Goal: Task Accomplishment & Management: Manage account settings

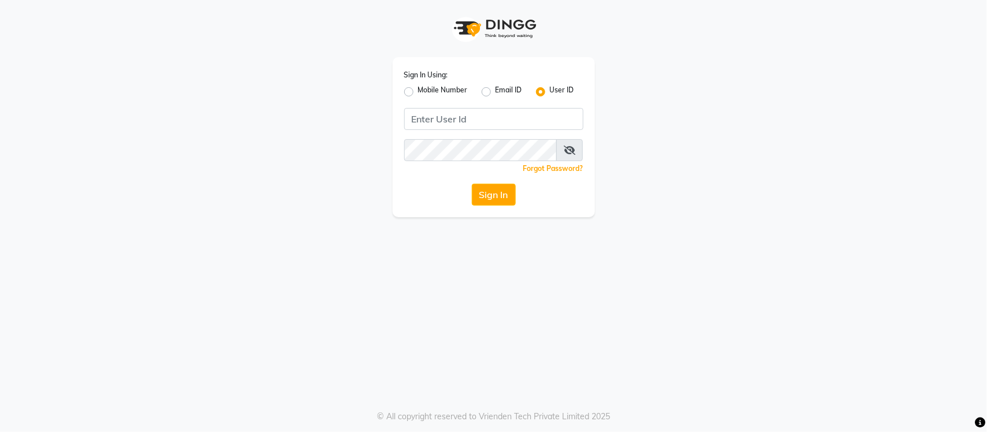
type input "s"
type input "SANDY"
click at [503, 197] on button "Sign In" at bounding box center [494, 195] width 44 height 22
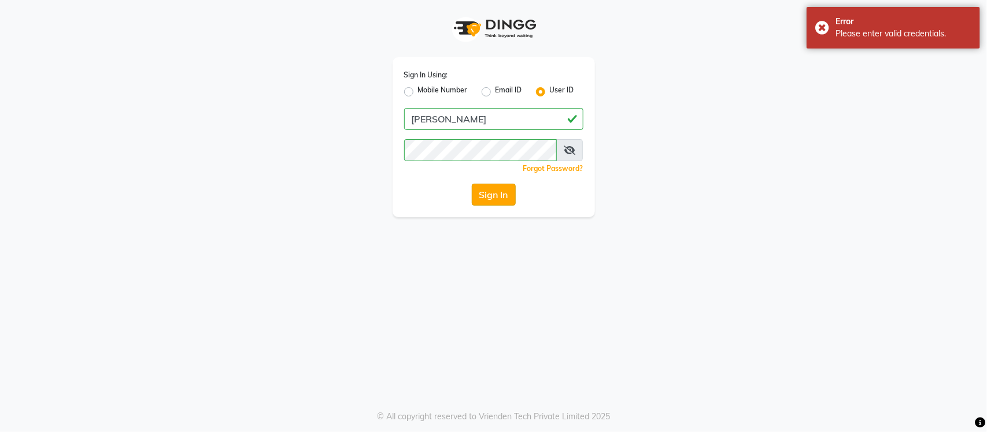
click at [501, 184] on button "Sign In" at bounding box center [494, 195] width 44 height 22
click at [500, 191] on button "Sign In" at bounding box center [494, 195] width 44 height 22
click at [574, 149] on icon at bounding box center [569, 150] width 12 height 9
click at [572, 149] on icon at bounding box center [570, 150] width 10 height 9
click at [479, 197] on button "Sign In" at bounding box center [494, 195] width 44 height 22
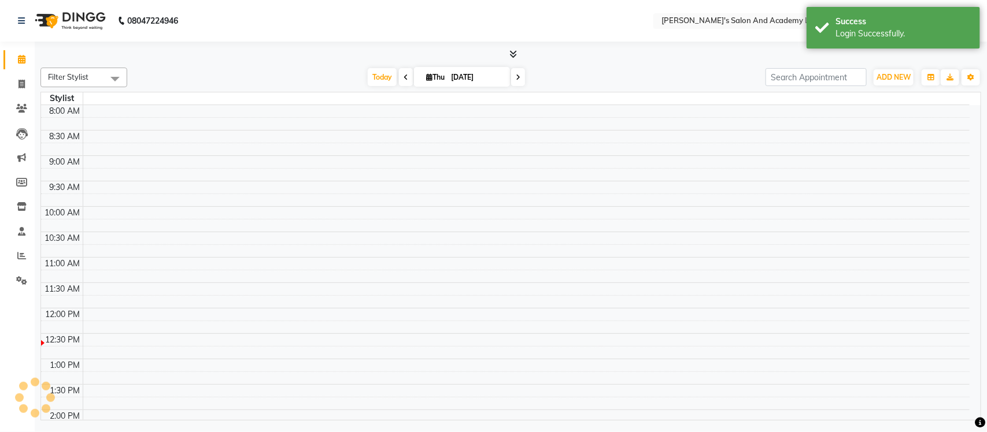
select select "en"
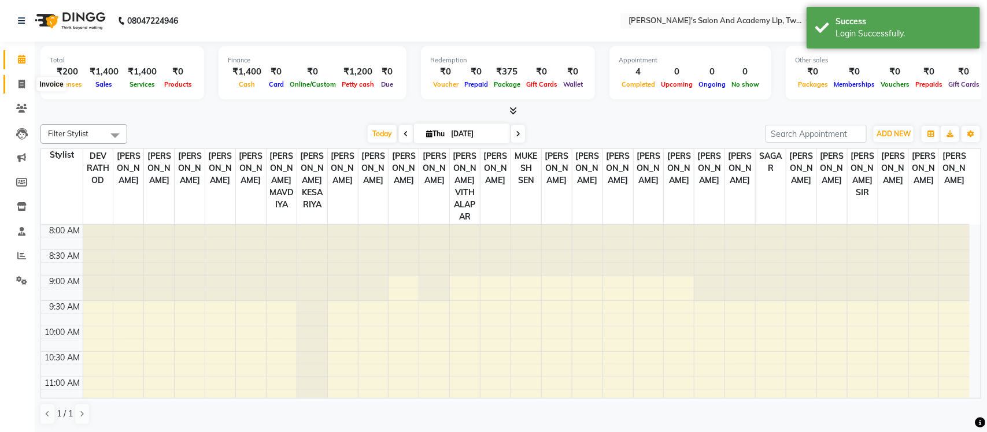
click at [13, 84] on span at bounding box center [22, 84] width 20 height 13
select select "service"
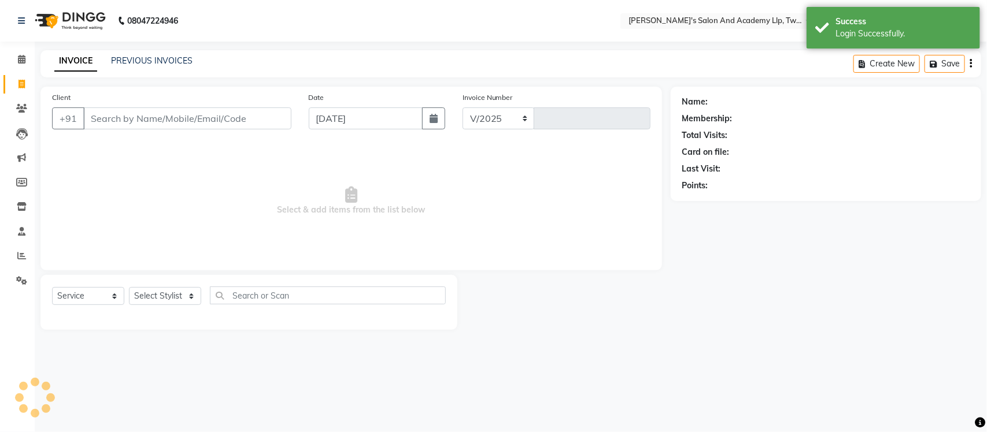
select select "6985"
type input "9603"
click at [160, 57] on link "PREVIOUS INVOICES" at bounding box center [151, 60] width 81 height 10
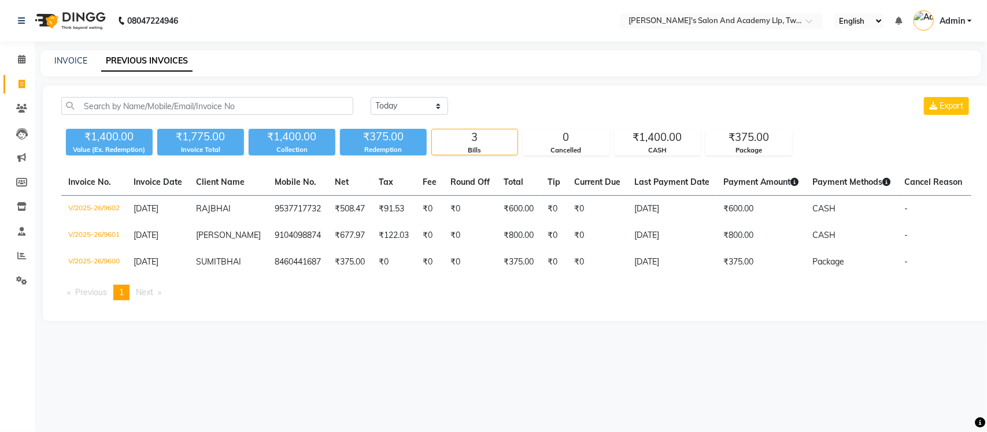
click at [859, 95] on div "Today Yesterday Custom Range Export ₹1,400.00 Value (Ex. Redemption) ₹1,775.00 …" at bounding box center [516, 204] width 947 height 236
click at [73, 58] on link "INVOICE" at bounding box center [70, 60] width 33 height 10
select select "service"
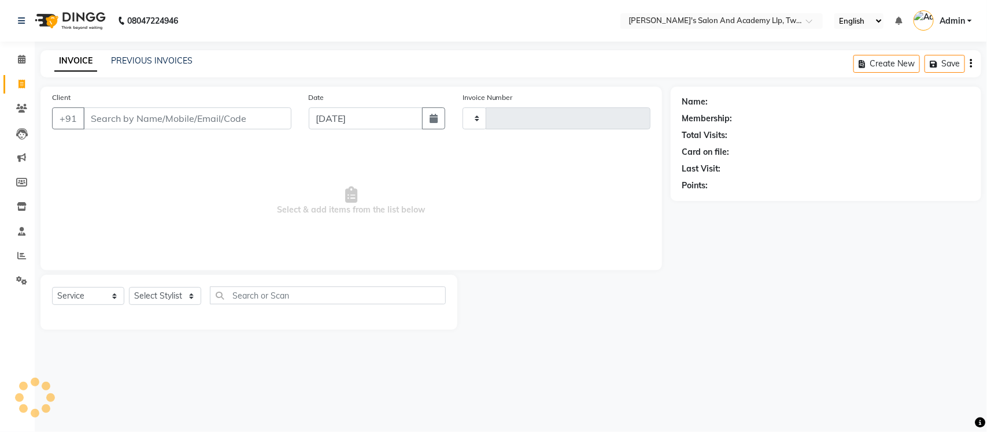
type input "9603"
select select "6985"
select select "membership"
click at [166, 62] on link "PREVIOUS INVOICES" at bounding box center [151, 60] width 81 height 10
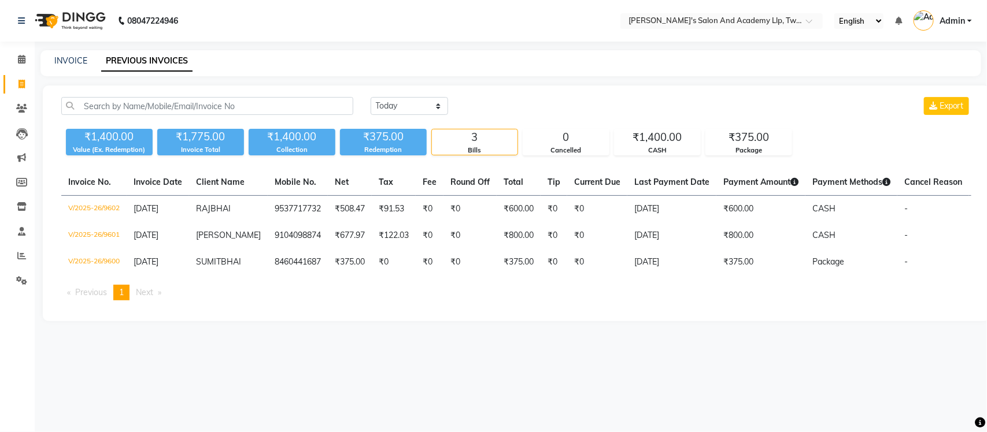
click at [825, 91] on div "Today Yesterday Custom Range Export ₹1,400.00 Value (Ex. Redemption) ₹1,775.00 …" at bounding box center [516, 204] width 947 height 236
click at [66, 55] on link "INVOICE" at bounding box center [70, 60] width 33 height 10
select select "service"
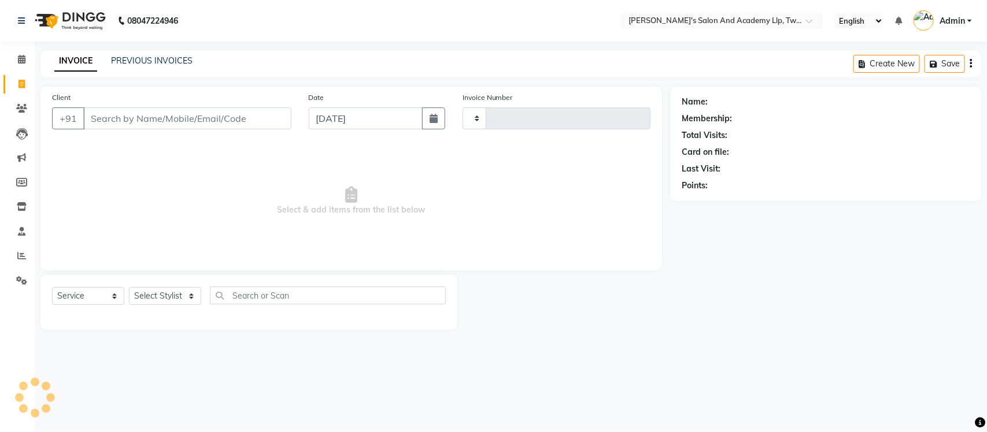
type input "9603"
select select "6985"
click at [146, 55] on div "PREVIOUS INVOICES" at bounding box center [151, 61] width 81 height 12
click at [146, 52] on div "INVOICE PREVIOUS INVOICES Create New Save" at bounding box center [510, 63] width 940 height 27
select select "membership"
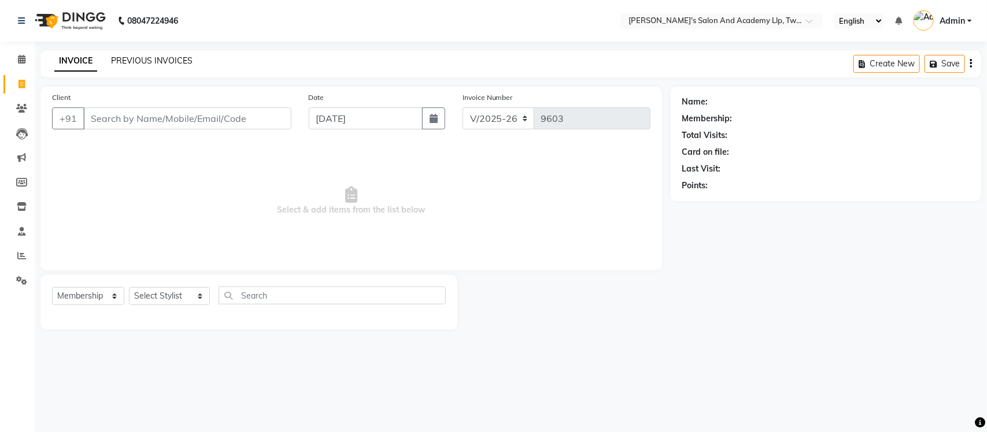
click at [146, 61] on link "PREVIOUS INVOICES" at bounding box center [151, 60] width 81 height 10
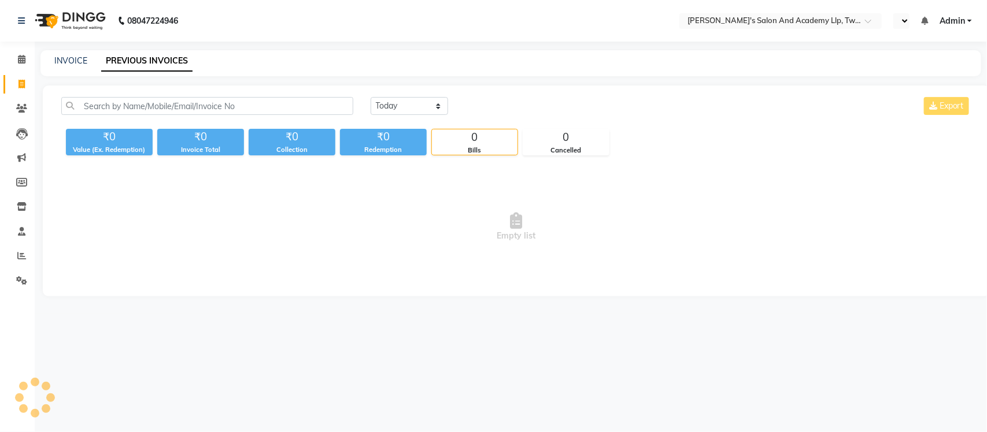
select select "en"
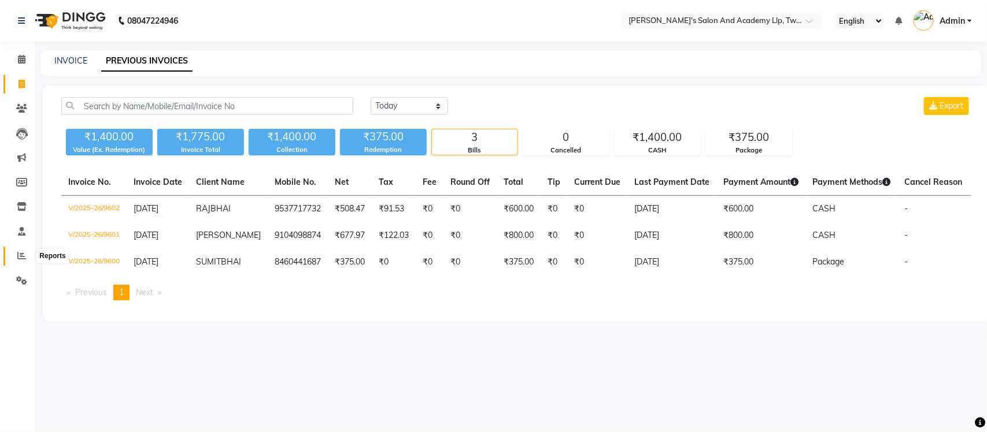
click at [22, 258] on icon at bounding box center [21, 255] width 9 height 9
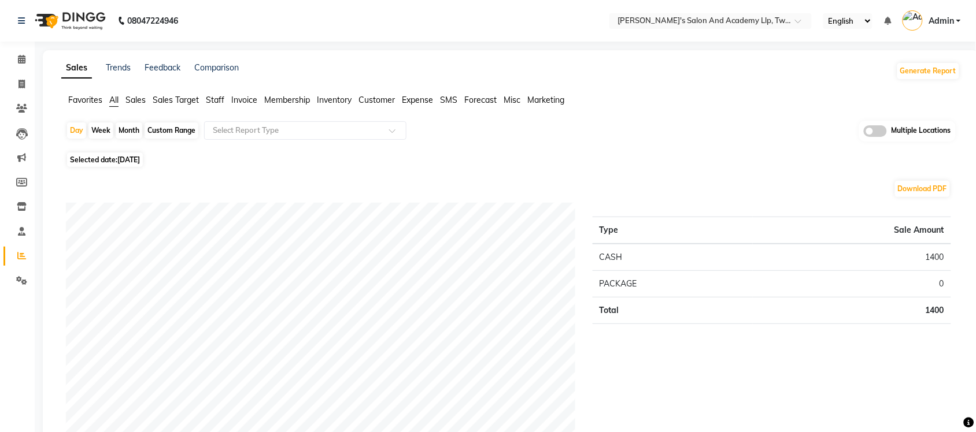
click at [93, 161] on span "Selected date: 04-09-2025" at bounding box center [105, 160] width 76 height 14
select select "9"
select select "2025"
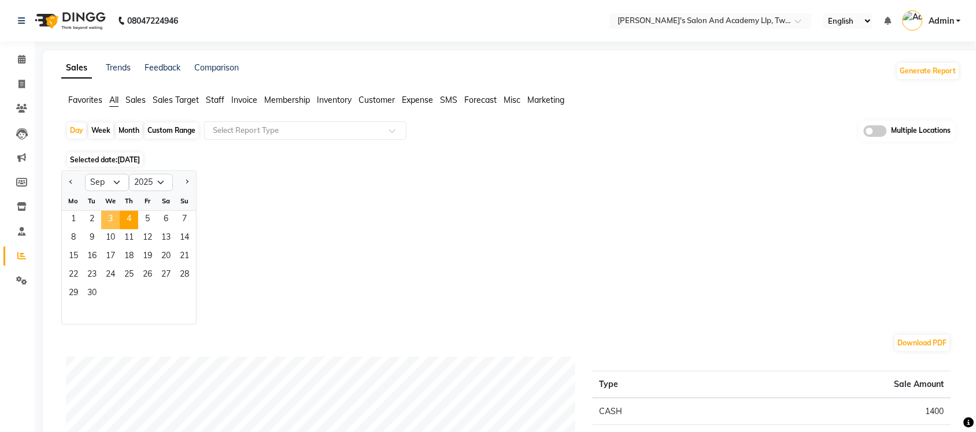
click at [113, 218] on span "3" at bounding box center [110, 220] width 18 height 18
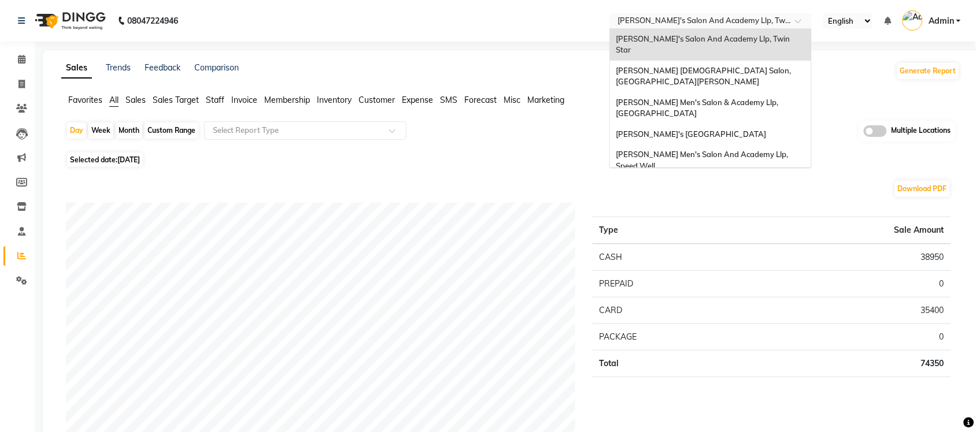
click at [657, 16] on input "text" at bounding box center [699, 22] width 168 height 12
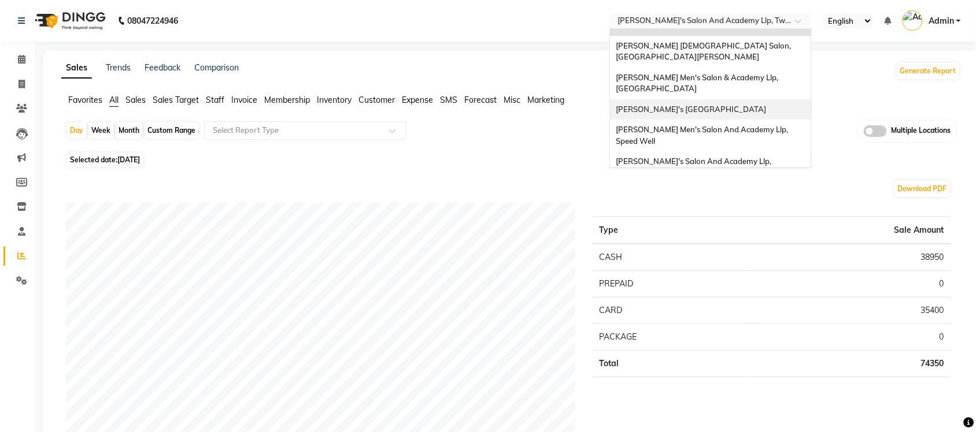
scroll to position [38, 0]
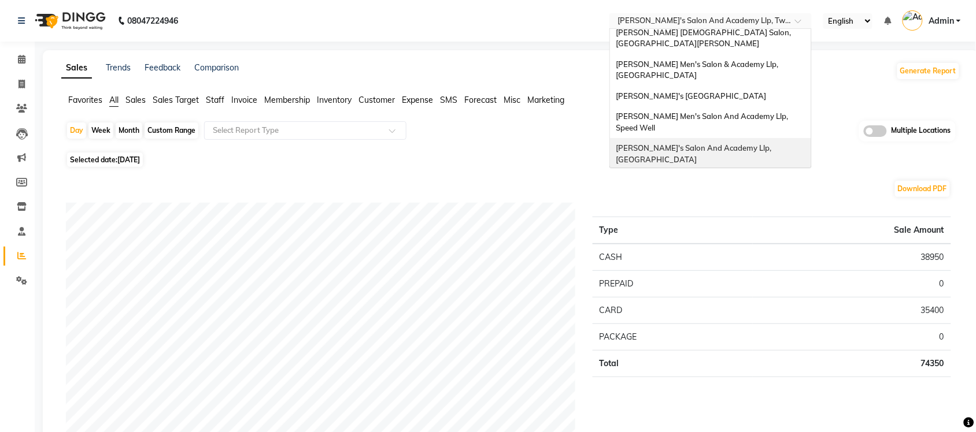
click at [699, 143] on span "[PERSON_NAME]'s Salon And Academy Llp, [GEOGRAPHIC_DATA]" at bounding box center [694, 153] width 157 height 21
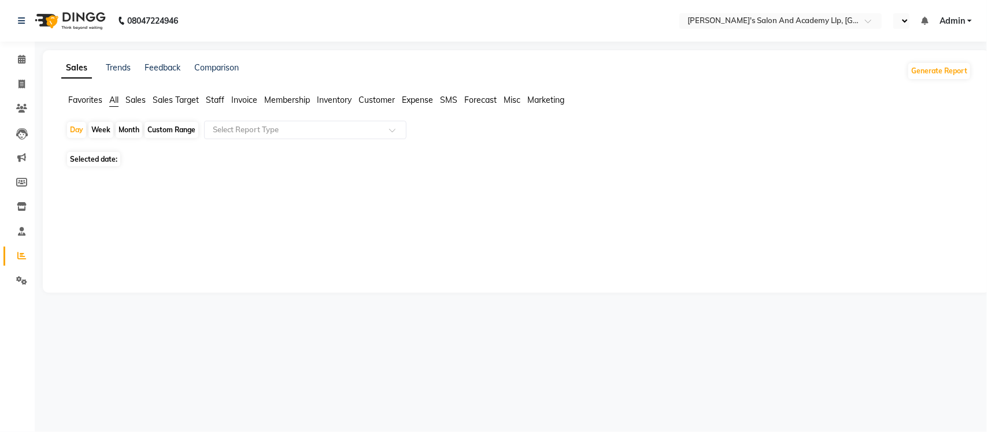
select select "en"
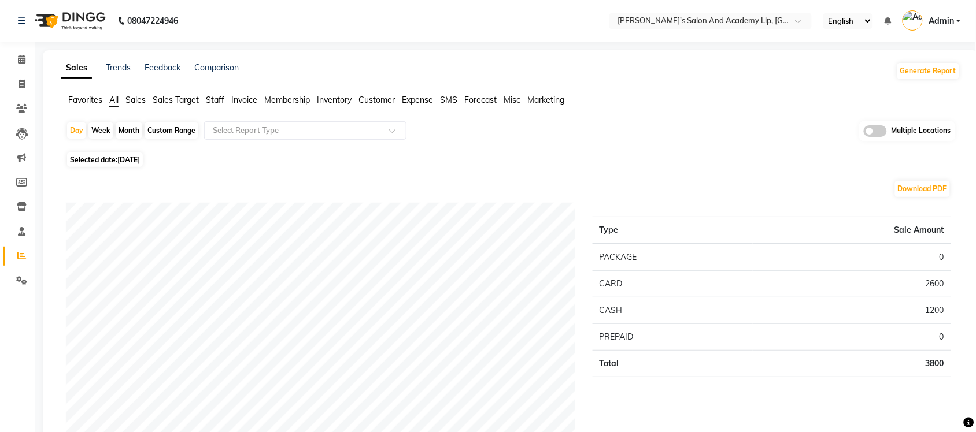
drag, startPoint x: 135, startPoint y: 98, endPoint x: 128, endPoint y: 165, distance: 66.8
click at [135, 98] on span "Sales" at bounding box center [135, 100] width 20 height 10
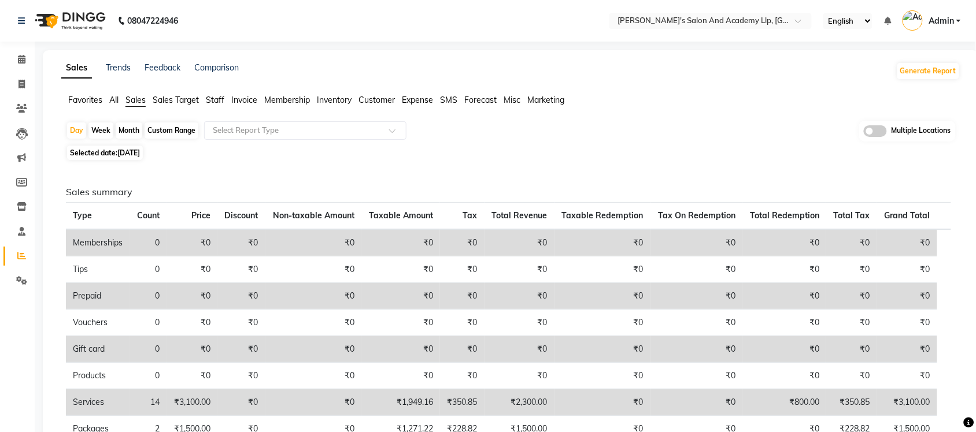
click at [128, 165] on div "Sales summary Type Count Price Discount Non-taxable Amount Taxable Amount Tax T…" at bounding box center [508, 419] width 903 height 511
click at [124, 155] on span "[DATE]" at bounding box center [128, 153] width 23 height 9
select select "9"
select select "2025"
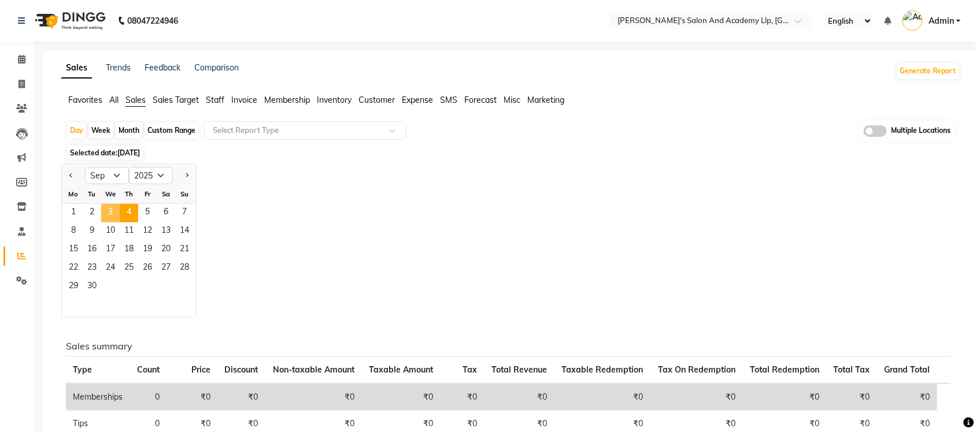
click at [110, 214] on span "3" at bounding box center [110, 213] width 18 height 18
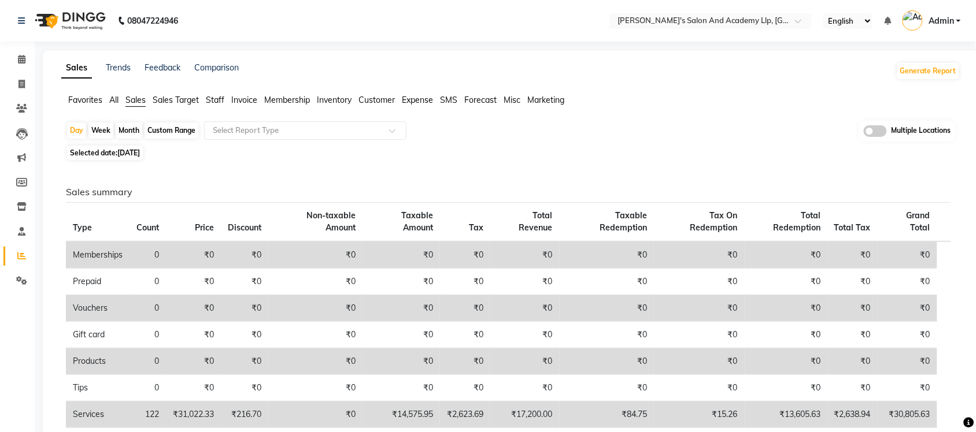
click at [295, 159] on div "Selected date: 03-09-2025" at bounding box center [513, 153] width 894 height 12
click at [293, 134] on input "text" at bounding box center [293, 131] width 166 height 12
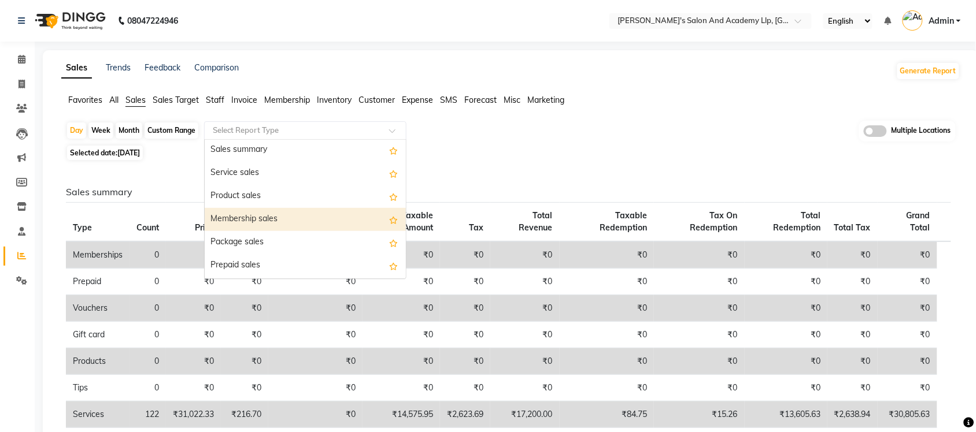
scroll to position [72, 0]
click at [311, 209] on div "Package sales" at bounding box center [305, 217] width 201 height 23
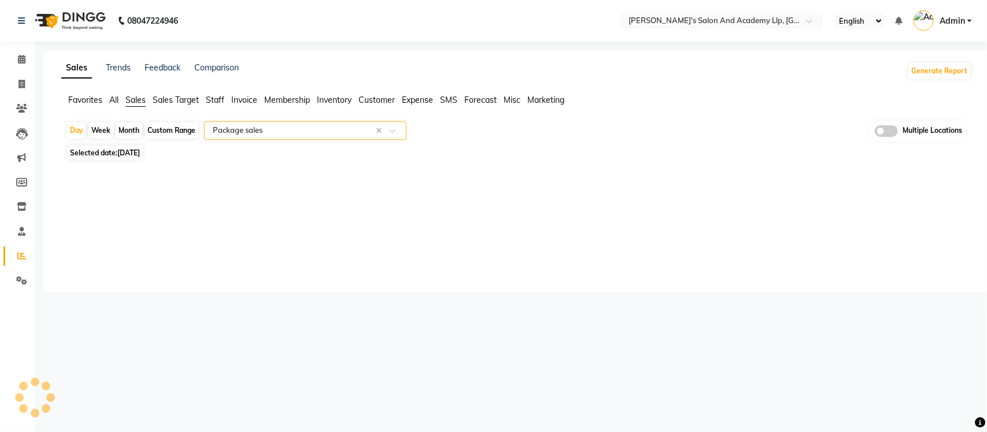
select select "full_report"
select select "csv"
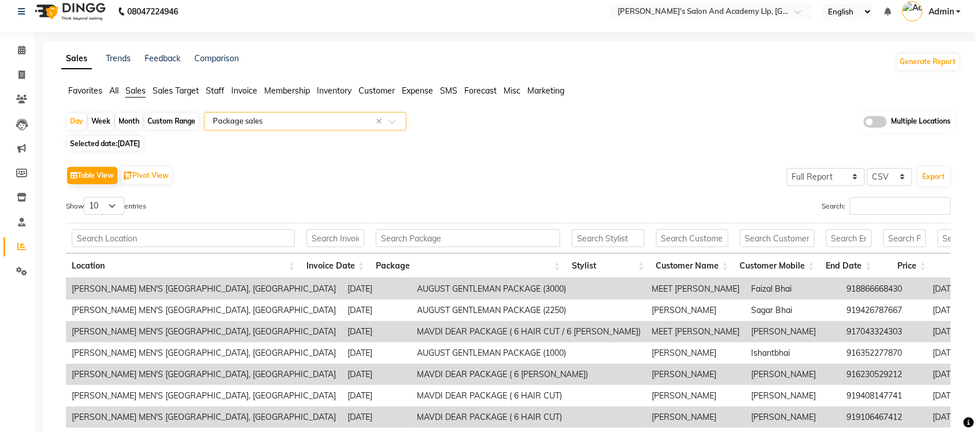
scroll to position [0, 0]
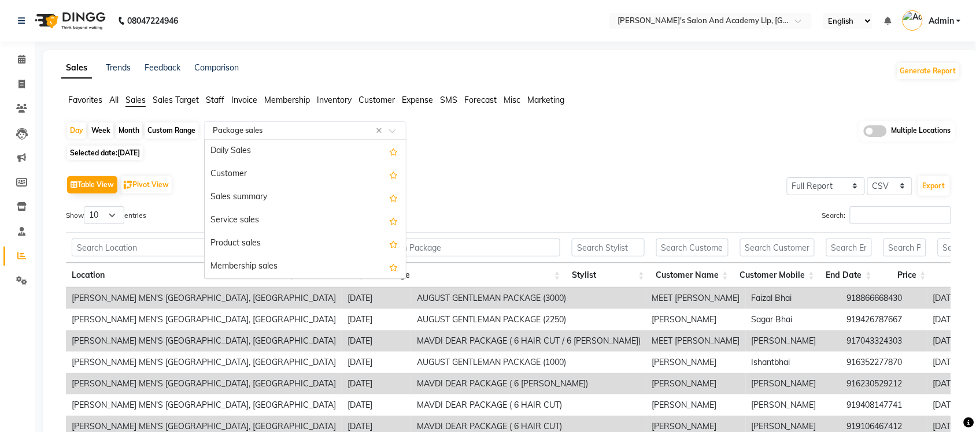
click at [317, 134] on input "text" at bounding box center [293, 131] width 166 height 12
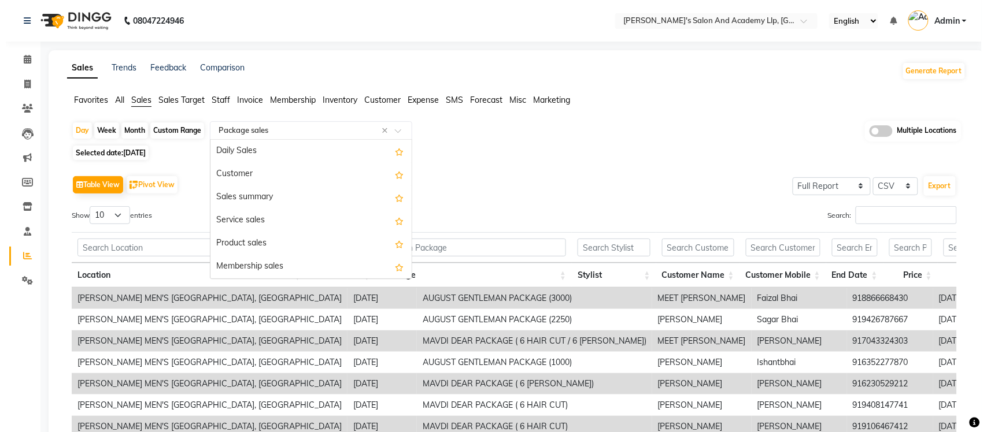
scroll to position [139, 0]
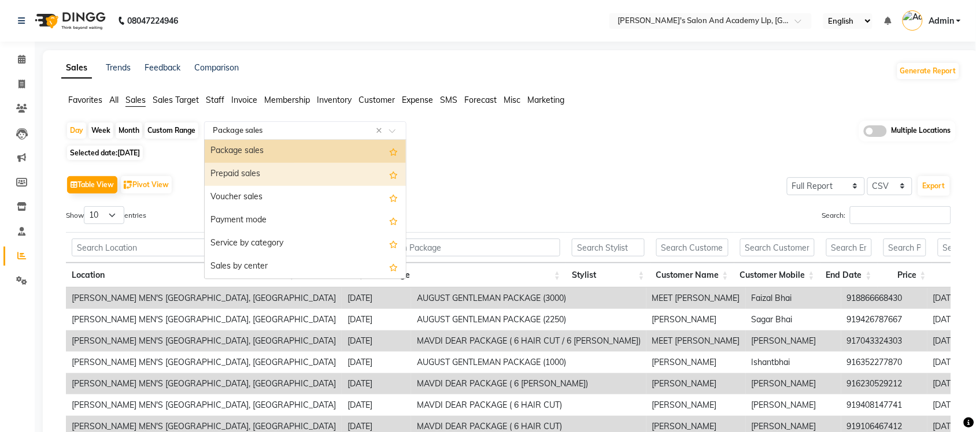
click at [313, 164] on div "Prepaid sales" at bounding box center [305, 174] width 201 height 23
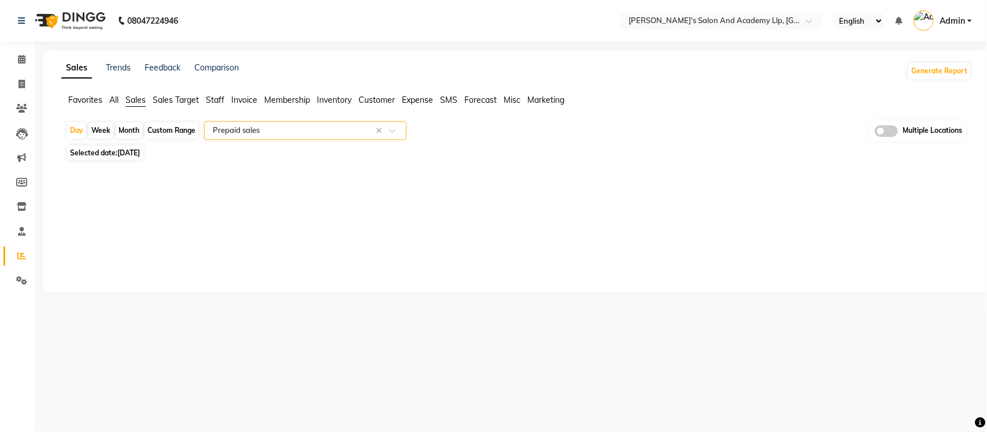
click at [348, 125] on input "text" at bounding box center [293, 131] width 166 height 12
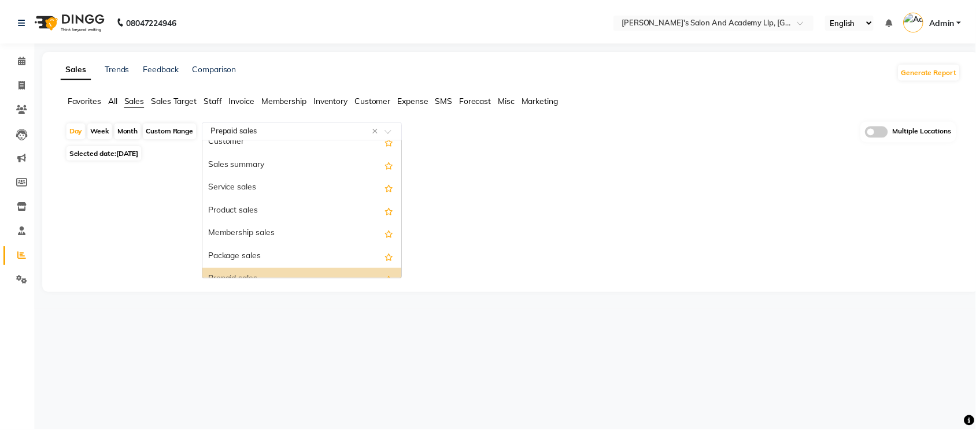
scroll to position [17, 0]
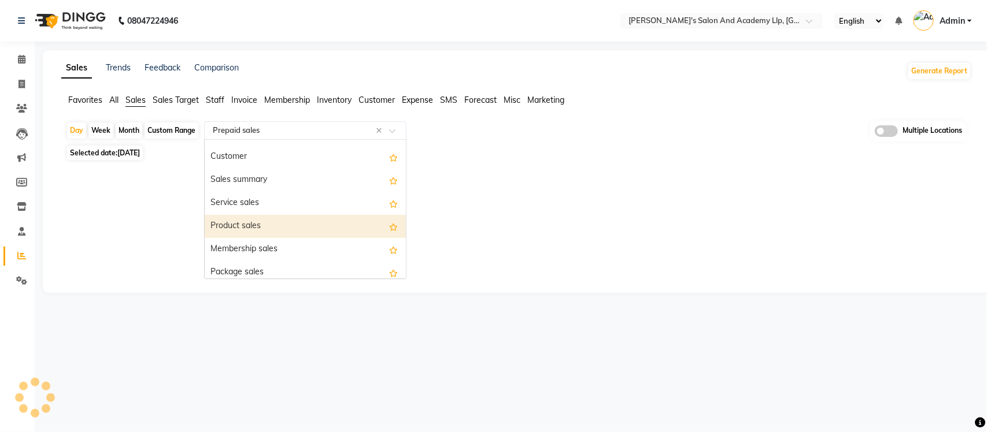
click at [295, 226] on div "Product sales" at bounding box center [305, 226] width 201 height 23
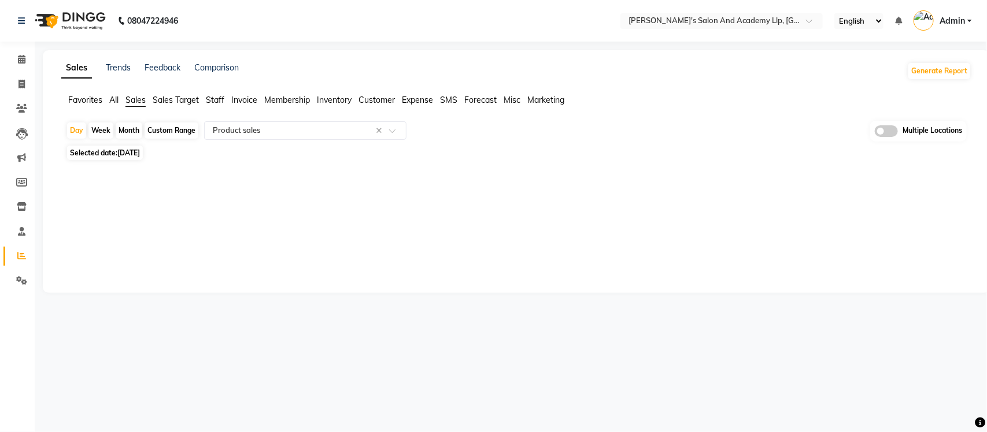
click at [481, 216] on div "Sales Trends Feedback Comparison Generate Report Favorites All Sales Sales Targ…" at bounding box center [516, 171] width 947 height 243
click at [420, 95] on span "Expense" at bounding box center [417, 100] width 31 height 10
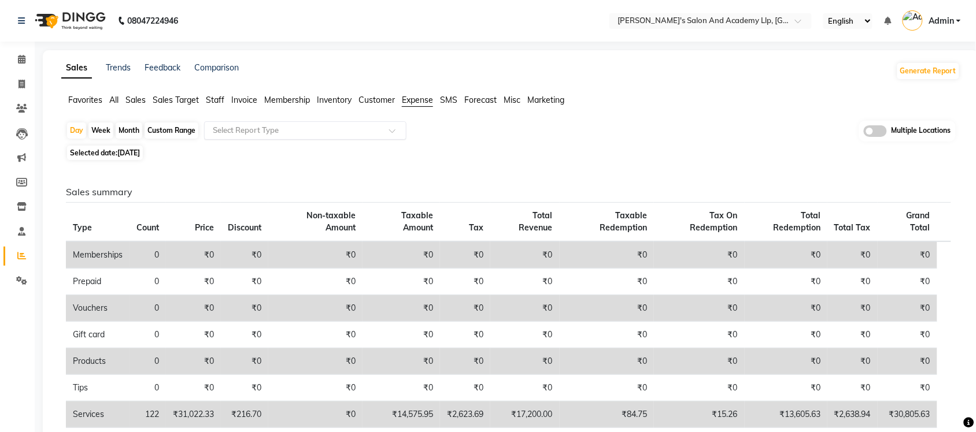
click at [365, 131] on input "text" at bounding box center [293, 131] width 166 height 12
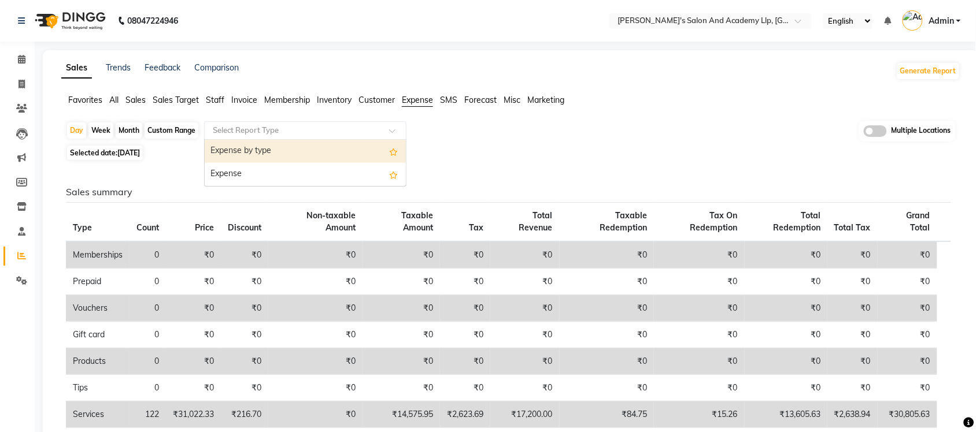
click at [353, 152] on div "Expense by type" at bounding box center [305, 151] width 201 height 23
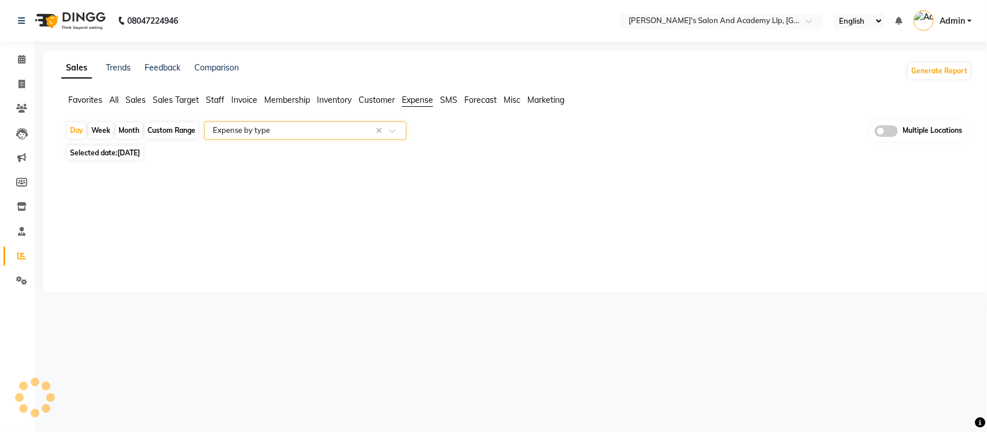
select select "full_report"
select select "csv"
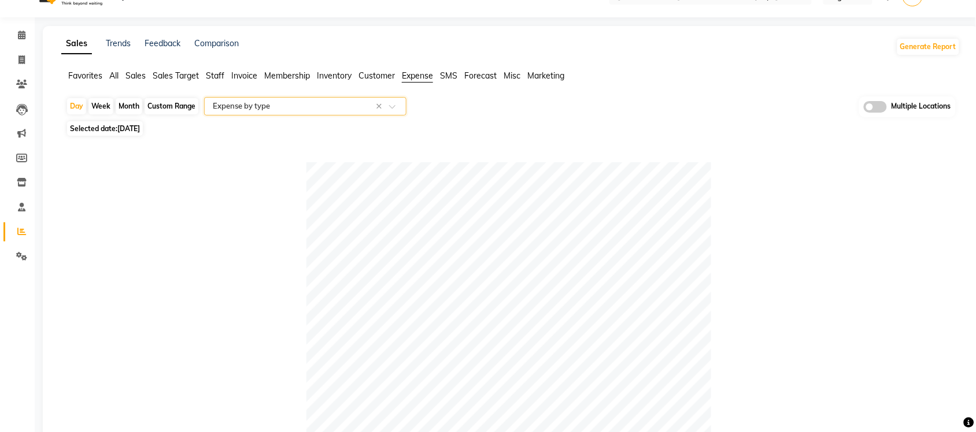
scroll to position [0, 0]
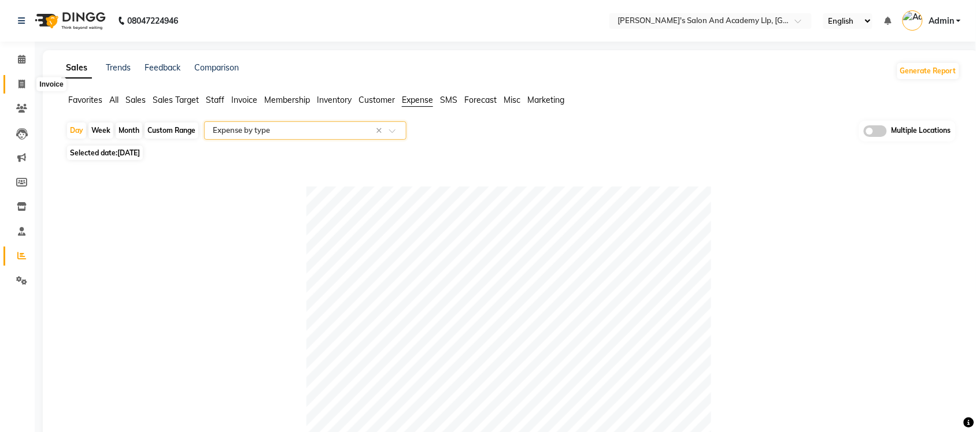
click at [16, 79] on span at bounding box center [22, 84] width 20 height 13
select select "service"
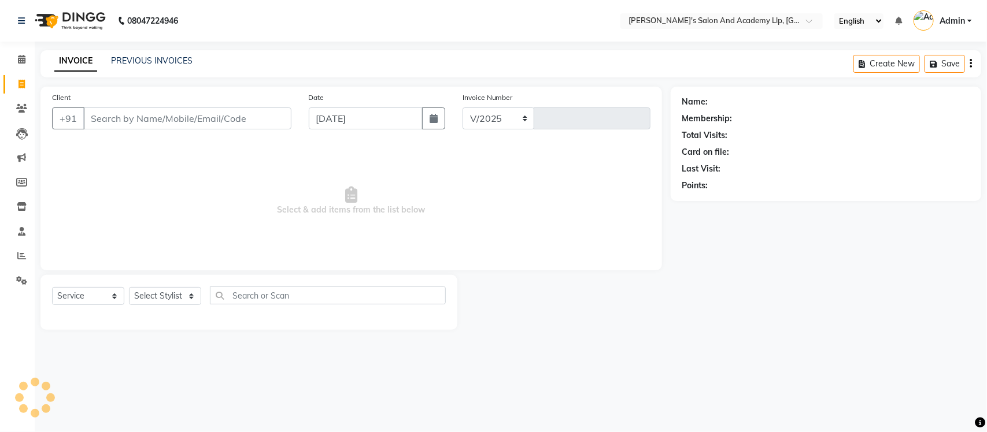
select select "6983"
type input "11421"
click at [157, 62] on link "PREVIOUS INVOICES" at bounding box center [151, 60] width 81 height 10
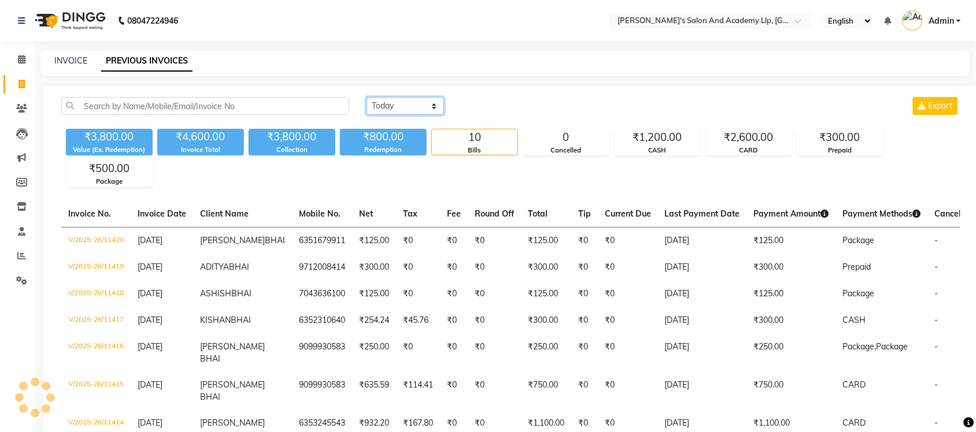
click at [391, 108] on select "[DATE] [DATE] Custom Range" at bounding box center [404, 106] width 77 height 18
select select "range"
click at [366, 97] on select "[DATE] [DATE] Custom Range" at bounding box center [404, 106] width 77 height 18
click at [498, 94] on div "Today Yesterday Custom Range 04-09-2025 - 04-09-2025 Export ₹3,800.00 Value (Ex…" at bounding box center [511, 330] width 936 height 488
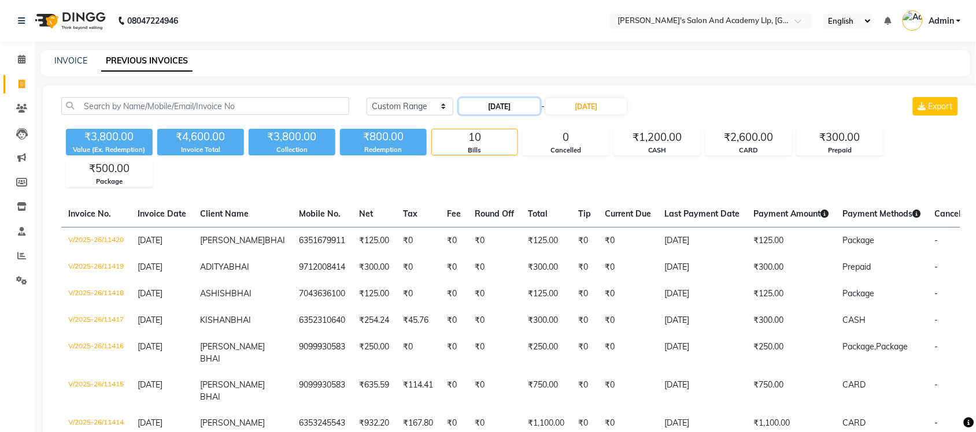
click at [498, 108] on input "[DATE]" at bounding box center [499, 106] width 81 height 16
select select "9"
select select "2025"
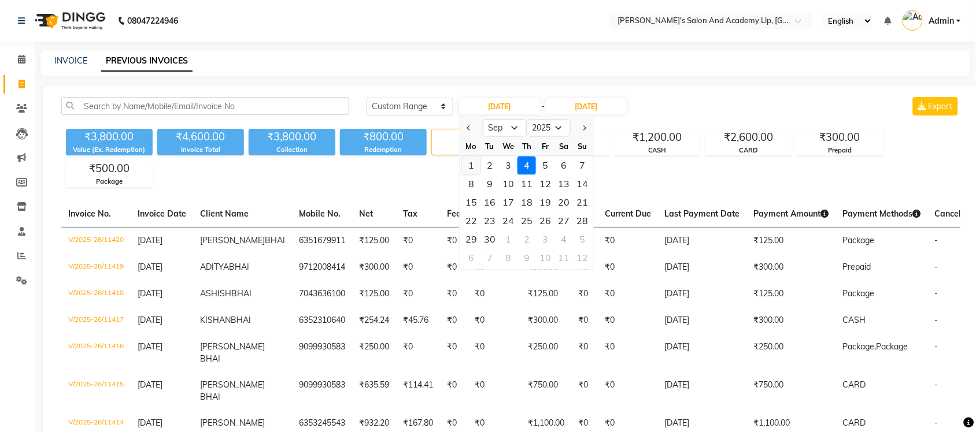
click at [474, 172] on div "1" at bounding box center [471, 166] width 18 height 18
type input "01-09-2025"
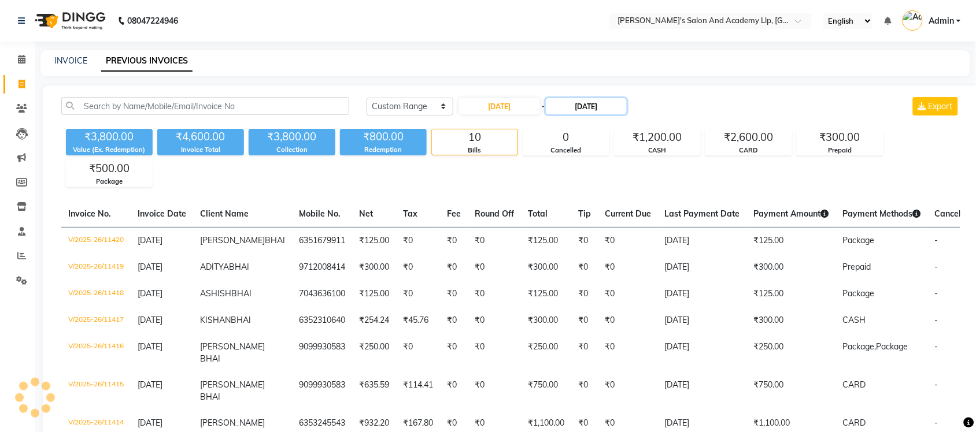
click at [599, 105] on input "[DATE]" at bounding box center [586, 106] width 81 height 16
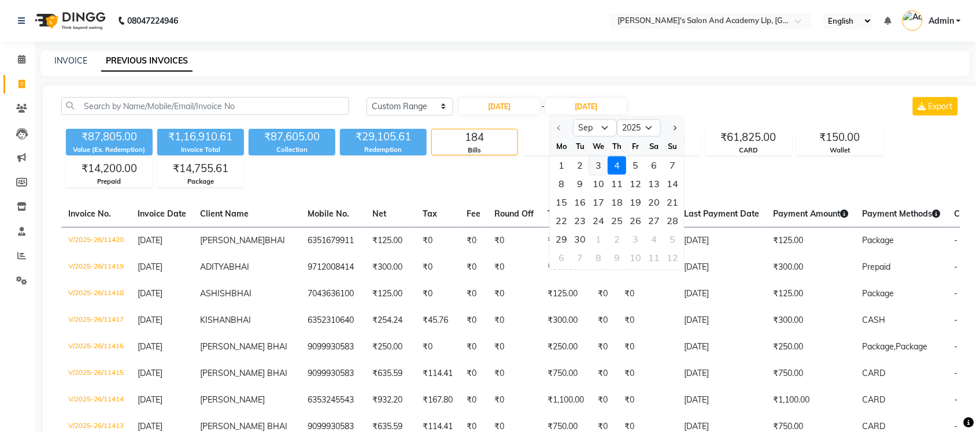
click at [602, 169] on div "3" at bounding box center [598, 166] width 18 height 18
type input "[DATE]"
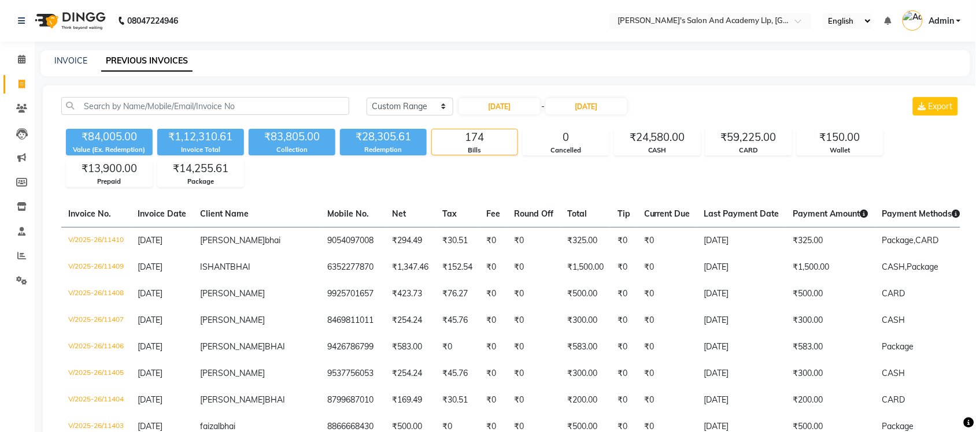
click at [773, 22] on input "text" at bounding box center [699, 22] width 168 height 12
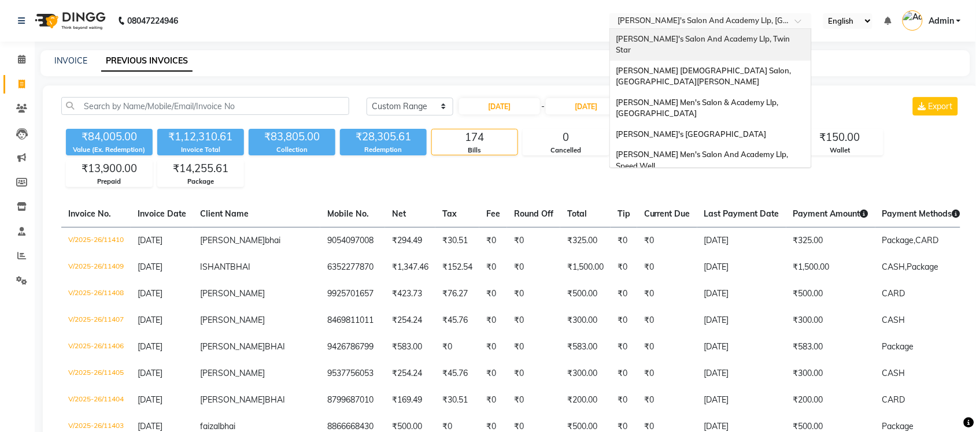
click at [766, 42] on span "[PERSON_NAME]'s Salon And Academy Llp, Twin Star" at bounding box center [704, 44] width 176 height 21
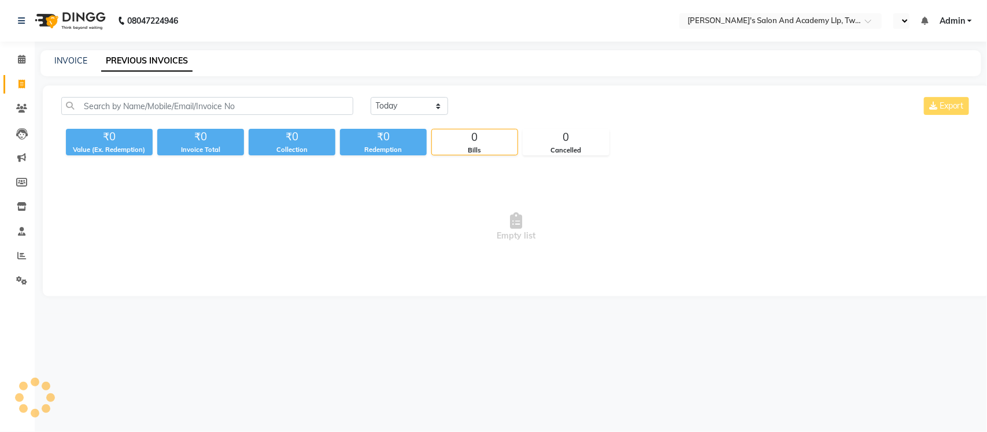
select select "en"
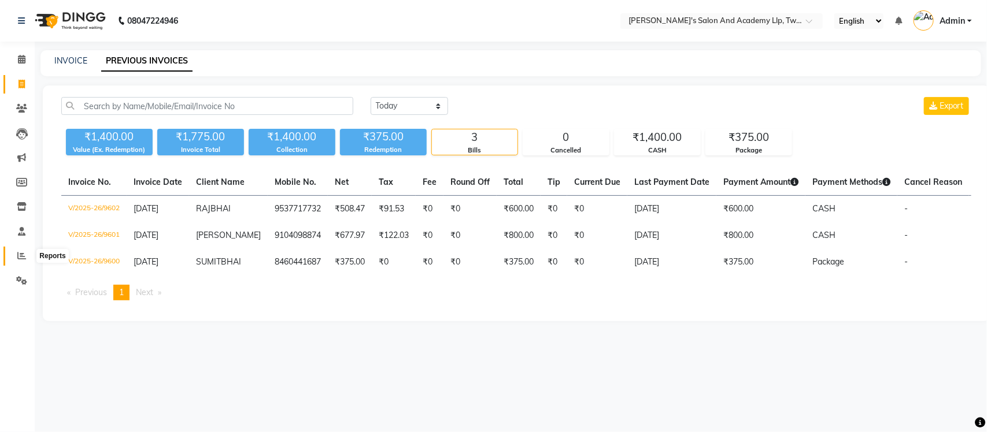
drag, startPoint x: 12, startPoint y: 255, endPoint x: 17, endPoint y: 259, distance: 6.3
click at [13, 255] on span at bounding box center [22, 256] width 20 height 13
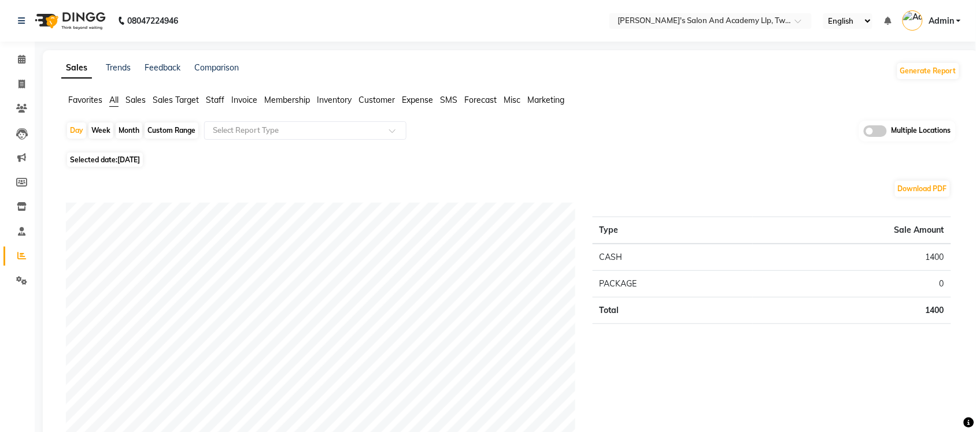
click at [153, 134] on div "Custom Range" at bounding box center [171, 131] width 54 height 16
select select "9"
select select "2025"
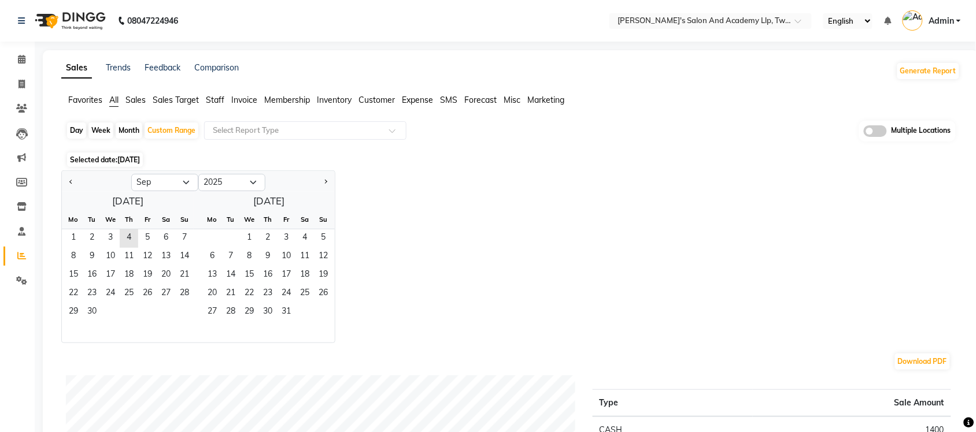
click at [74, 127] on div "Day" at bounding box center [76, 131] width 19 height 16
select select "9"
select select "2025"
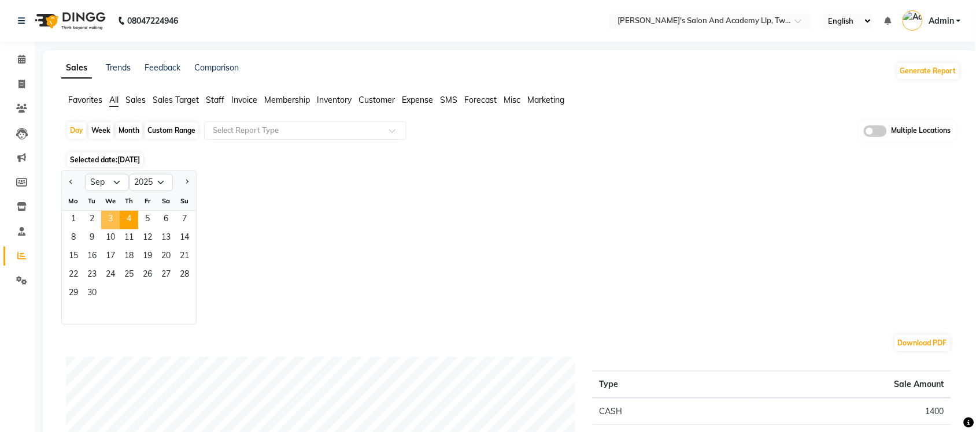
click at [111, 212] on span "3" at bounding box center [110, 220] width 18 height 18
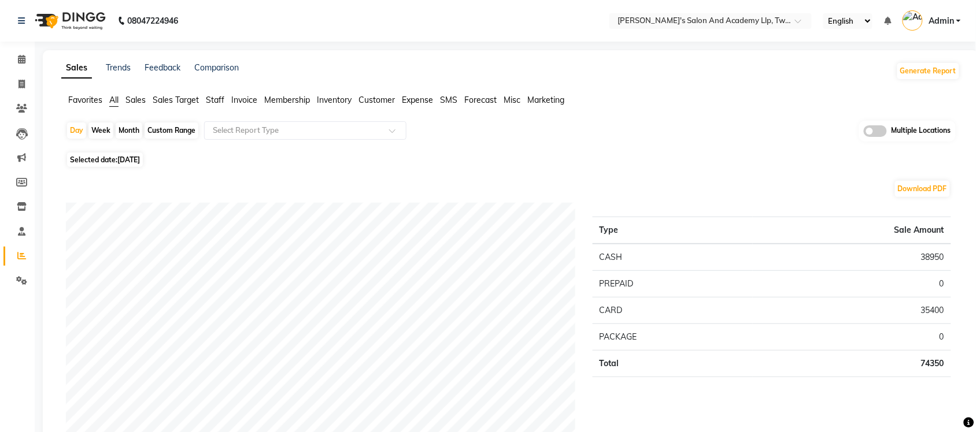
click at [137, 97] on span "Sales" at bounding box center [135, 100] width 20 height 10
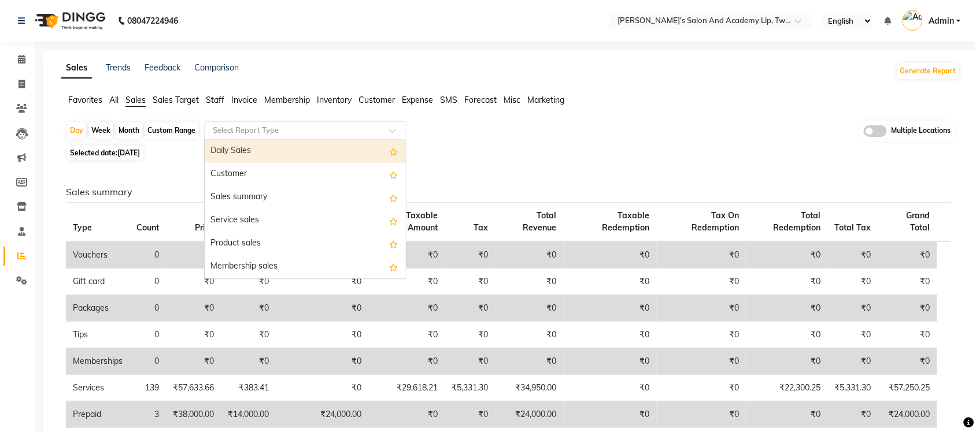
click at [251, 130] on input "text" at bounding box center [293, 131] width 166 height 12
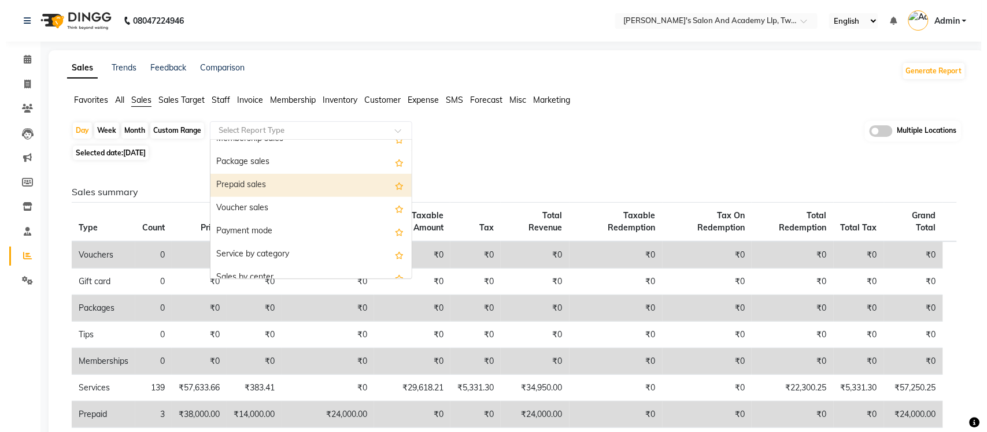
scroll to position [144, 0]
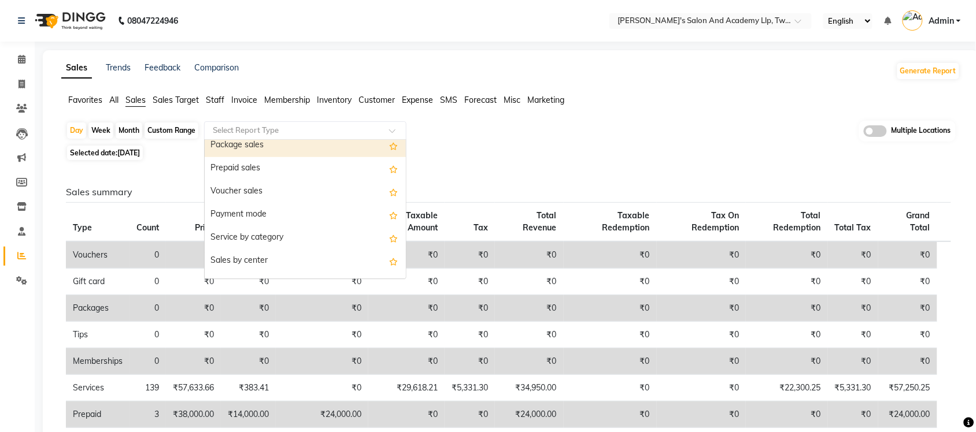
click at [310, 147] on div "Package sales" at bounding box center [305, 145] width 201 height 23
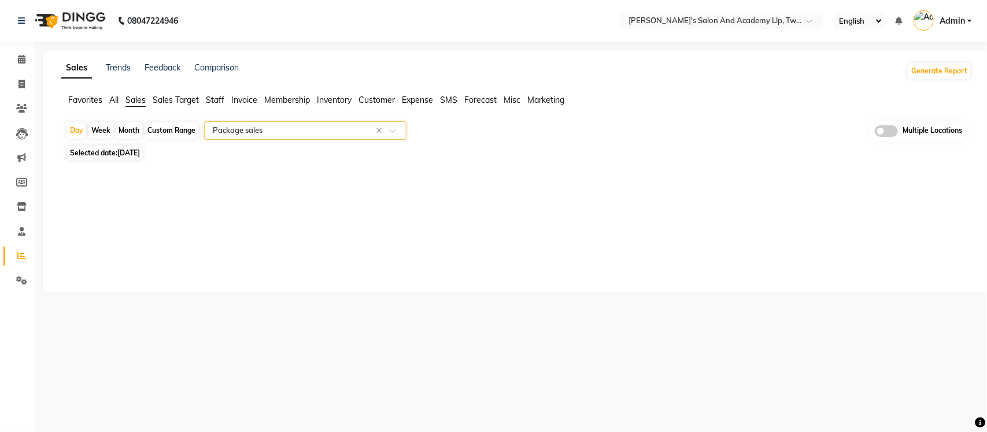
click at [524, 211] on div "Sales Trends Feedback Comparison Generate Report Favorites All Sales Sales Targ…" at bounding box center [516, 171] width 947 height 243
click at [269, 135] on input "text" at bounding box center [293, 131] width 166 height 12
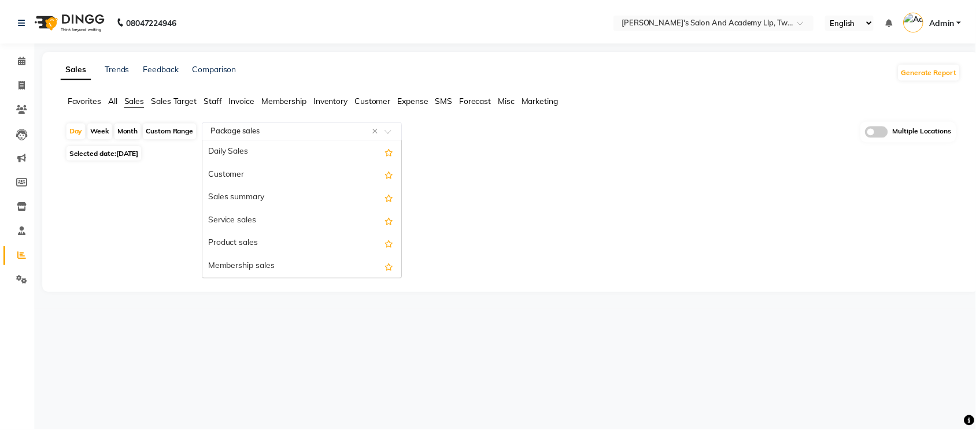
scroll to position [139, 0]
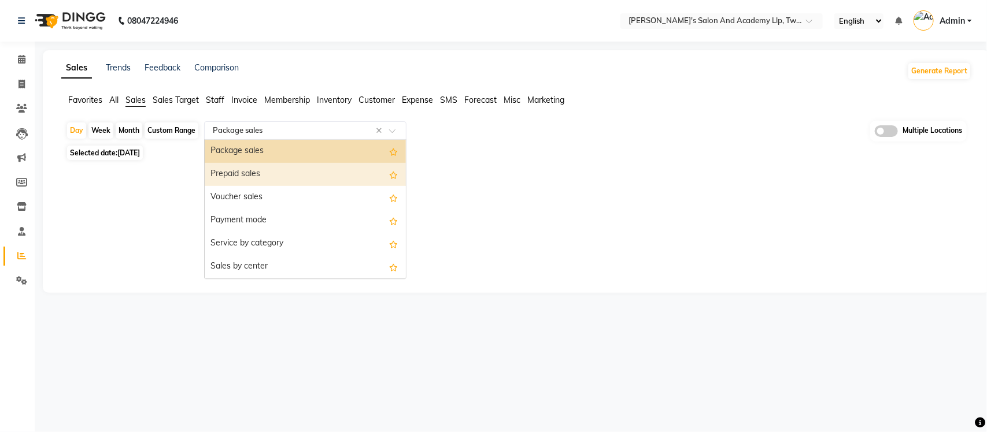
click at [279, 175] on div "Prepaid sales" at bounding box center [305, 174] width 201 height 23
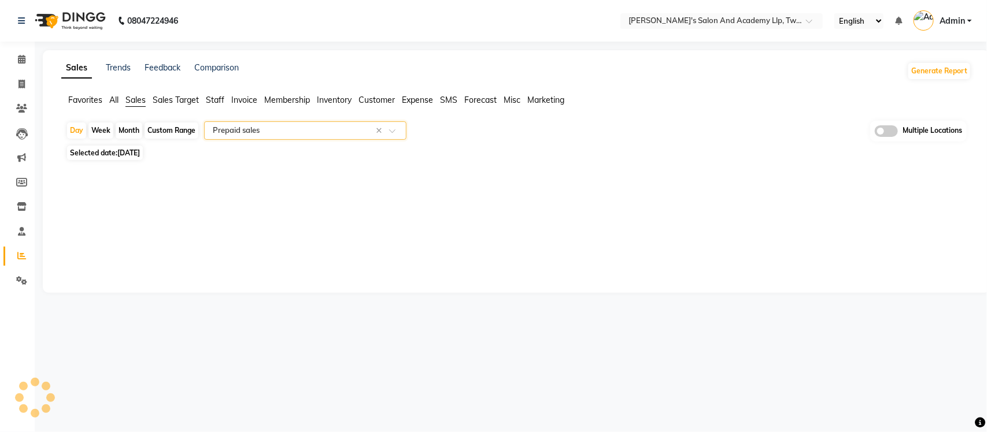
select select "full_report"
select select "csv"
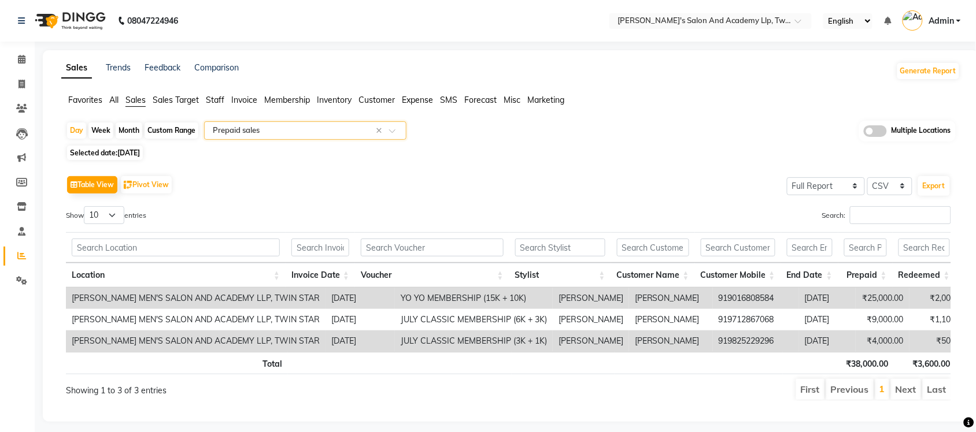
scroll to position [0, 202]
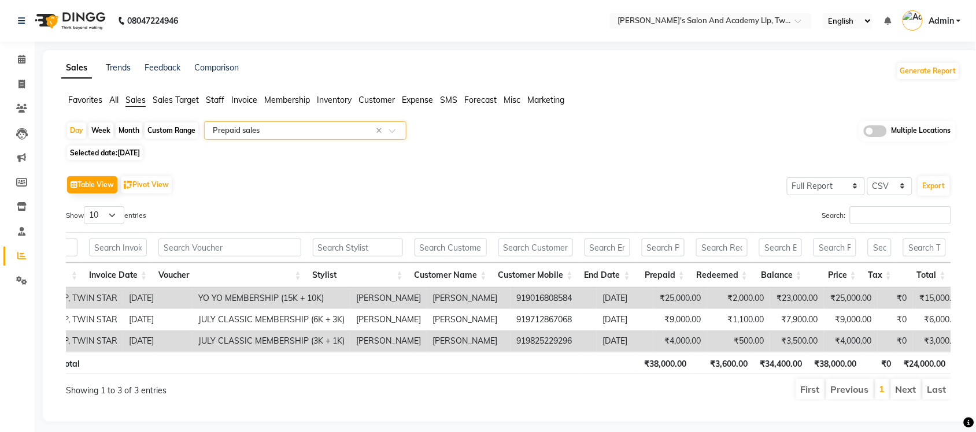
click at [327, 132] on input "text" at bounding box center [293, 131] width 166 height 12
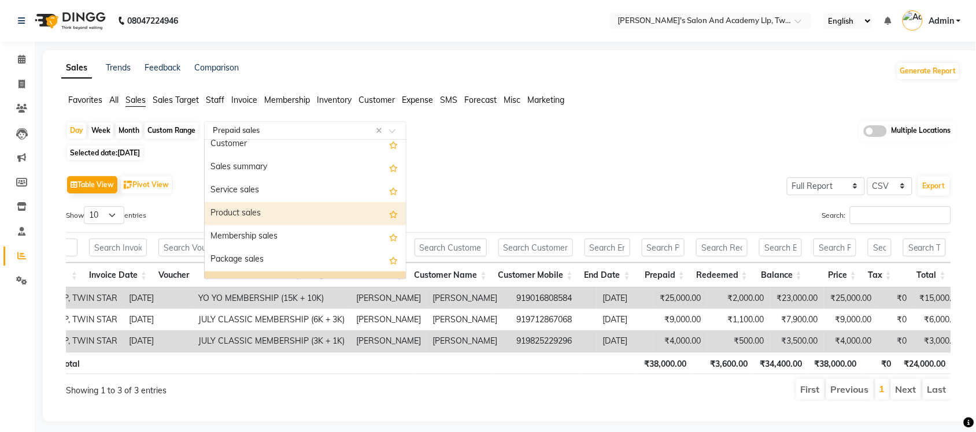
scroll to position [17, 0]
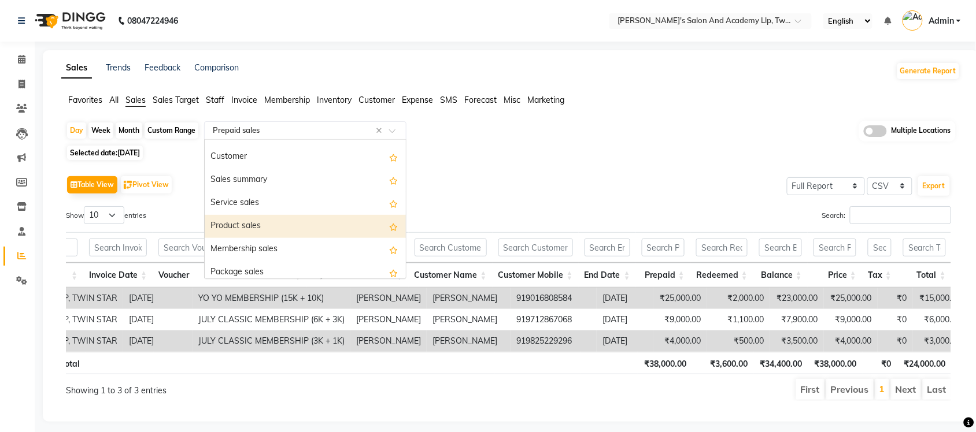
click at [295, 216] on div "Product sales" at bounding box center [305, 226] width 201 height 23
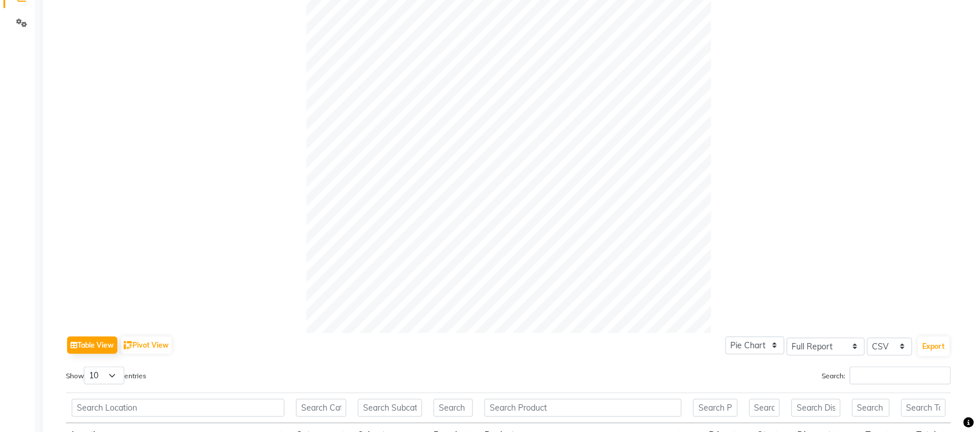
scroll to position [0, 0]
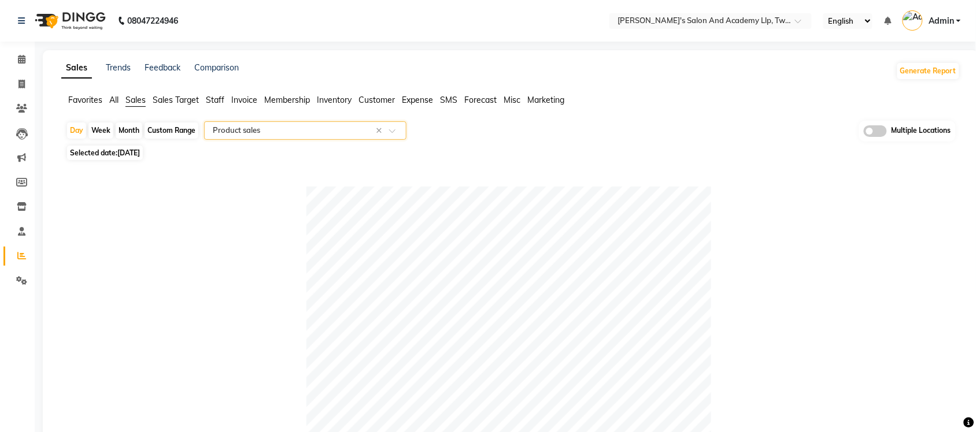
click at [415, 102] on span "Expense" at bounding box center [417, 100] width 31 height 10
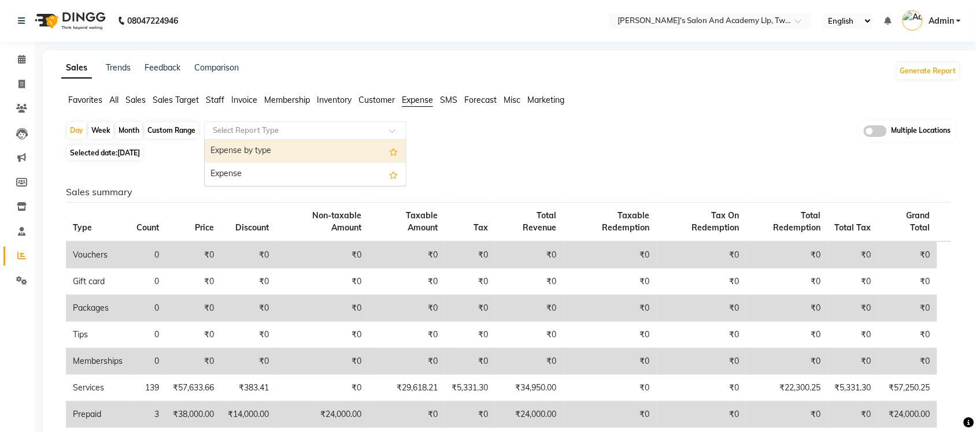
click at [332, 131] on input "text" at bounding box center [293, 131] width 166 height 12
click at [328, 154] on div "Expense by type" at bounding box center [305, 151] width 201 height 23
select select "full_report"
select select "csv"
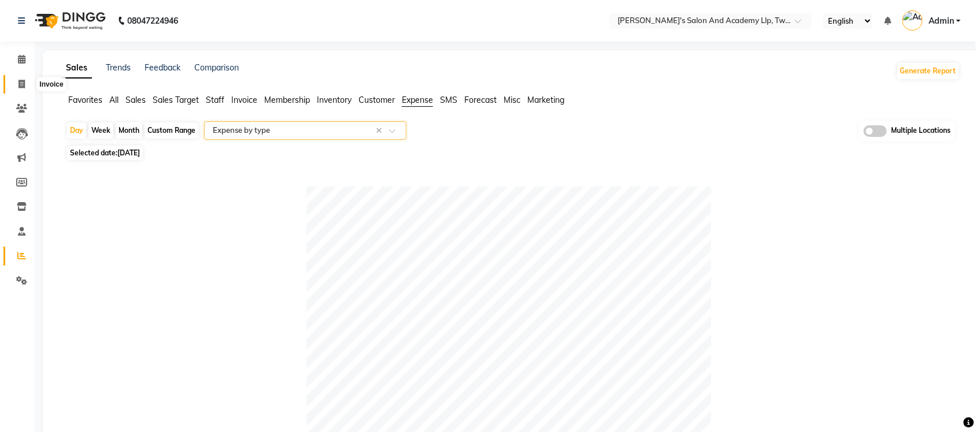
drag, startPoint x: 12, startPoint y: 78, endPoint x: 27, endPoint y: 93, distance: 21.3
click at [12, 78] on span at bounding box center [22, 84] width 20 height 13
select select "service"
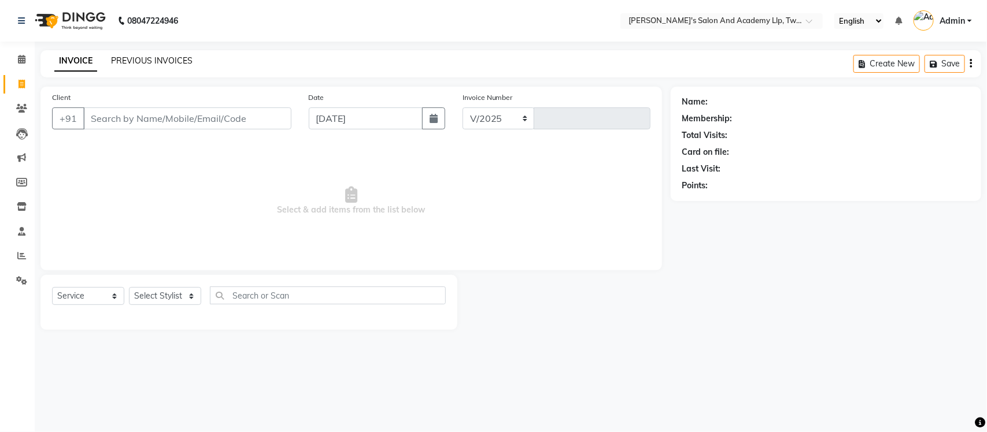
select select "6985"
type input "9603"
click at [132, 61] on link "PREVIOUS INVOICES" at bounding box center [151, 60] width 81 height 10
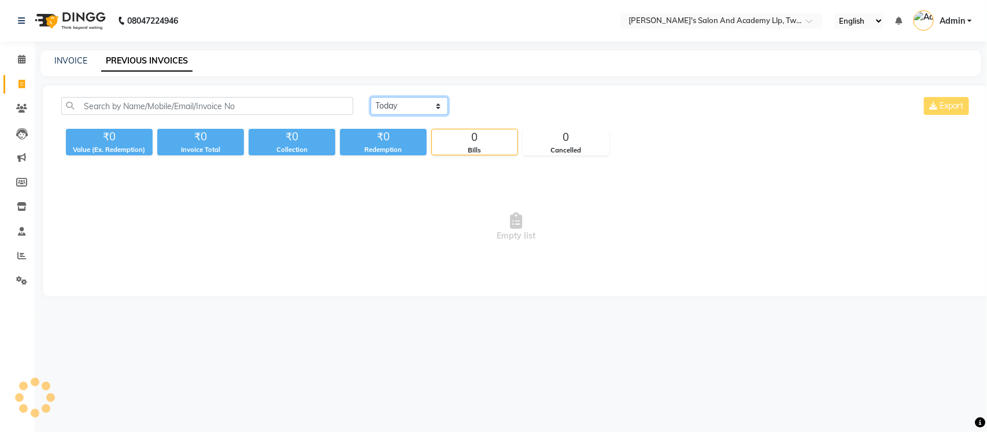
click at [384, 106] on select "[DATE] [DATE] Custom Range" at bounding box center [408, 106] width 77 height 18
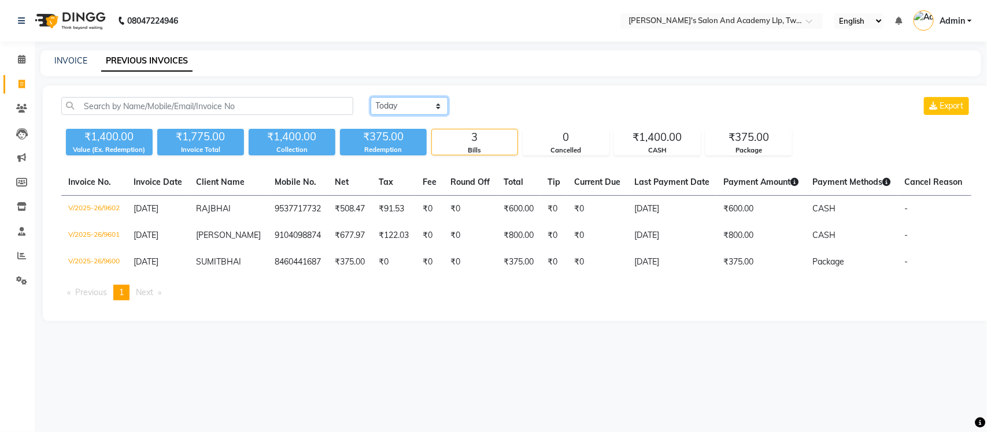
select select "range"
click at [370, 97] on select "[DATE] [DATE] Custom Range" at bounding box center [408, 106] width 77 height 18
click at [496, 105] on input "[DATE]" at bounding box center [503, 106] width 81 height 16
select select "9"
select select "2025"
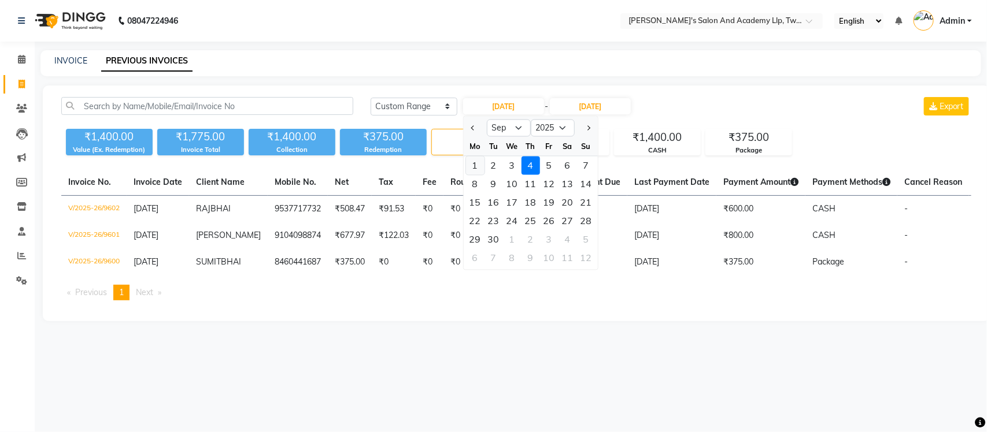
click at [480, 163] on div "1" at bounding box center [475, 166] width 18 height 18
type input "[DATE]"
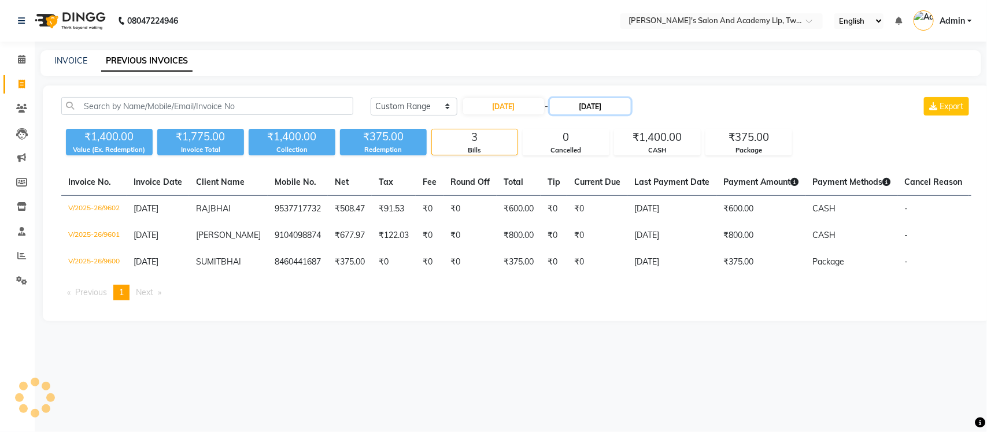
click at [585, 113] on input "[DATE]" at bounding box center [590, 106] width 81 height 16
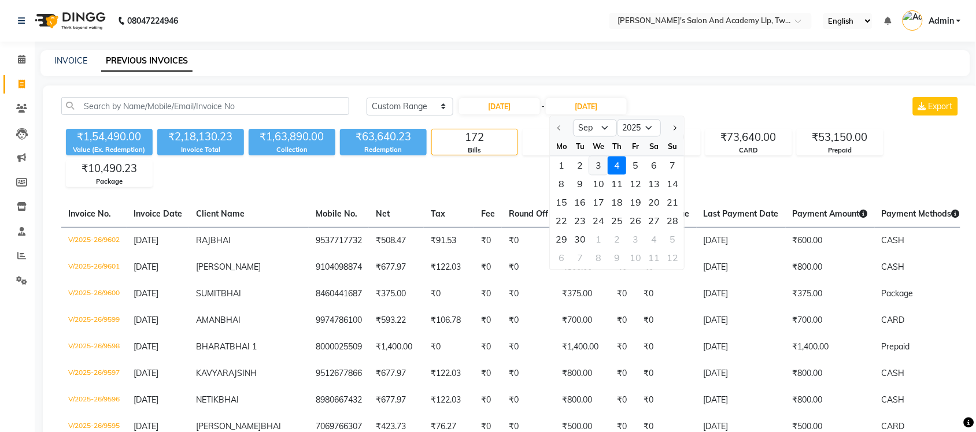
click at [592, 169] on div "3" at bounding box center [598, 166] width 18 height 18
type input "[DATE]"
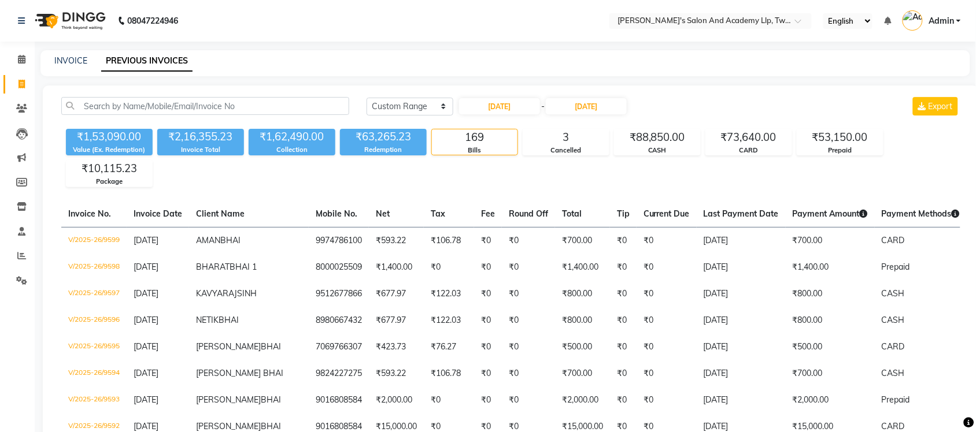
click at [438, 64] on div "INVOICE PREVIOUS INVOICES" at bounding box center [497, 61] width 915 height 12
click at [739, 21] on input "text" at bounding box center [699, 22] width 168 height 12
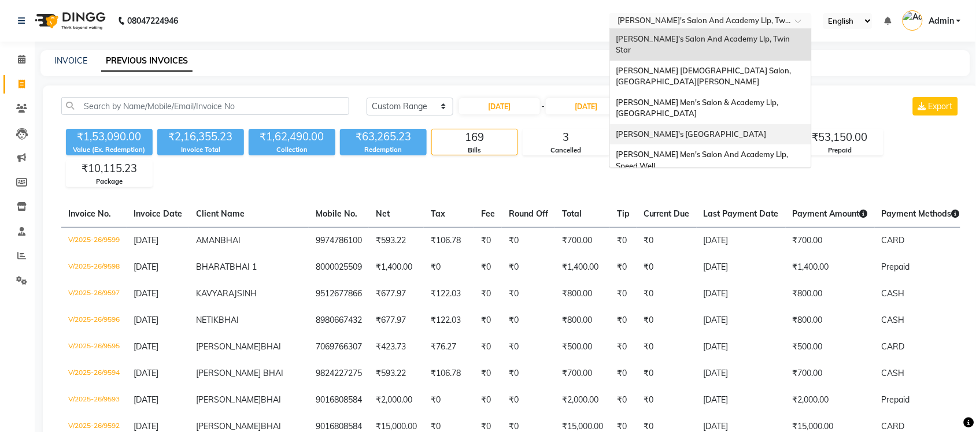
click at [741, 124] on div "[PERSON_NAME]'s [GEOGRAPHIC_DATA]" at bounding box center [710, 134] width 201 height 21
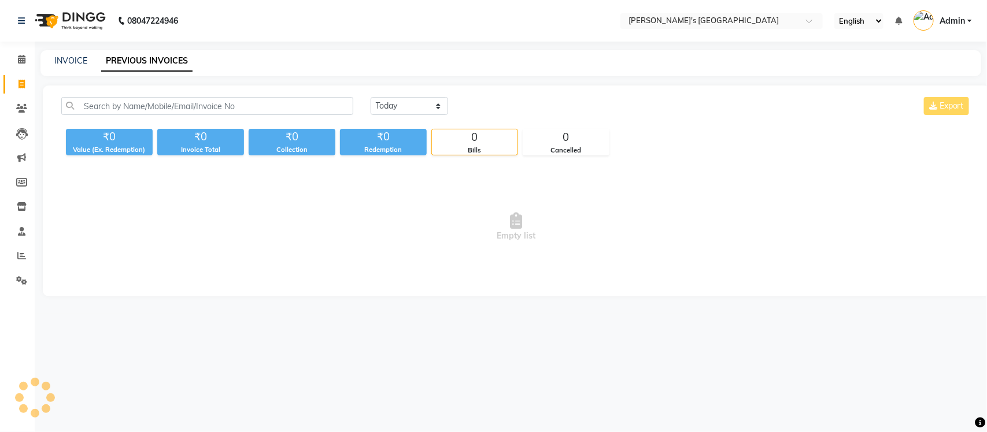
select select "en"
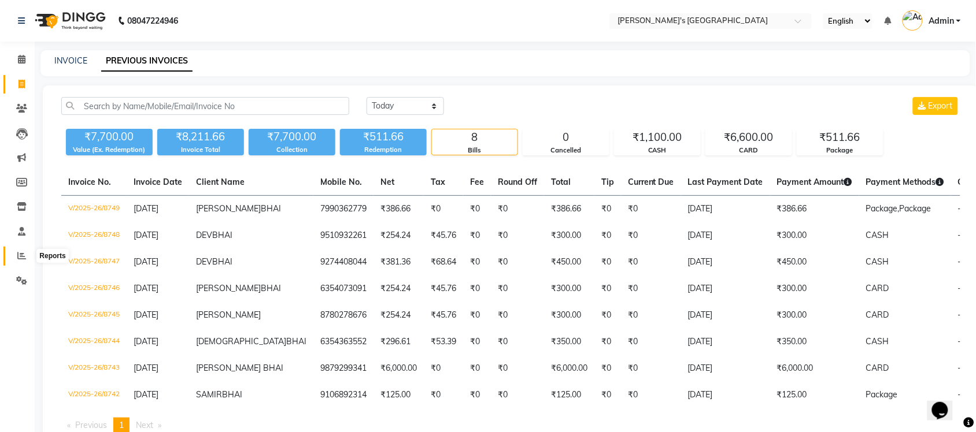
click at [15, 255] on span at bounding box center [22, 256] width 20 height 13
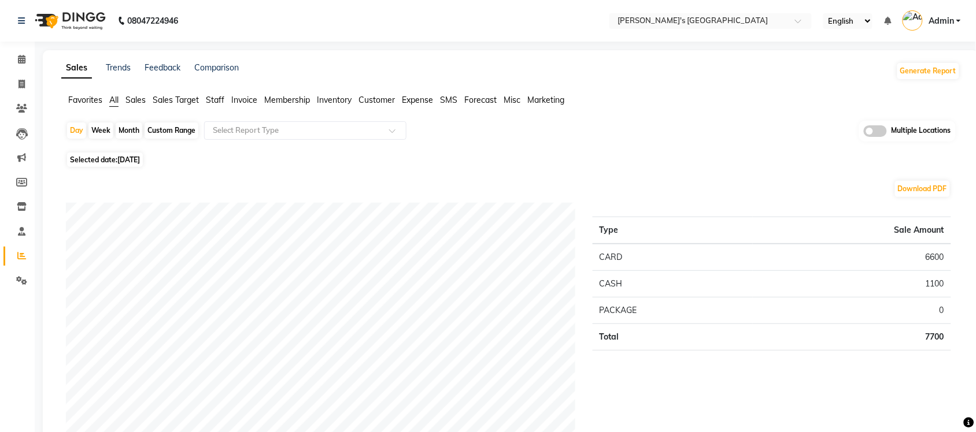
click at [134, 99] on span "Sales" at bounding box center [135, 100] width 20 height 10
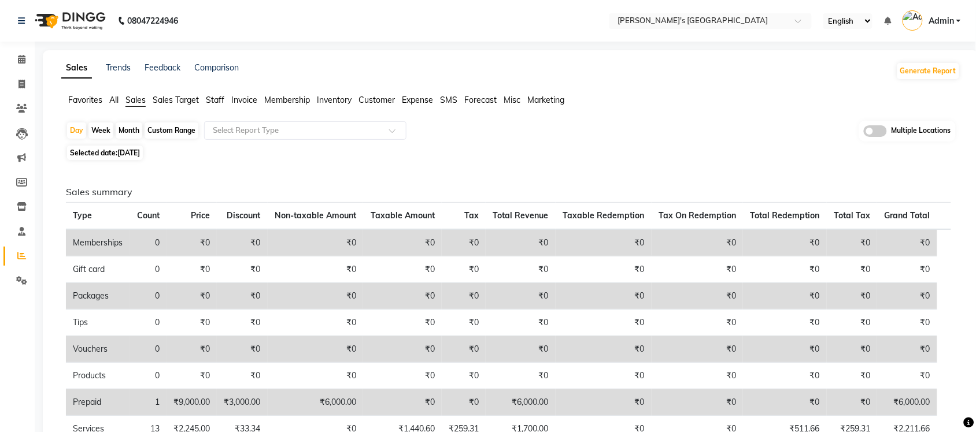
click at [110, 150] on span "Selected date: [DATE]" at bounding box center [105, 153] width 76 height 14
select select "9"
select select "2025"
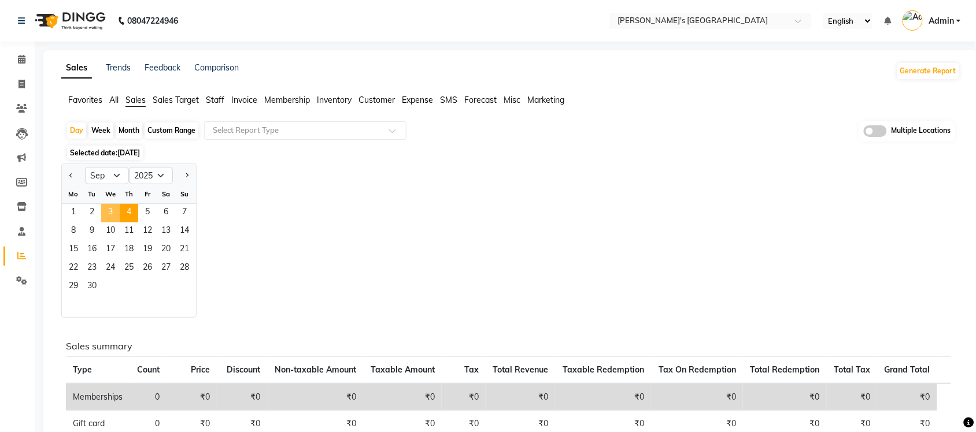
click at [113, 212] on span "3" at bounding box center [110, 213] width 18 height 18
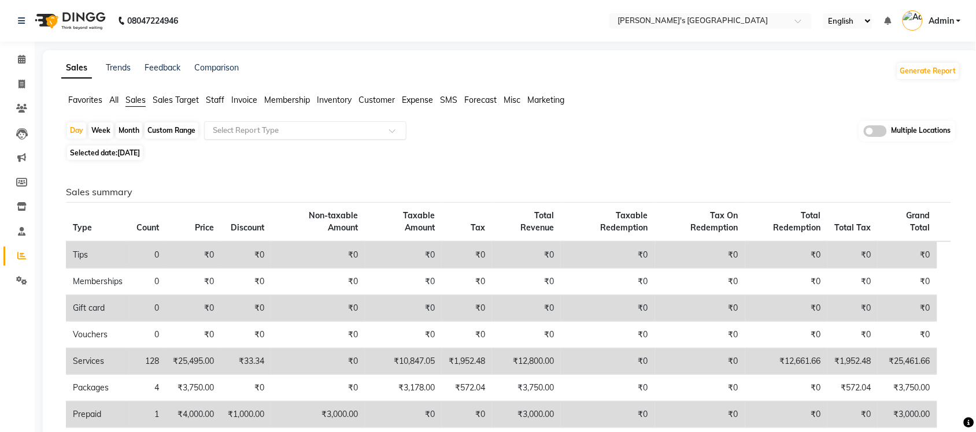
click at [236, 130] on input "text" at bounding box center [293, 131] width 166 height 12
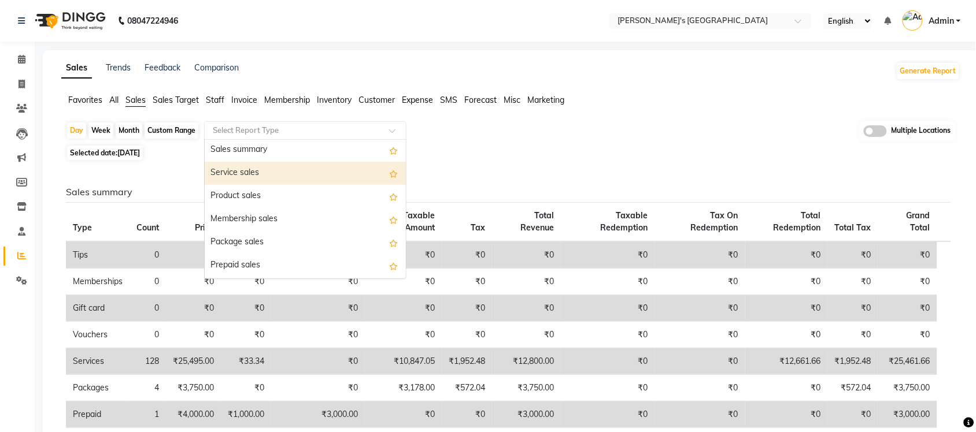
scroll to position [72, 0]
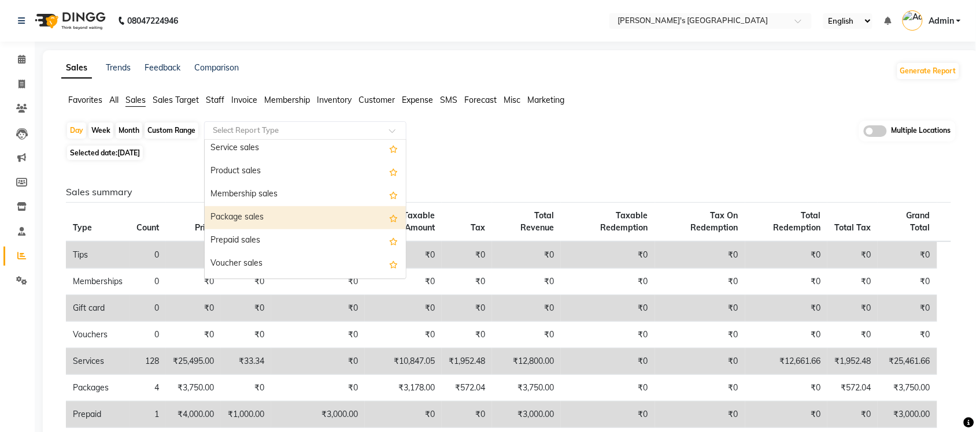
click at [287, 217] on div "Package sales" at bounding box center [305, 217] width 201 height 23
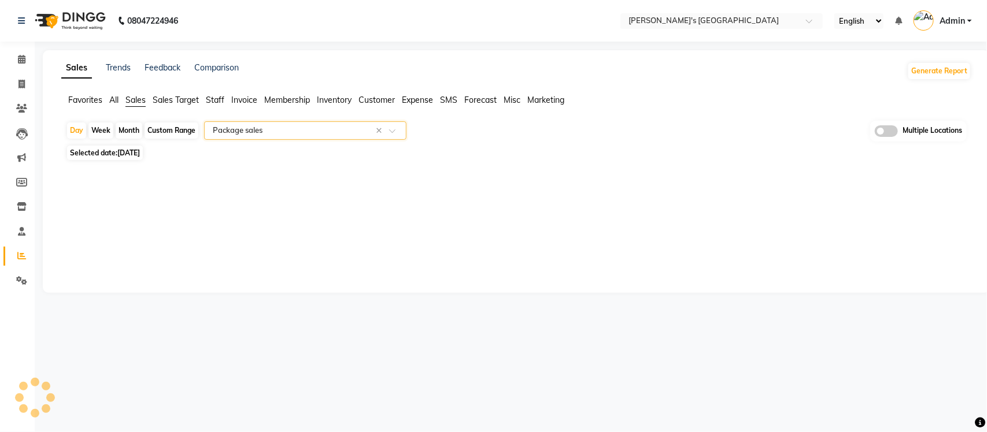
select select "full_report"
select select "csv"
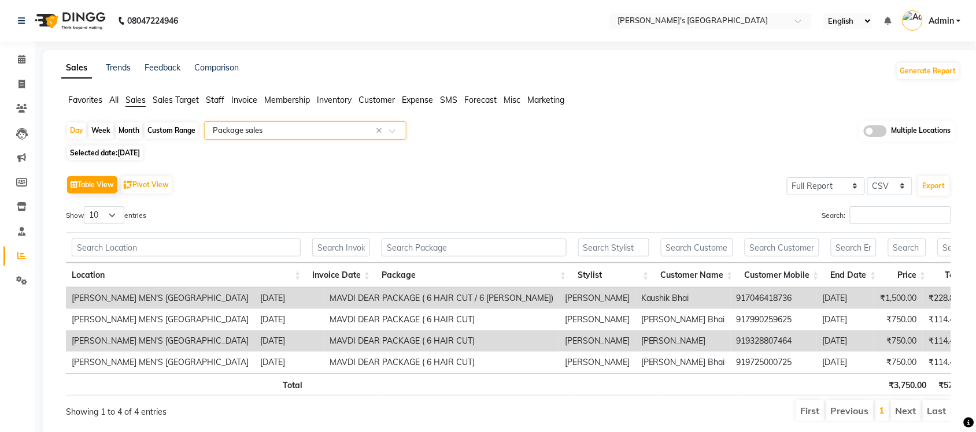
scroll to position [51, 0]
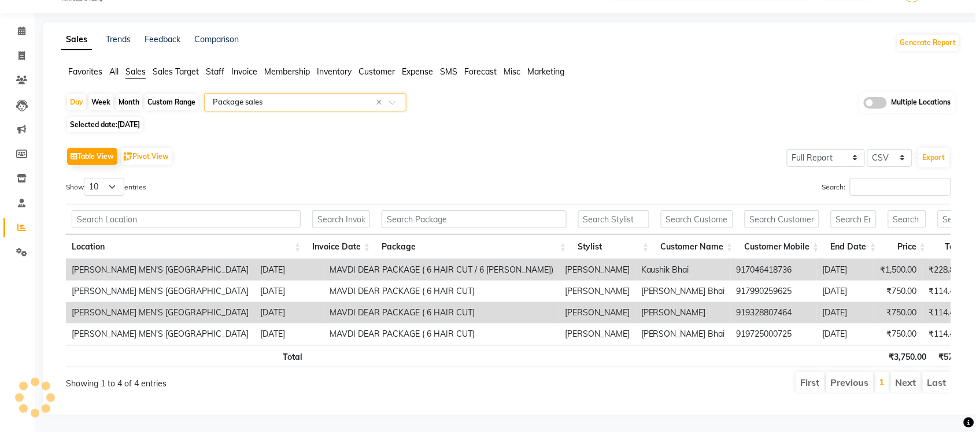
click at [313, 97] on input "text" at bounding box center [293, 103] width 166 height 12
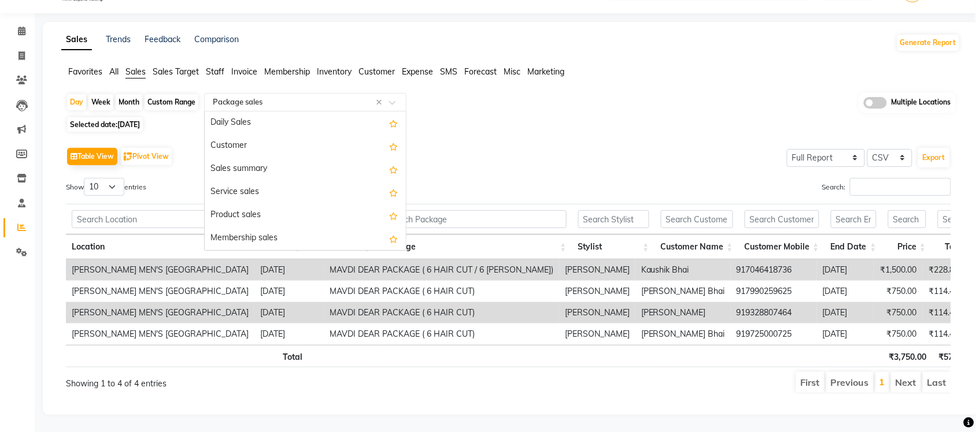
scroll to position [139, 0]
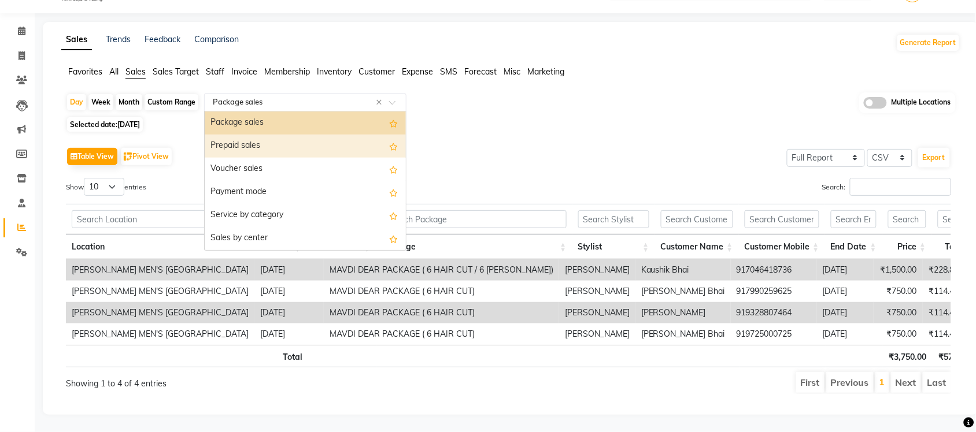
click at [285, 135] on div "Prepaid sales" at bounding box center [305, 146] width 201 height 23
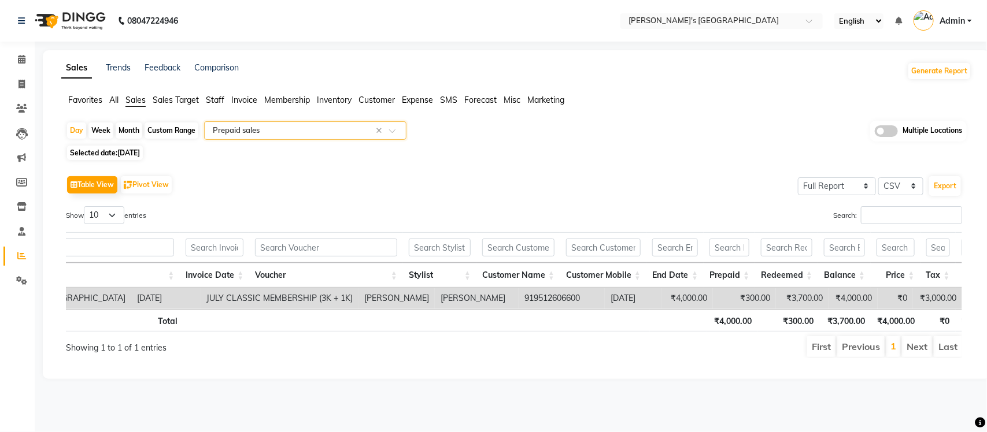
scroll to position [0, 168]
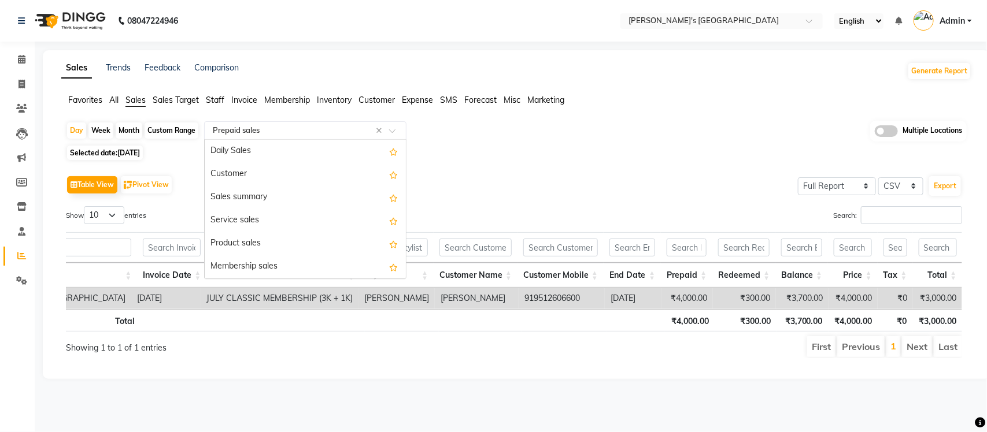
click at [328, 129] on input "text" at bounding box center [293, 131] width 166 height 12
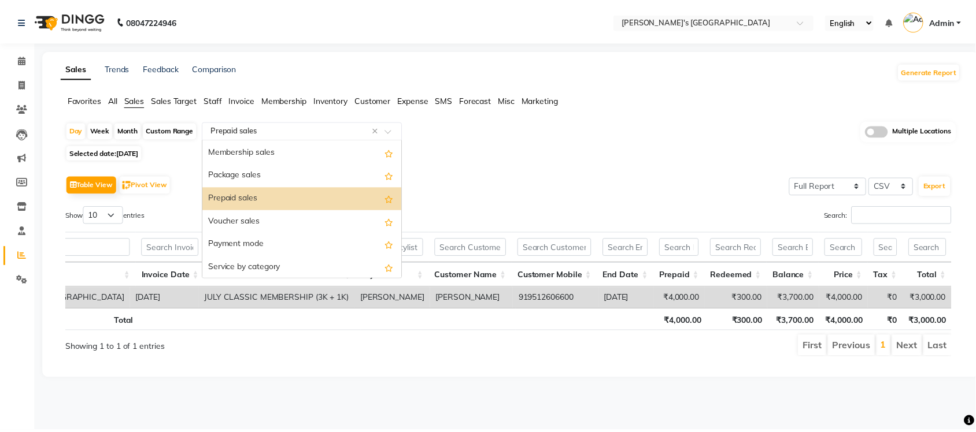
scroll to position [90, 0]
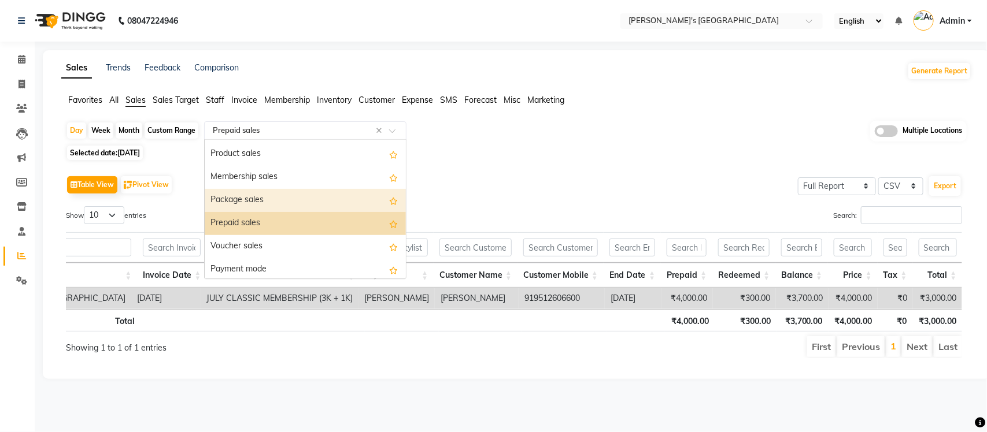
click at [281, 204] on div "Package sales" at bounding box center [305, 200] width 201 height 23
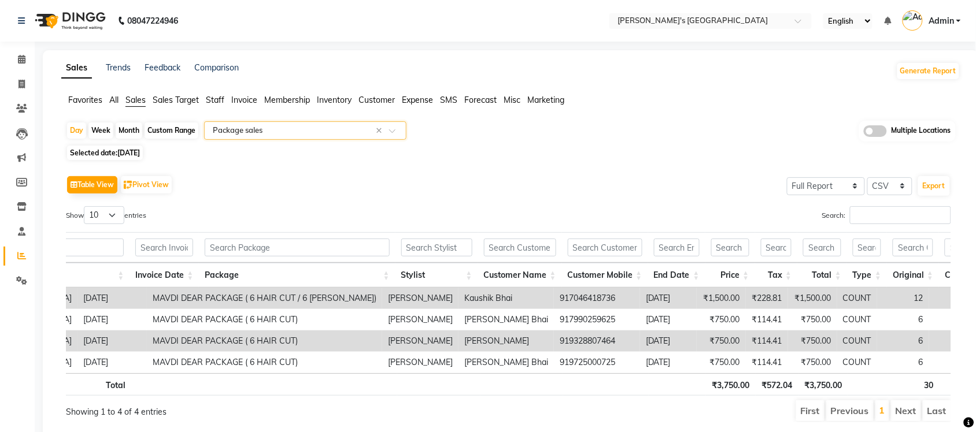
scroll to position [0, 0]
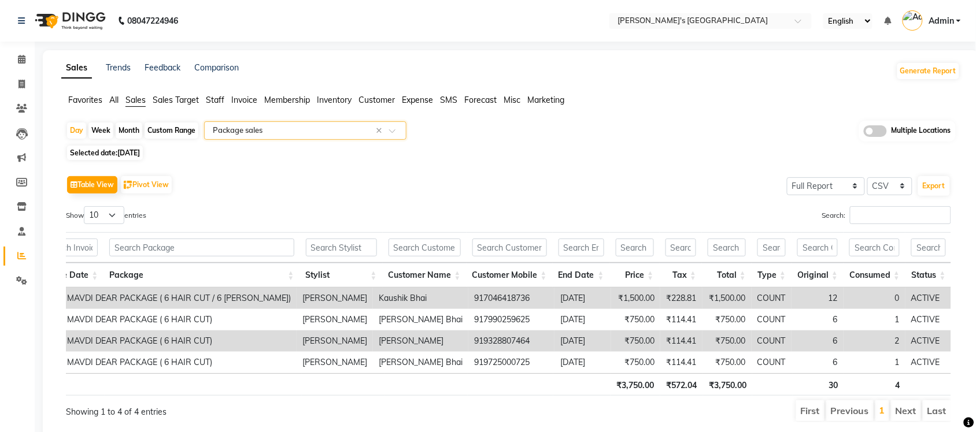
click at [324, 136] on input "text" at bounding box center [293, 131] width 166 height 12
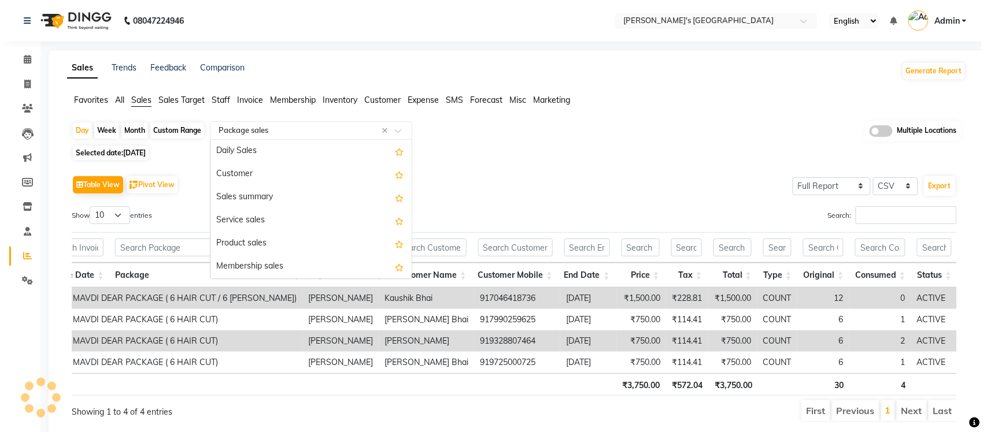
scroll to position [139, 0]
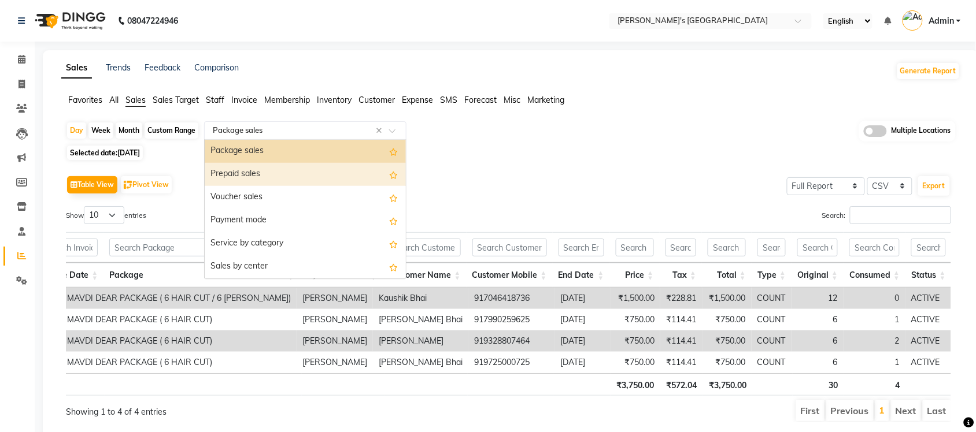
click at [277, 169] on div "Prepaid sales" at bounding box center [305, 174] width 201 height 23
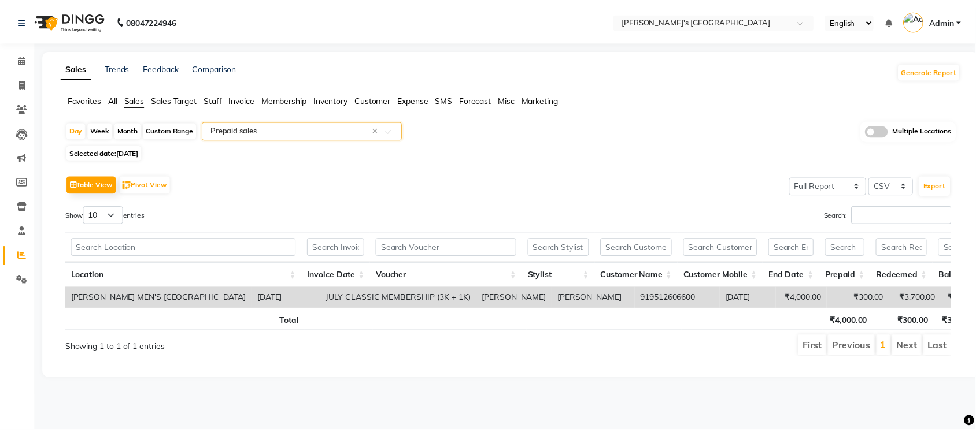
scroll to position [0, 168]
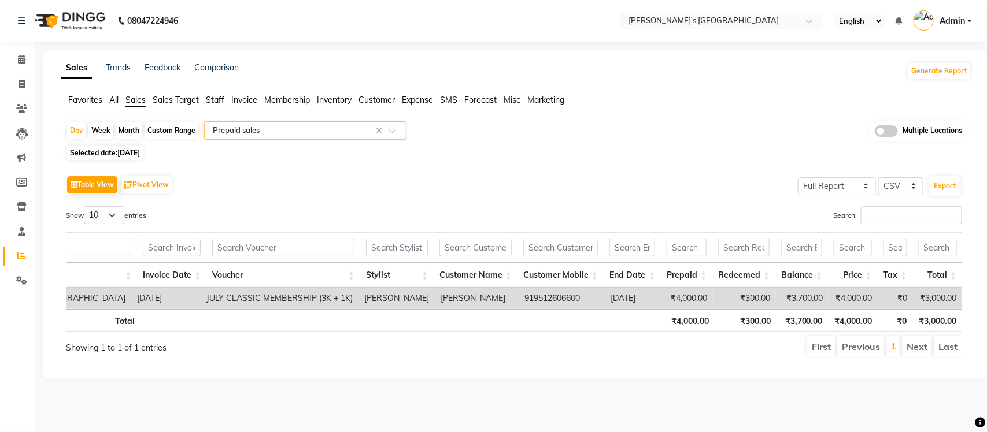
click at [423, 99] on span "Expense" at bounding box center [417, 100] width 31 height 10
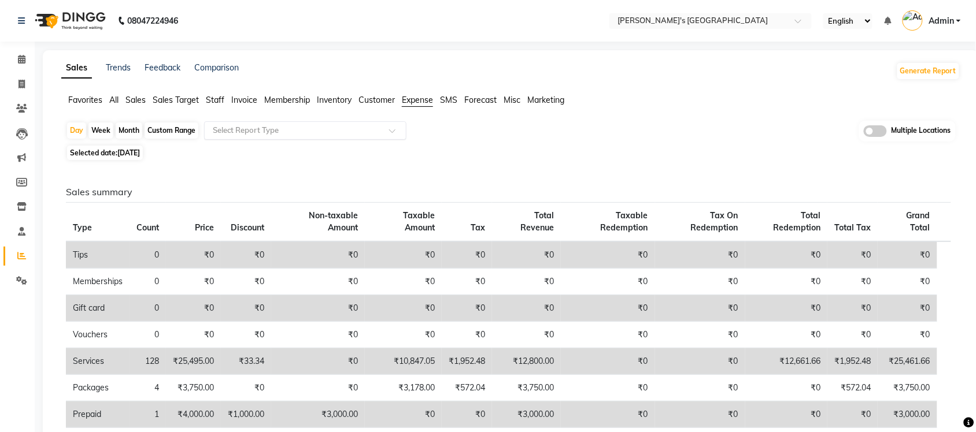
click at [353, 134] on input "text" at bounding box center [293, 131] width 166 height 12
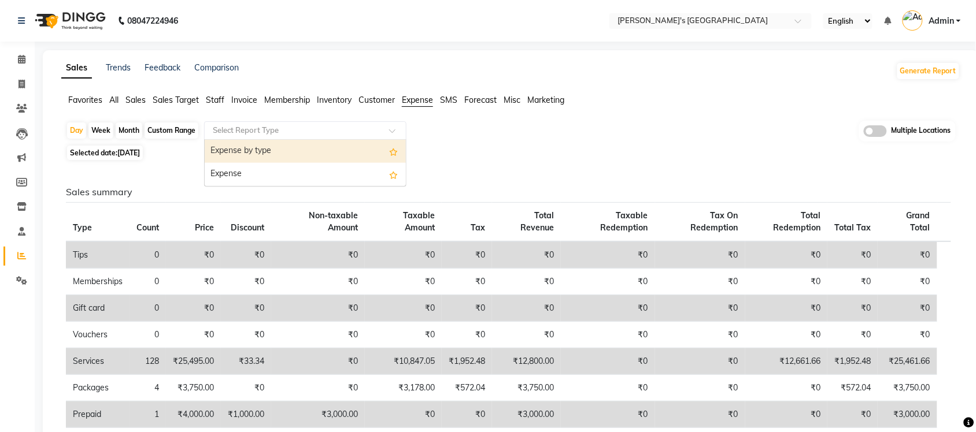
click at [327, 146] on div "Expense by type" at bounding box center [305, 151] width 201 height 23
select select "full_report"
select select "csv"
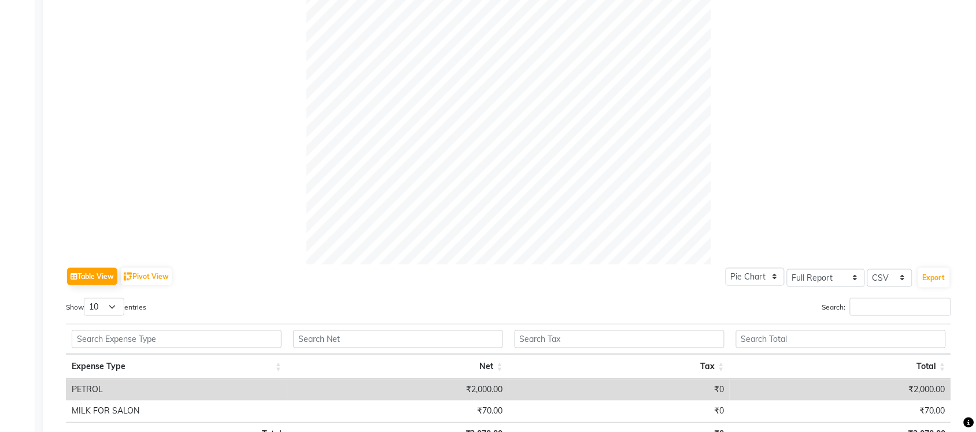
scroll to position [0, 0]
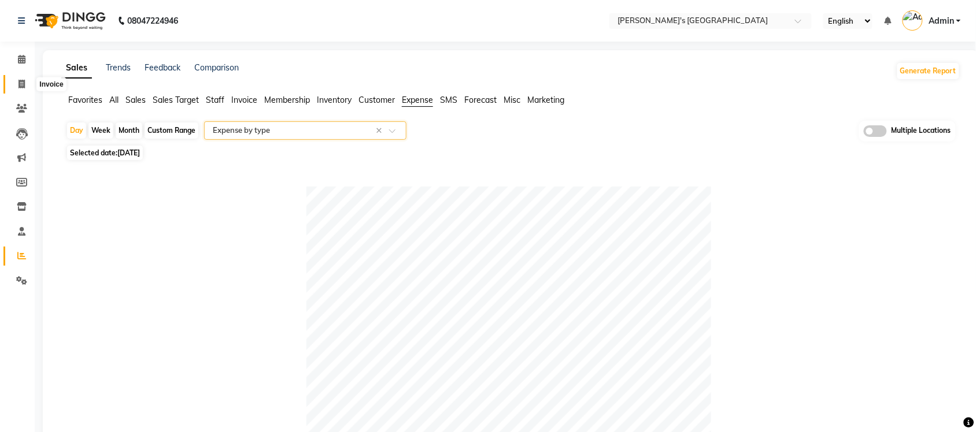
click at [19, 84] on icon at bounding box center [21, 84] width 6 height 9
select select "service"
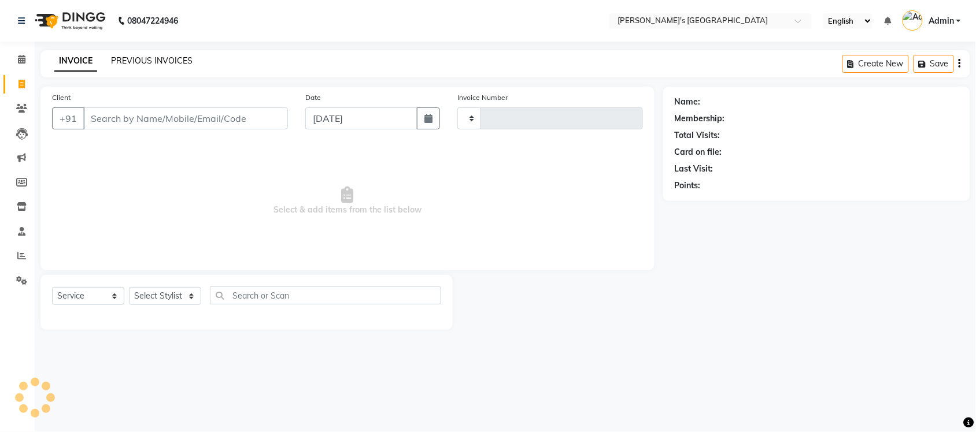
type input "8750"
select select "6233"
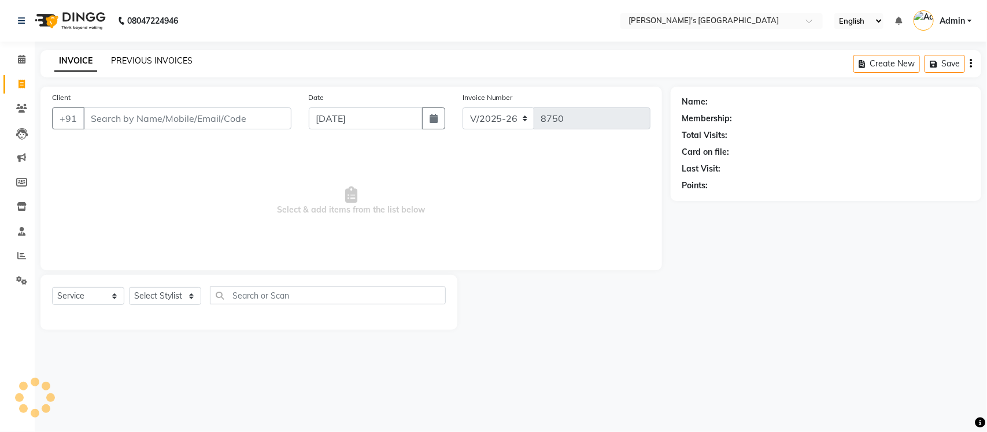
click at [157, 58] on link "PREVIOUS INVOICES" at bounding box center [151, 60] width 81 height 10
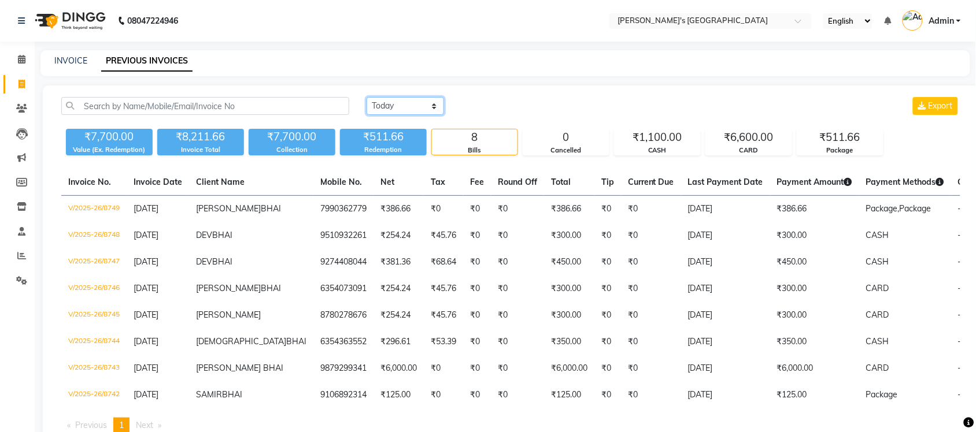
click at [389, 99] on select "[DATE] [DATE] Custom Range" at bounding box center [404, 106] width 77 height 18
select select "range"
click at [366, 97] on select "[DATE] [DATE] Custom Range" at bounding box center [404, 106] width 77 height 18
click at [514, 110] on input "[DATE]" at bounding box center [499, 106] width 81 height 16
select select "9"
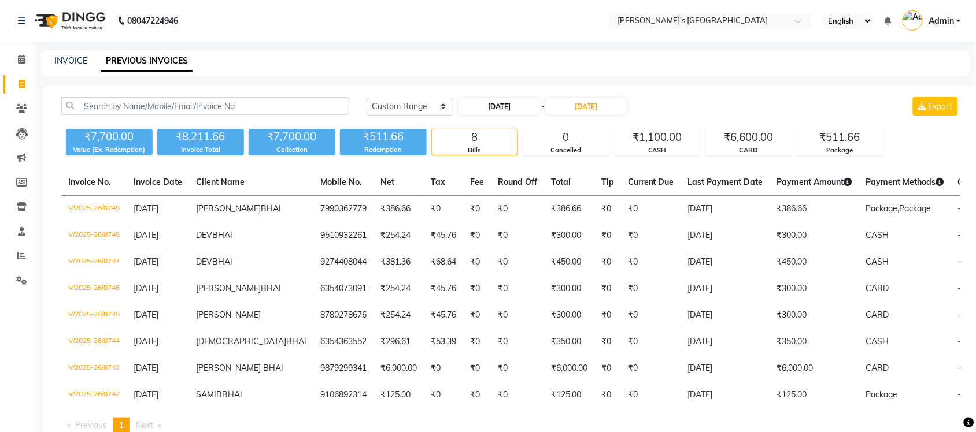
select select "2025"
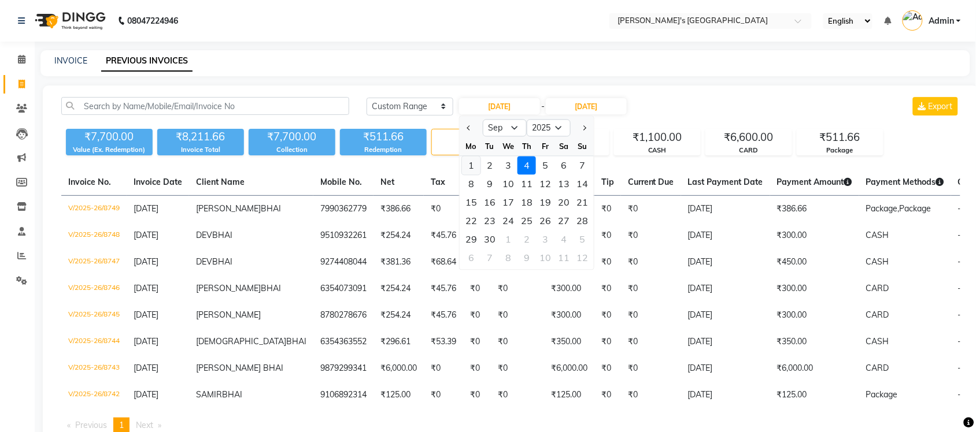
click at [477, 162] on div "1" at bounding box center [471, 166] width 18 height 18
type input "[DATE]"
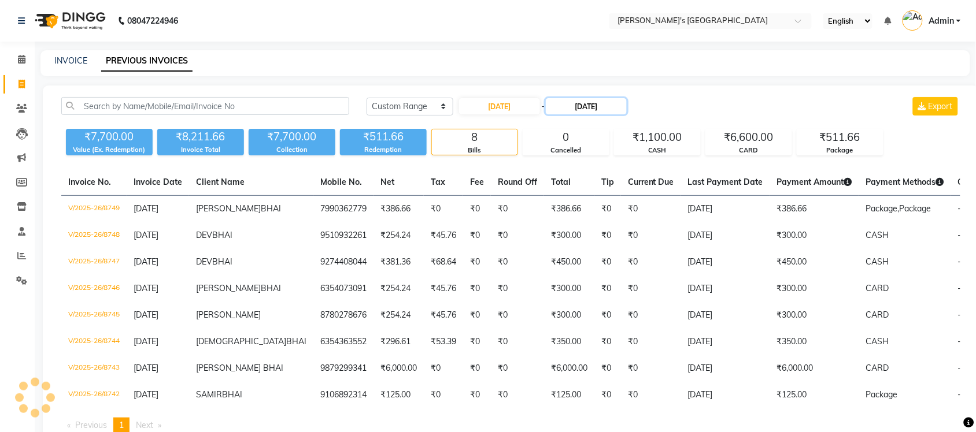
click at [589, 104] on input "[DATE]" at bounding box center [586, 106] width 81 height 16
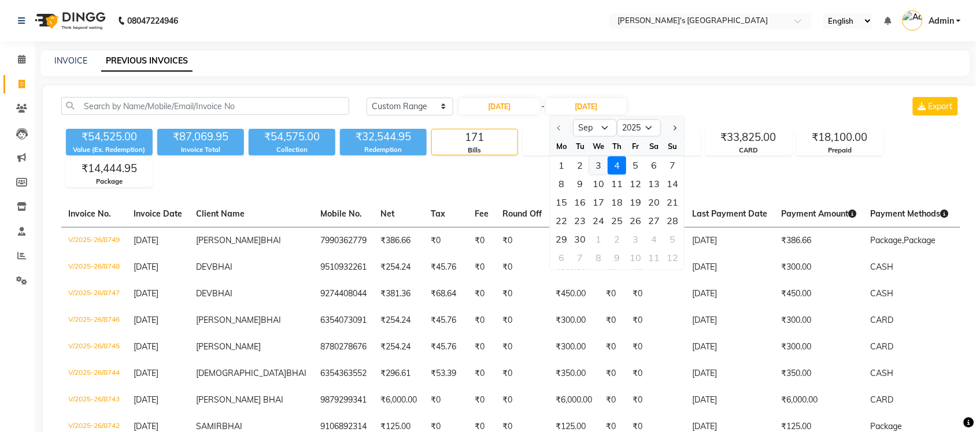
click at [600, 165] on div "3" at bounding box center [598, 166] width 18 height 18
type input "[DATE]"
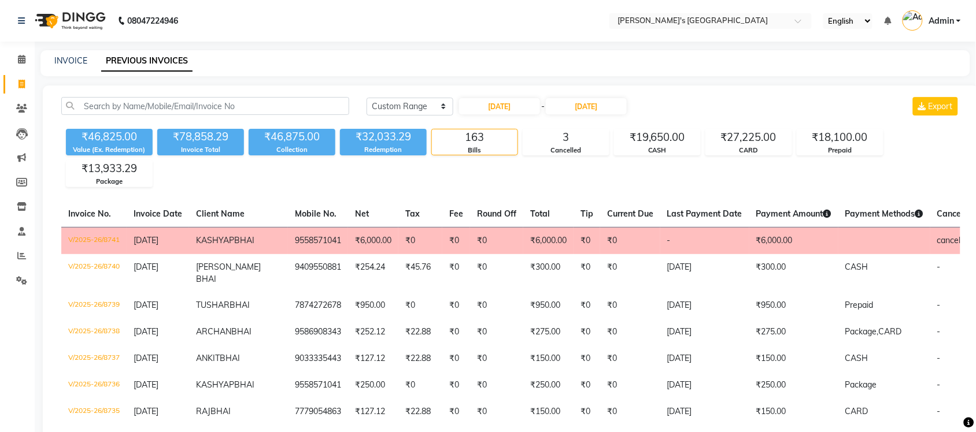
click at [514, 38] on nav "08047224946 Select Location × [PERSON_NAME] Men's [GEOGRAPHIC_DATA] English ENG…" at bounding box center [488, 21] width 976 height 42
click at [777, 19] on input "text" at bounding box center [699, 22] width 168 height 12
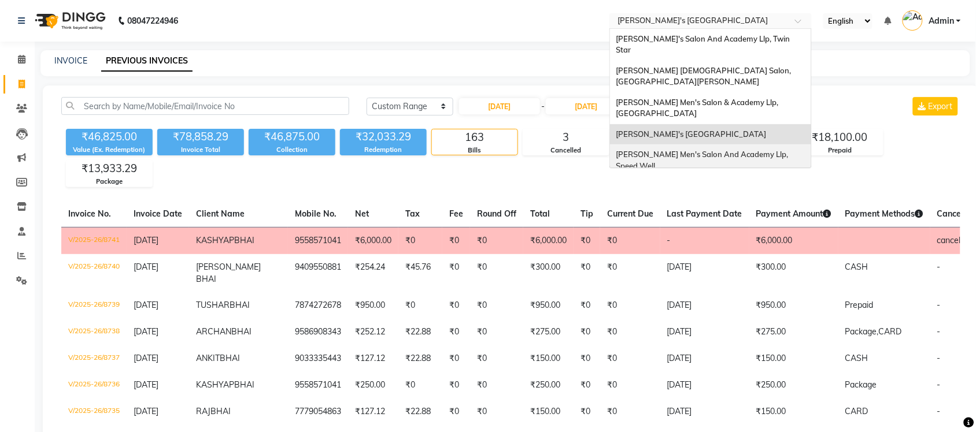
click at [744, 150] on span "[PERSON_NAME] Men's Salon And Academy Llp, Speed Well" at bounding box center [703, 160] width 174 height 21
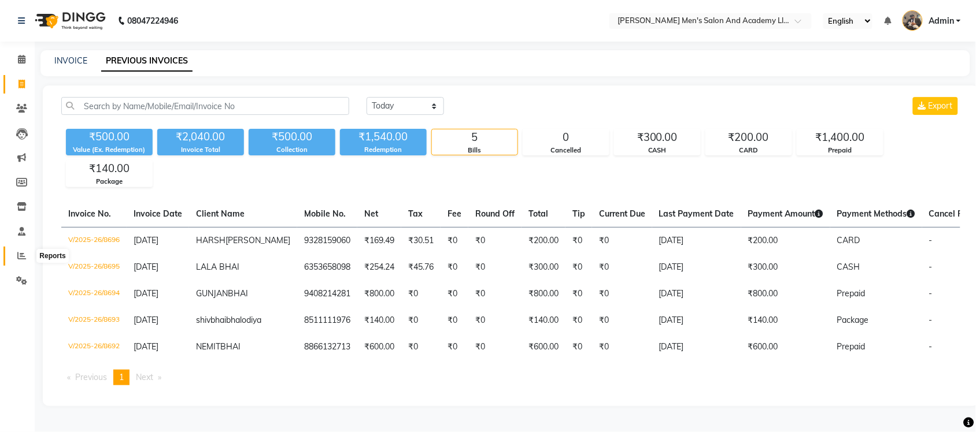
click at [12, 257] on span at bounding box center [22, 256] width 20 height 13
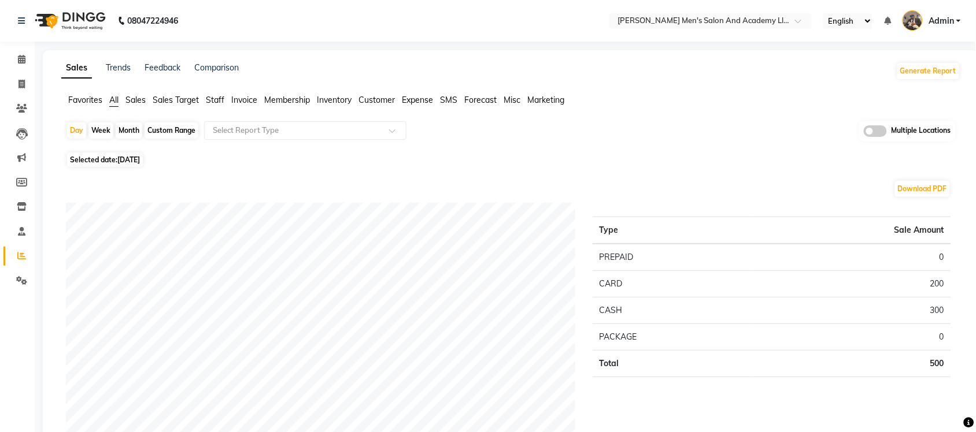
click at [138, 102] on span "Sales" at bounding box center [135, 100] width 20 height 10
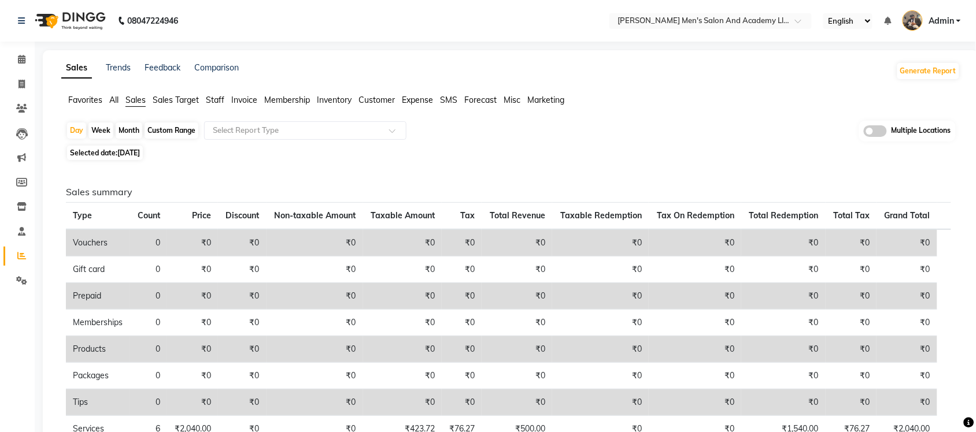
click at [131, 154] on span "[DATE]" at bounding box center [128, 153] width 23 height 9
select select "9"
select select "2025"
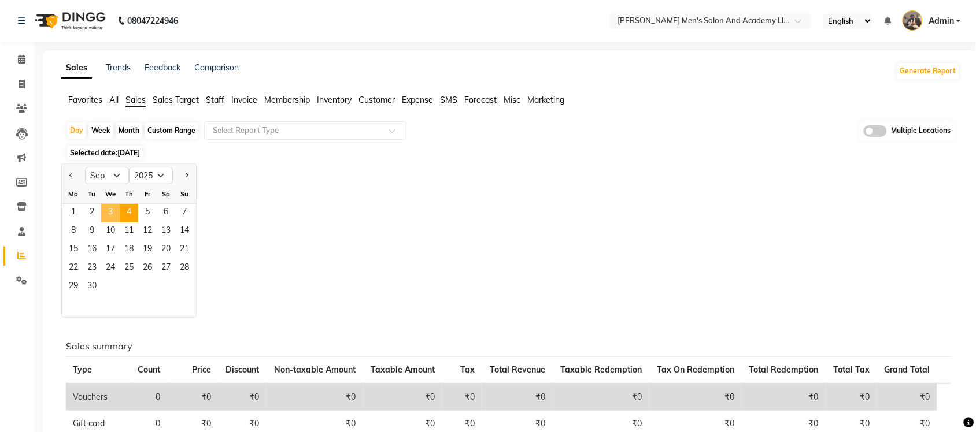
click at [114, 212] on span "3" at bounding box center [110, 213] width 18 height 18
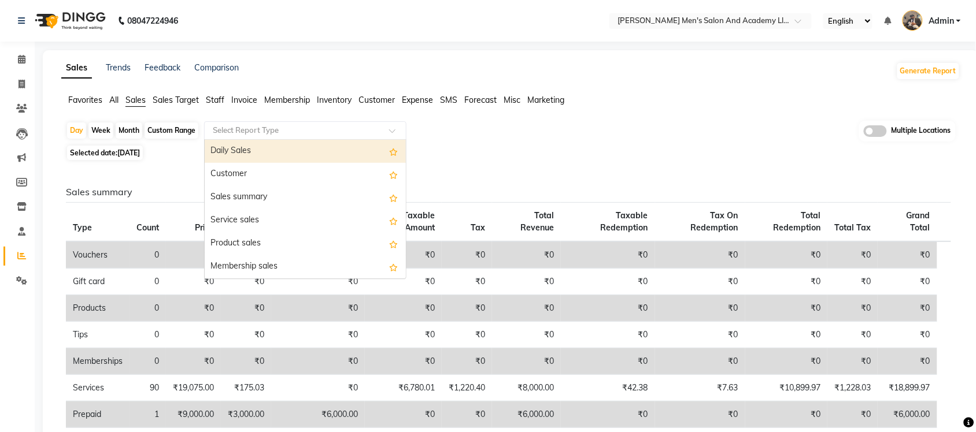
click at [284, 133] on input "text" at bounding box center [293, 131] width 166 height 12
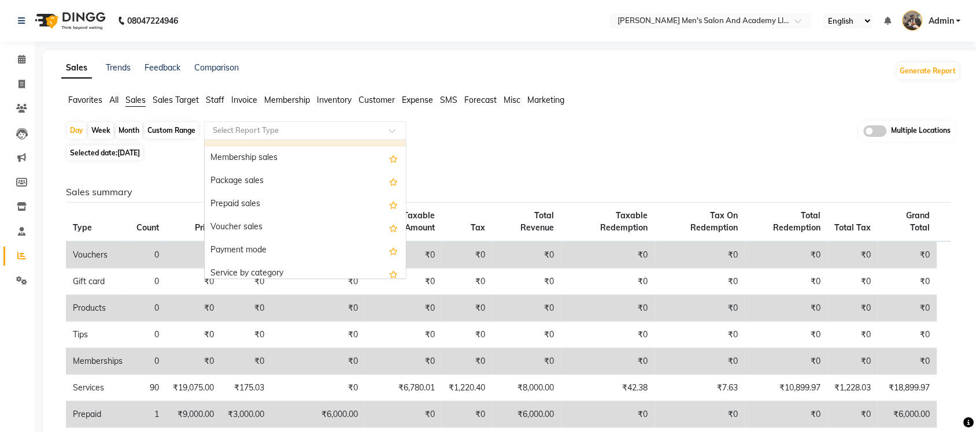
scroll to position [144, 0]
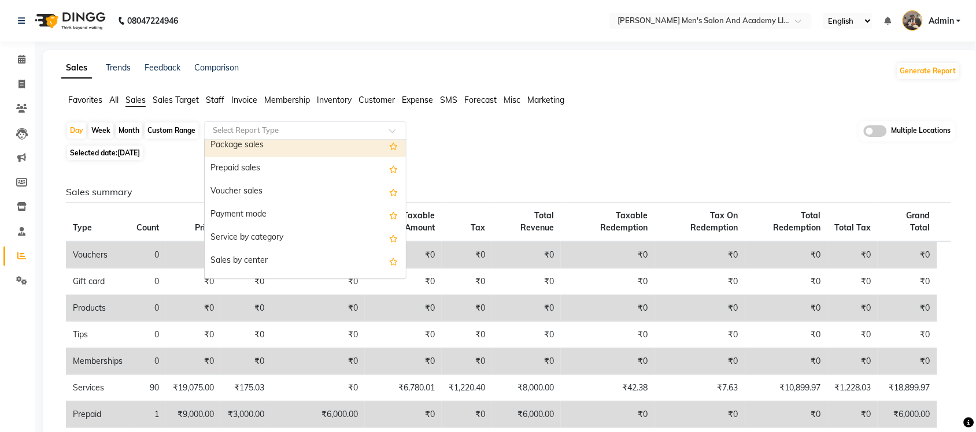
click at [322, 150] on div "Package sales" at bounding box center [305, 145] width 201 height 23
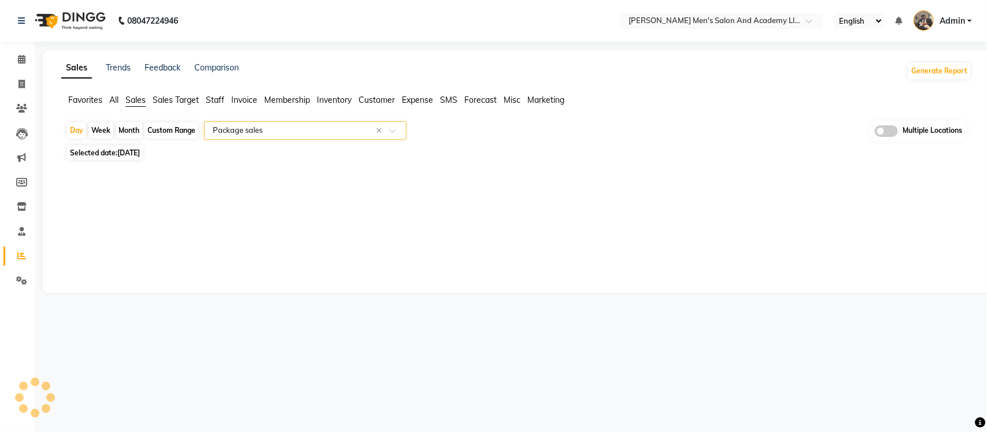
select select "full_report"
select select "csv"
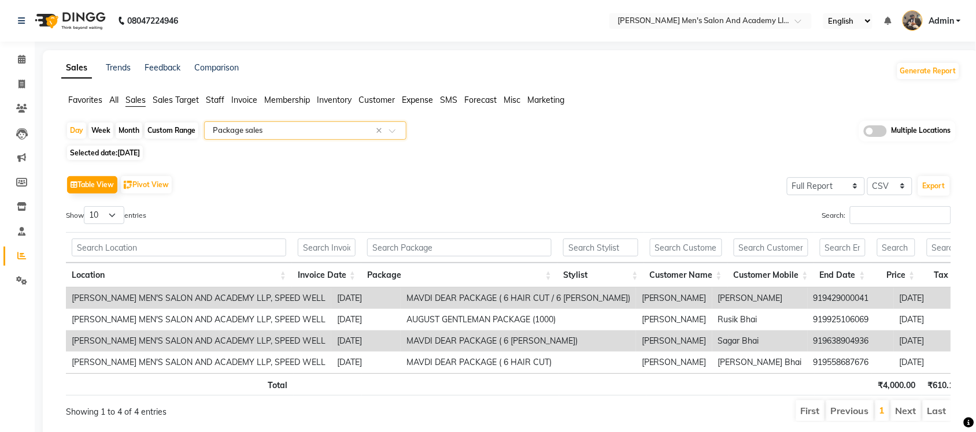
click at [341, 137] on div "Select Report Type × Package sales ×" at bounding box center [305, 130] width 202 height 18
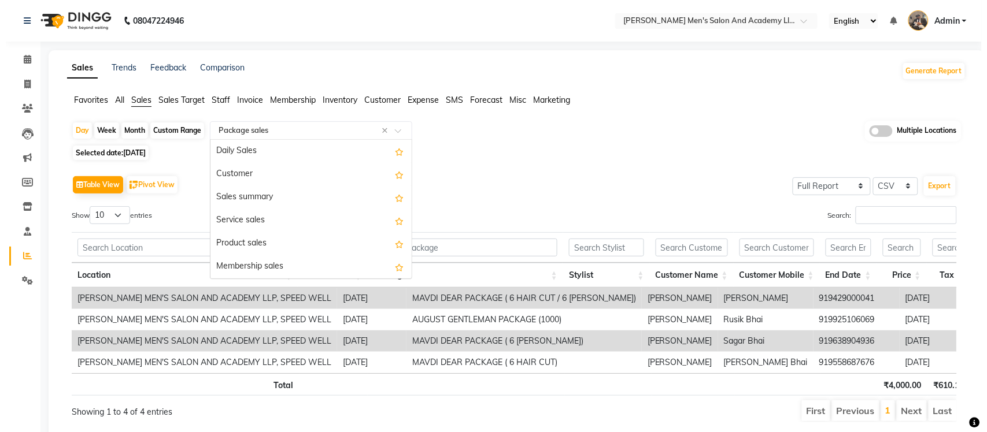
scroll to position [139, 0]
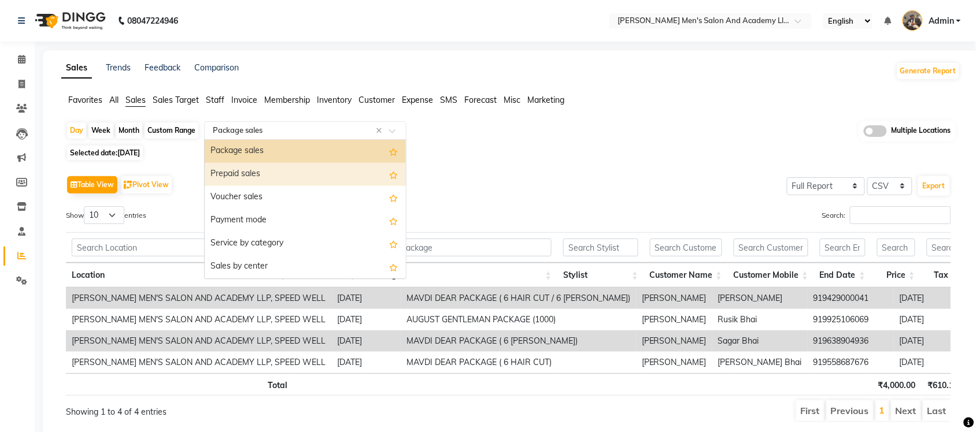
click at [319, 173] on div "Prepaid sales" at bounding box center [305, 174] width 201 height 23
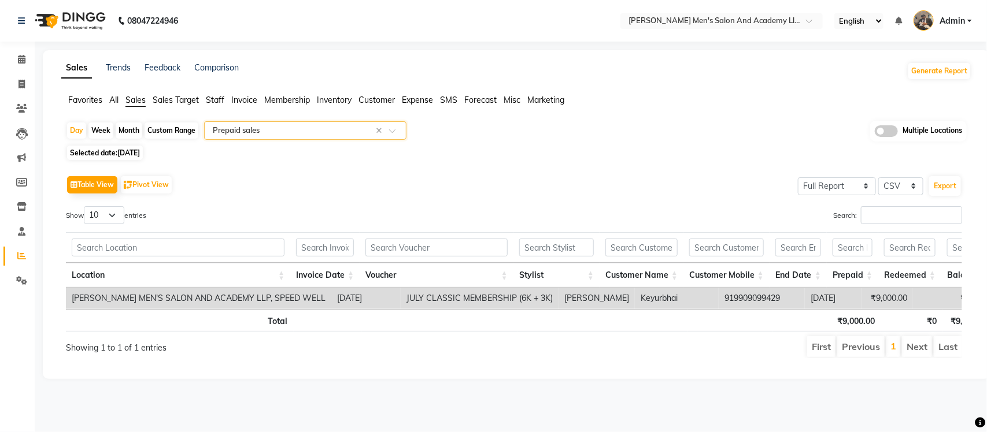
scroll to position [0, 165]
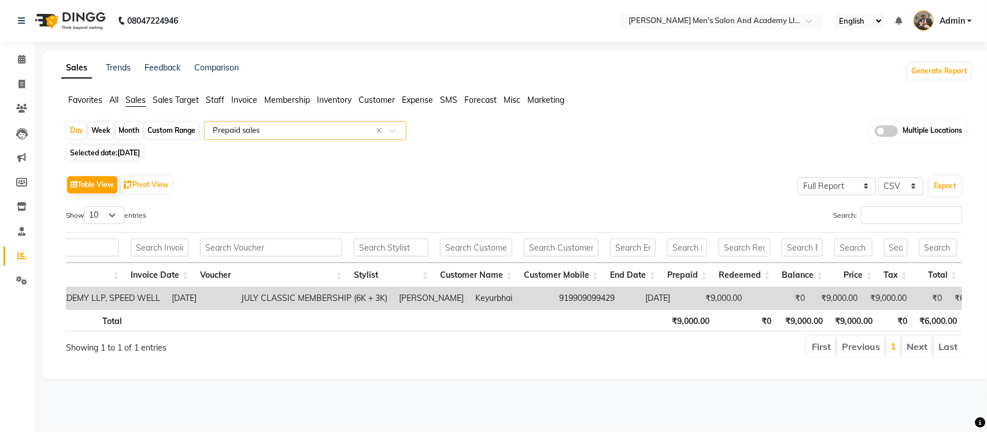
click at [286, 133] on input "text" at bounding box center [293, 131] width 166 height 12
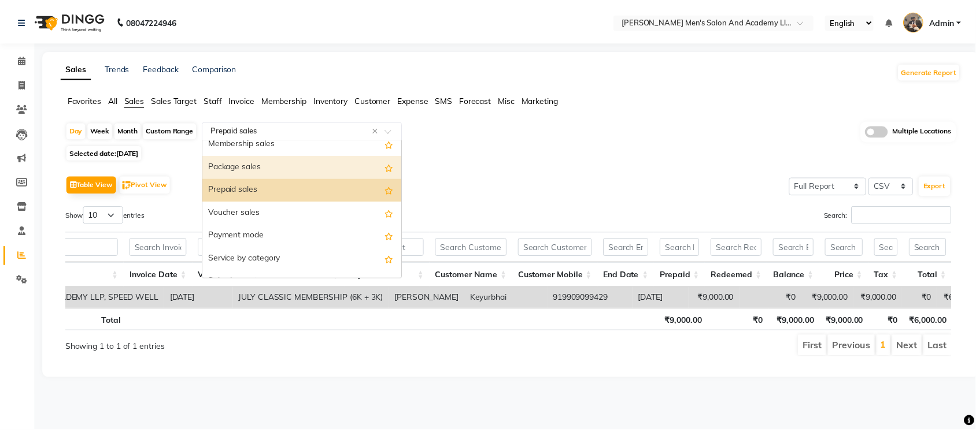
scroll to position [90, 0]
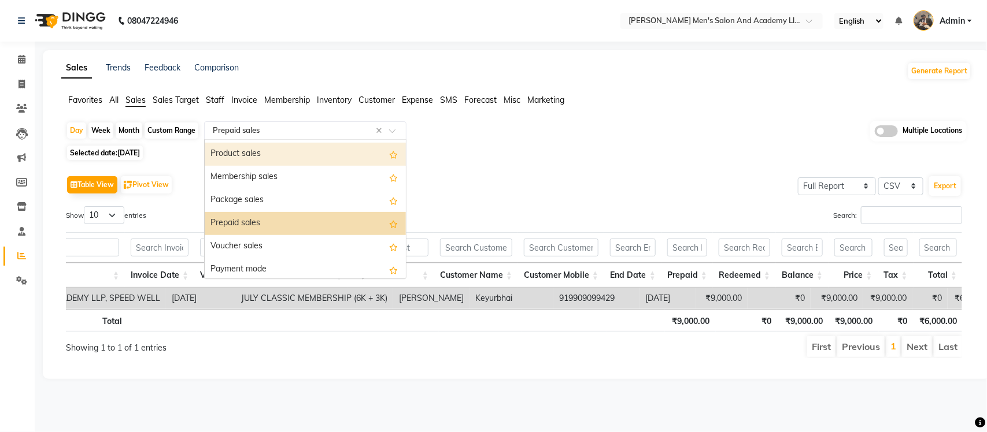
click at [278, 160] on div "Product sales" at bounding box center [305, 154] width 201 height 23
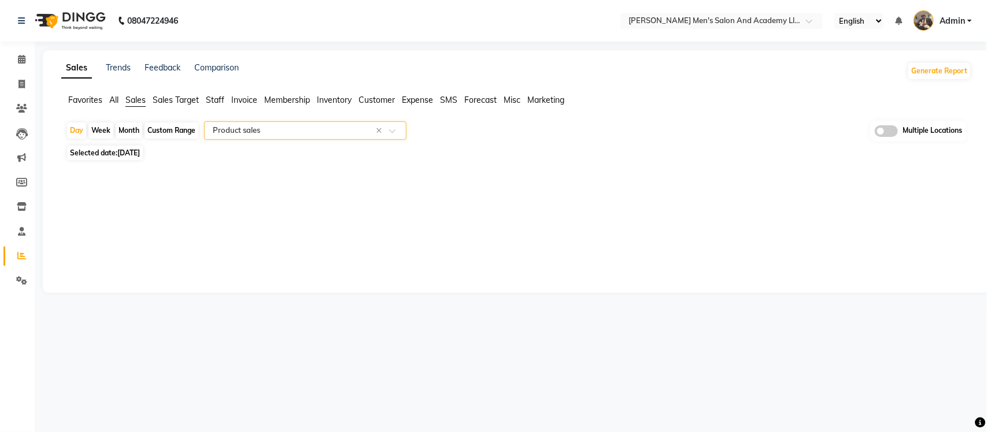
click at [713, 345] on div "08047224946 Select Location × Sandy Men's Salon And Academy Llp, Speed Well Eng…" at bounding box center [493, 216] width 987 height 432
click at [410, 95] on span "Expense" at bounding box center [417, 100] width 31 height 10
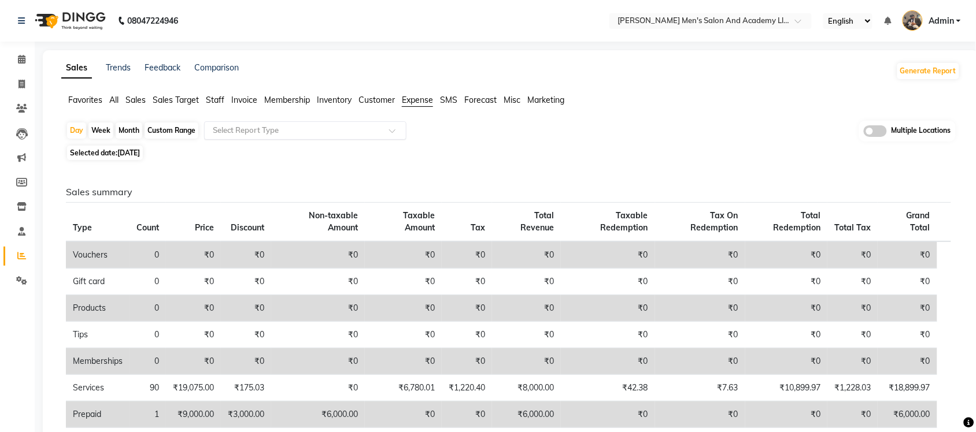
click at [365, 129] on input "text" at bounding box center [293, 131] width 166 height 12
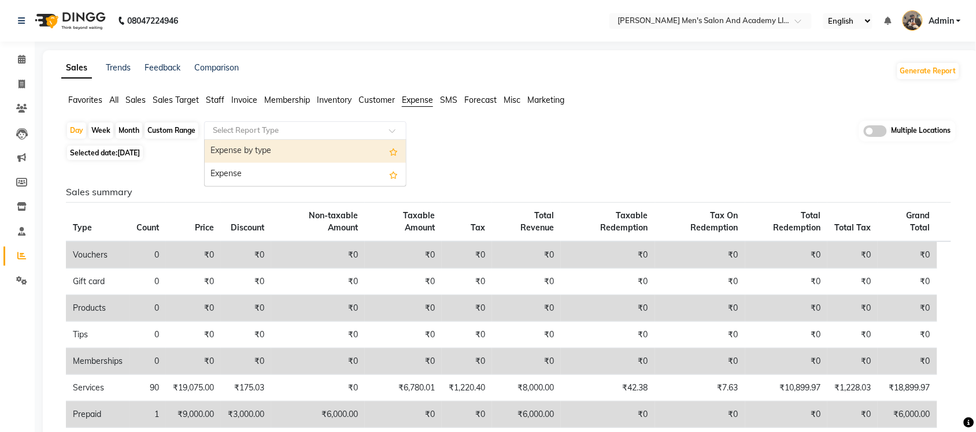
click at [345, 153] on div "Expense by type" at bounding box center [305, 151] width 201 height 23
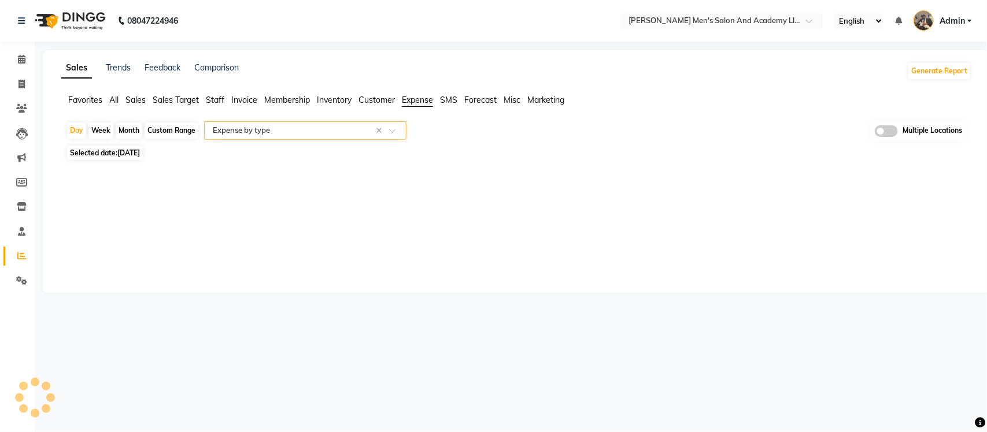
select select "full_report"
select select "csv"
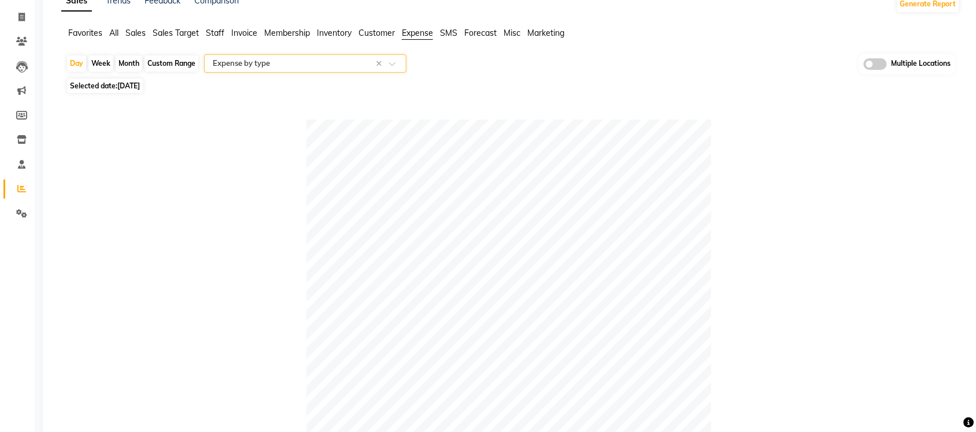
scroll to position [4, 0]
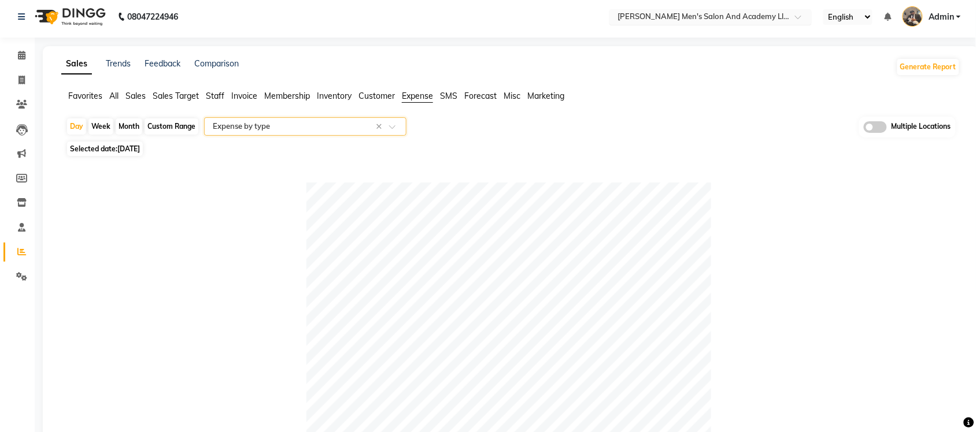
click at [775, 12] on input "text" at bounding box center [699, 18] width 168 height 12
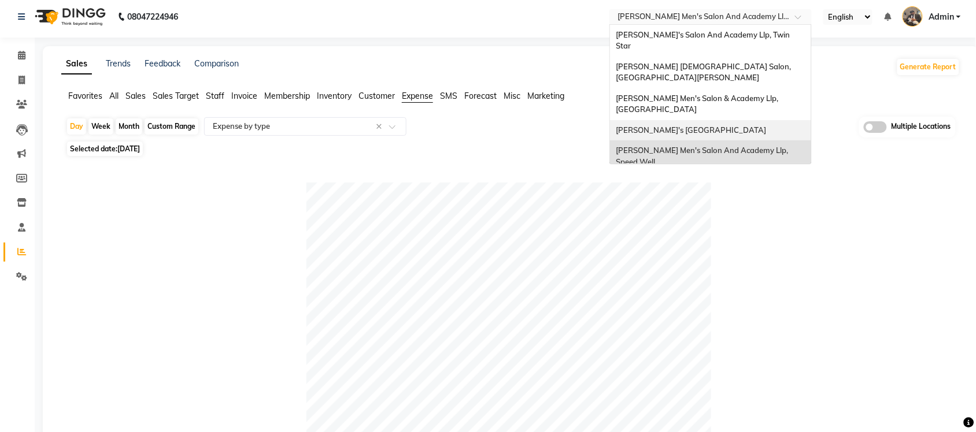
click at [766, 125] on span "[PERSON_NAME]'s [GEOGRAPHIC_DATA]" at bounding box center [691, 129] width 150 height 9
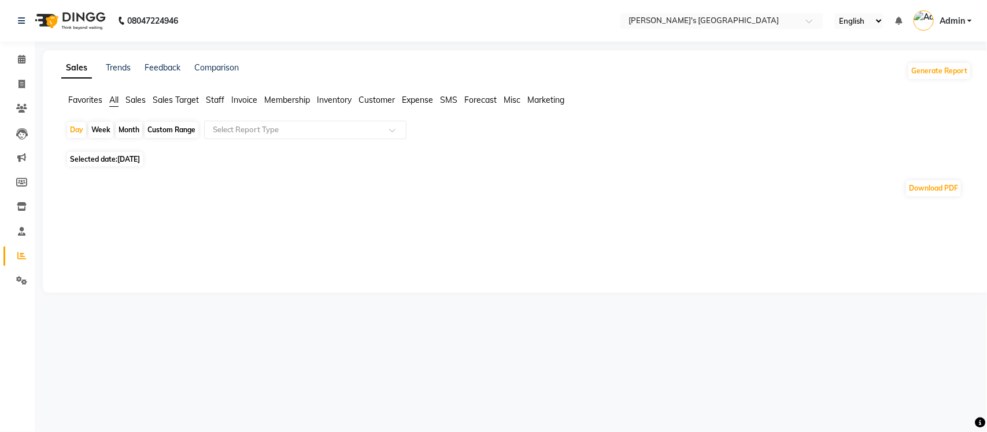
select select "en"
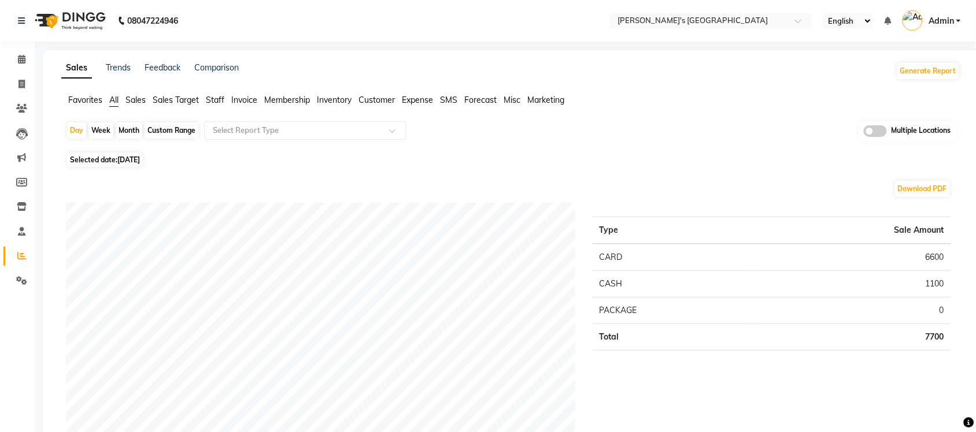
click at [140, 157] on span "[DATE]" at bounding box center [128, 159] width 23 height 9
select select "9"
select select "2025"
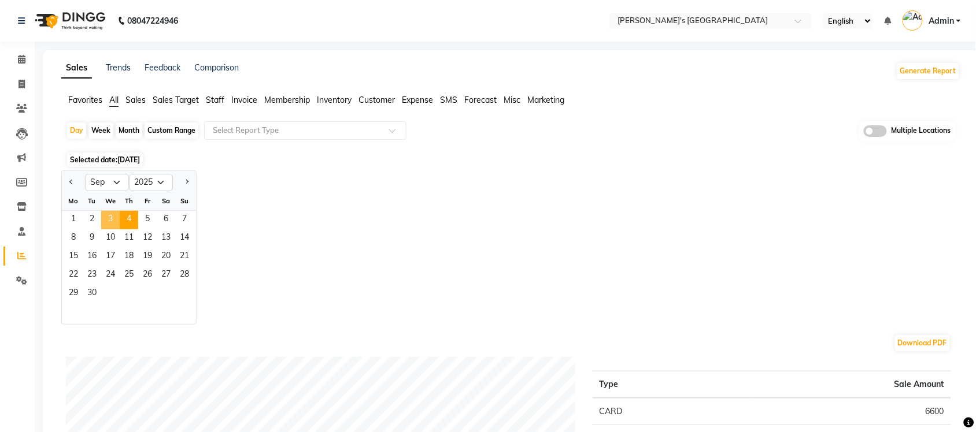
click at [116, 217] on span "3" at bounding box center [110, 220] width 18 height 18
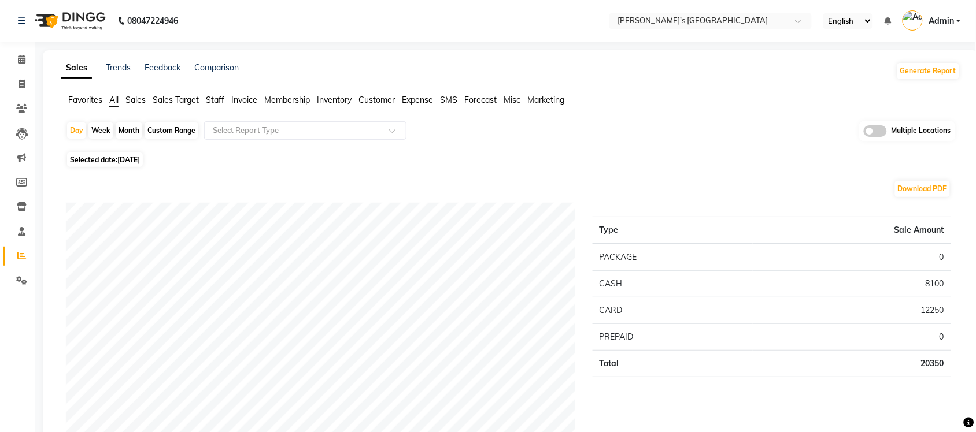
click at [419, 99] on span "Expense" at bounding box center [417, 100] width 31 height 10
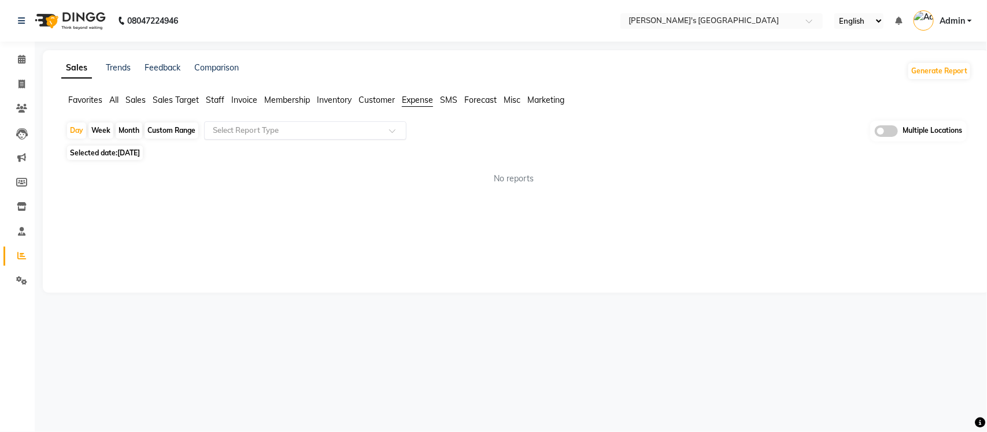
click at [340, 128] on input "text" at bounding box center [293, 131] width 166 height 12
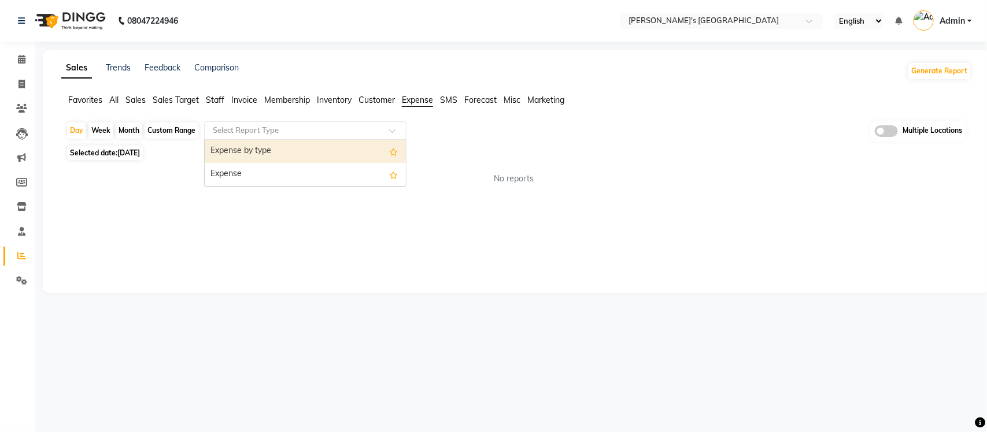
click at [316, 157] on div "Expense by type" at bounding box center [305, 151] width 201 height 23
select select "full_report"
select select "csv"
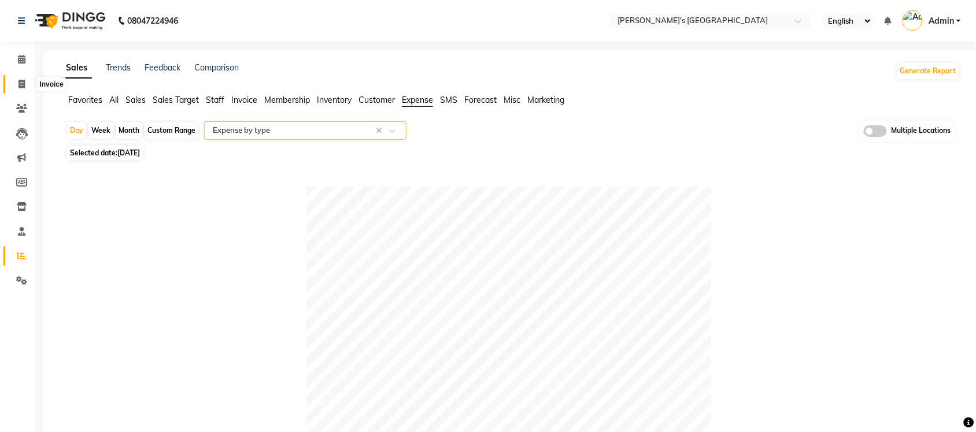
click at [15, 87] on span at bounding box center [22, 84] width 20 height 13
select select "service"
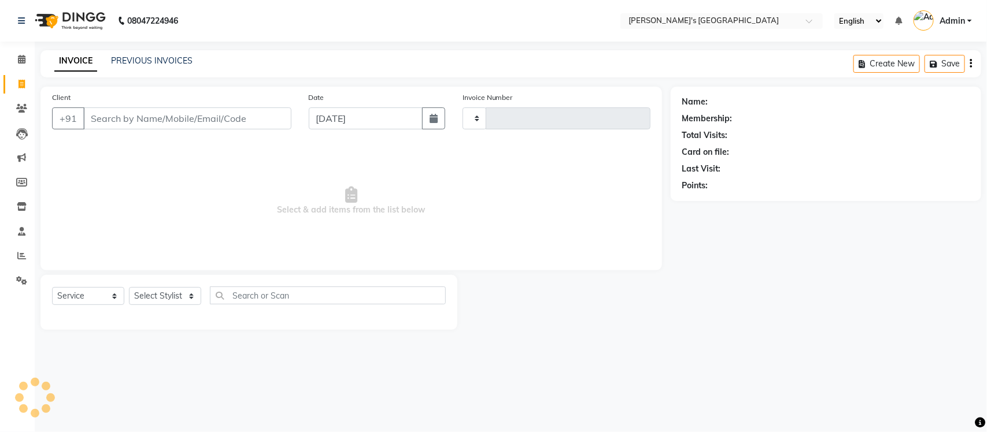
type input "8750"
select select "6233"
click at [130, 64] on link "PREVIOUS INVOICES" at bounding box center [151, 60] width 81 height 10
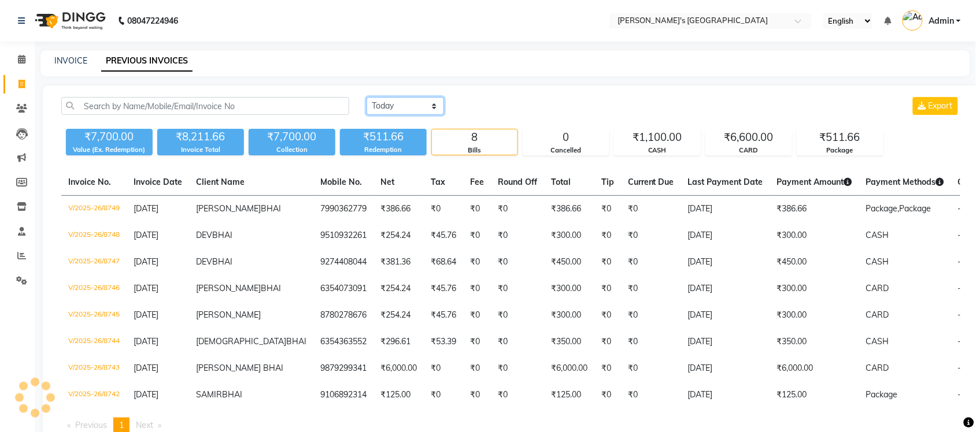
click at [421, 99] on select "[DATE] [DATE] Custom Range" at bounding box center [404, 106] width 77 height 18
select select "range"
click at [366, 97] on select "[DATE] [DATE] Custom Range" at bounding box center [404, 106] width 77 height 18
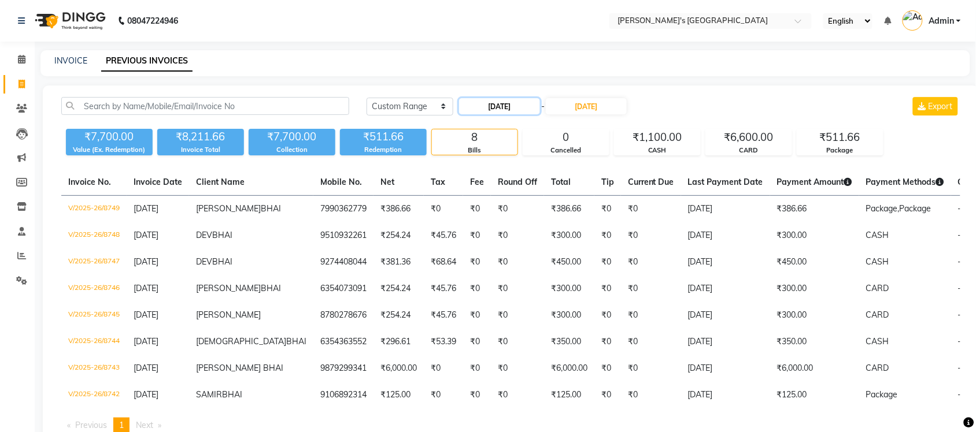
click at [525, 107] on input "[DATE]" at bounding box center [499, 106] width 81 height 16
select select "9"
select select "2025"
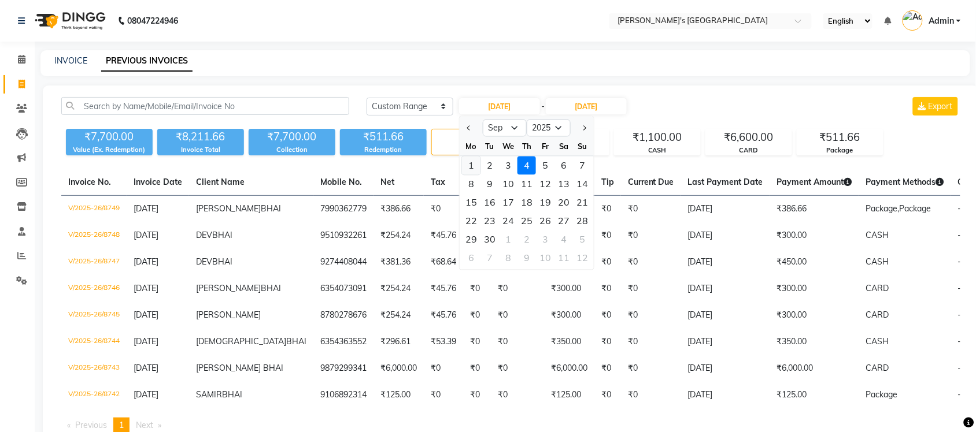
click at [469, 166] on div "1" at bounding box center [471, 166] width 18 height 18
type input "[DATE]"
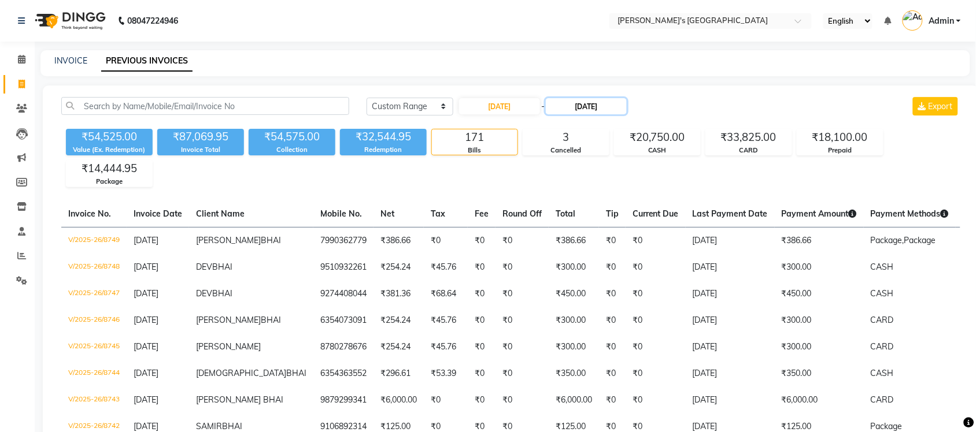
click at [584, 104] on input "[DATE]" at bounding box center [586, 106] width 81 height 16
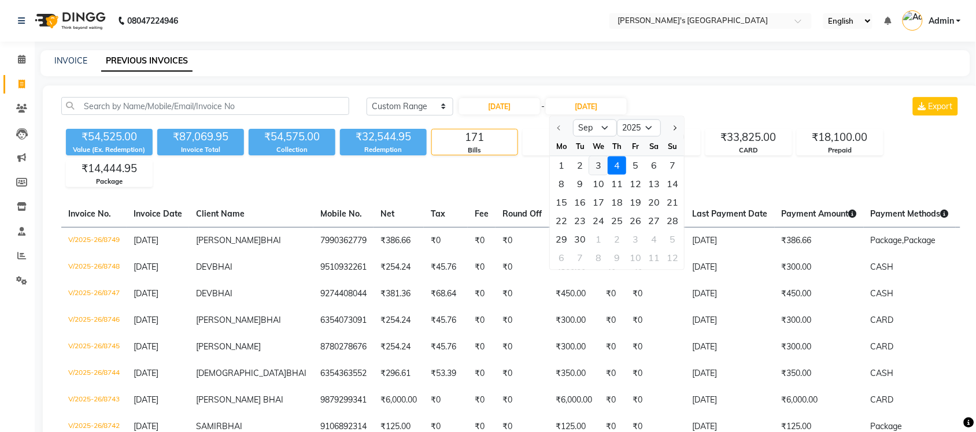
click at [594, 166] on div "3" at bounding box center [598, 166] width 18 height 18
type input "[DATE]"
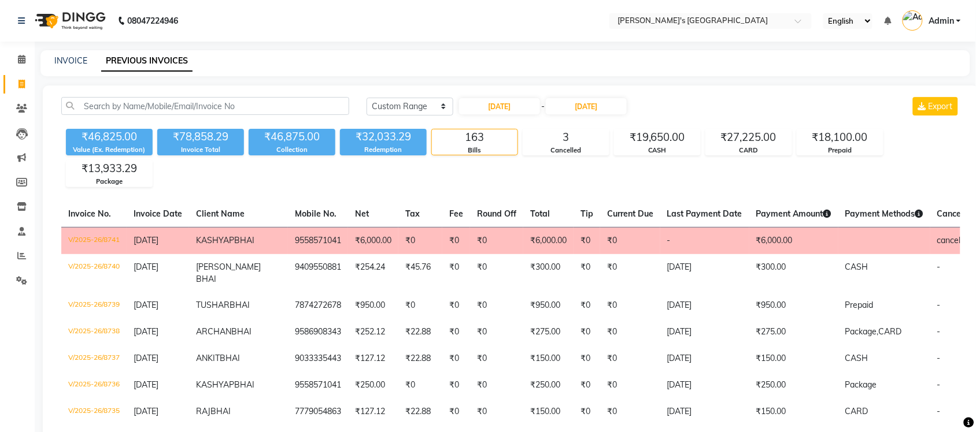
click at [516, 39] on nav "08047224946 Select Location × Sandy Men's Salon And Academy Llp, Mavdi Main Roa…" at bounding box center [488, 21] width 976 height 42
click at [735, 20] on input "text" at bounding box center [699, 22] width 168 height 12
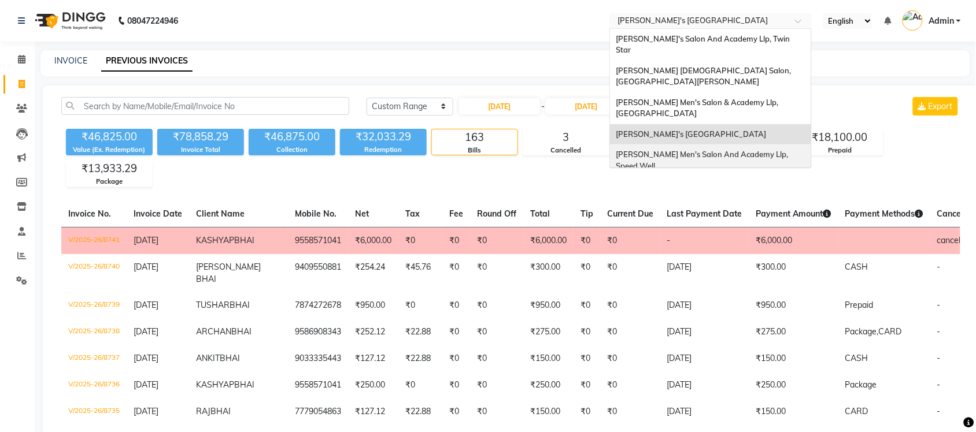
click at [744, 150] on span "[PERSON_NAME] Men's Salon And Academy Llp, Speed Well" at bounding box center [703, 160] width 174 height 21
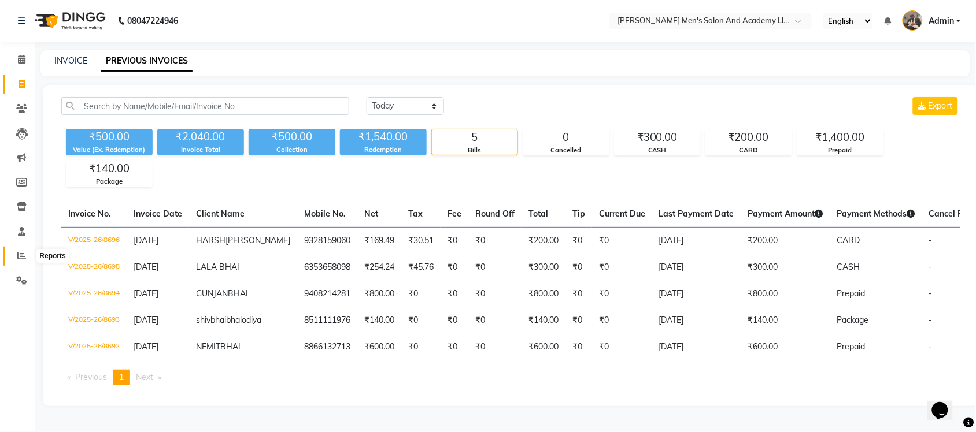
click at [17, 251] on icon at bounding box center [21, 255] width 9 height 9
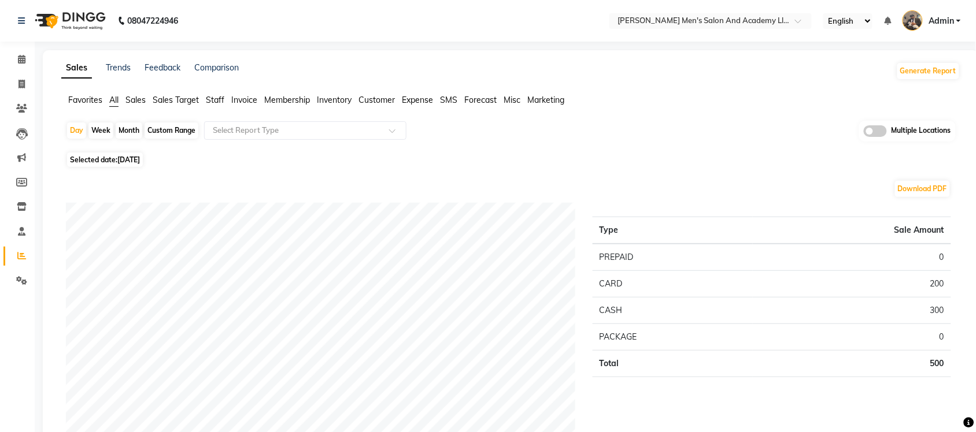
click at [124, 163] on span "[DATE]" at bounding box center [128, 159] width 23 height 9
select select "9"
select select "2025"
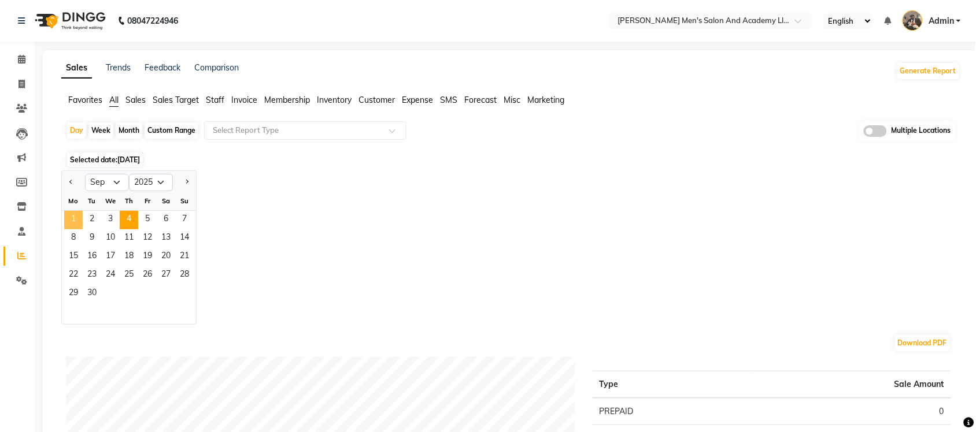
click at [81, 223] on span "1" at bounding box center [73, 220] width 18 height 18
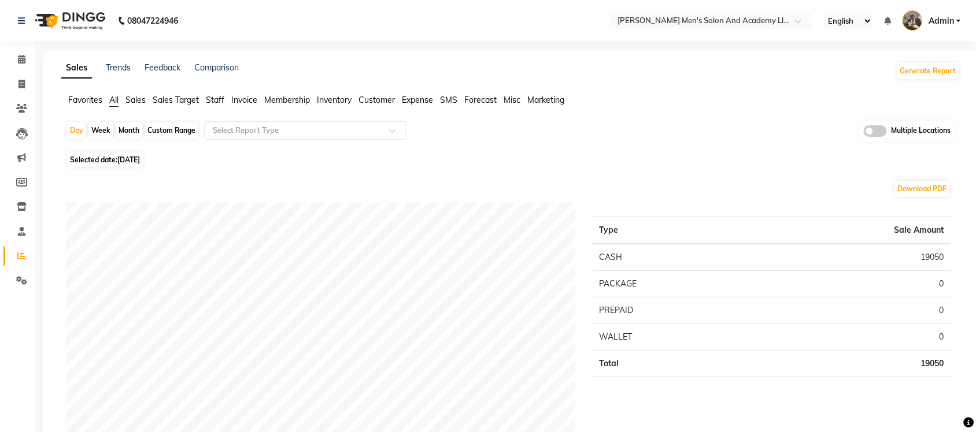
click at [94, 156] on span "Selected date: [DATE]" at bounding box center [105, 160] width 76 height 14
select select "9"
select select "2025"
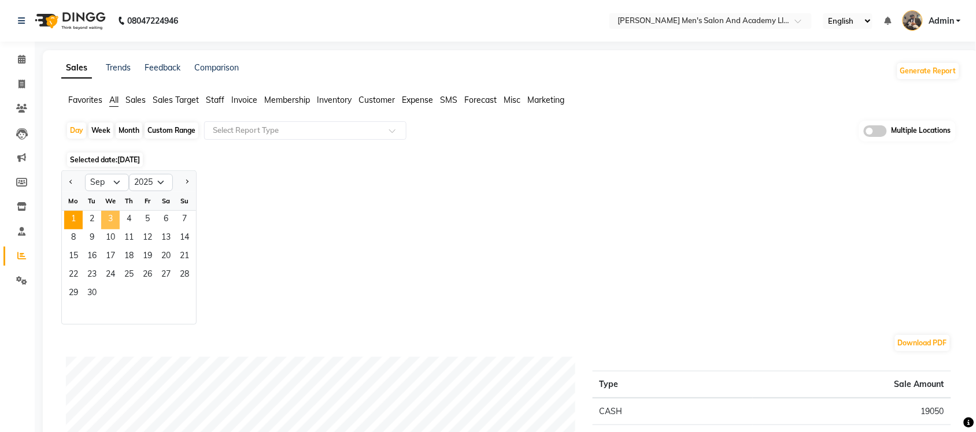
click at [116, 220] on span "3" at bounding box center [110, 220] width 18 height 18
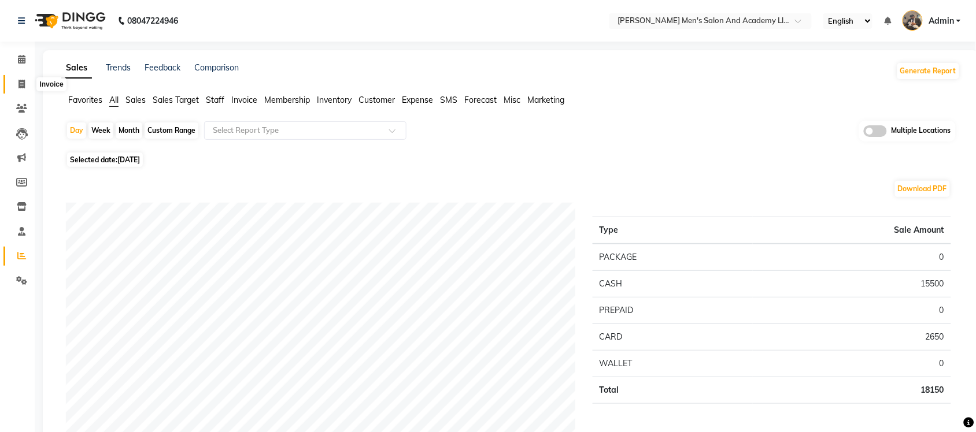
click at [24, 85] on icon at bounding box center [21, 84] width 6 height 9
select select "service"
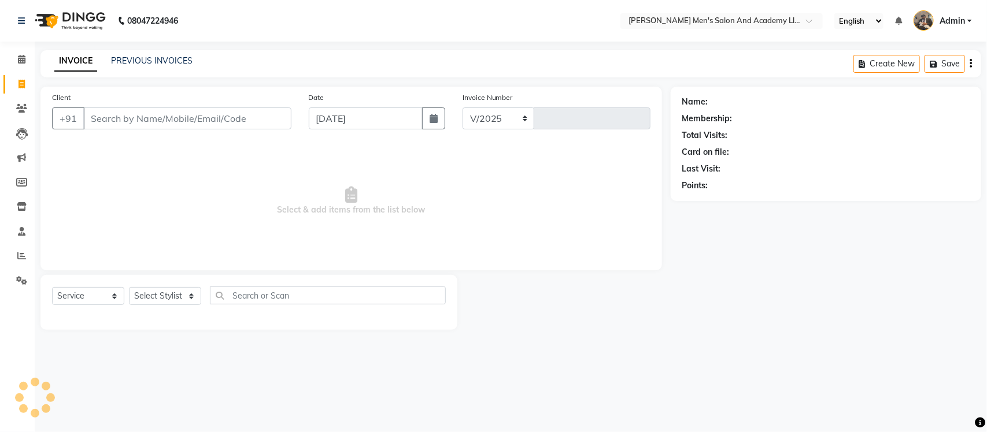
select select "6752"
type input "8697"
click at [151, 60] on link "PREVIOUS INVOICES" at bounding box center [151, 60] width 81 height 10
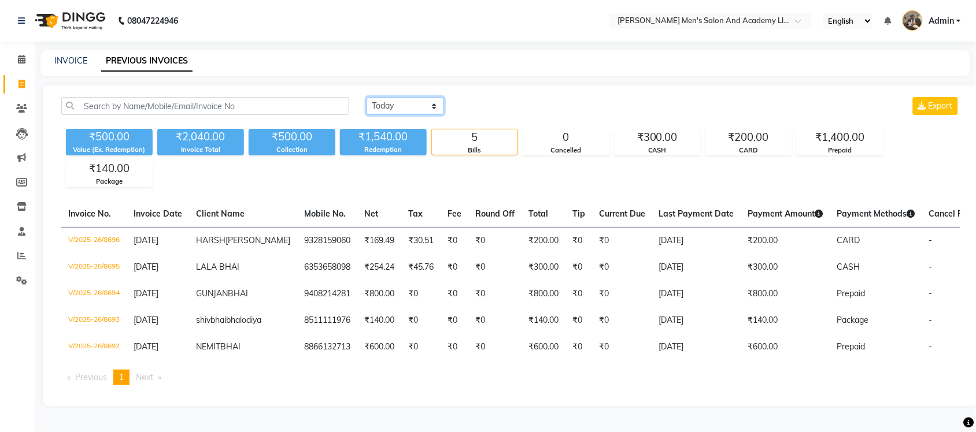
click at [371, 107] on select "[DATE] [DATE] Custom Range" at bounding box center [404, 106] width 77 height 18
select select "range"
click at [366, 97] on select "[DATE] [DATE] Custom Range" at bounding box center [404, 106] width 77 height 18
click at [479, 110] on input "[DATE]" at bounding box center [499, 106] width 81 height 16
select select "9"
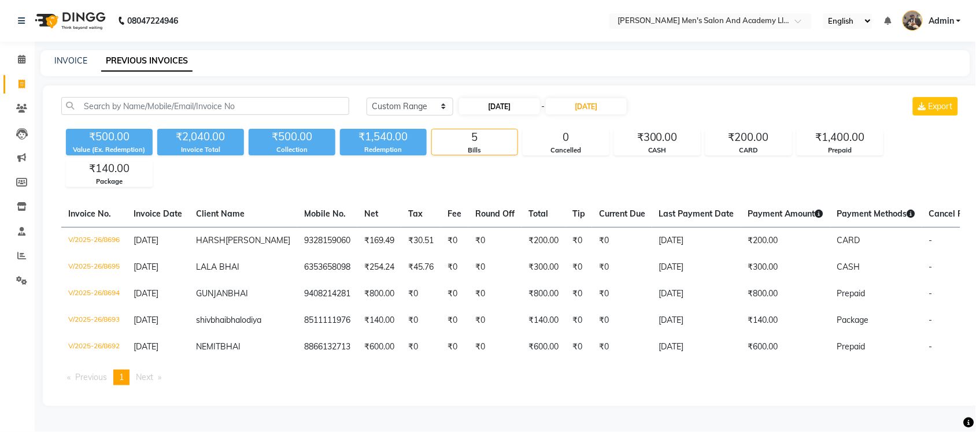
select select "2025"
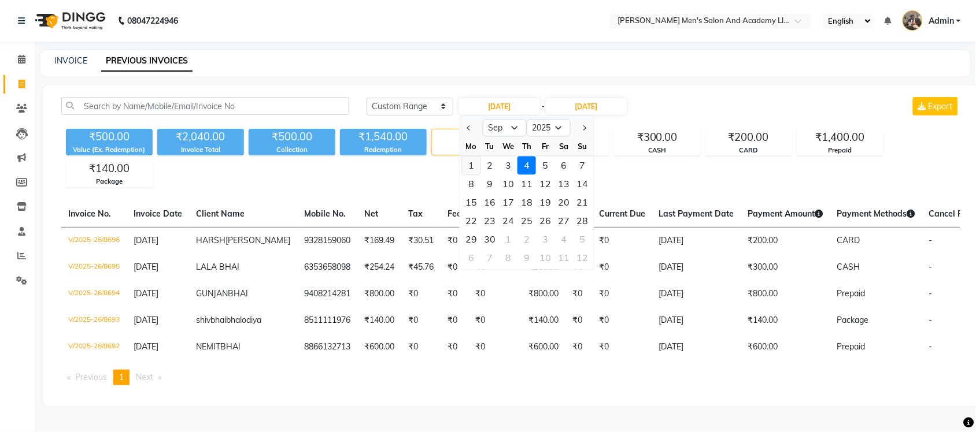
click at [469, 172] on div "1" at bounding box center [471, 166] width 18 height 18
type input "[DATE]"
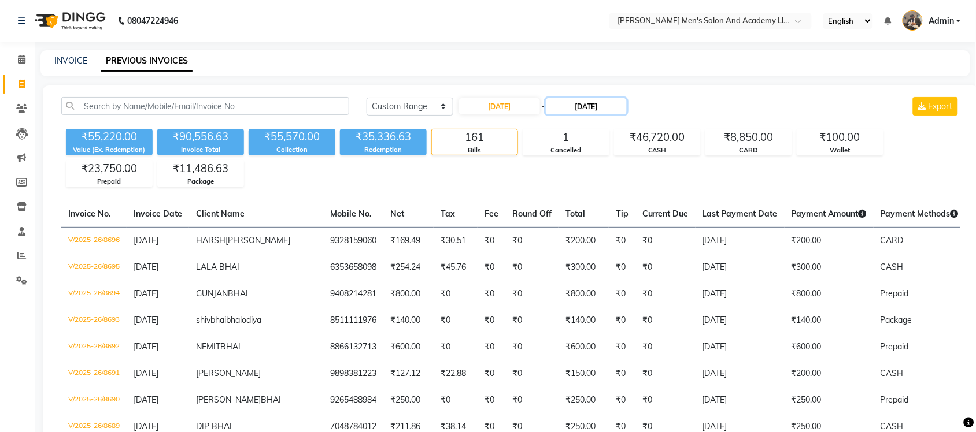
click at [596, 107] on input "[DATE]" at bounding box center [586, 106] width 81 height 16
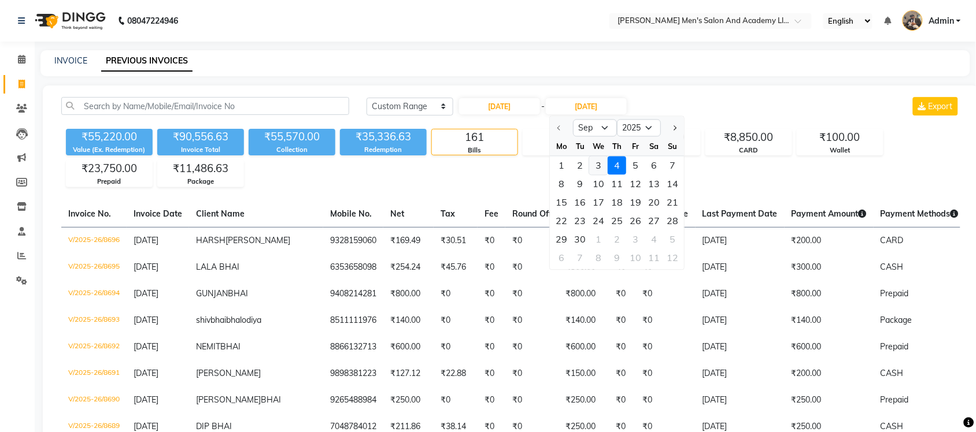
click at [590, 169] on div "3" at bounding box center [598, 166] width 18 height 18
type input "[DATE]"
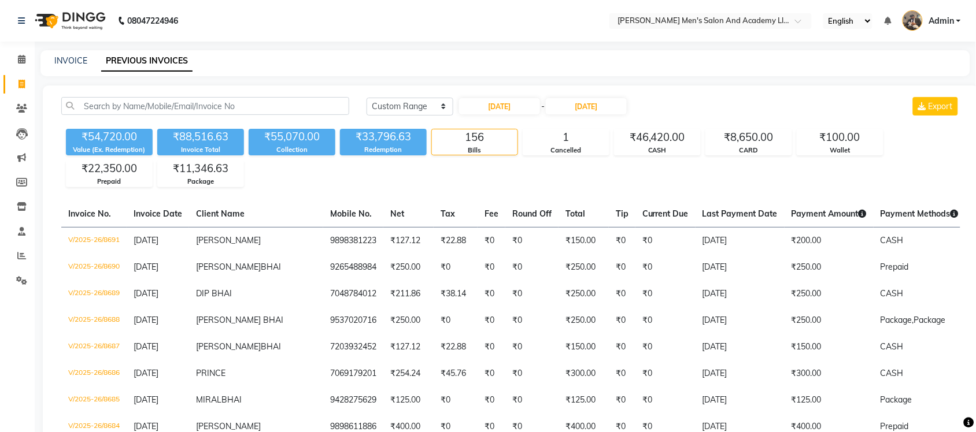
click at [441, 67] on div "INVOICE PREVIOUS INVOICES" at bounding box center [504, 63] width 929 height 26
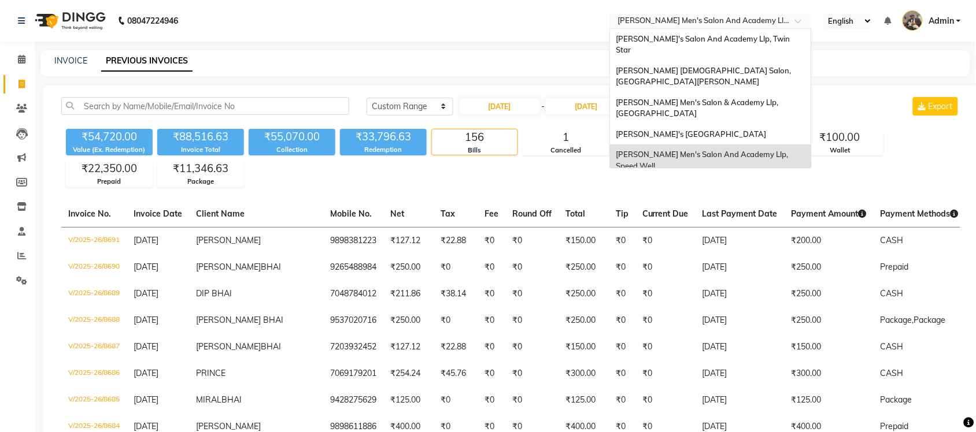
click at [769, 24] on input "text" at bounding box center [699, 22] width 168 height 12
click at [759, 98] on span "[PERSON_NAME] Men's Salon & Academy Llp, [GEOGRAPHIC_DATA]" at bounding box center [698, 108] width 164 height 21
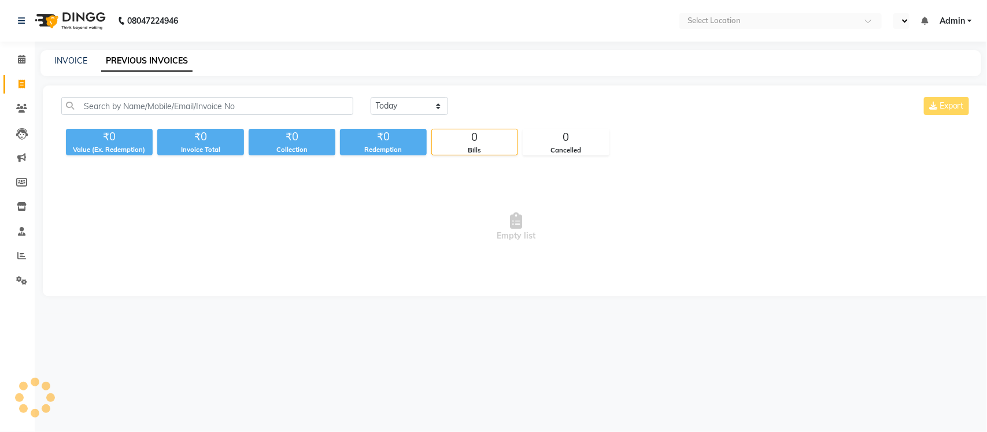
select select "en"
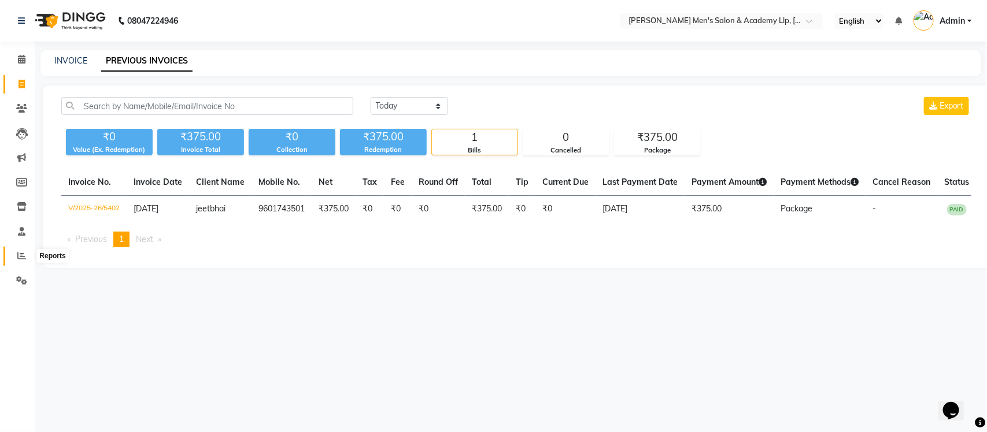
click at [21, 257] on icon at bounding box center [21, 255] width 9 height 9
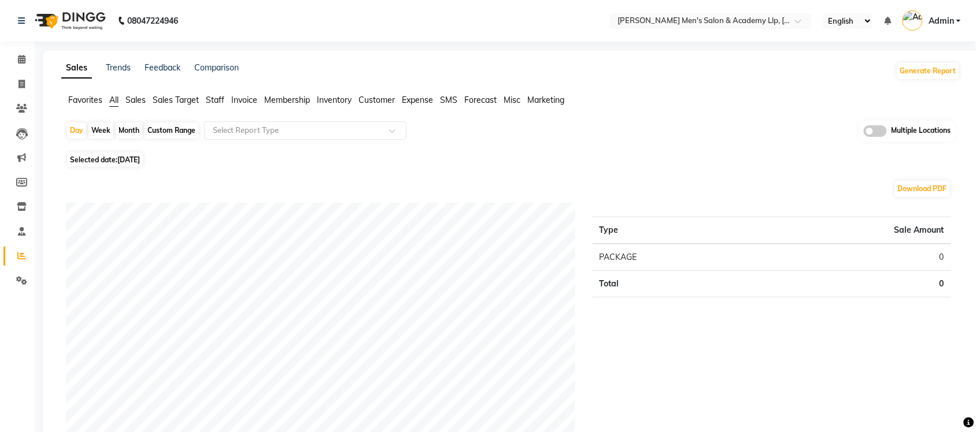
click at [131, 101] on span "Sales" at bounding box center [135, 100] width 20 height 10
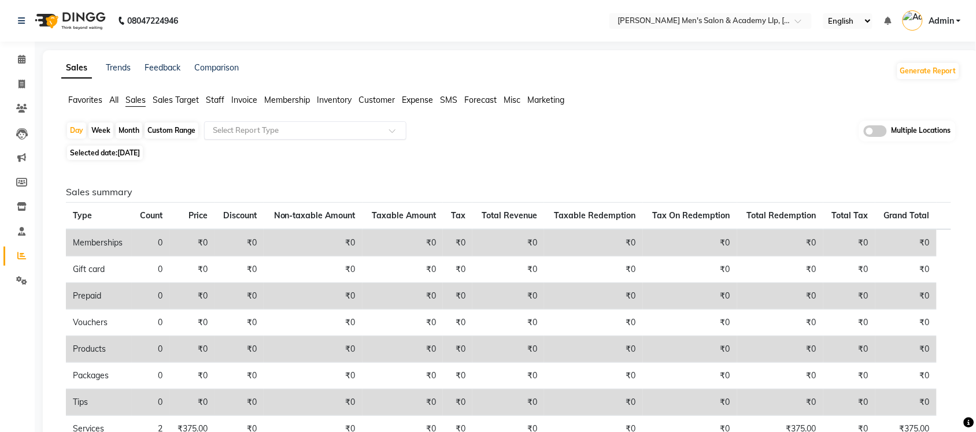
click at [212, 133] on input "text" at bounding box center [293, 131] width 166 height 12
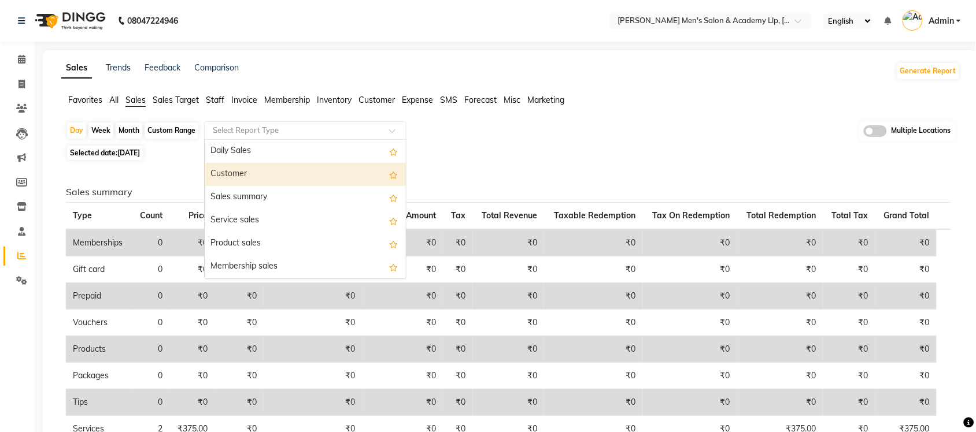
click at [128, 149] on span "[DATE]" at bounding box center [128, 153] width 23 height 9
select select "9"
select select "2025"
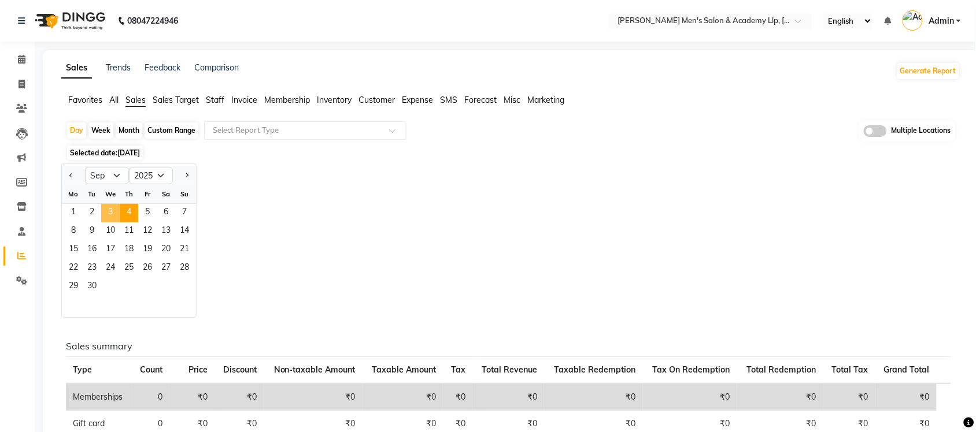
click at [114, 213] on span "3" at bounding box center [110, 213] width 18 height 18
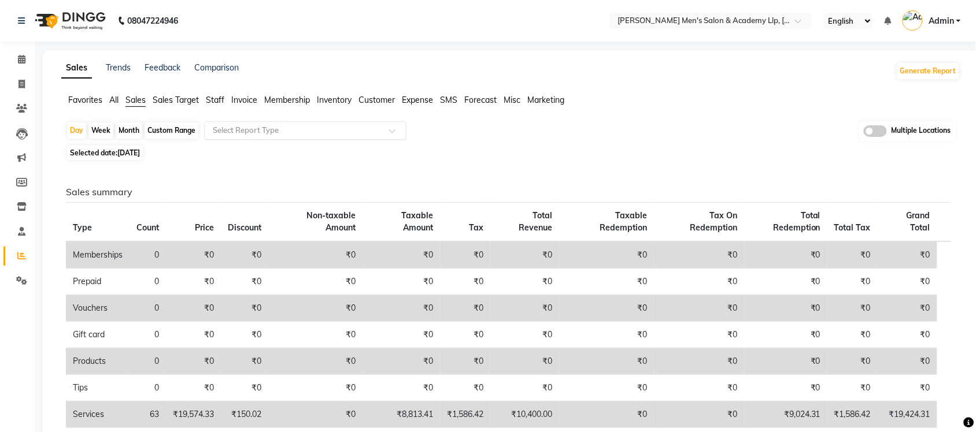
click at [270, 134] on input "text" at bounding box center [293, 131] width 166 height 12
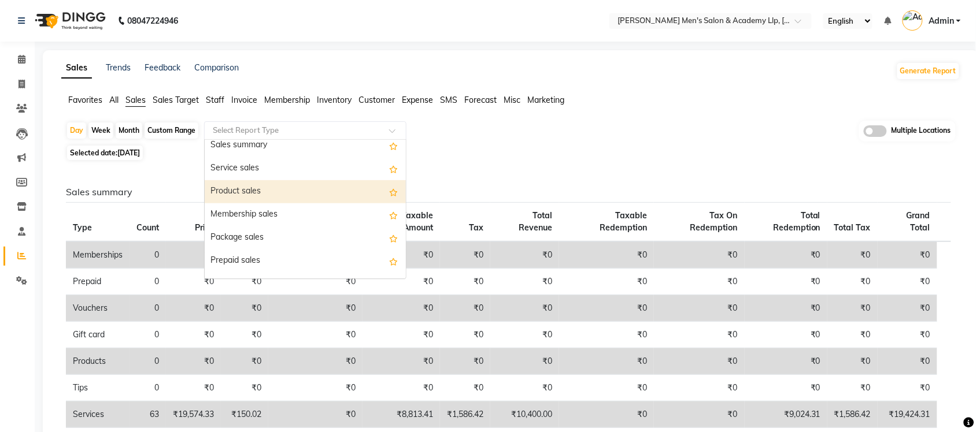
scroll to position [144, 0]
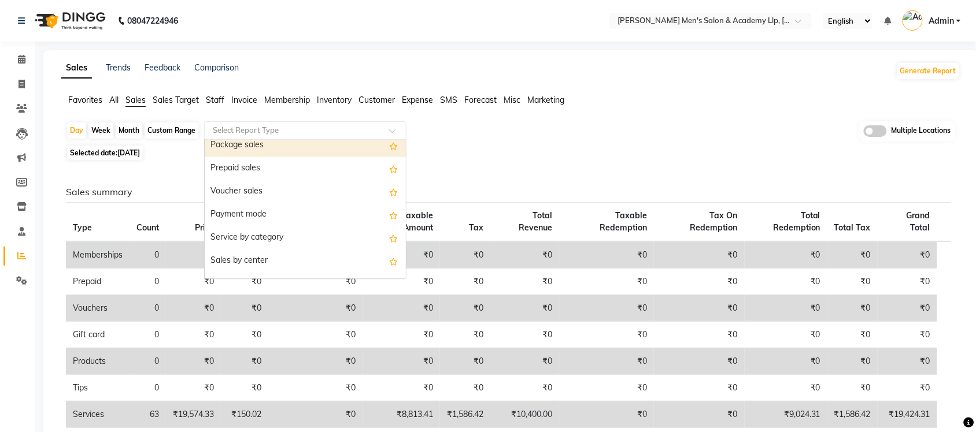
click at [299, 151] on div "Package sales" at bounding box center [305, 145] width 201 height 23
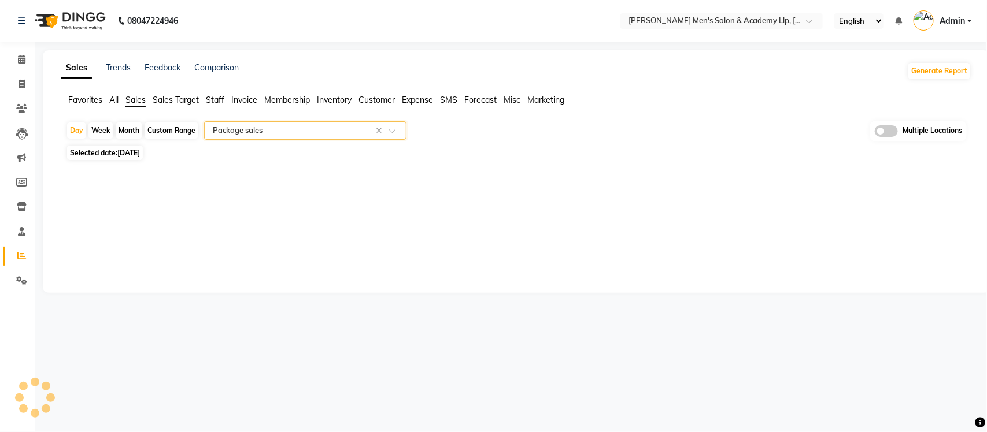
select select "full_report"
select select "csv"
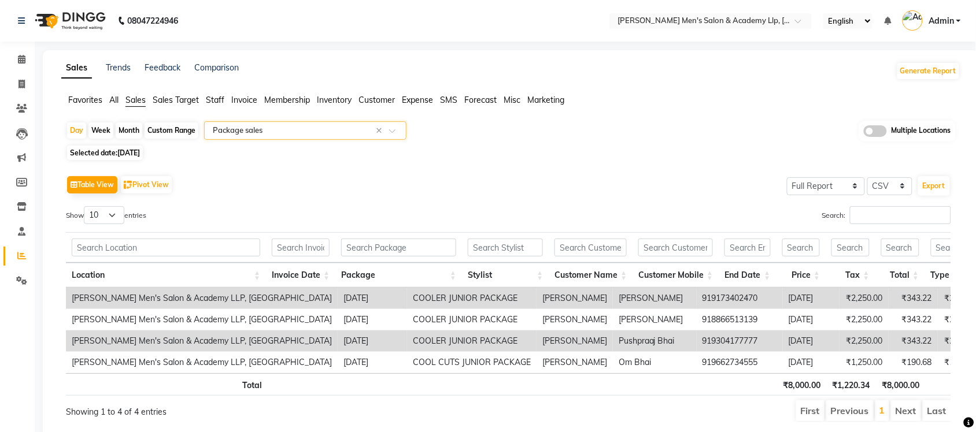
scroll to position [51, 0]
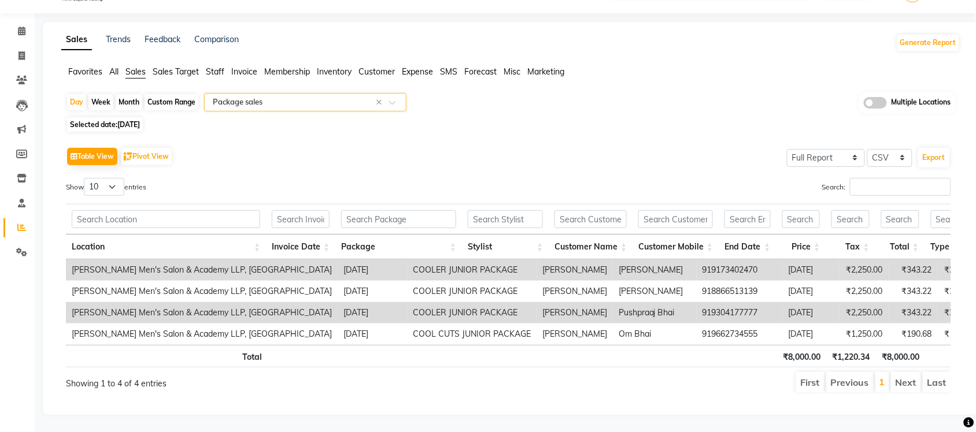
click at [339, 97] on input "text" at bounding box center [293, 103] width 166 height 12
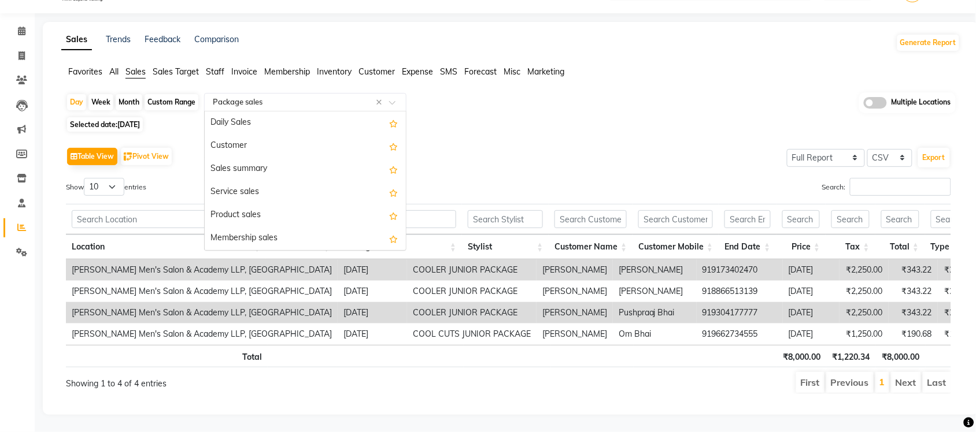
scroll to position [139, 0]
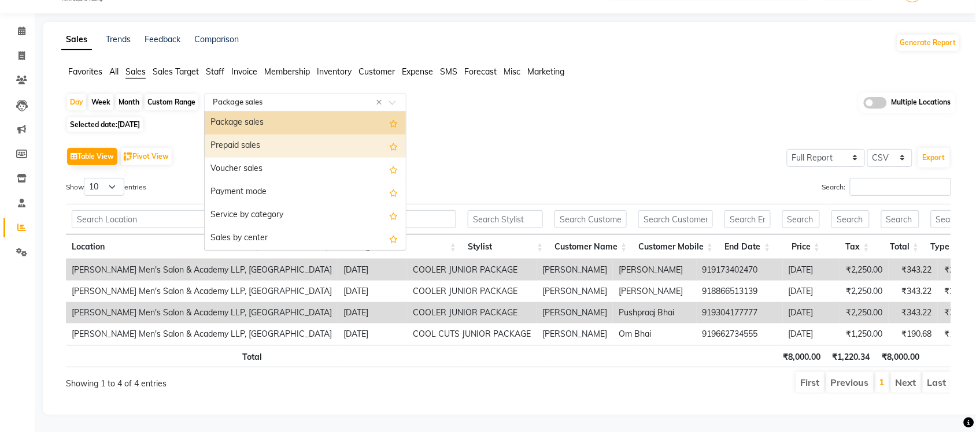
click at [310, 135] on div "Prepaid sales" at bounding box center [305, 146] width 201 height 23
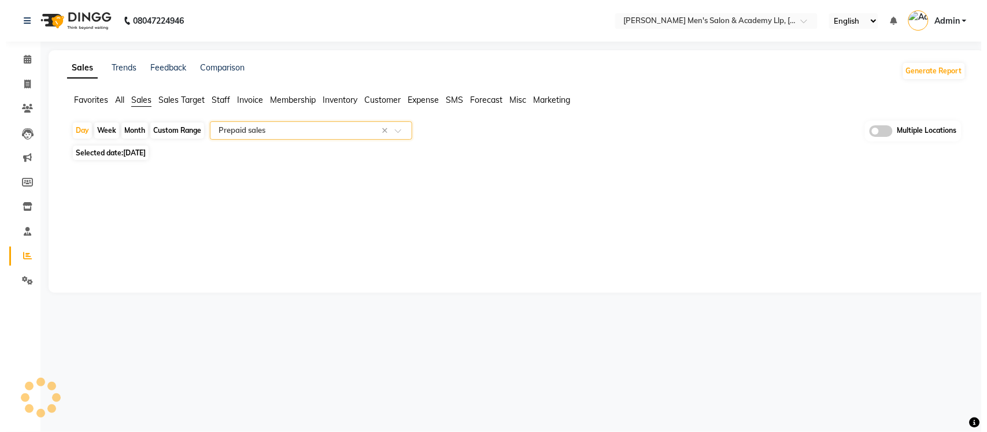
scroll to position [0, 0]
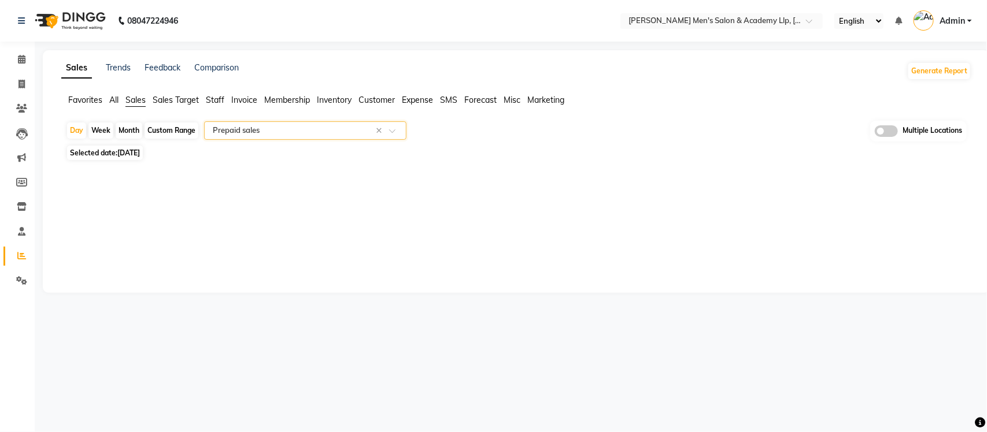
click at [272, 132] on input "text" at bounding box center [293, 131] width 166 height 12
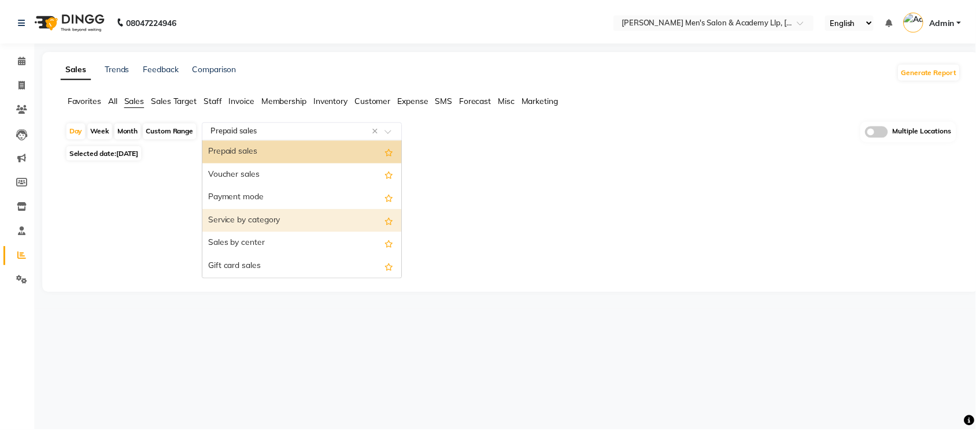
scroll to position [90, 0]
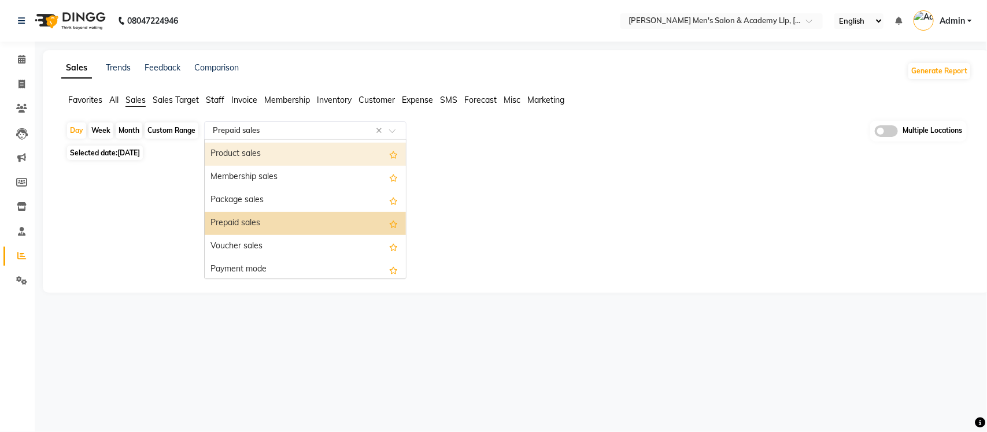
click at [268, 157] on div "Product sales" at bounding box center [305, 154] width 201 height 23
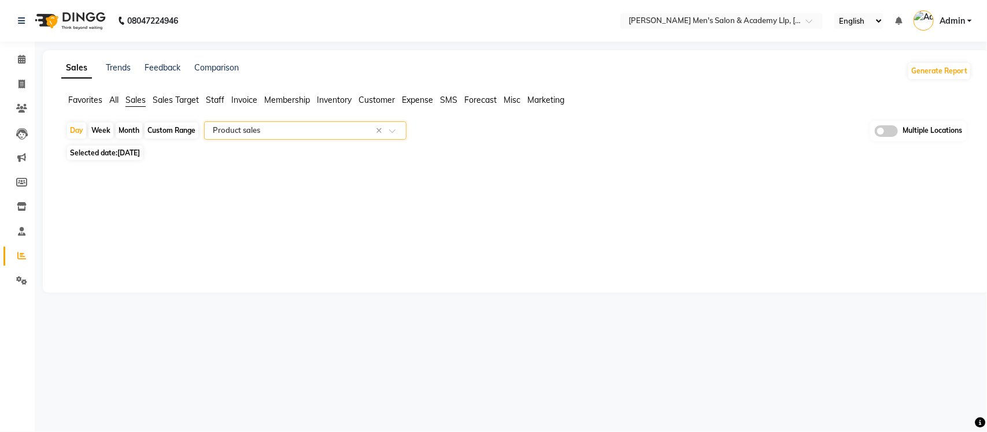
click at [422, 97] on span "Expense" at bounding box center [417, 100] width 31 height 10
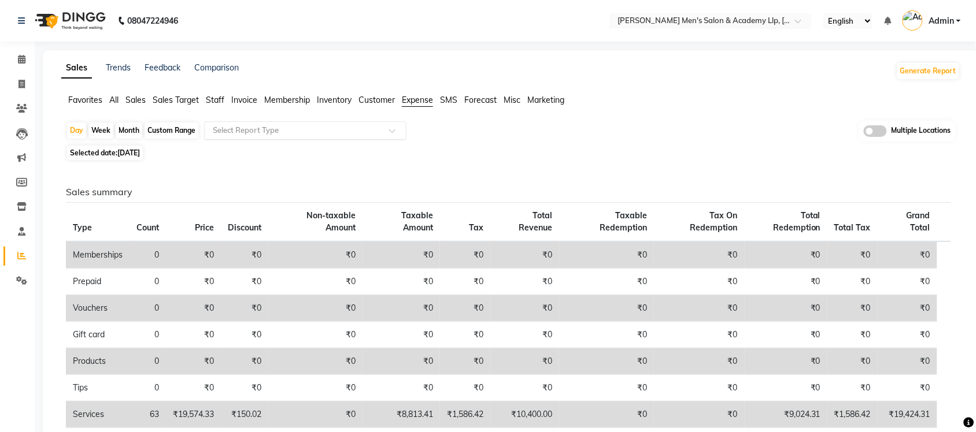
click at [345, 127] on input "text" at bounding box center [293, 131] width 166 height 12
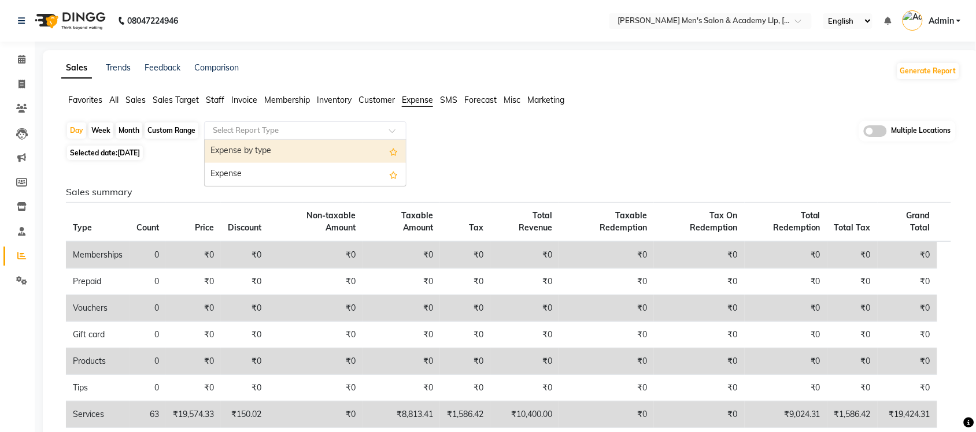
click at [324, 156] on div "Expense by type" at bounding box center [305, 151] width 201 height 23
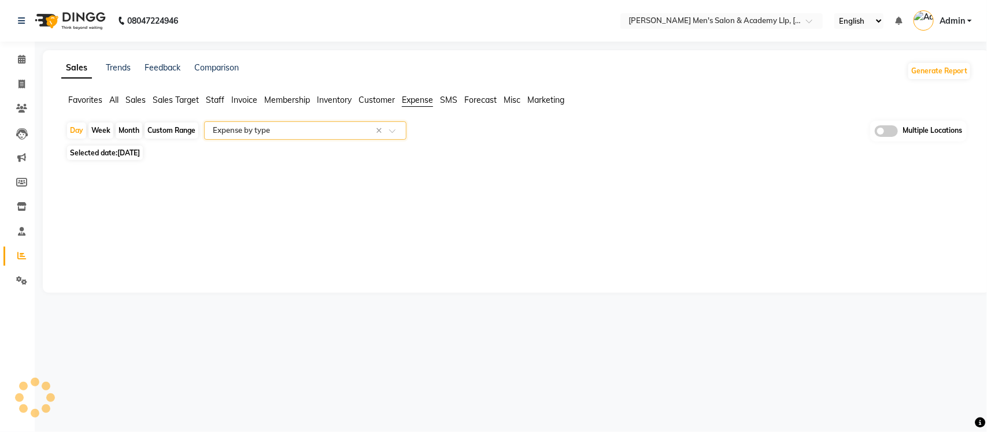
select select "full_report"
select select "csv"
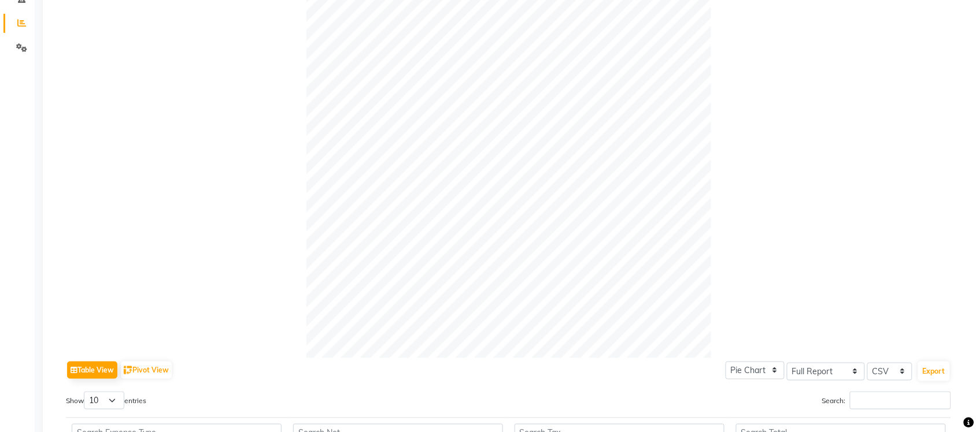
scroll to position [0, 0]
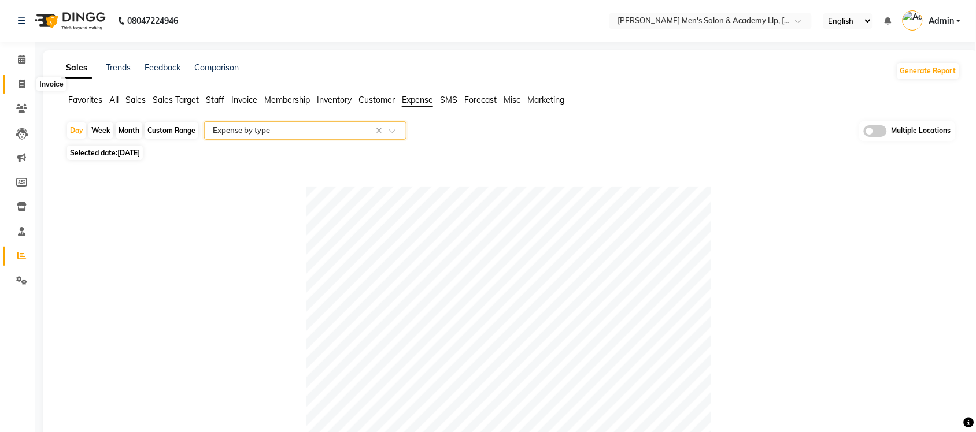
click at [16, 83] on span at bounding box center [22, 84] width 20 height 13
select select "service"
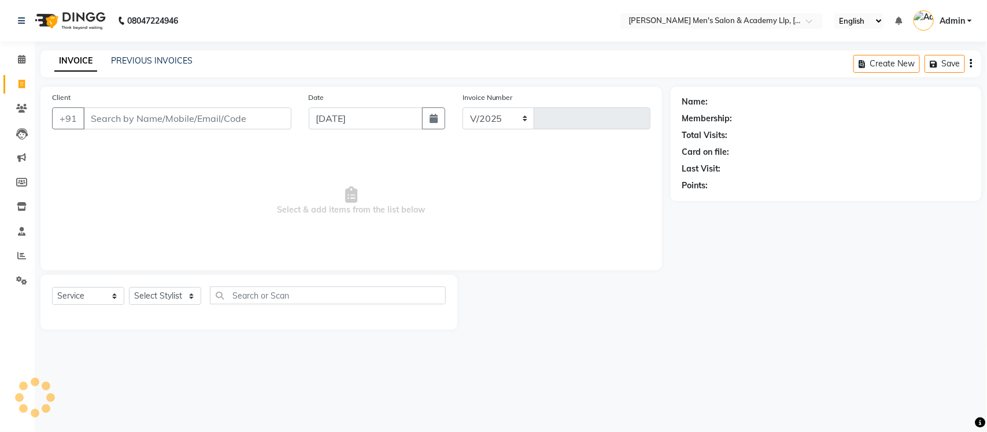
select select "8248"
type input "5403"
click at [177, 65] on div "PREVIOUS INVOICES" at bounding box center [151, 61] width 81 height 12
click at [177, 62] on link "PREVIOUS INVOICES" at bounding box center [151, 60] width 81 height 10
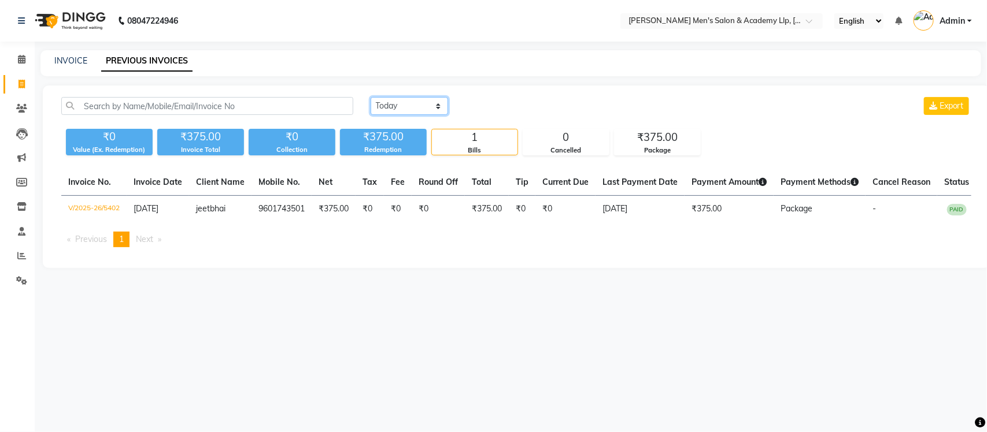
click at [388, 105] on select "[DATE] [DATE] Custom Range" at bounding box center [408, 106] width 77 height 18
select select "range"
click at [370, 97] on select "[DATE] [DATE] Custom Range" at bounding box center [408, 106] width 77 height 18
click at [503, 101] on input "[DATE]" at bounding box center [503, 106] width 81 height 16
select select "9"
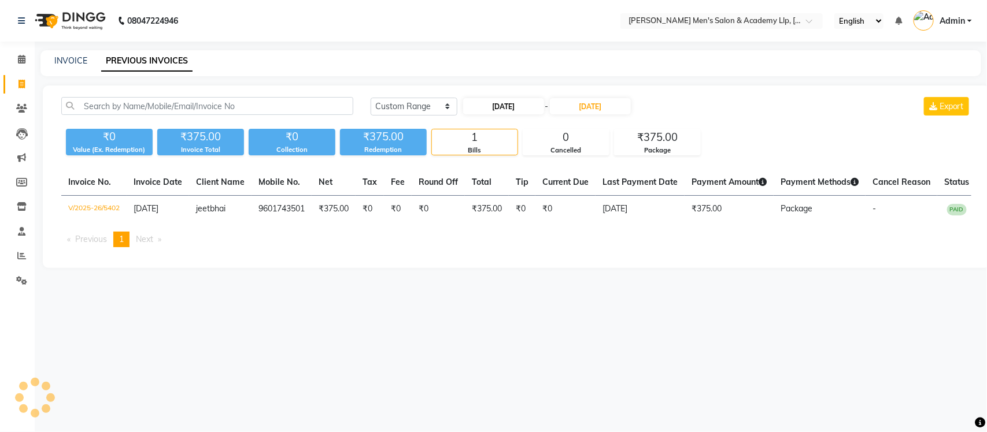
select select "2025"
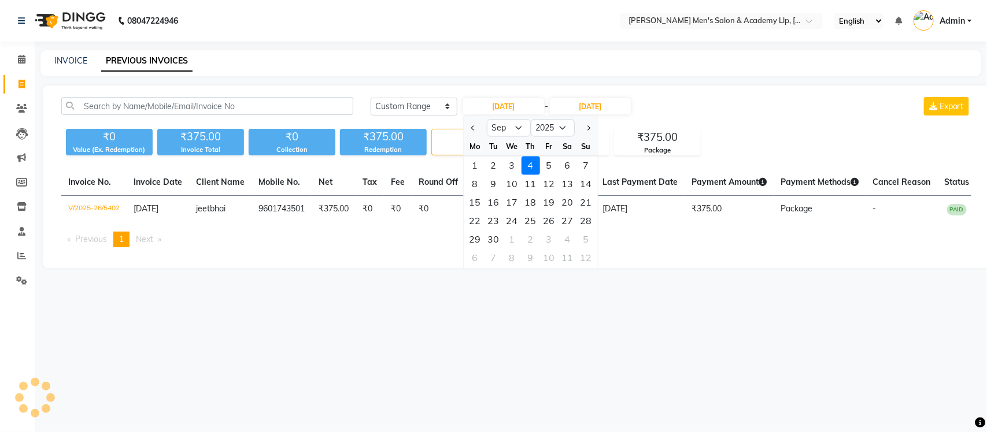
click at [477, 162] on div "1" at bounding box center [475, 166] width 18 height 18
type input "[DATE]"
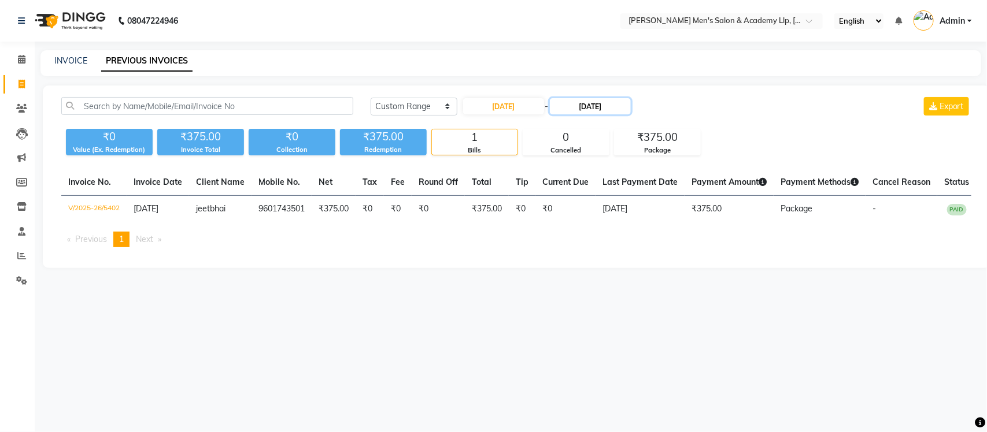
click at [605, 111] on input "[DATE]" at bounding box center [590, 106] width 81 height 16
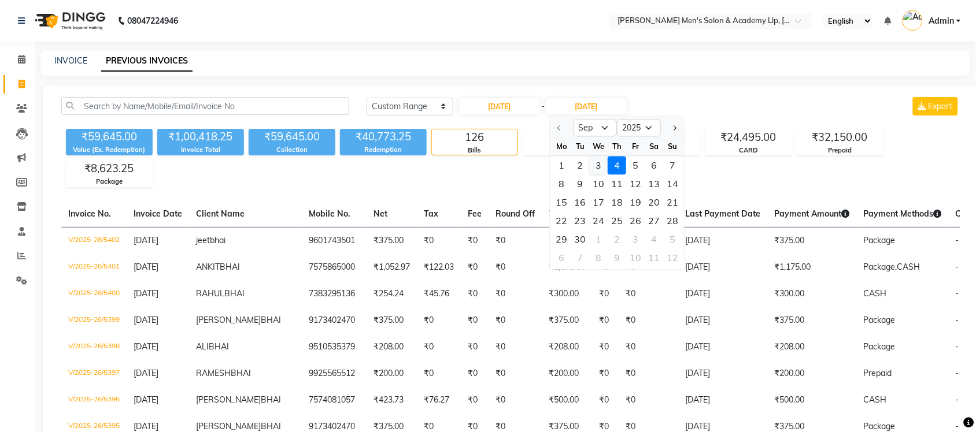
click at [600, 171] on div "3" at bounding box center [598, 166] width 18 height 18
type input "[DATE]"
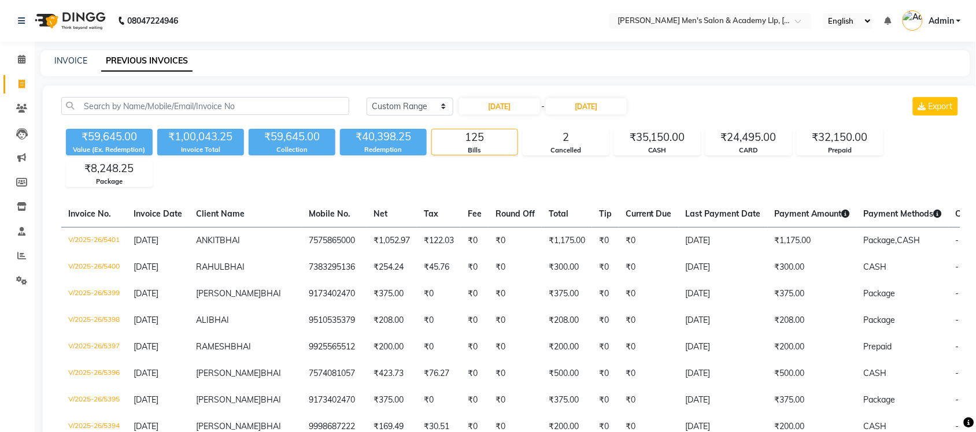
click at [483, 35] on nav "08047224946 Select Location × Sandy Men's Salon & Academy Llp, Ravapar Road Eng…" at bounding box center [488, 21] width 976 height 42
click at [503, 40] on nav "08047224946 Select Location × Sandy Men's Salon & Academy Llp, Ravapar Road Eng…" at bounding box center [488, 21] width 976 height 42
click at [490, 59] on div "INVOICE PREVIOUS INVOICES" at bounding box center [497, 61] width 915 height 12
click at [778, 21] on input "text" at bounding box center [699, 22] width 168 height 12
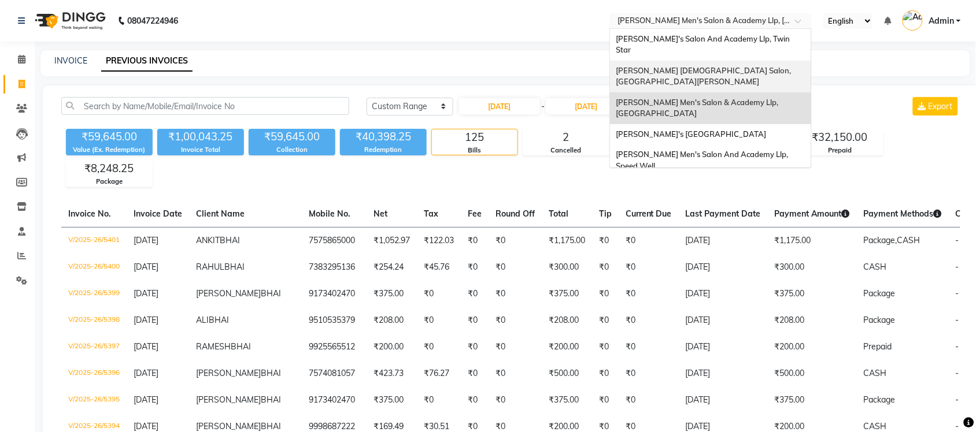
click at [735, 61] on div "[PERSON_NAME] [DEMOGRAPHIC_DATA] Salon, [GEOGRAPHIC_DATA][PERSON_NAME]" at bounding box center [710, 77] width 201 height 32
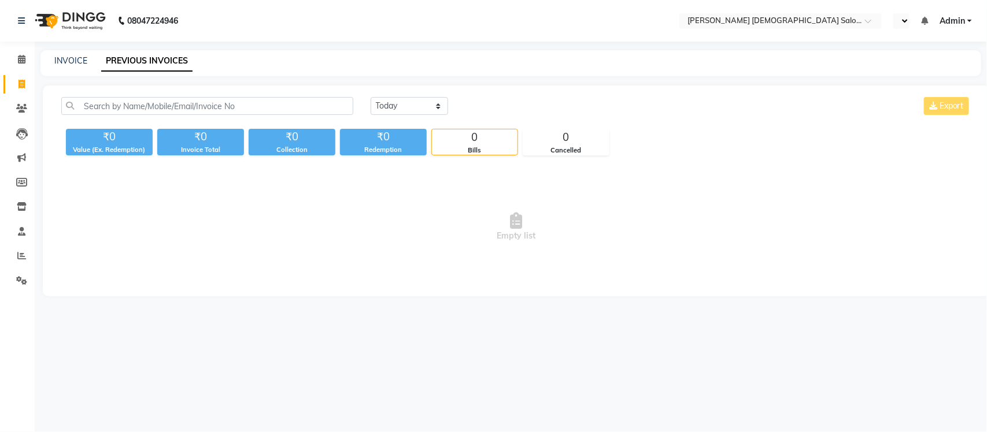
select select "en"
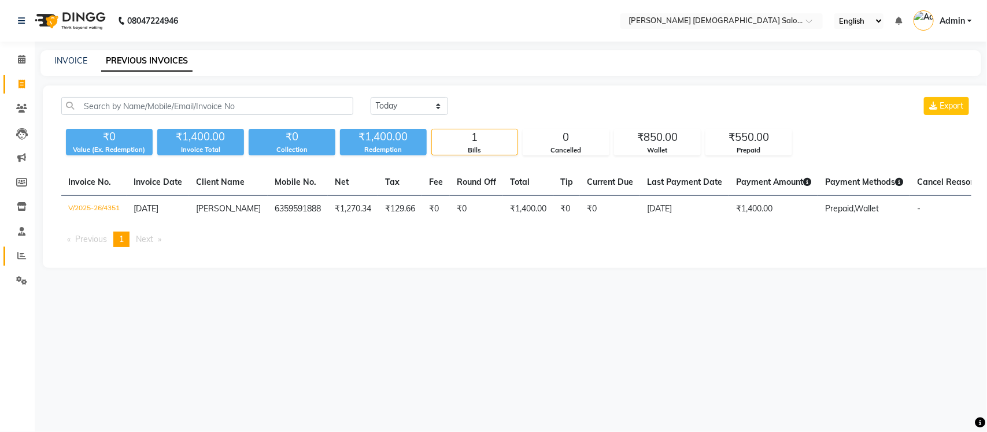
click at [24, 249] on link "Reports" at bounding box center [17, 256] width 28 height 19
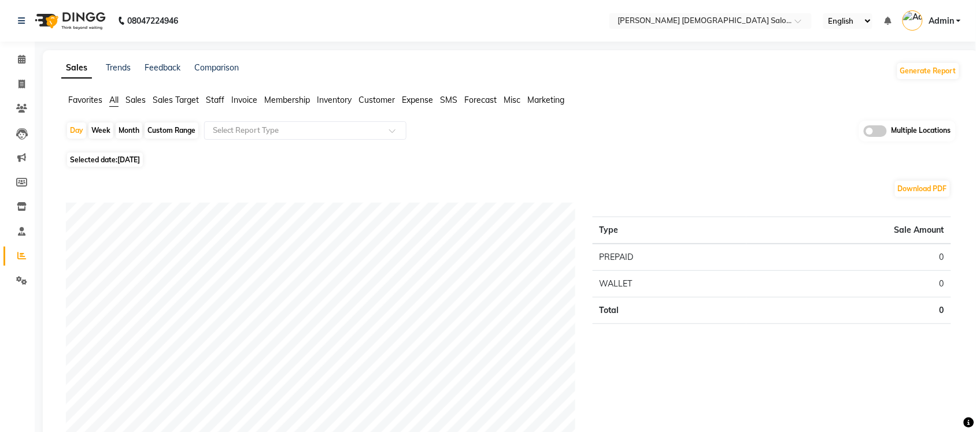
click at [116, 98] on span "All" at bounding box center [113, 100] width 9 height 10
click at [140, 160] on span "[DATE]" at bounding box center [128, 159] width 23 height 9
select select "9"
select select "2025"
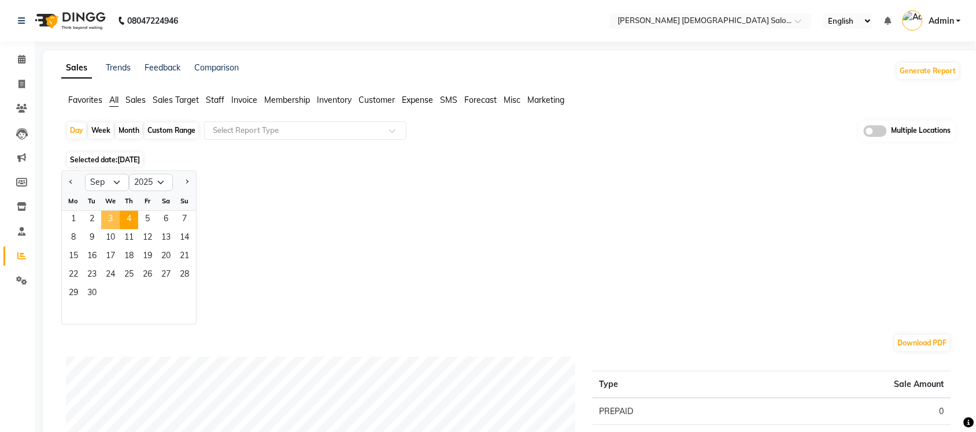
click at [116, 217] on span "3" at bounding box center [110, 220] width 18 height 18
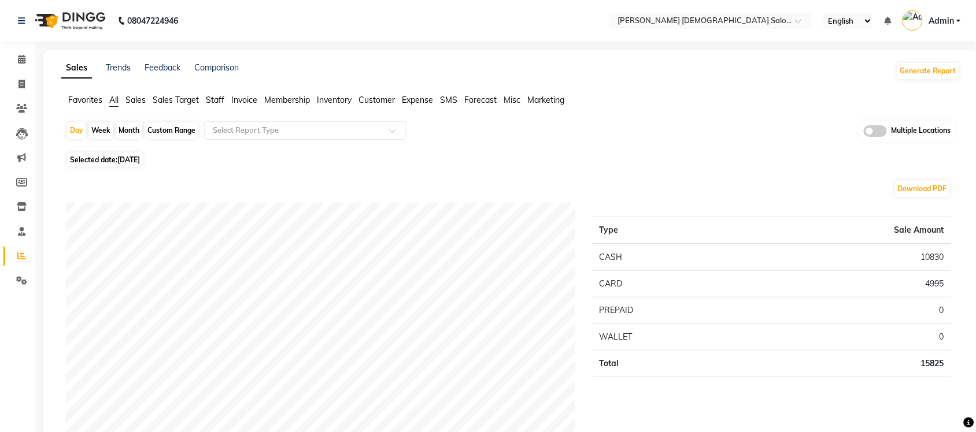
click at [140, 101] on span "Sales" at bounding box center [135, 100] width 20 height 10
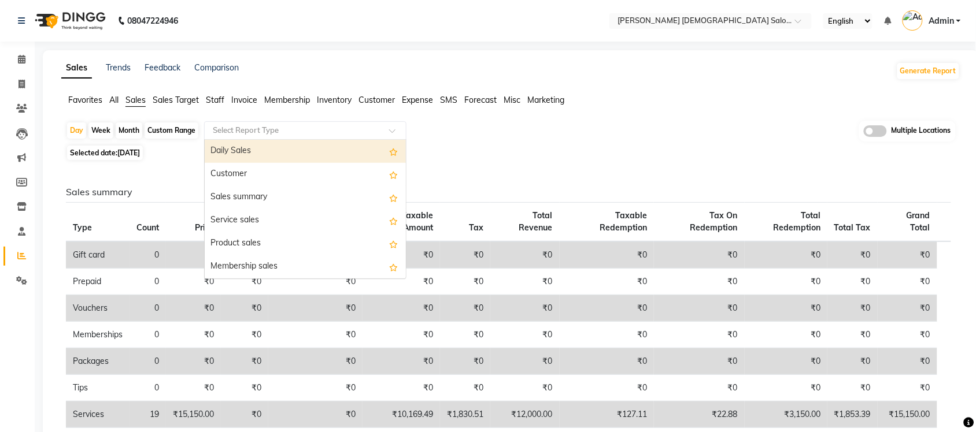
click at [262, 129] on input "text" at bounding box center [293, 131] width 166 height 12
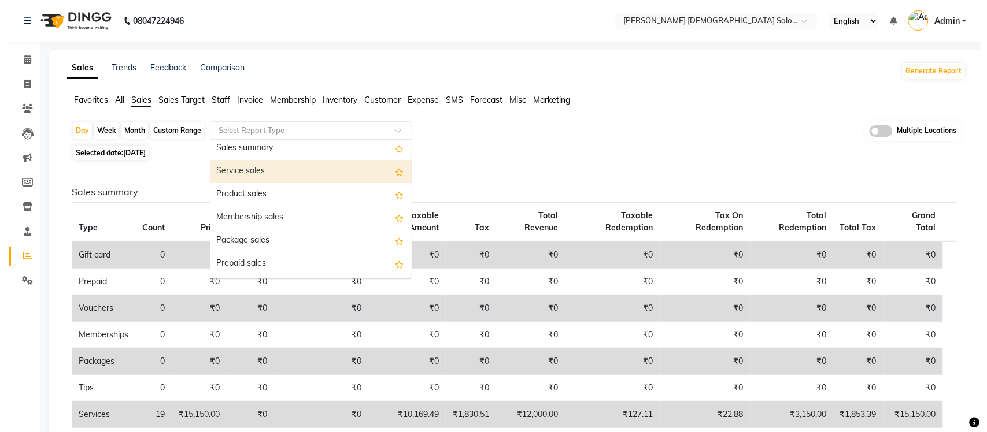
scroll to position [72, 0]
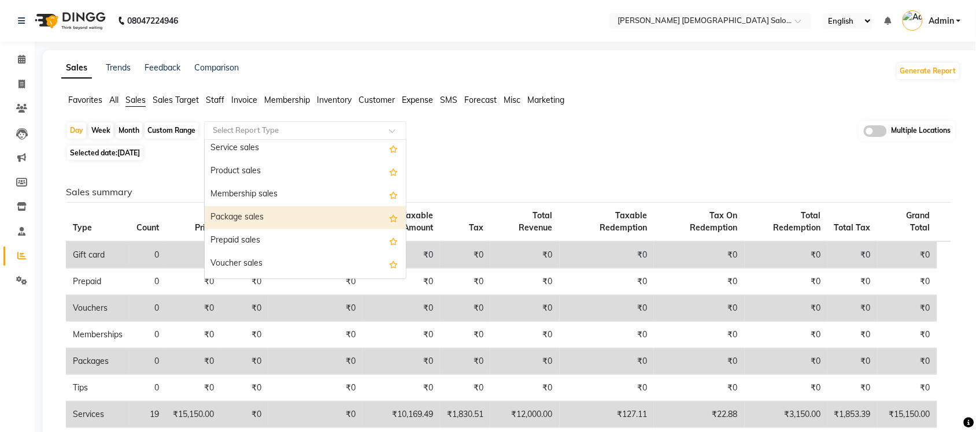
click at [296, 210] on div "Package sales" at bounding box center [305, 217] width 201 height 23
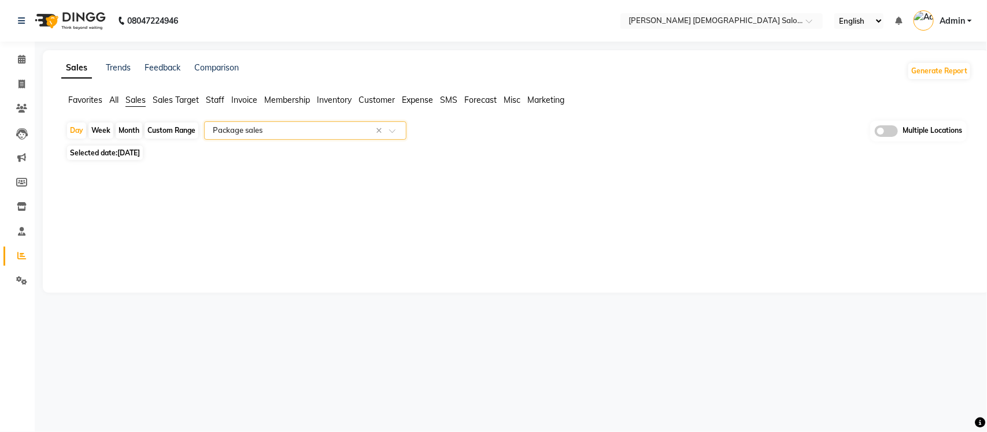
click at [292, 202] on div "Sales Trends Feedback Comparison Generate Report Favorites All Sales Sales Targ…" at bounding box center [516, 171] width 947 height 243
click at [770, 198] on div "Sales Trends Feedback Comparison Generate Report Favorites All Sales Sales Targ…" at bounding box center [516, 171] width 947 height 243
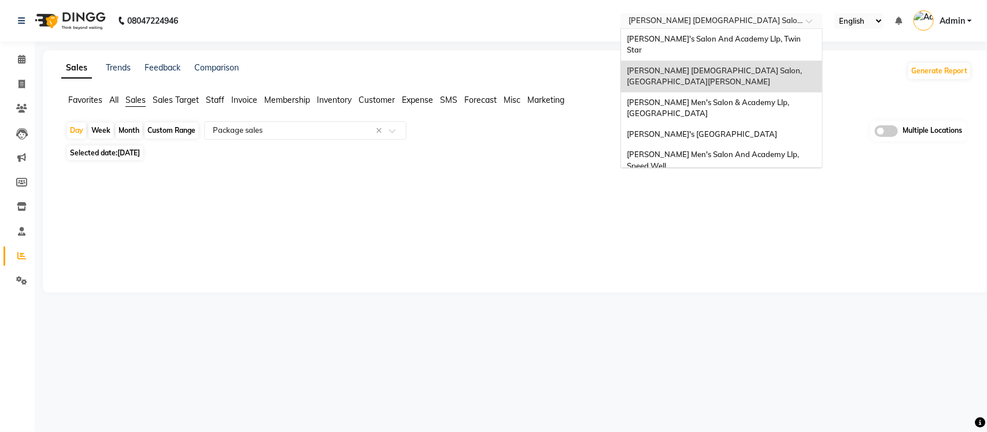
click at [748, 21] on input "text" at bounding box center [710, 22] width 168 height 12
click at [415, 158] on div "Selected date: 03-09-2025" at bounding box center [518, 153] width 905 height 12
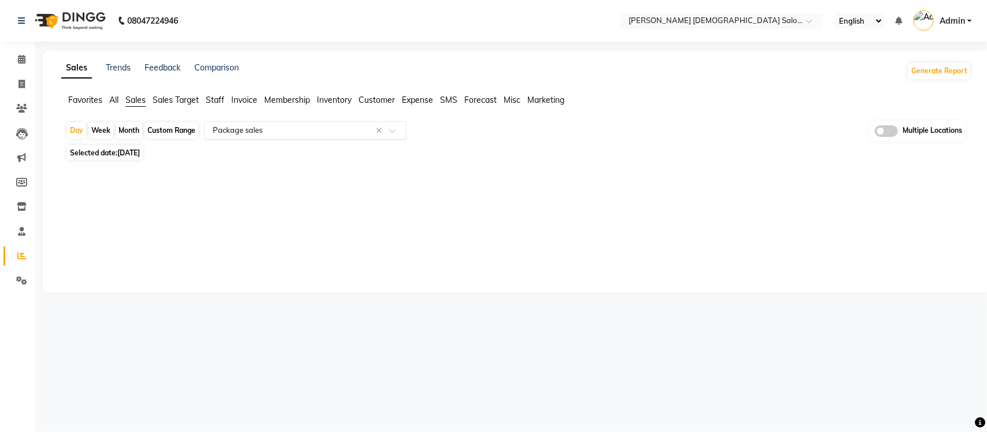
click at [283, 128] on input "text" at bounding box center [293, 131] width 166 height 12
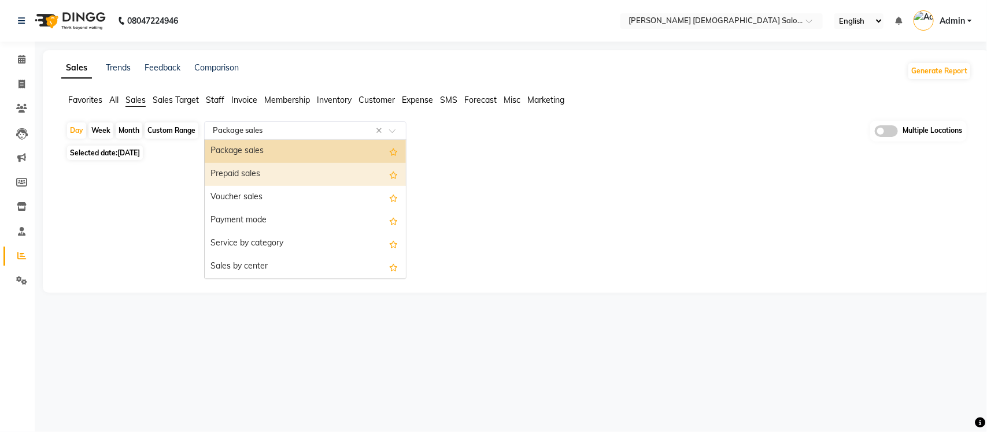
click at [285, 175] on div "Prepaid sales" at bounding box center [305, 174] width 201 height 23
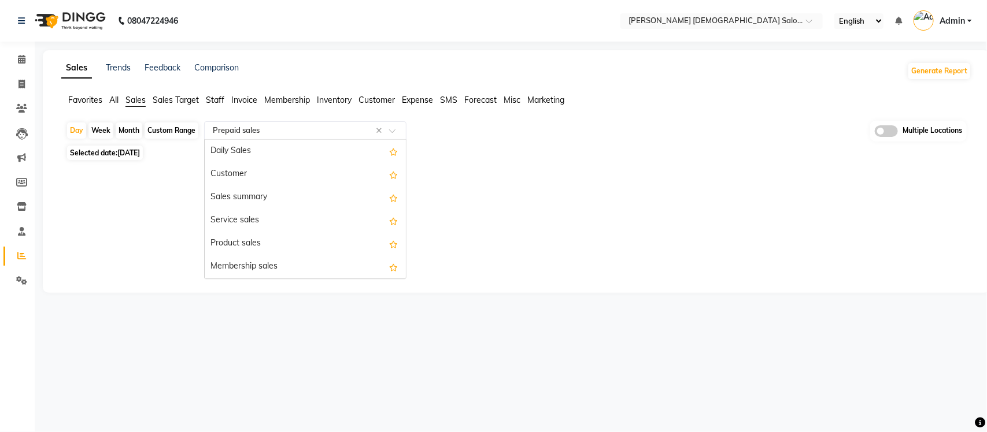
click at [258, 128] on input "text" at bounding box center [293, 131] width 166 height 12
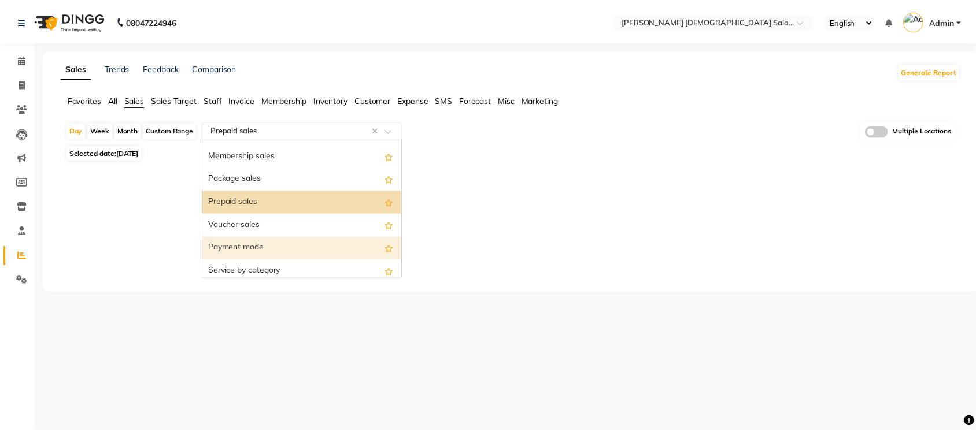
scroll to position [90, 0]
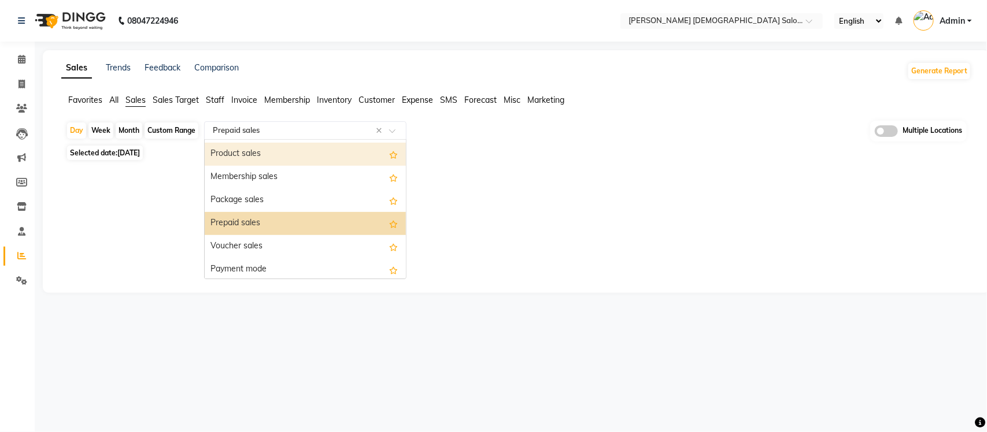
click at [264, 151] on div "Product sales" at bounding box center [305, 154] width 201 height 23
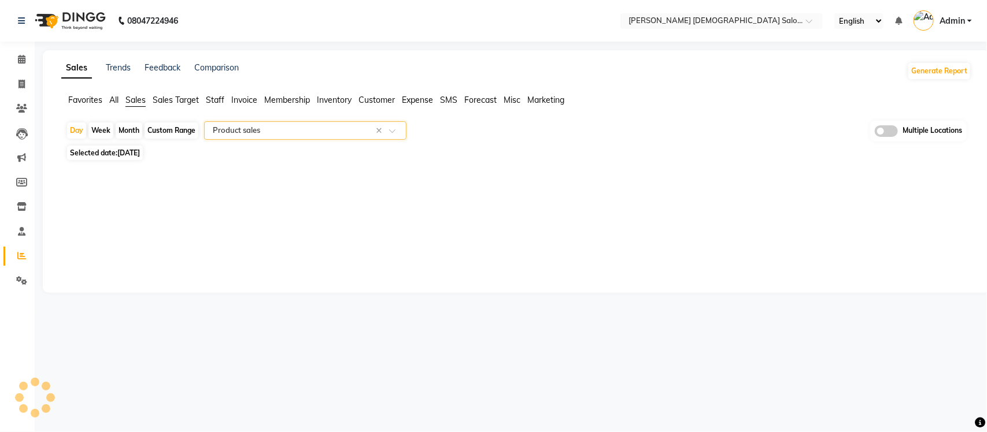
select select "full_report"
select select "csv"
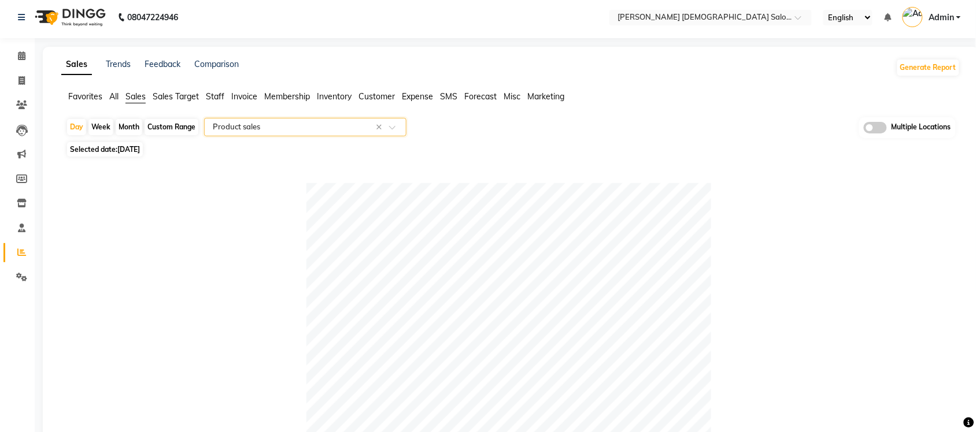
scroll to position [0, 0]
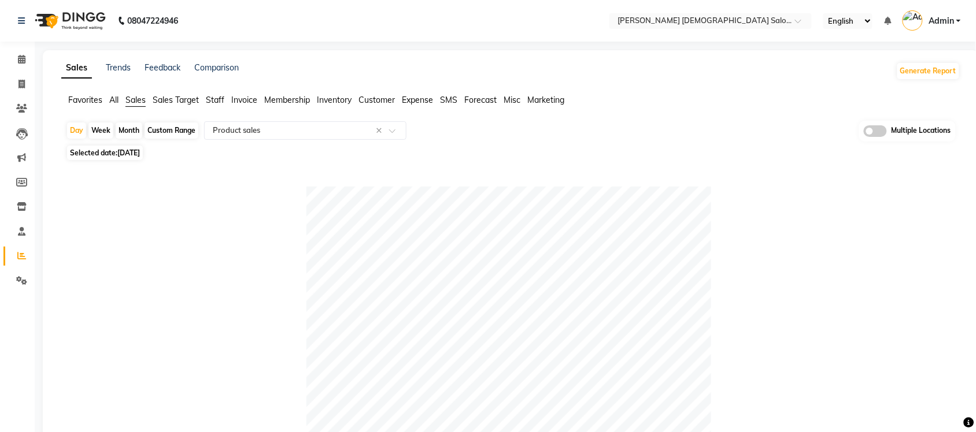
click at [426, 95] on span "Expense" at bounding box center [417, 100] width 31 height 10
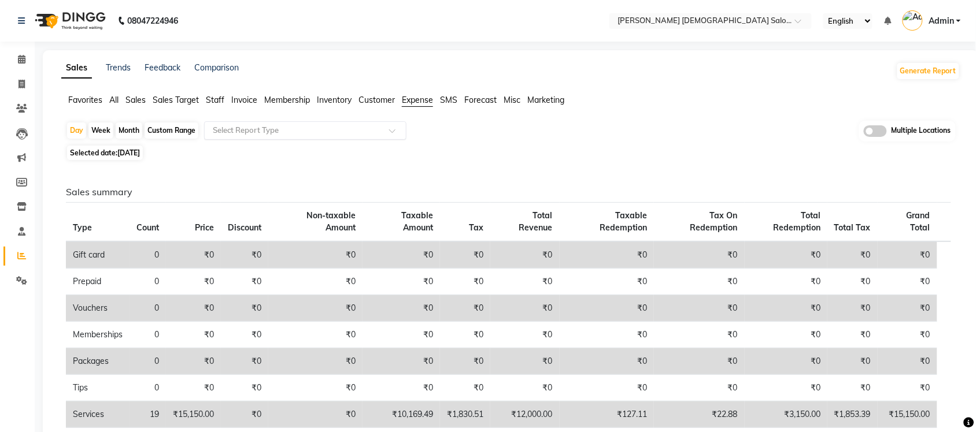
click at [359, 132] on input "text" at bounding box center [293, 131] width 166 height 12
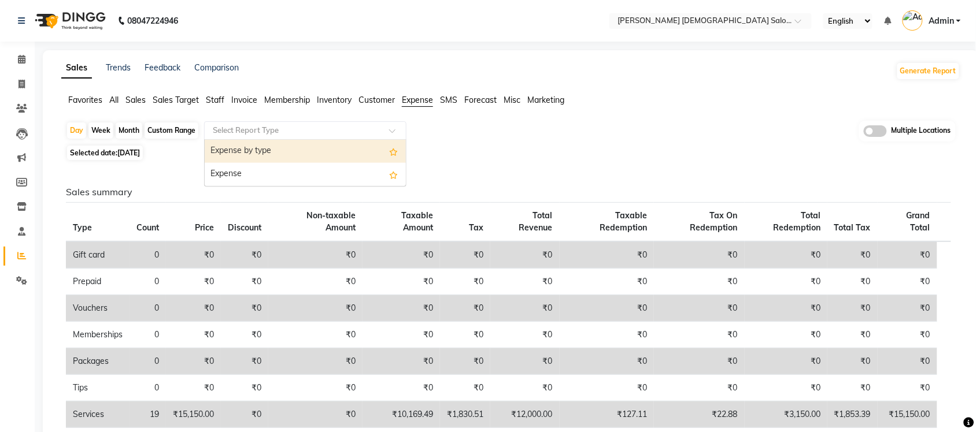
click at [354, 149] on div "Expense by type" at bounding box center [305, 151] width 201 height 23
select select "full_report"
select select "csv"
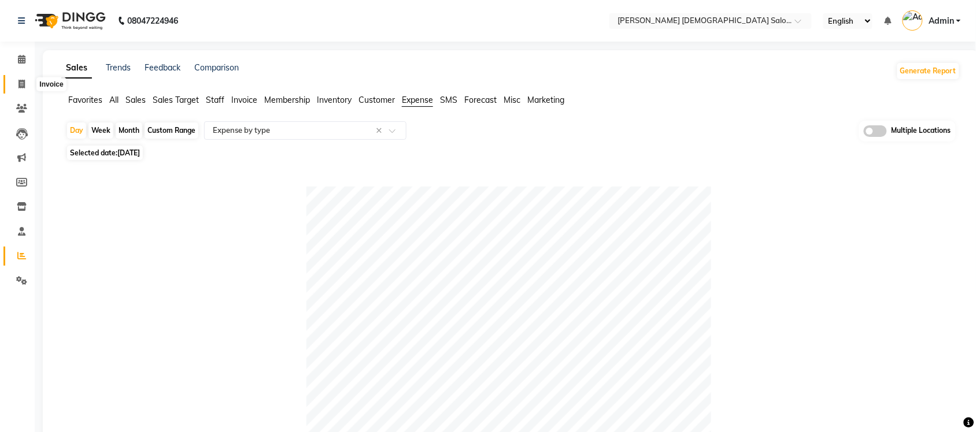
click at [18, 84] on icon at bounding box center [21, 84] width 6 height 9
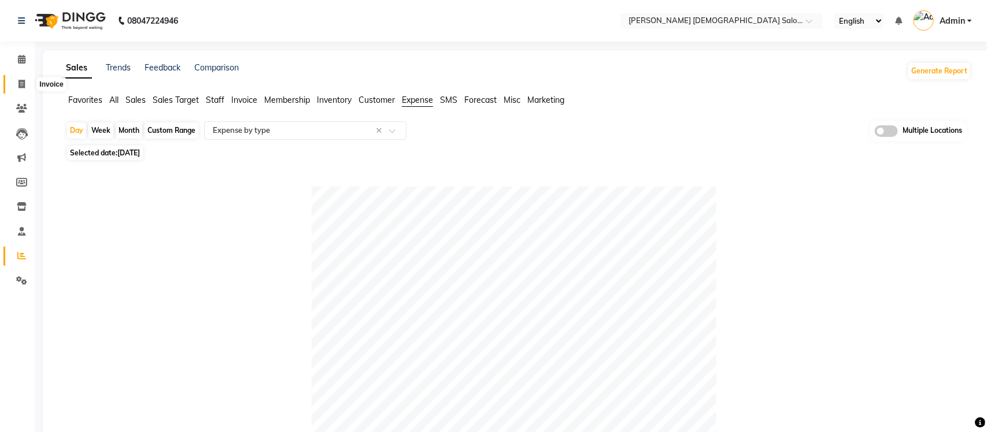
select select "service"
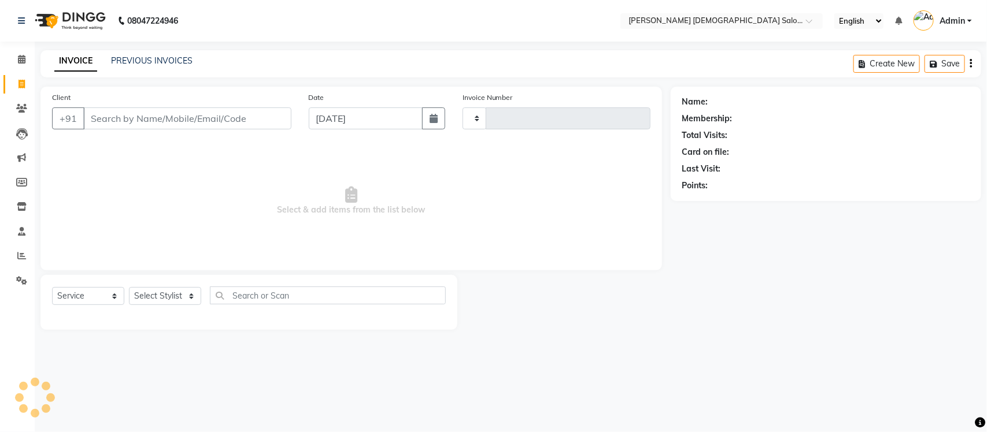
type input "4352"
select select "7542"
click at [135, 55] on div "PREVIOUS INVOICES" at bounding box center [151, 61] width 81 height 12
click at [135, 60] on link "PREVIOUS INVOICES" at bounding box center [151, 60] width 81 height 10
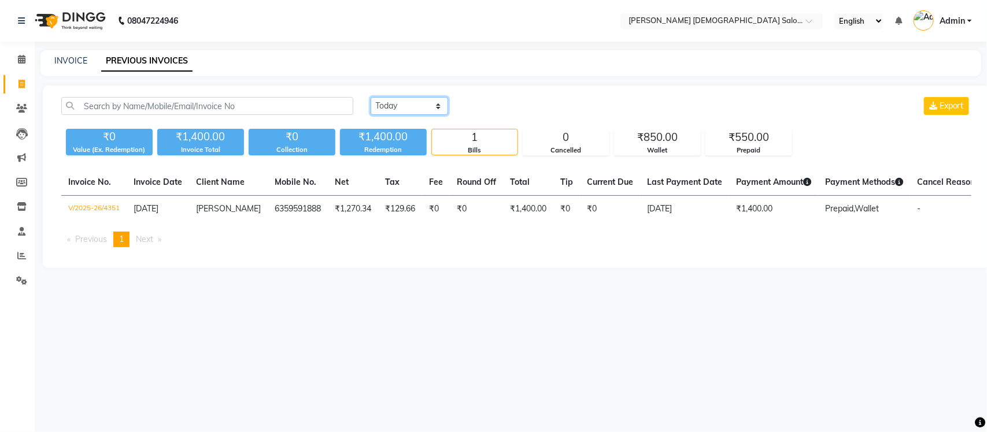
click at [380, 107] on select "Today Yesterday Custom Range" at bounding box center [408, 106] width 77 height 18
select select "range"
click at [370, 97] on select "Today Yesterday Custom Range" at bounding box center [408, 106] width 77 height 18
click at [521, 111] on input "[DATE]" at bounding box center [503, 106] width 81 height 16
select select "9"
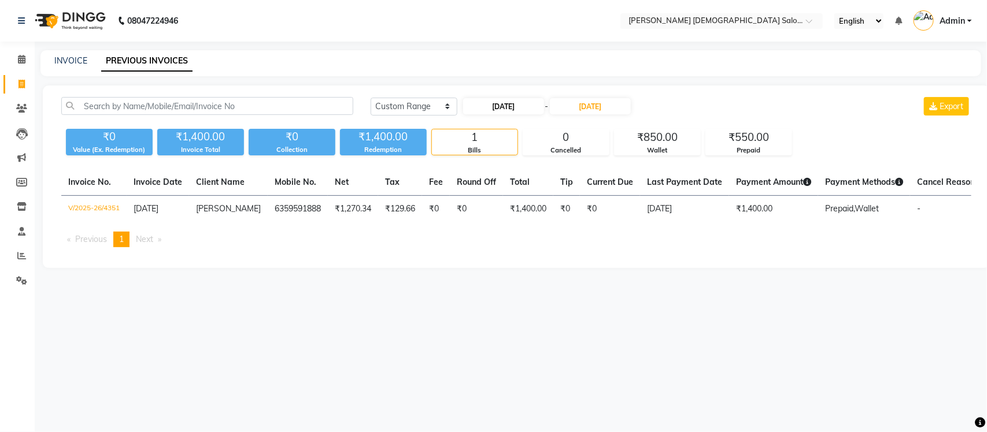
select select "2025"
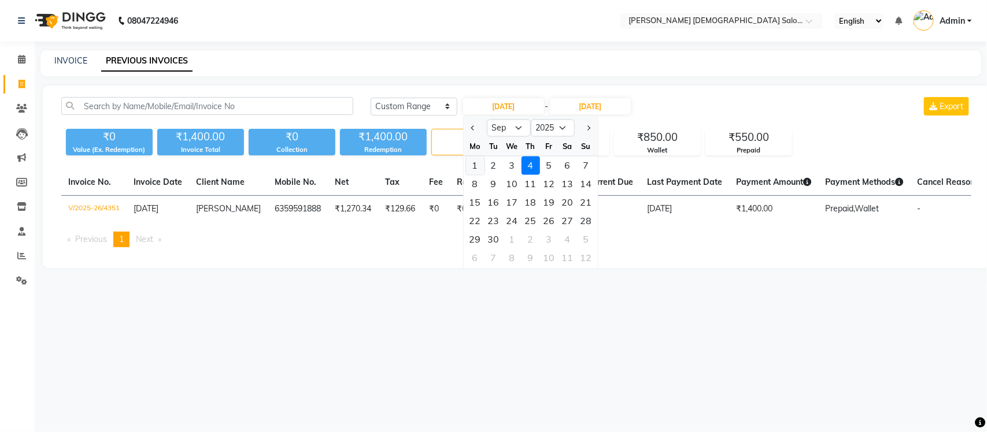
click at [477, 166] on div "1" at bounding box center [475, 166] width 18 height 18
type input "01-09-2025"
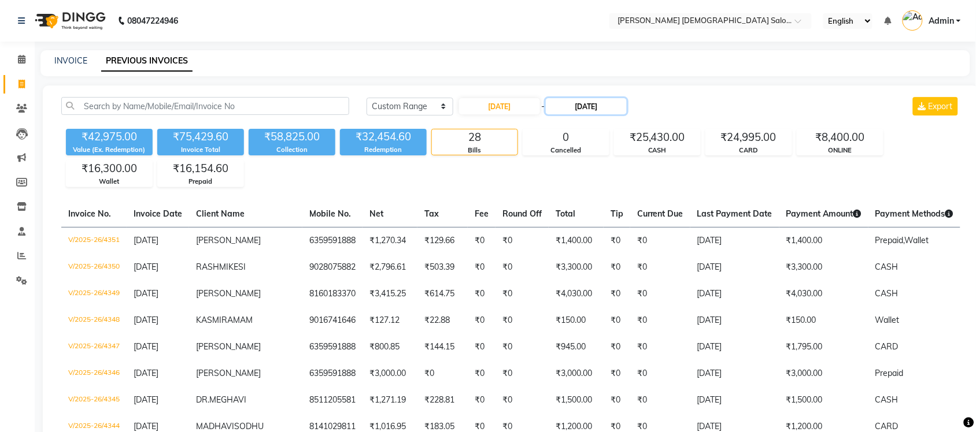
click at [579, 103] on input "[DATE]" at bounding box center [586, 106] width 81 height 16
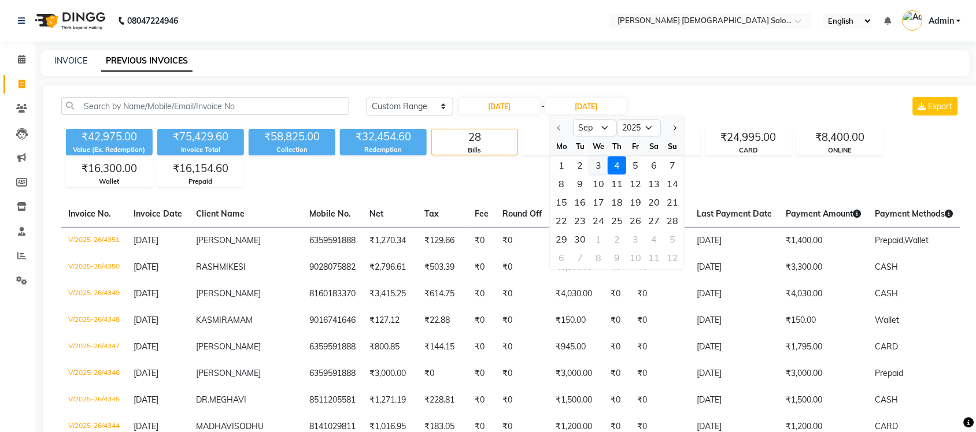
click at [594, 168] on div "3" at bounding box center [598, 166] width 18 height 18
type input "03-09-2025"
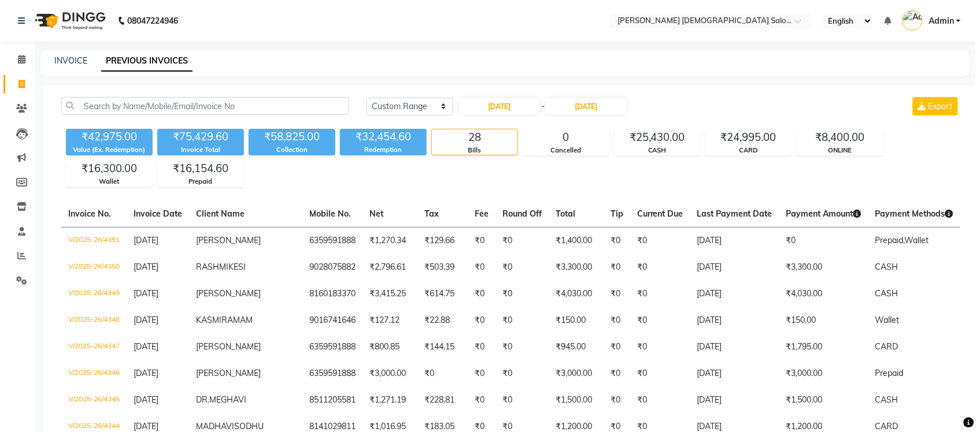
click at [472, 61] on div "INVOICE PREVIOUS INVOICES" at bounding box center [497, 61] width 915 height 12
click at [25, 253] on icon at bounding box center [21, 255] width 9 height 9
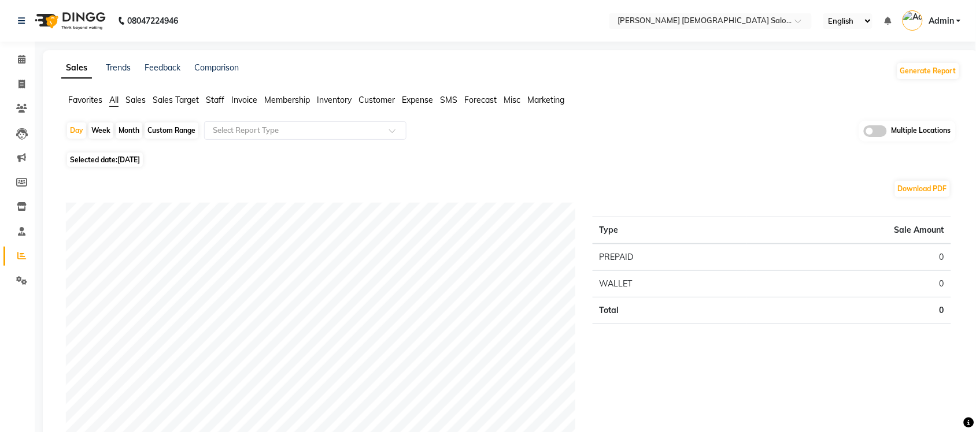
click at [878, 129] on span at bounding box center [874, 131] width 23 height 12
click at [863, 133] on input "checkbox" at bounding box center [863, 133] width 0 height 0
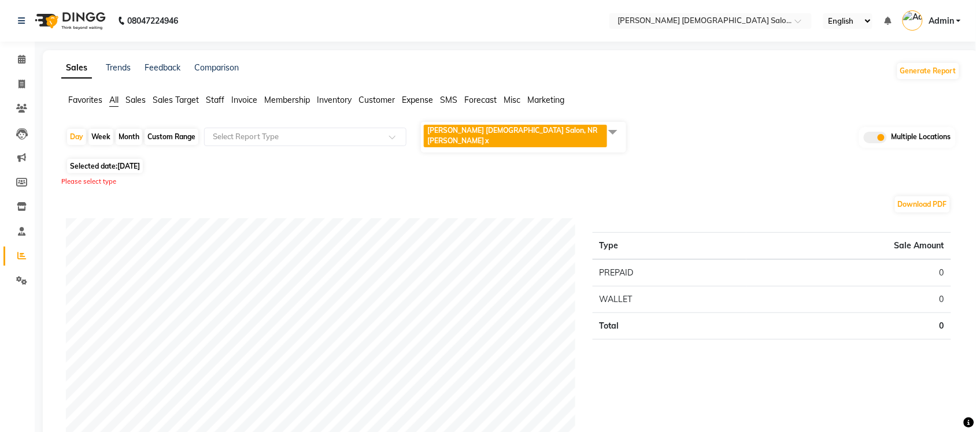
click at [610, 128] on span at bounding box center [612, 132] width 23 height 22
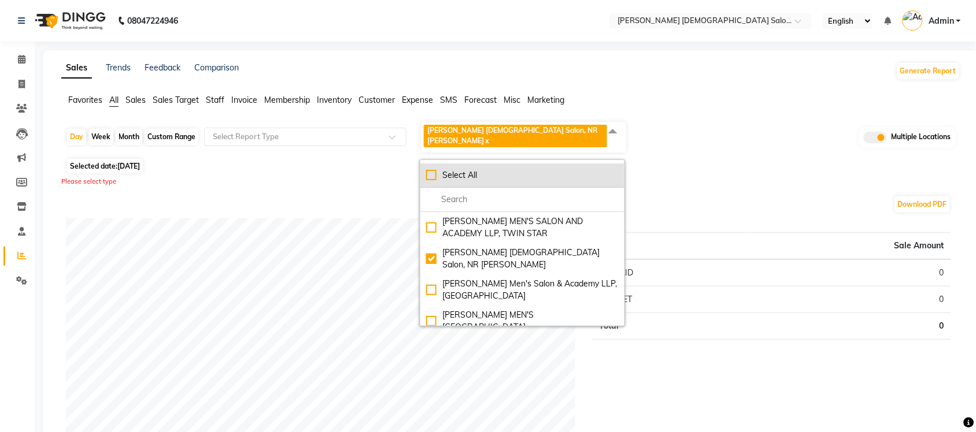
click at [427, 169] on div "Select All" at bounding box center [522, 175] width 192 height 12
checkbox input "true"
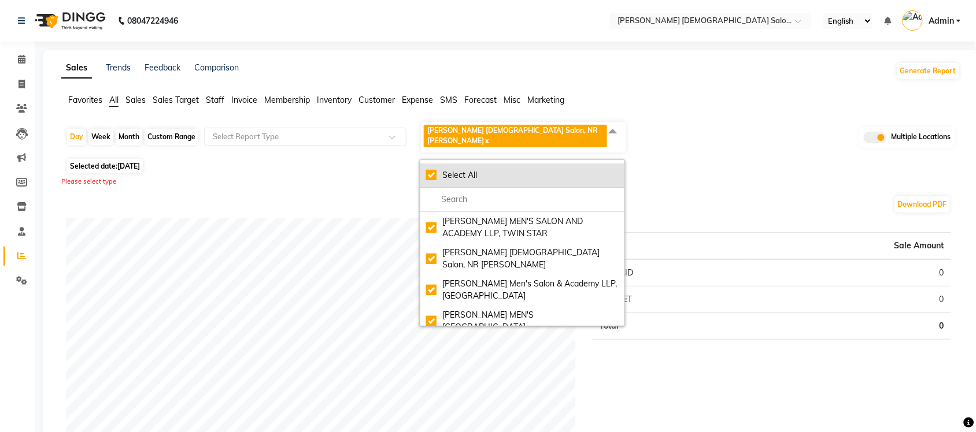
checkbox input "true"
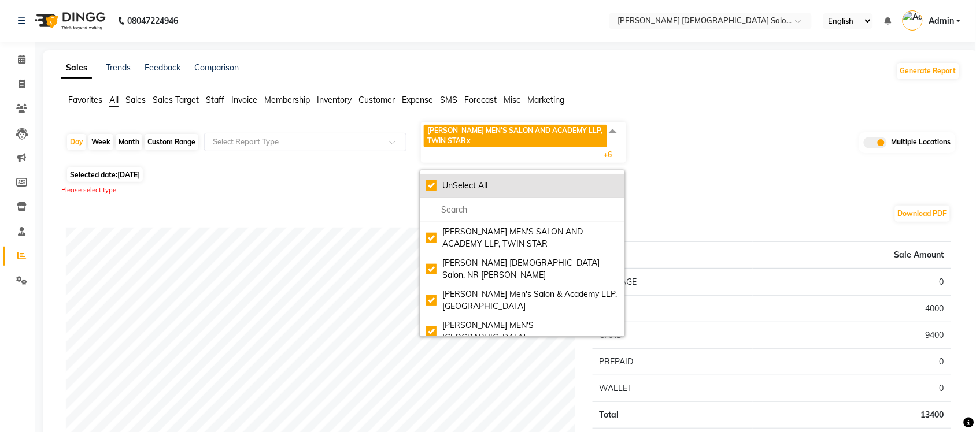
click at [431, 186] on div "UnSelect All" at bounding box center [522, 186] width 192 height 12
checkbox input "false"
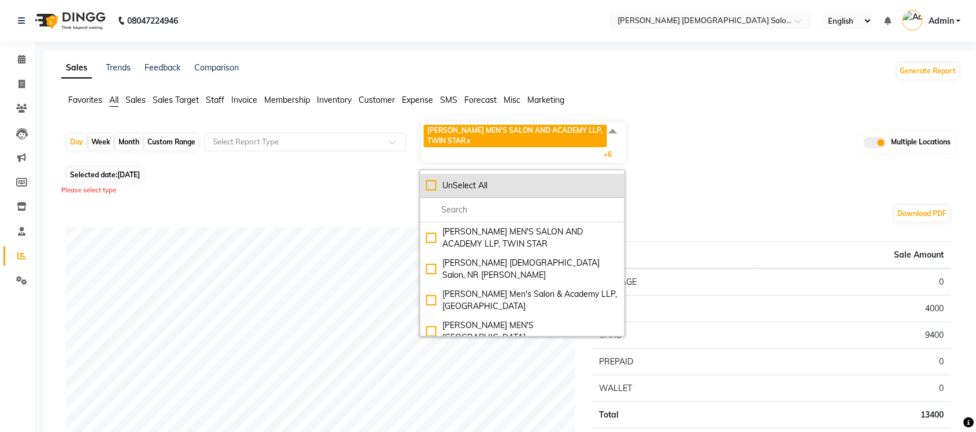
checkbox input "false"
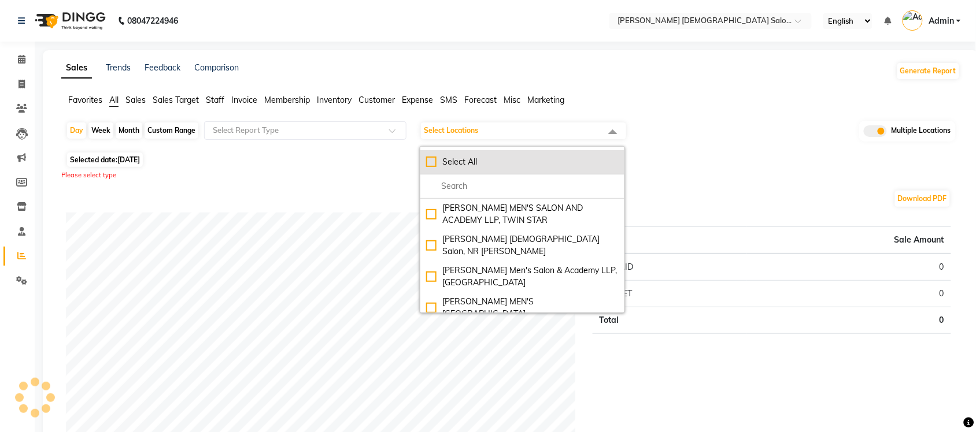
click at [433, 160] on div "Select All" at bounding box center [522, 162] width 192 height 12
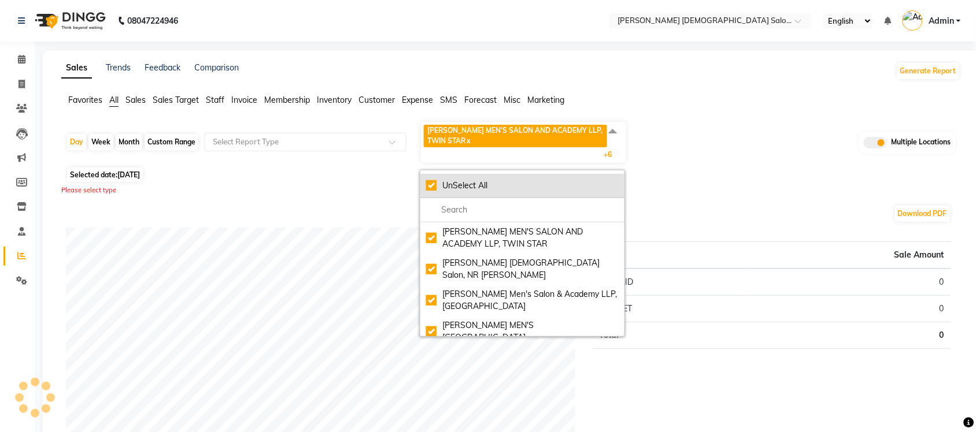
checkbox input "true"
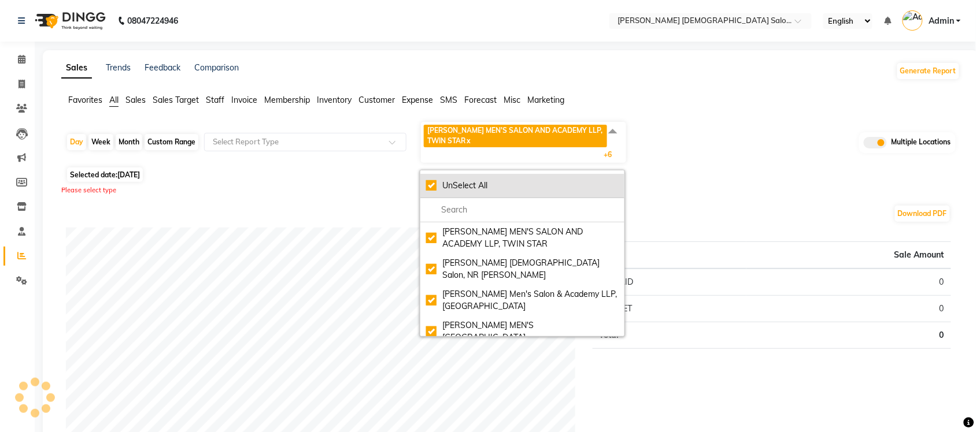
checkbox input "true"
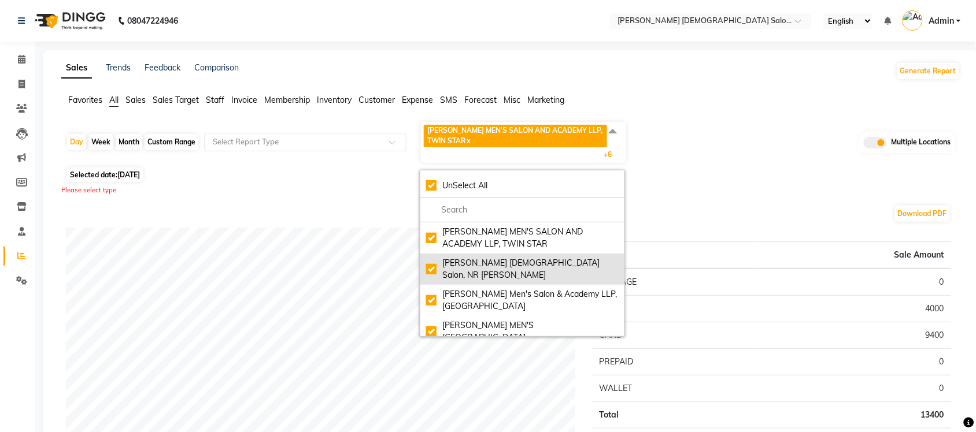
click at [432, 261] on div "Elaine Ladies Salon, NR Balaji Hall" at bounding box center [522, 269] width 192 height 24
checkbox input "false"
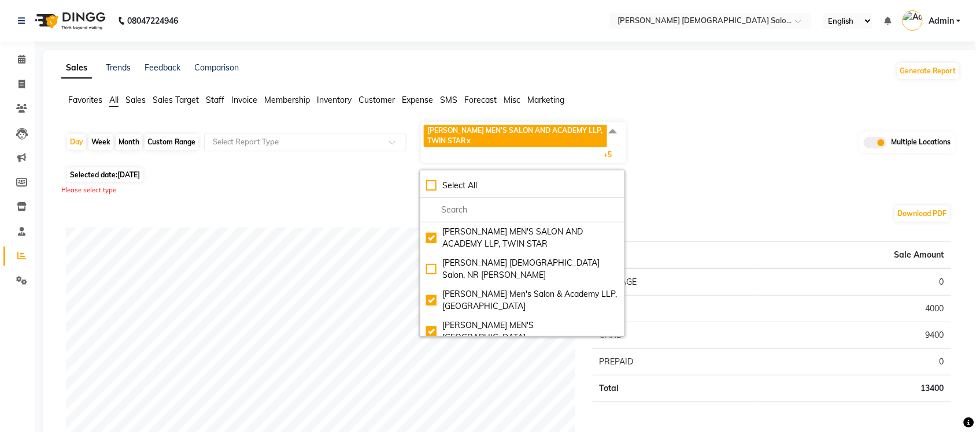
scroll to position [92, 0]
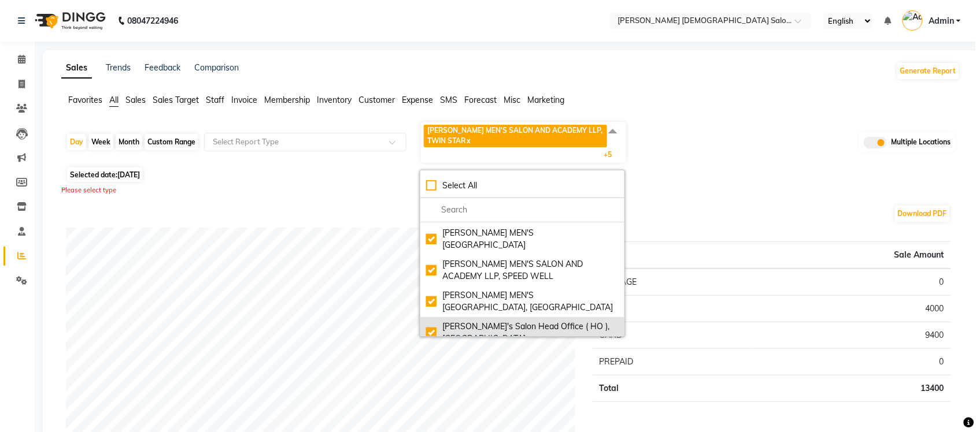
click at [428, 321] on div "Sandy Men's Salon Head Office ( HO ), University Road" at bounding box center [522, 333] width 192 height 24
checkbox input "false"
click at [679, 205] on div "Download PDF" at bounding box center [508, 214] width 885 height 18
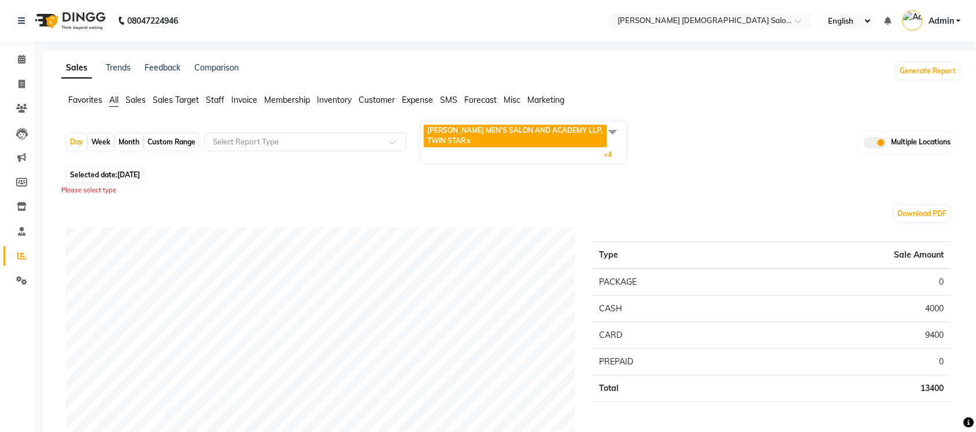
click at [171, 145] on div "Custom Range" at bounding box center [171, 142] width 54 height 16
select select "9"
select select "2025"
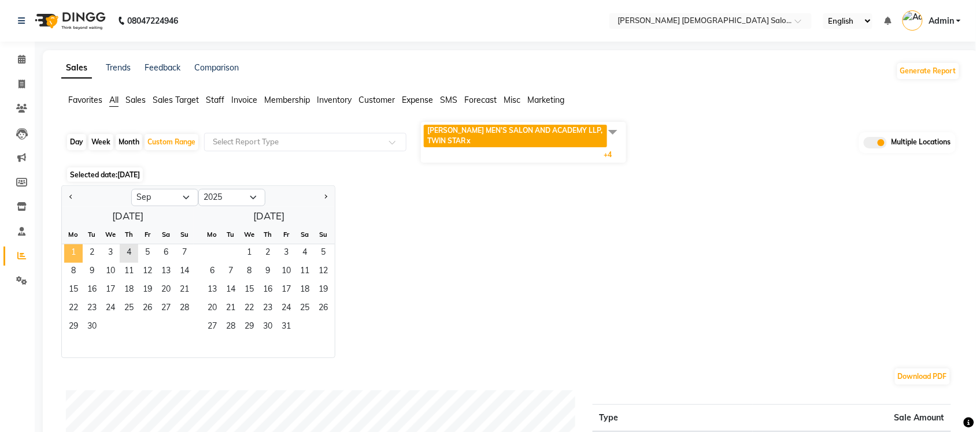
click at [81, 254] on span "1" at bounding box center [73, 253] width 18 height 18
click at [107, 249] on span "3" at bounding box center [110, 253] width 18 height 18
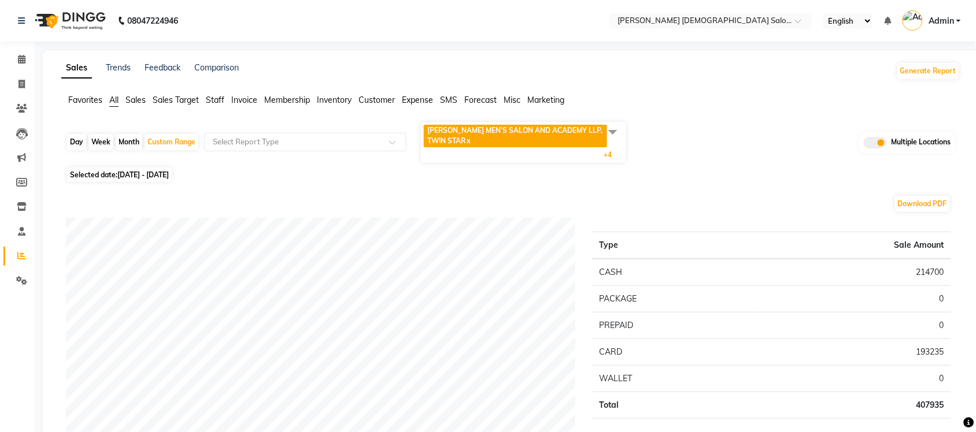
click at [140, 99] on span "Sales" at bounding box center [135, 100] width 20 height 10
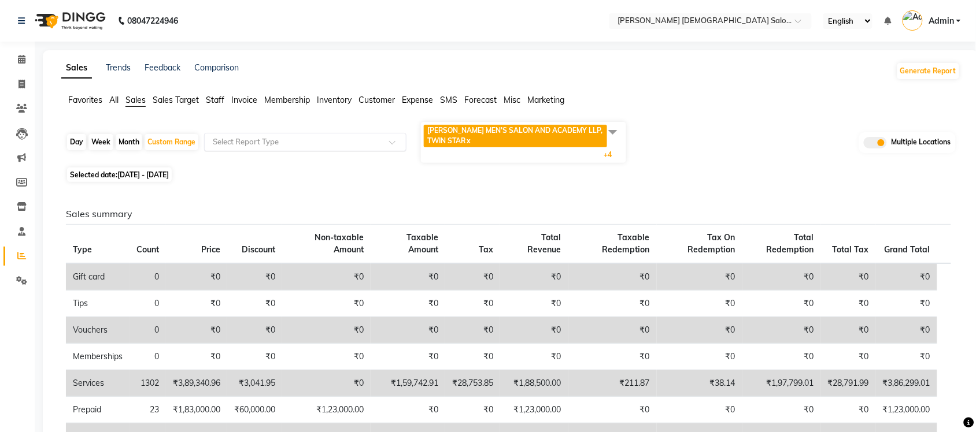
click at [244, 148] on div "Select Report Type" at bounding box center [305, 142] width 202 height 18
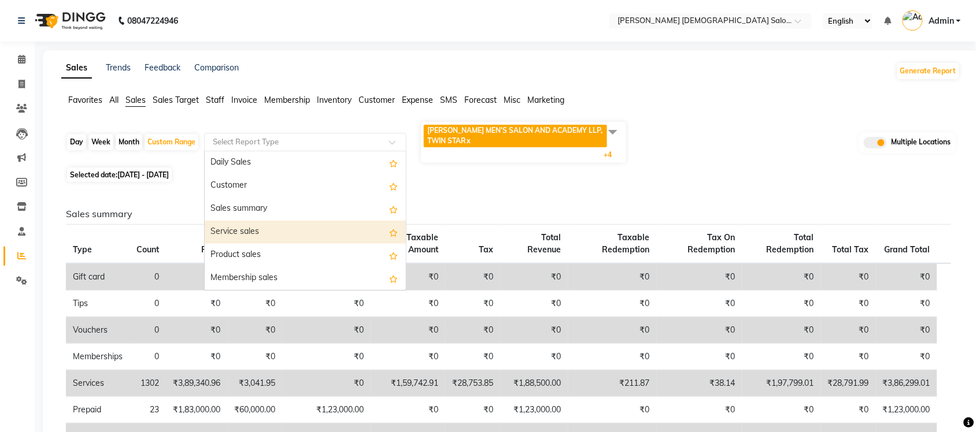
scroll to position [72, 0]
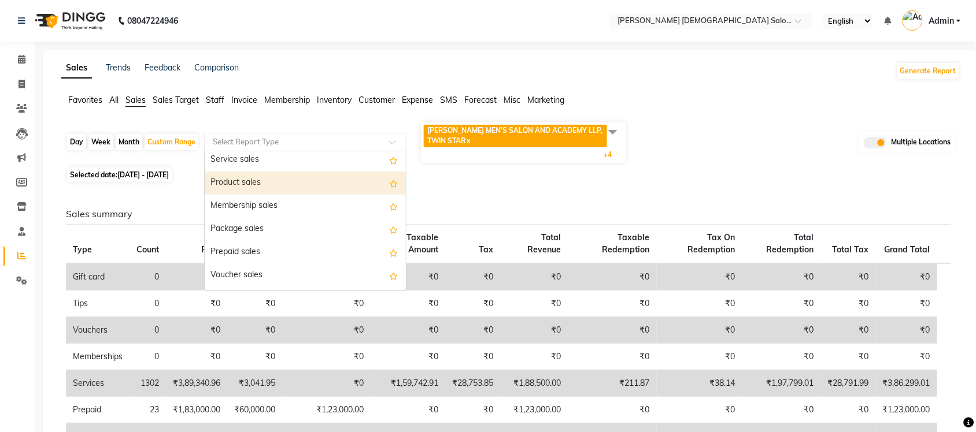
click at [292, 183] on div "Product sales" at bounding box center [305, 183] width 201 height 23
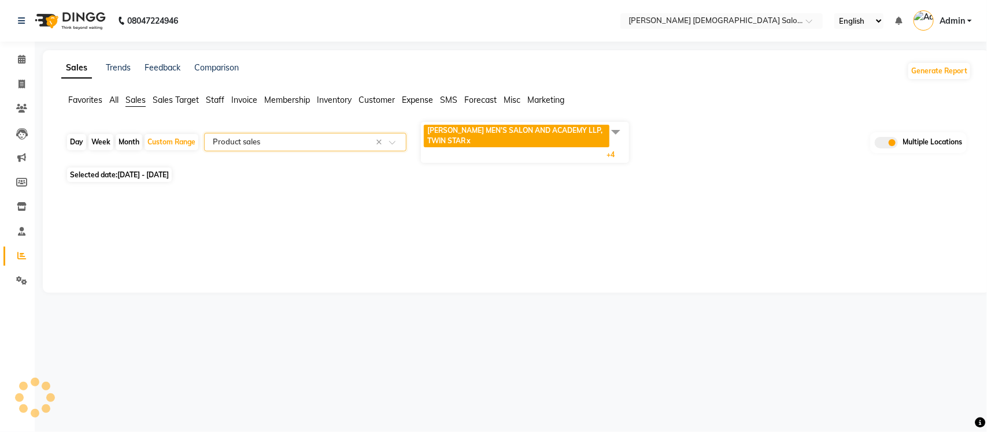
click at [299, 142] on input "text" at bounding box center [293, 142] width 166 height 12
select select "full_report"
select select "csv"
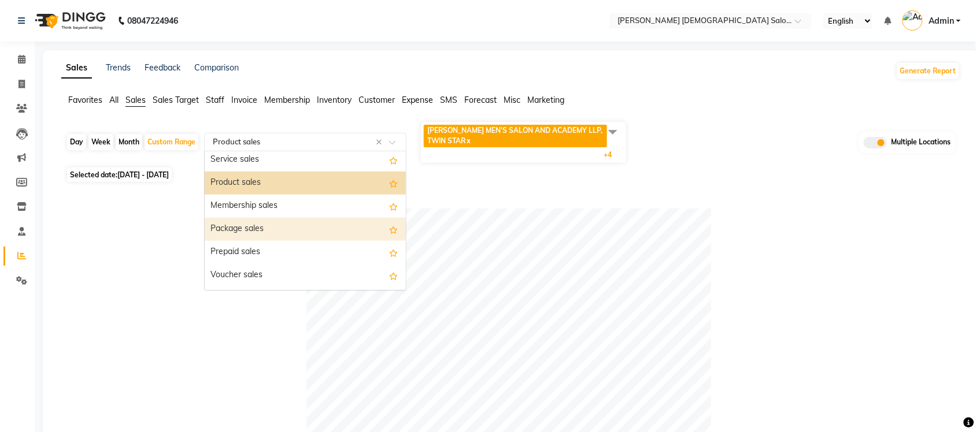
click at [281, 221] on div "Package sales" at bounding box center [305, 229] width 201 height 23
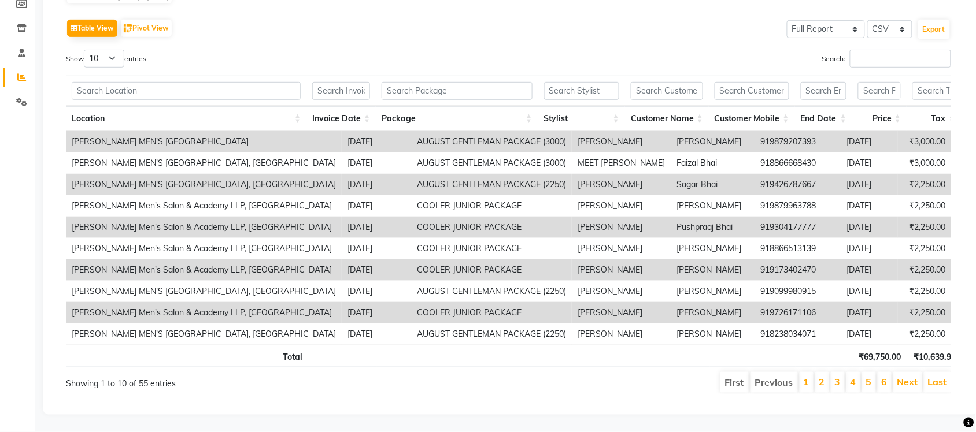
scroll to position [0, 0]
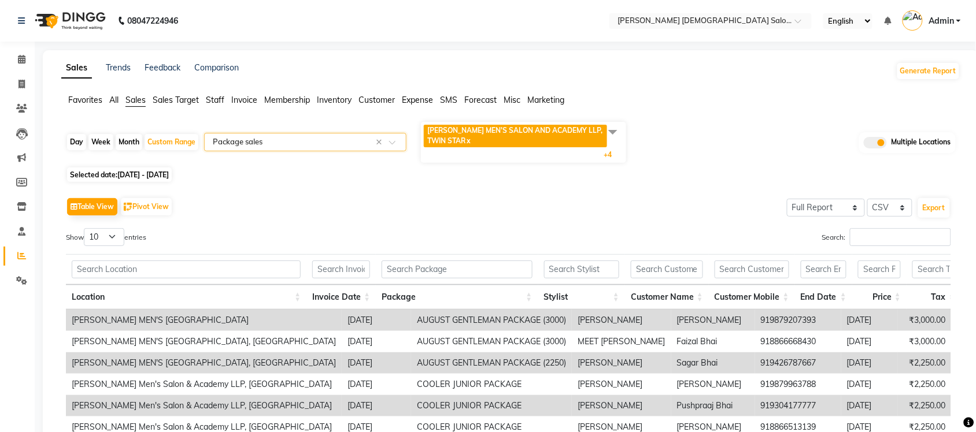
click at [364, 137] on input "text" at bounding box center [293, 142] width 166 height 12
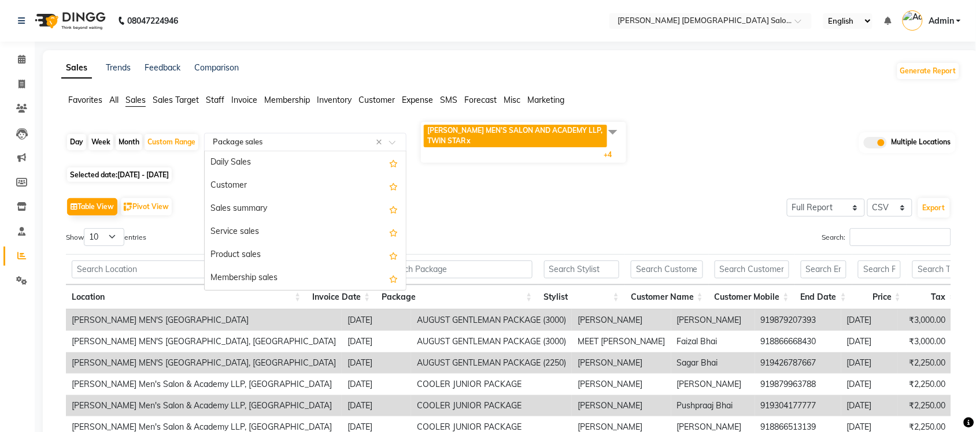
scroll to position [139, 0]
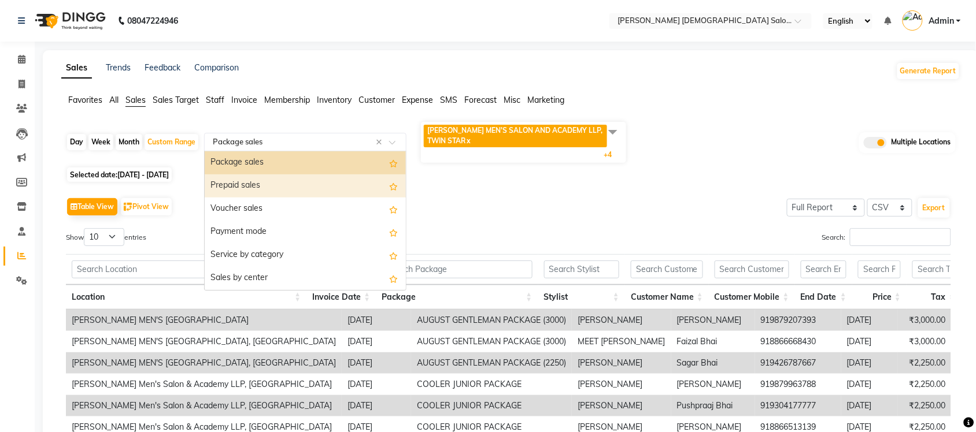
click at [327, 179] on div "Prepaid sales" at bounding box center [305, 186] width 201 height 23
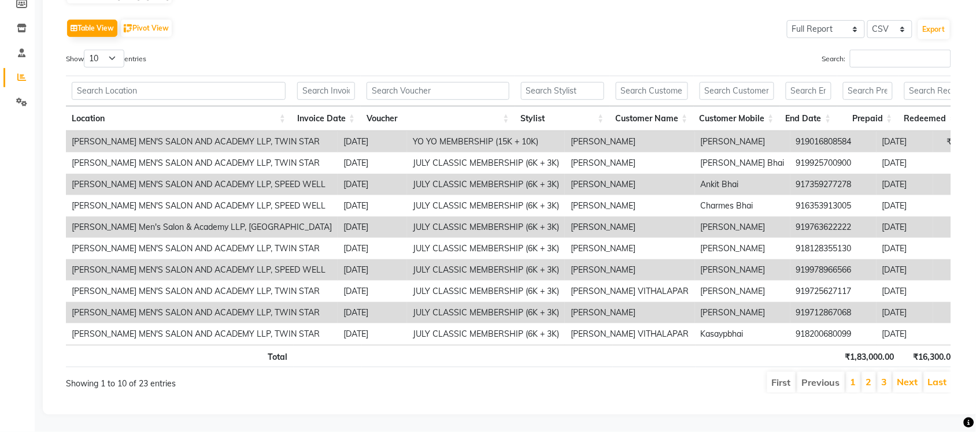
scroll to position [0, 228]
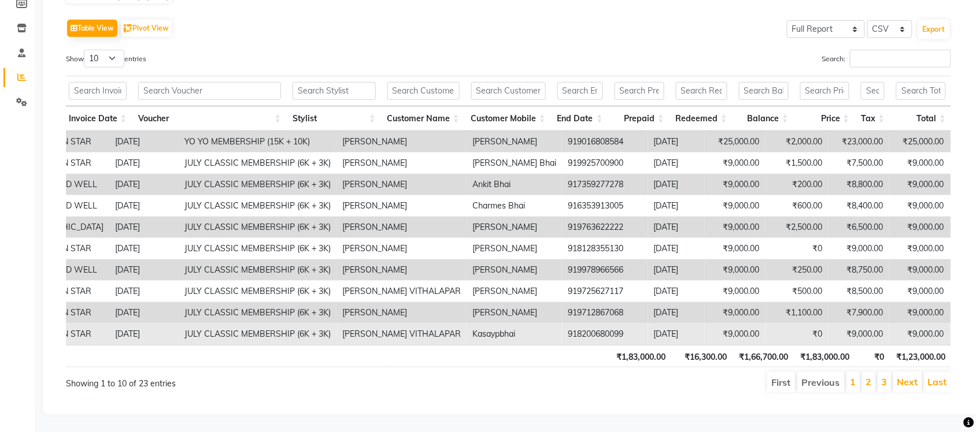
click at [889, 324] on td "₹9,000.00" at bounding box center [919, 334] width 61 height 21
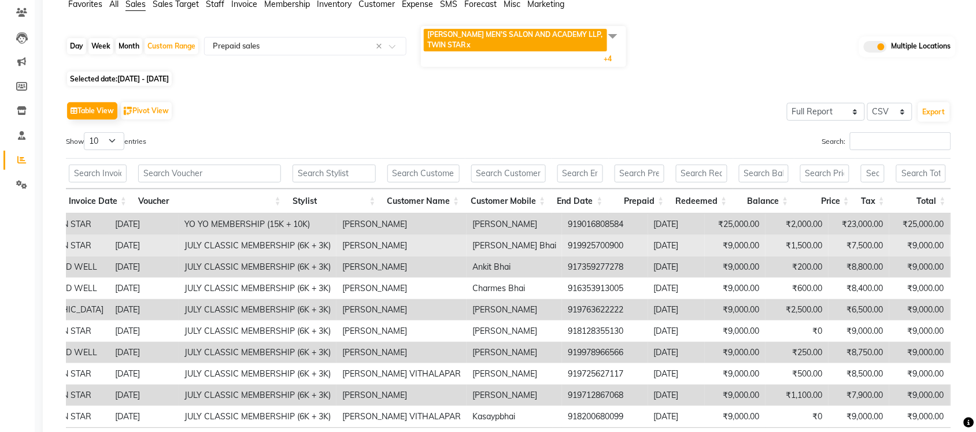
scroll to position [0, 0]
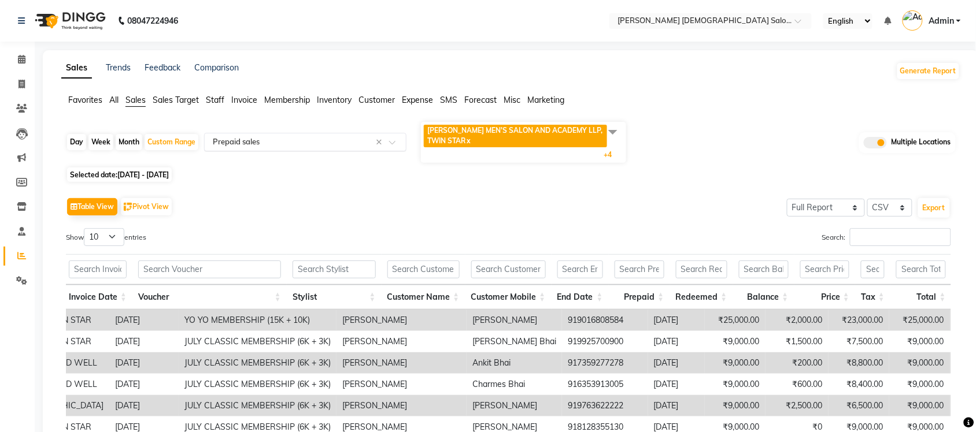
click at [327, 139] on input "text" at bounding box center [293, 142] width 166 height 12
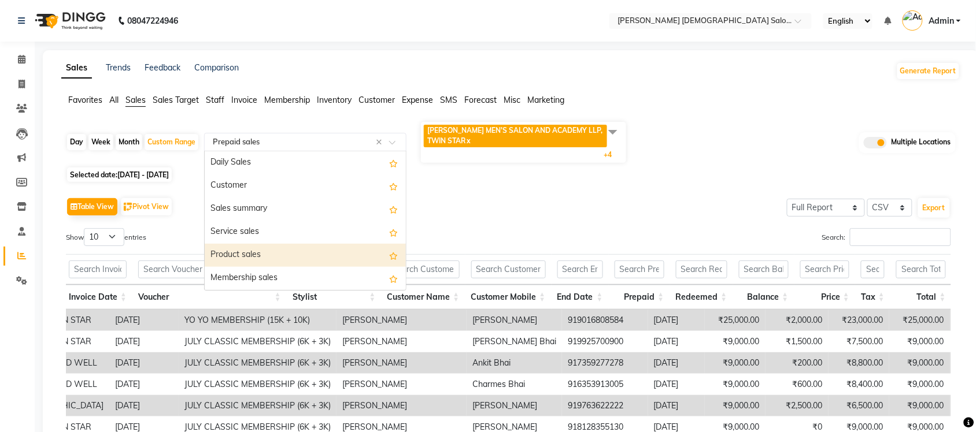
click at [280, 246] on div "Product sales" at bounding box center [305, 255] width 201 height 23
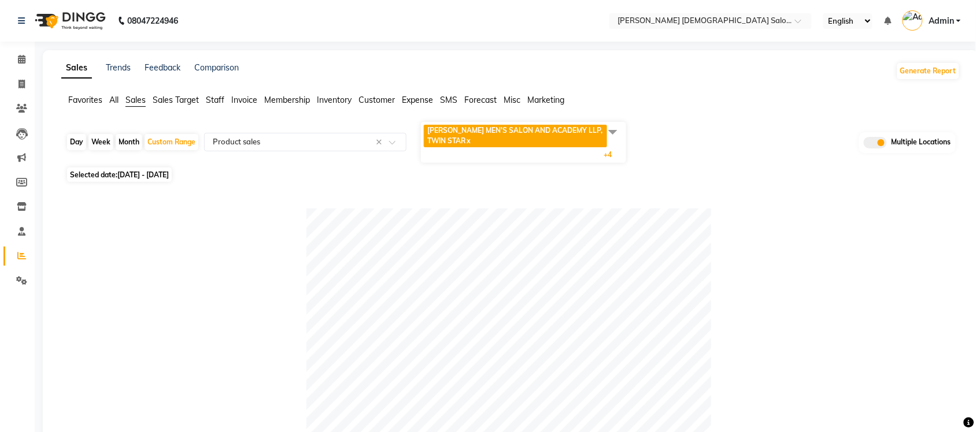
click at [613, 134] on span at bounding box center [612, 132] width 23 height 22
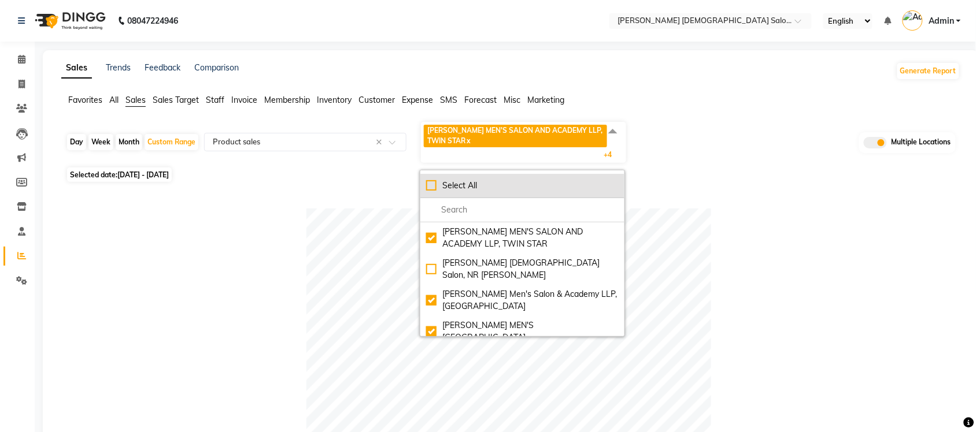
click at [429, 185] on div "Select All" at bounding box center [522, 186] width 192 height 12
checkbox input "true"
click at [429, 187] on div "UnSelect All" at bounding box center [522, 186] width 192 height 12
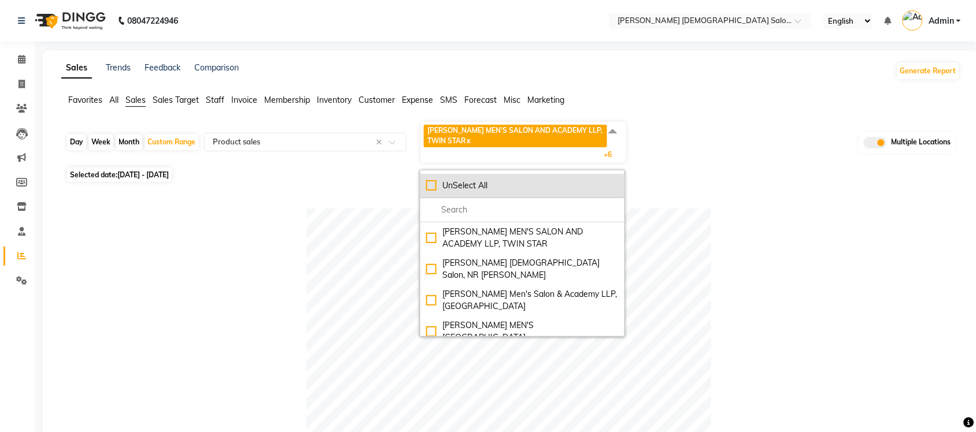
checkbox input "false"
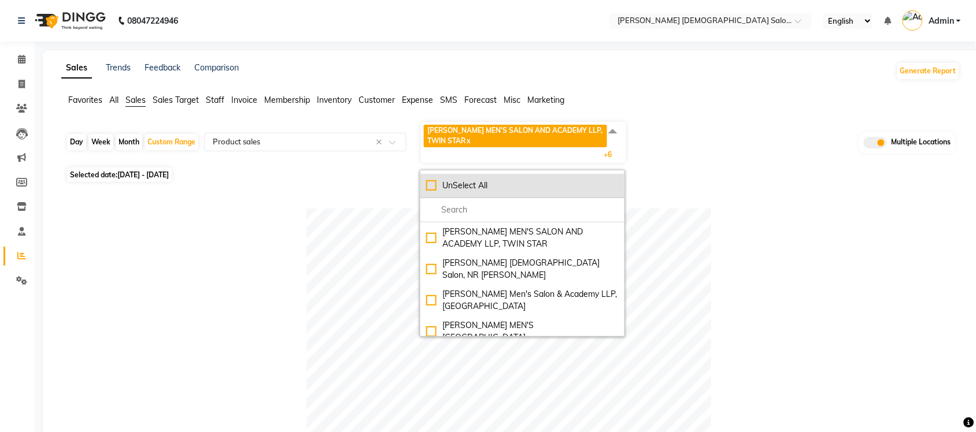
checkbox input "false"
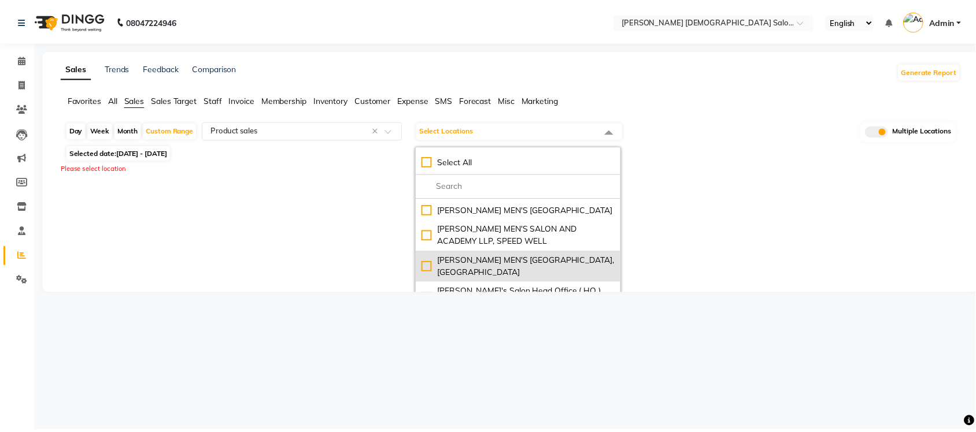
scroll to position [92, 0]
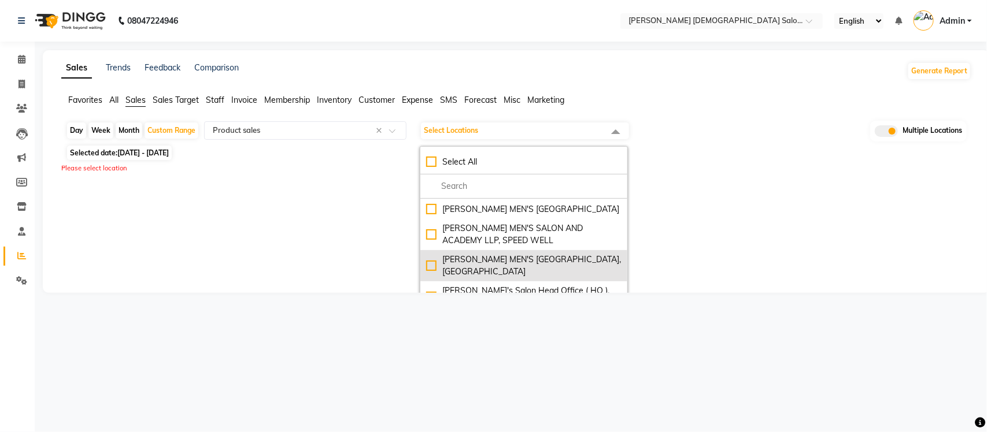
click at [436, 265] on div "SANDY MEN'S SALON AND ACADEMY LLP, University Road" at bounding box center [523, 266] width 195 height 24
checkbox input "true"
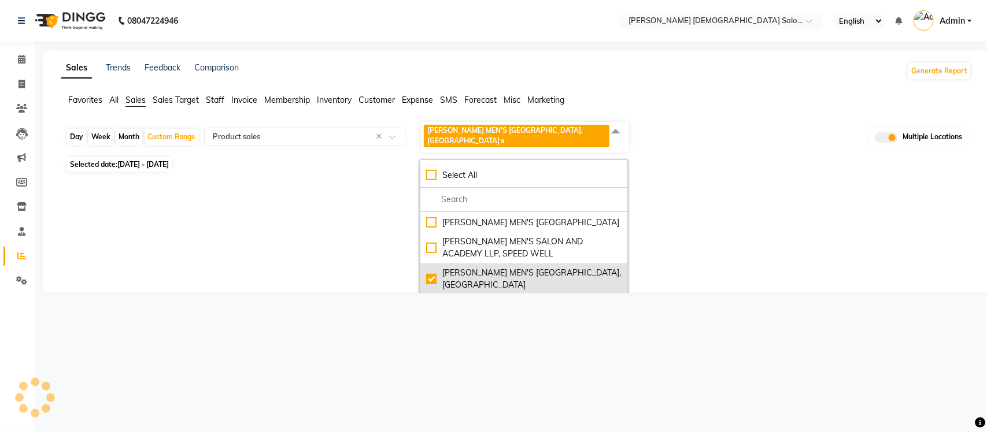
select select "full_report"
select select "csv"
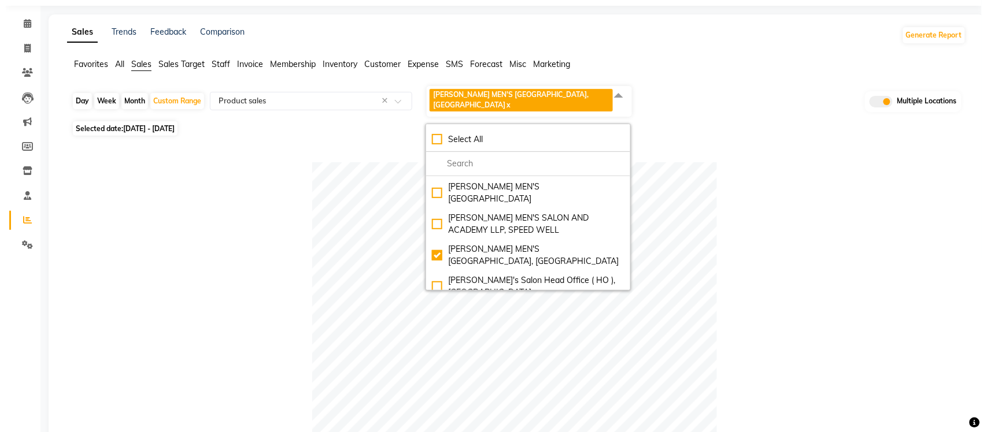
scroll to position [0, 0]
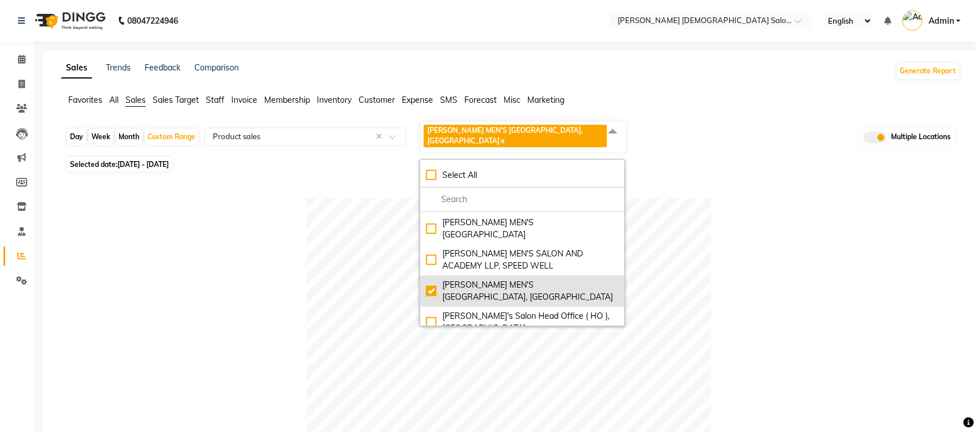
click at [431, 279] on div "SANDY MEN'S SALON AND ACADEMY LLP, University Road" at bounding box center [522, 291] width 192 height 24
checkbox input "false"
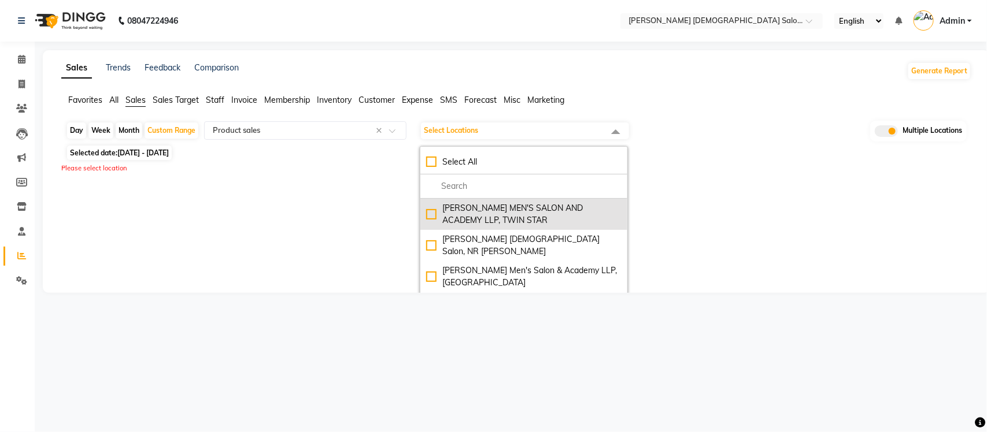
click at [434, 217] on div "SANDY MEN'S SALON AND ACADEMY LLP, TWIN STAR" at bounding box center [523, 214] width 195 height 24
checkbox input "true"
select select "full_report"
select select "csv"
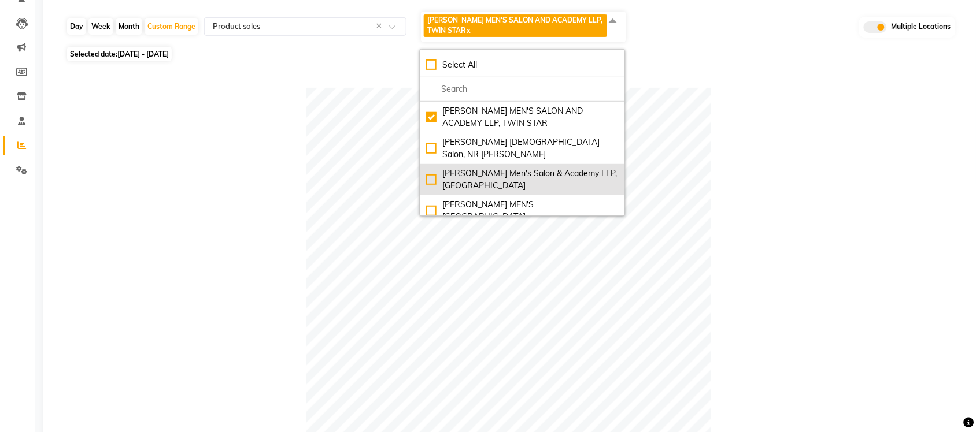
scroll to position [50, 0]
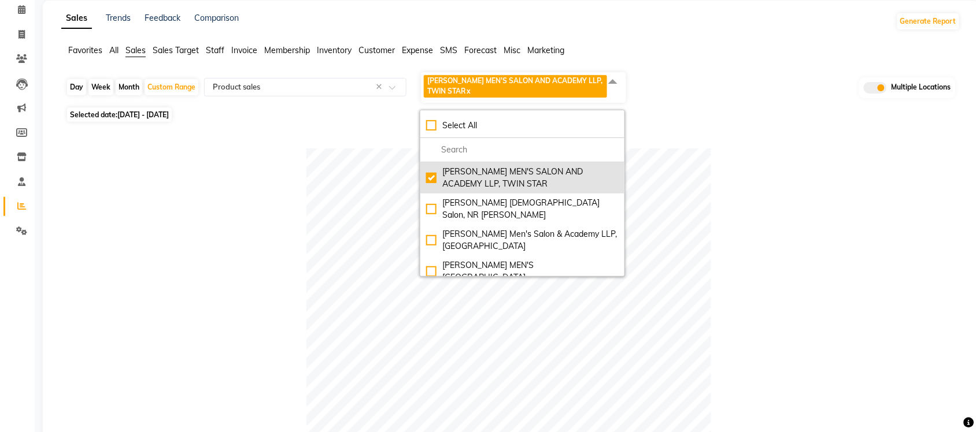
click at [425, 175] on li "SANDY MEN'S SALON AND ACADEMY LLP, TWIN STAR" at bounding box center [522, 177] width 204 height 31
checkbox input "false"
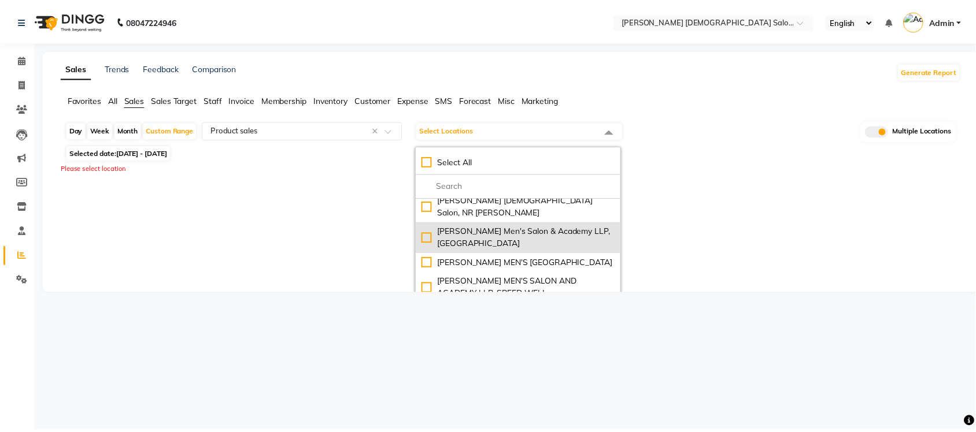
scroll to position [72, 0]
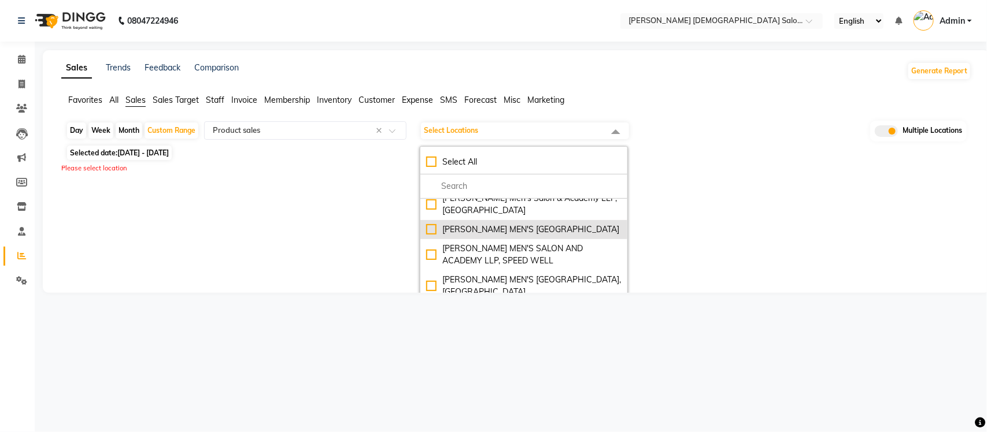
click at [437, 227] on div "SANDY MEN'S SALON AND ACADEMY LLP, Mavdi Main Road" at bounding box center [523, 230] width 195 height 12
checkbox input "true"
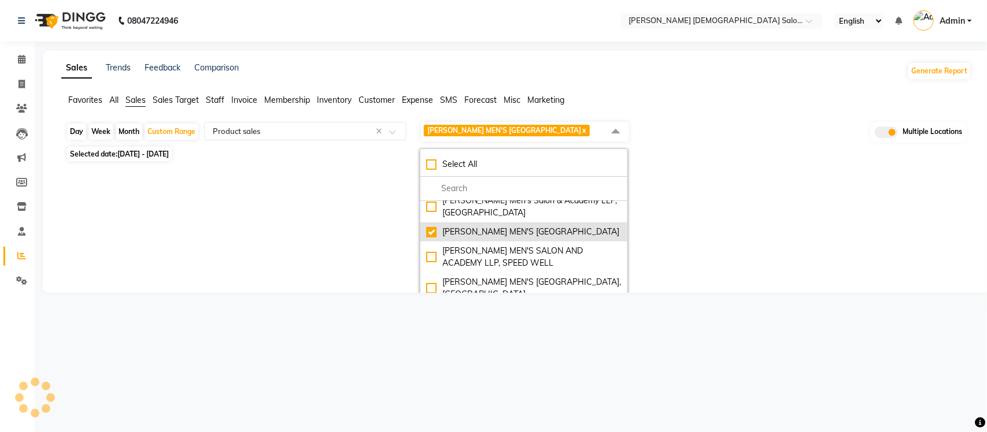
select select "full_report"
select select "csv"
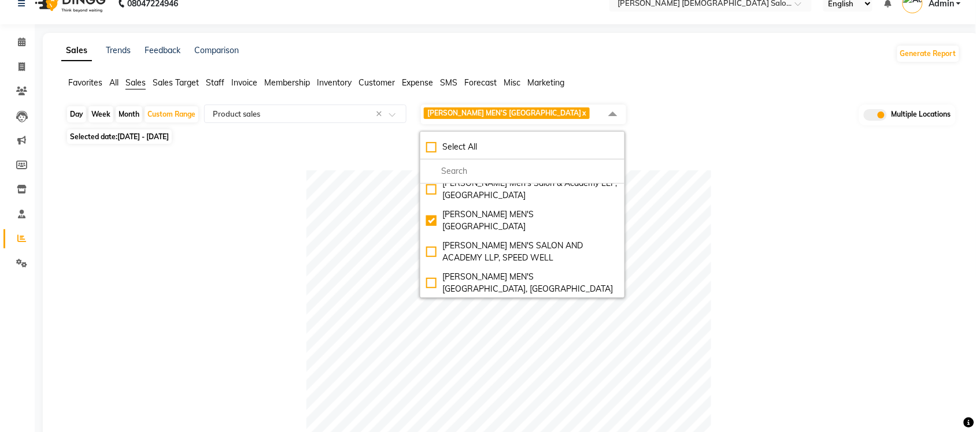
scroll to position [16, 0]
click at [228, 214] on div at bounding box center [508, 374] width 885 height 405
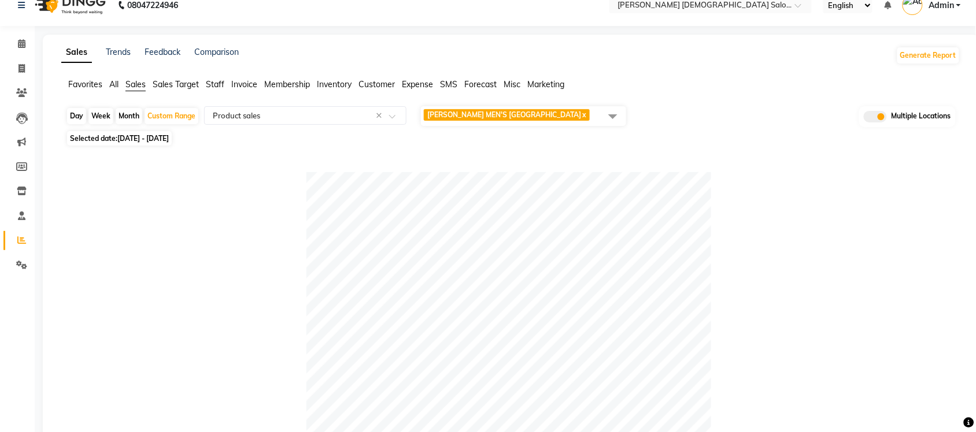
click at [82, 122] on div "Day" at bounding box center [76, 116] width 19 height 16
select select "9"
select select "2025"
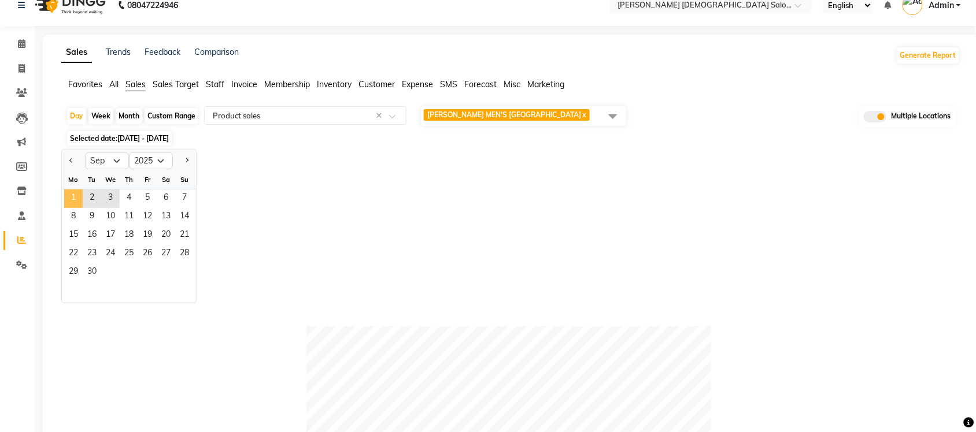
click at [77, 204] on span "1" at bounding box center [73, 199] width 18 height 18
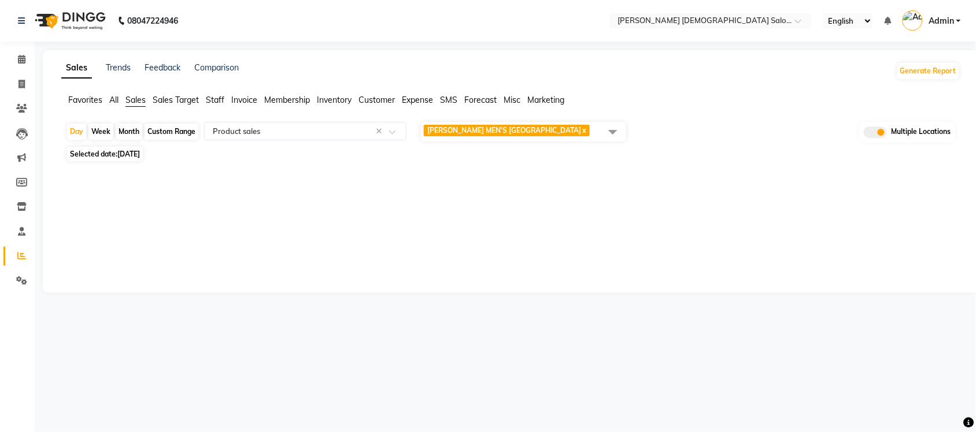
scroll to position [0, 0]
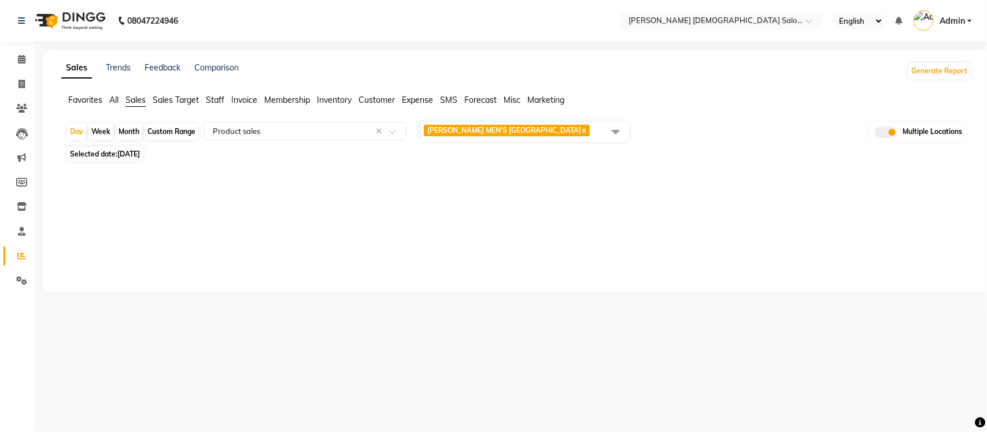
click at [113, 161] on span "Selected date: 01-09-2025" at bounding box center [105, 154] width 76 height 14
select select "9"
select select "2025"
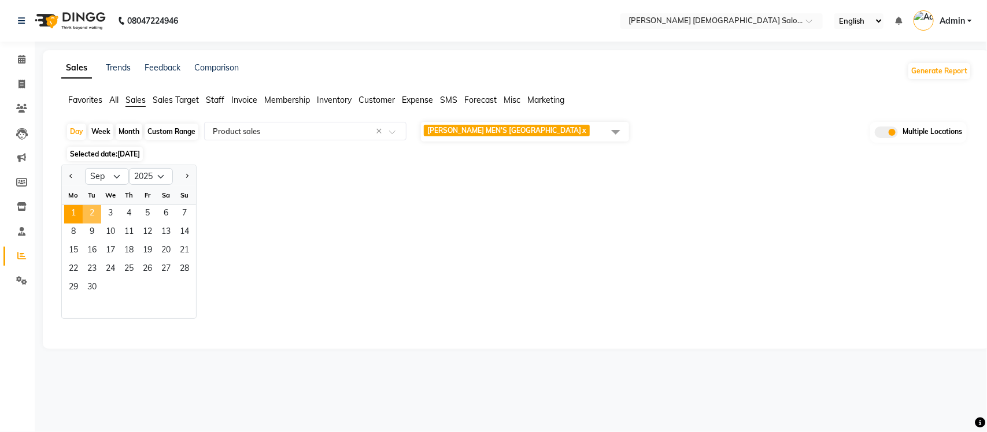
click at [91, 224] on span "2" at bounding box center [92, 214] width 18 height 18
select select "full_report"
select select "csv"
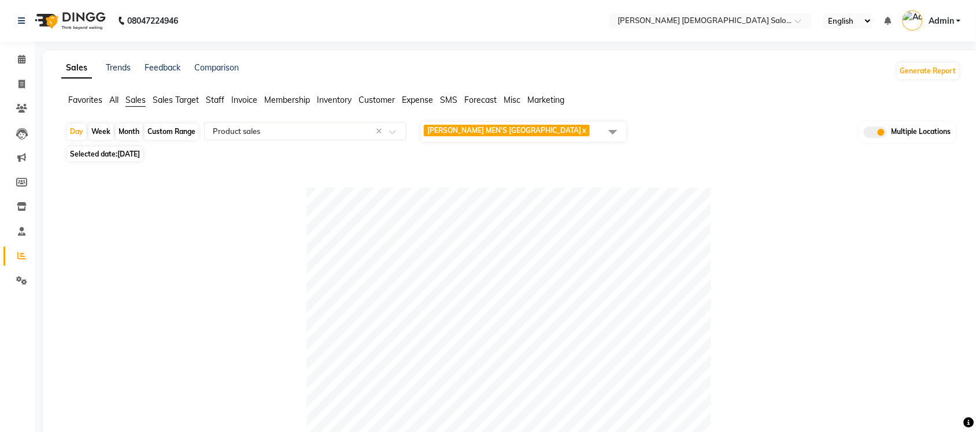
click at [107, 161] on span "Selected date: 02-09-2025" at bounding box center [105, 154] width 76 height 14
select select "9"
select select "2025"
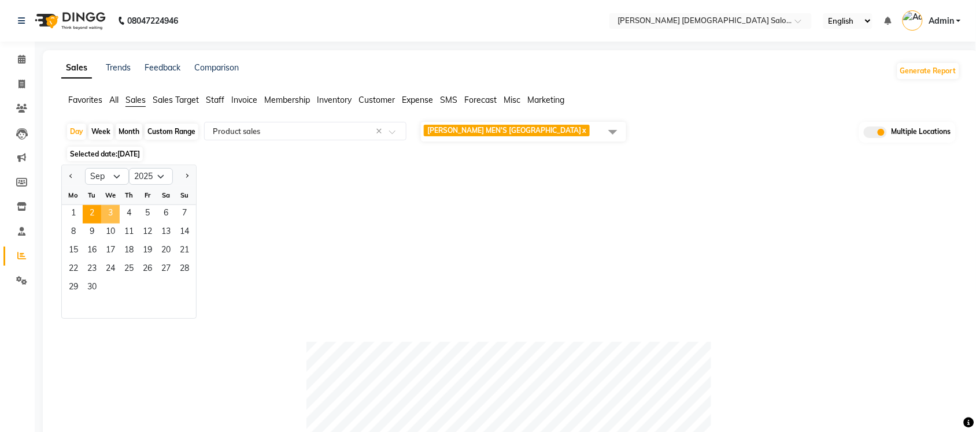
click at [108, 221] on span "3" at bounding box center [110, 214] width 18 height 18
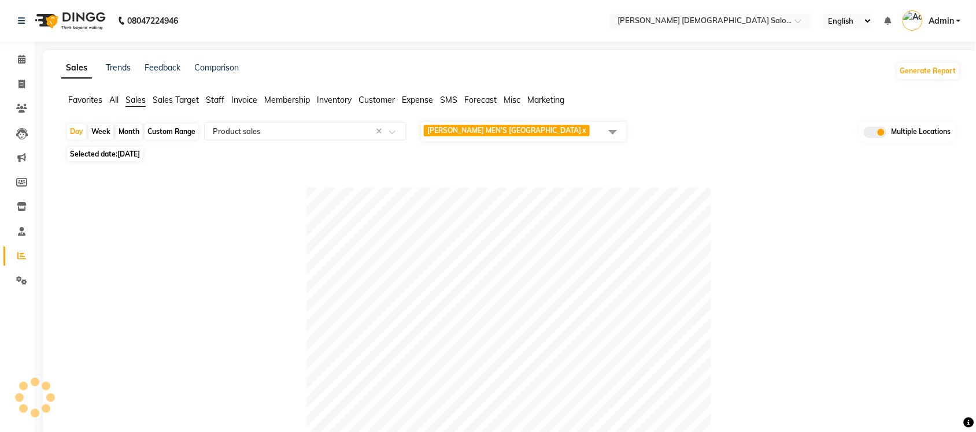
click at [620, 130] on span at bounding box center [612, 132] width 23 height 22
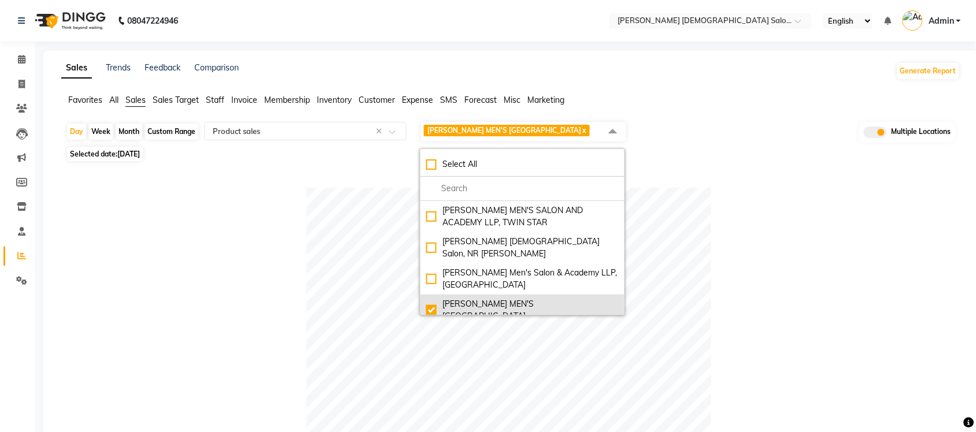
click at [428, 308] on div "SANDY MEN'S SALON AND ACADEMY LLP, Mavdi Main Road" at bounding box center [522, 310] width 192 height 24
checkbox input "false"
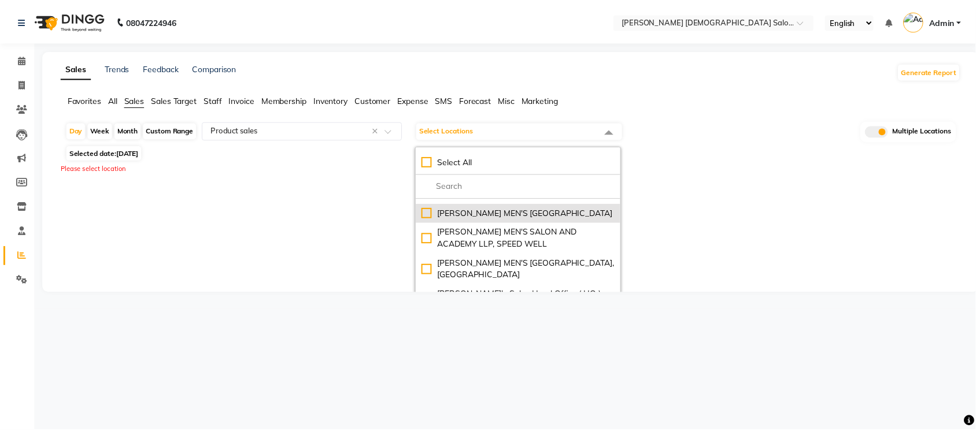
scroll to position [92, 0]
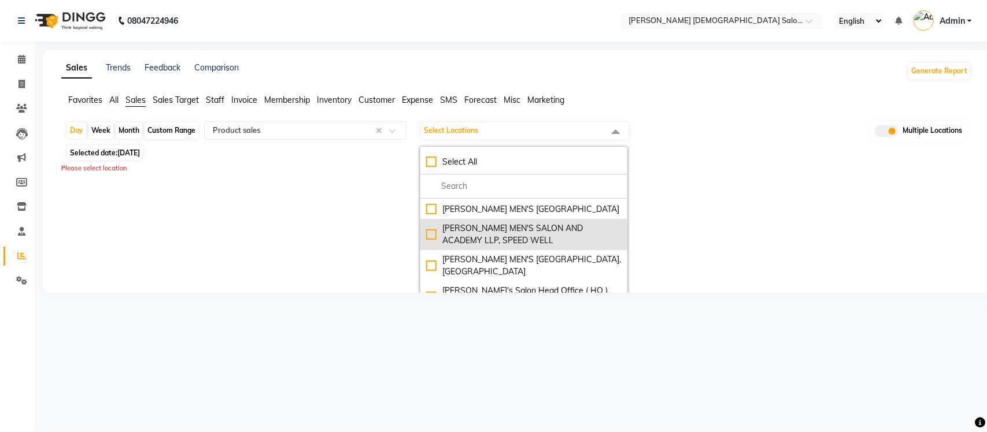
click at [433, 237] on div "SANDY MEN'S SALON AND ACADEMY LLP, SPEED WELL" at bounding box center [523, 235] width 195 height 24
checkbox input "true"
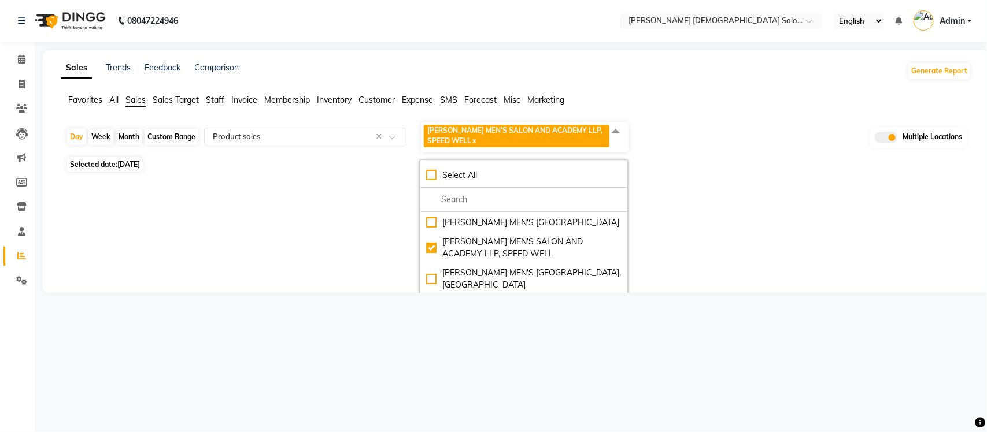
click at [140, 166] on span "03-09-2025" at bounding box center [128, 164] width 23 height 9
select select "9"
select select "2025"
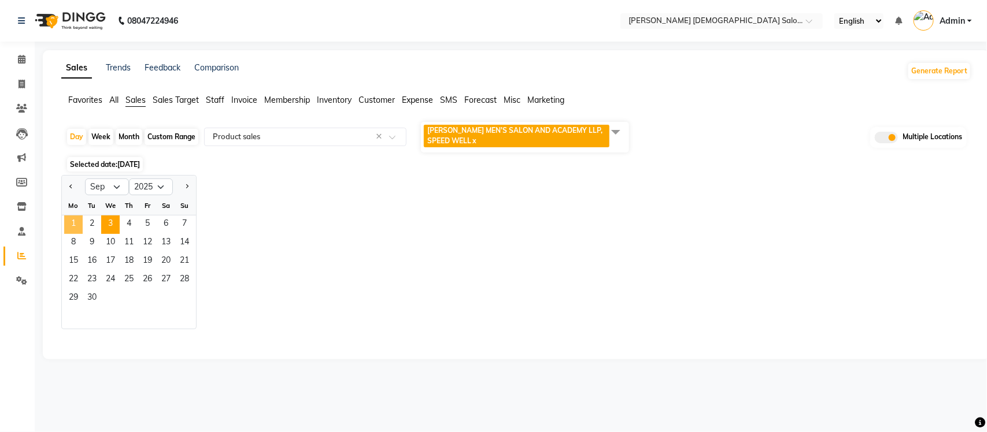
click at [65, 223] on span "1" at bounding box center [73, 225] width 18 height 18
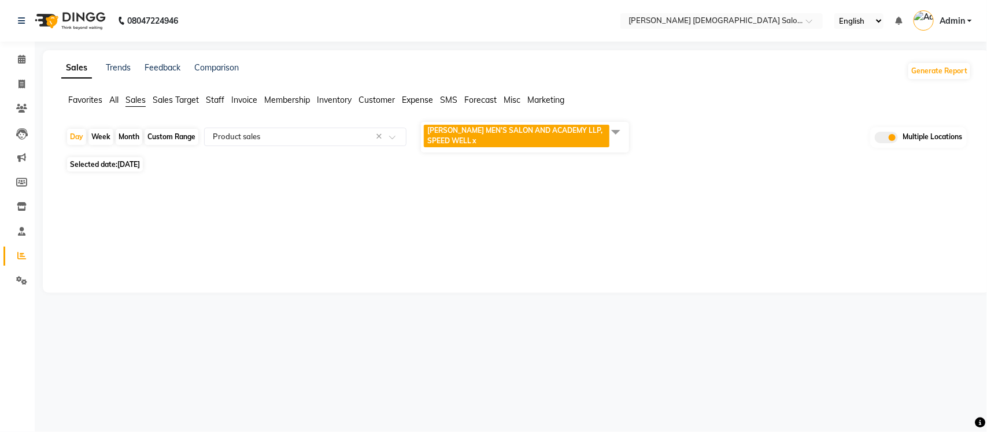
click at [114, 166] on span "Selected date: 01-09-2025" at bounding box center [105, 164] width 76 height 14
select select "9"
select select "2025"
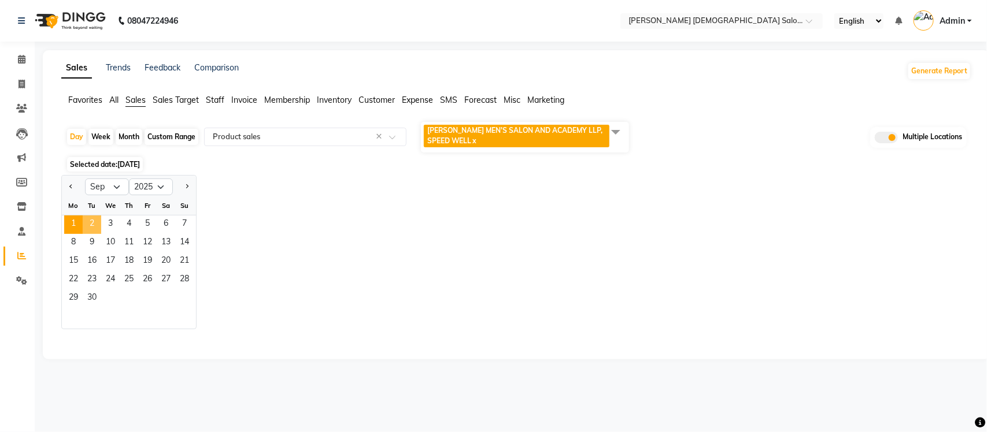
click at [91, 230] on span "2" at bounding box center [92, 225] width 18 height 18
select select "full_report"
select select "csv"
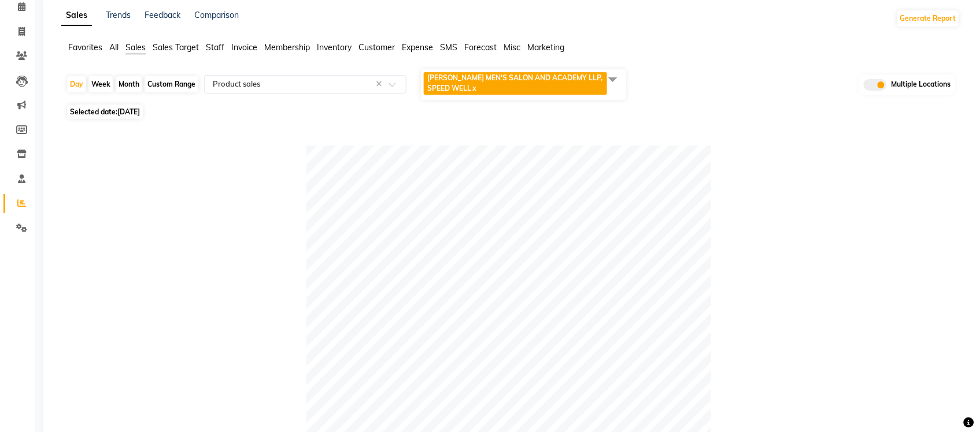
scroll to position [0, 0]
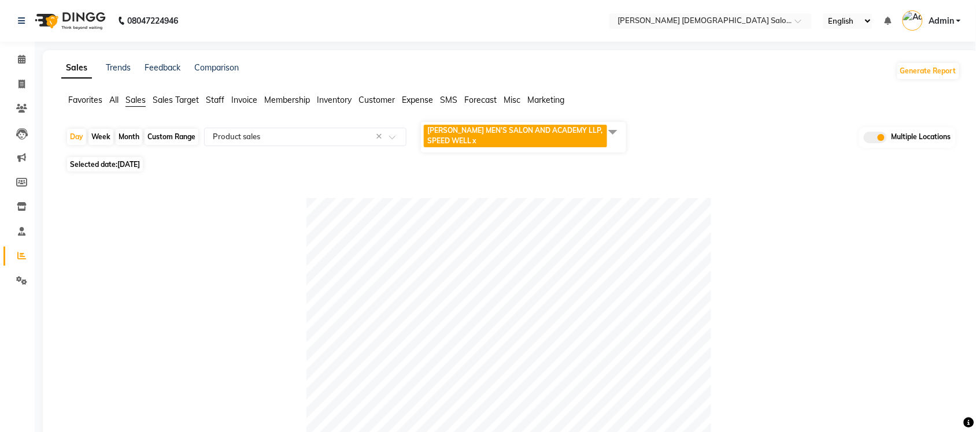
click at [135, 165] on span "02-09-2025" at bounding box center [128, 164] width 23 height 9
select select "9"
select select "2025"
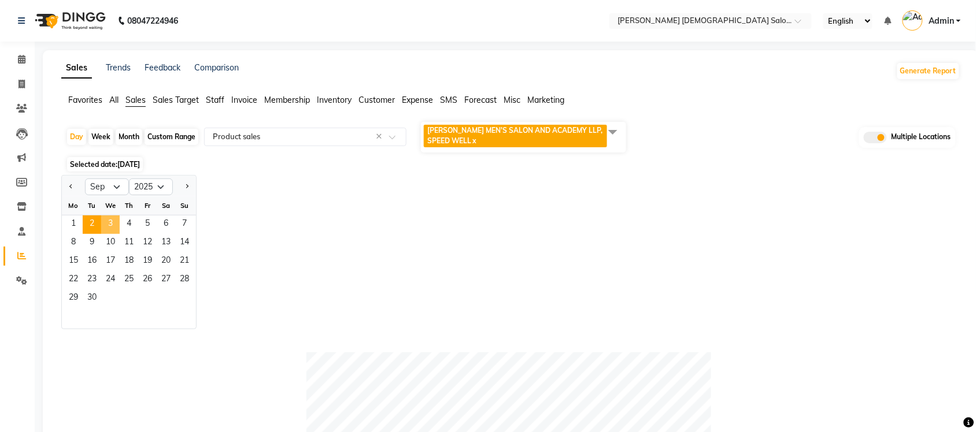
click at [109, 223] on span "3" at bounding box center [110, 225] width 18 height 18
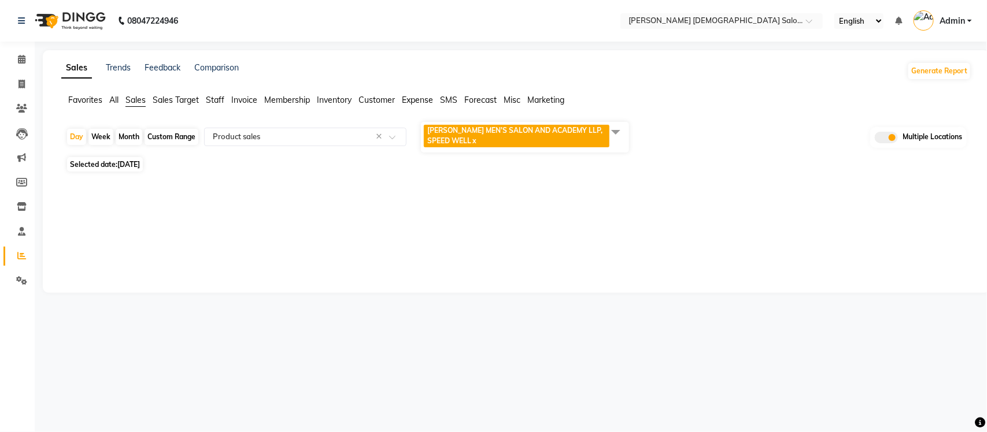
click at [611, 125] on span at bounding box center [615, 132] width 23 height 22
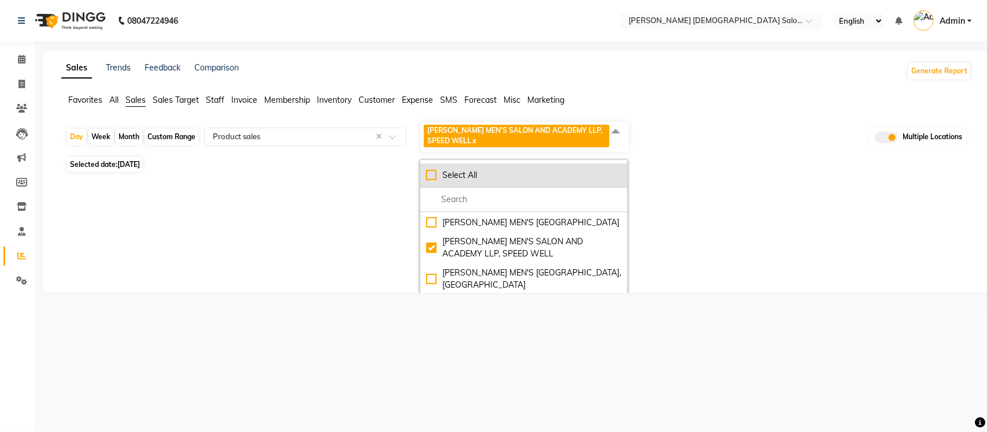
click at [435, 176] on div "Select All" at bounding box center [523, 175] width 195 height 12
checkbox input "true"
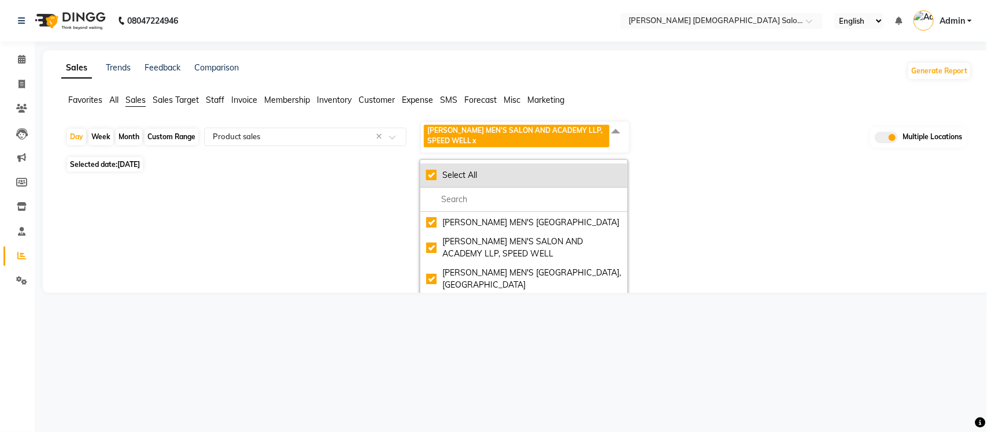
checkbox input "true"
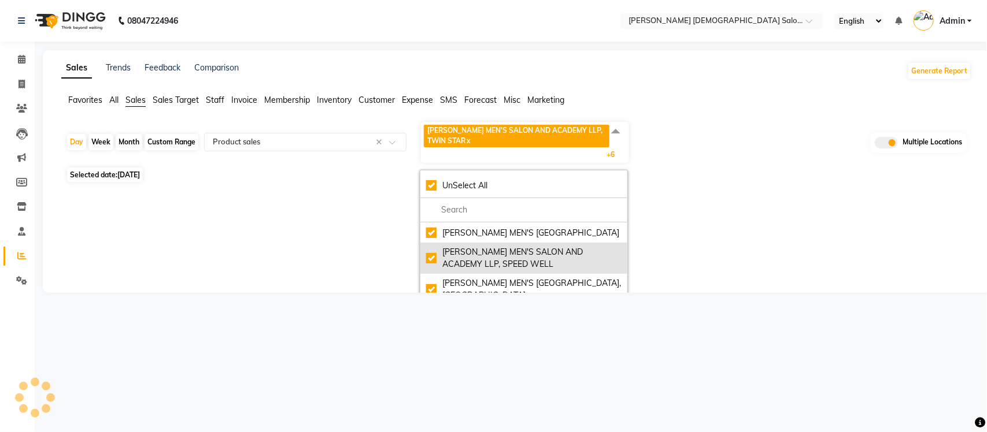
select select "full_report"
select select "csv"
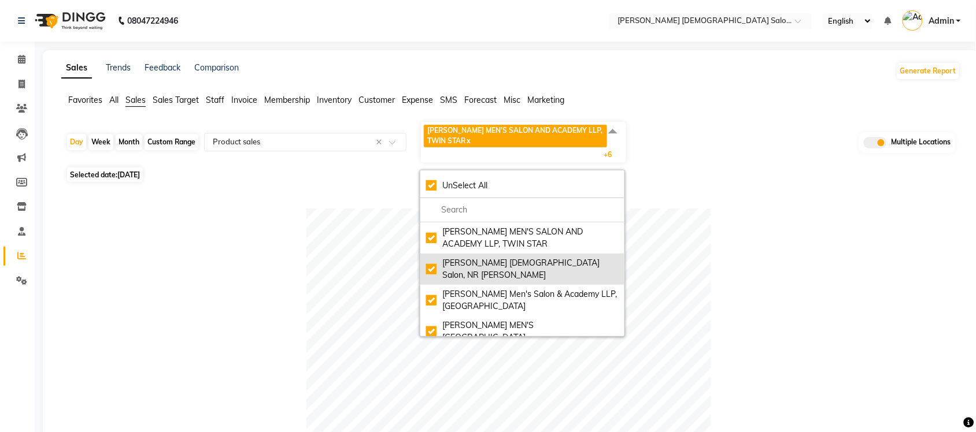
click at [435, 262] on div "Elaine Ladies Salon, NR Balaji Hall" at bounding box center [522, 269] width 192 height 24
checkbox input "false"
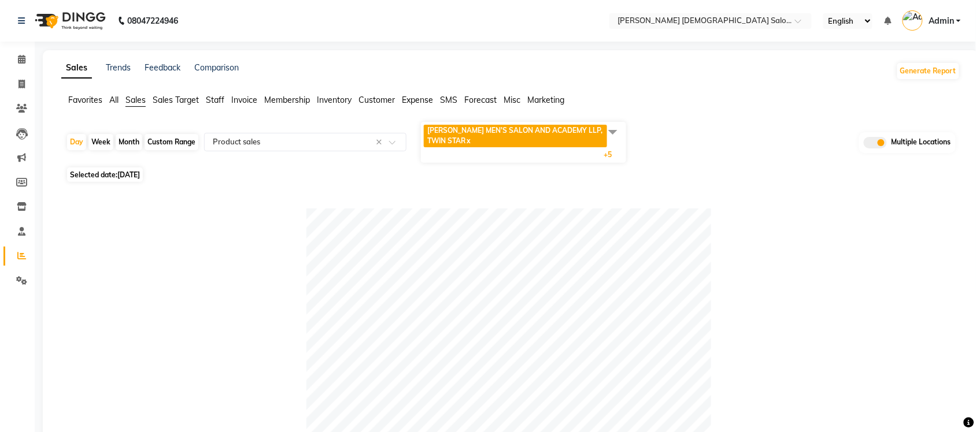
click at [166, 142] on div "Custom Range" at bounding box center [171, 142] width 54 height 16
select select "9"
select select "2025"
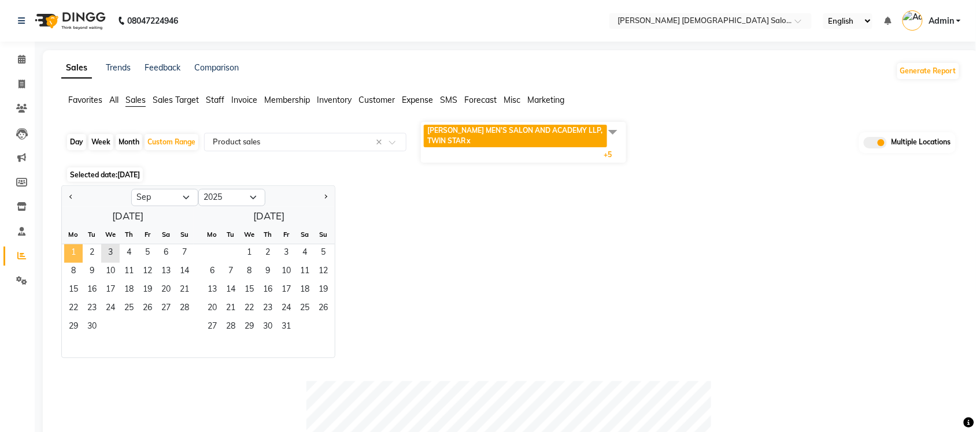
click at [76, 246] on span "1" at bounding box center [73, 253] width 18 height 18
click at [118, 260] on span "3" at bounding box center [110, 253] width 18 height 18
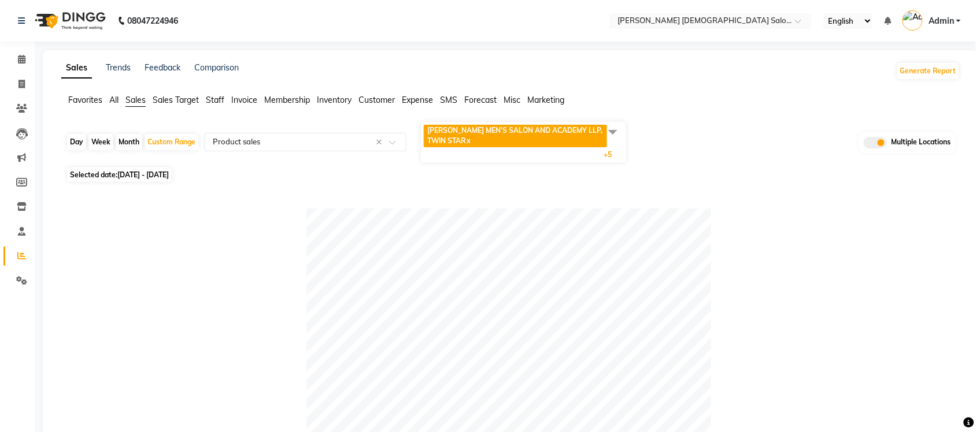
click at [607, 131] on span at bounding box center [612, 132] width 23 height 22
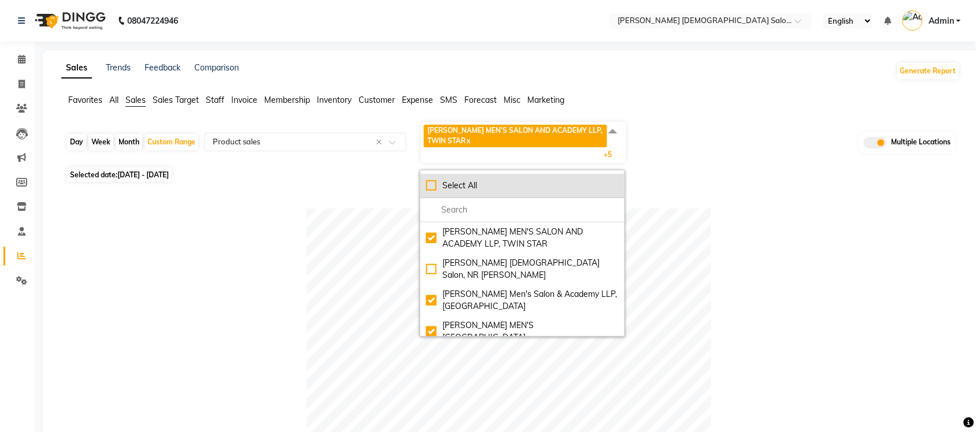
click at [428, 188] on div "Select All" at bounding box center [522, 186] width 192 height 12
checkbox input "true"
click at [428, 188] on div "UnSelect All" at bounding box center [522, 186] width 192 height 12
checkbox input "false"
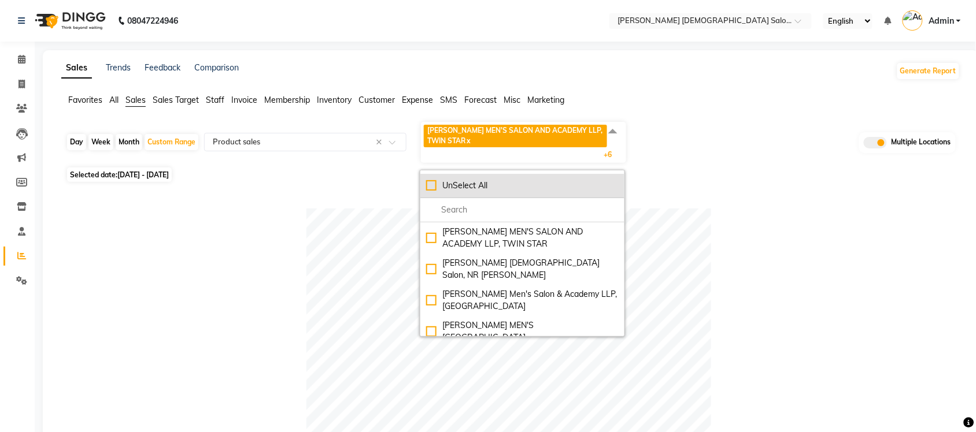
checkbox input "false"
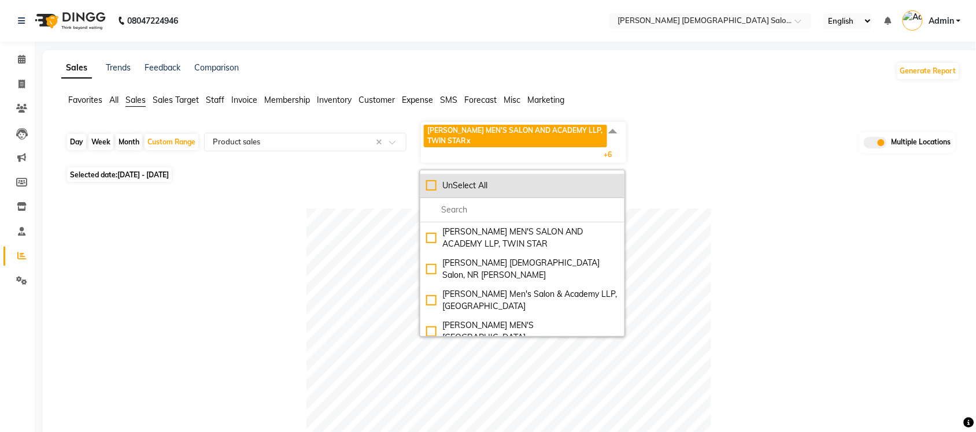
checkbox input "false"
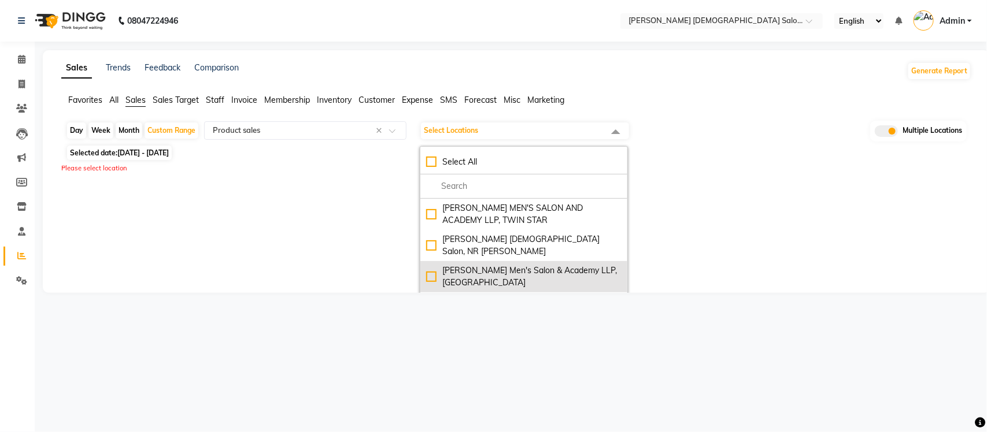
click at [428, 265] on div "Sandy Men's Salon & Academy LLP, Ravapar Road" at bounding box center [523, 277] width 195 height 24
checkbox input "true"
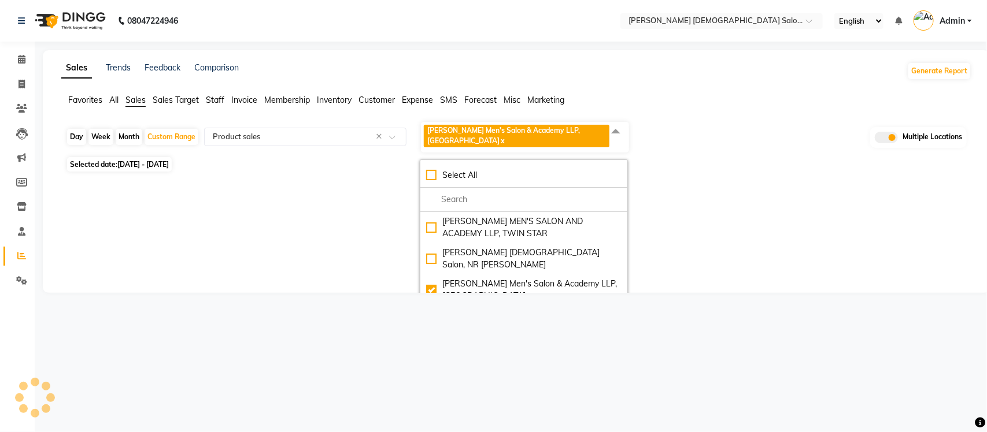
select select "full_report"
select select "csv"
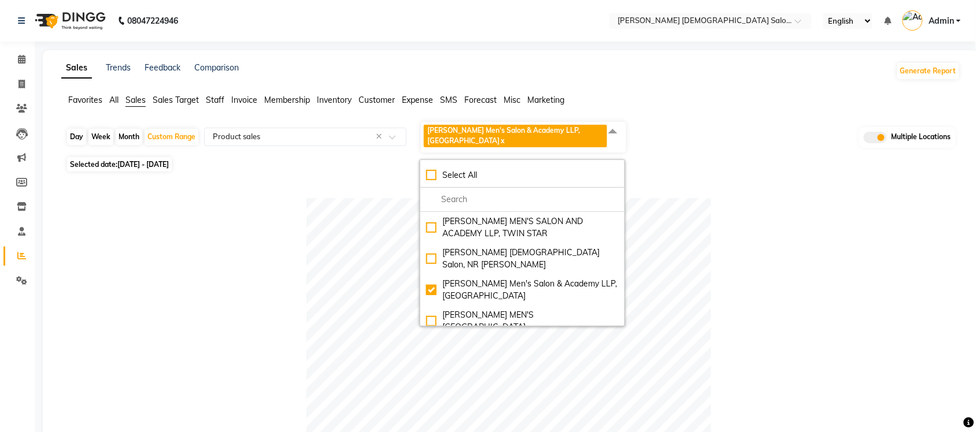
click at [83, 134] on div "Day" at bounding box center [76, 137] width 19 height 16
select select "9"
select select "2025"
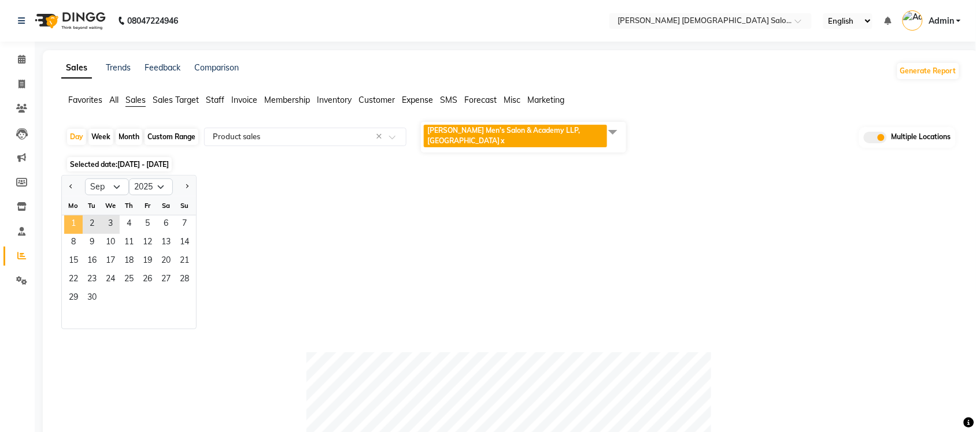
click at [76, 216] on span "1" at bounding box center [73, 225] width 18 height 18
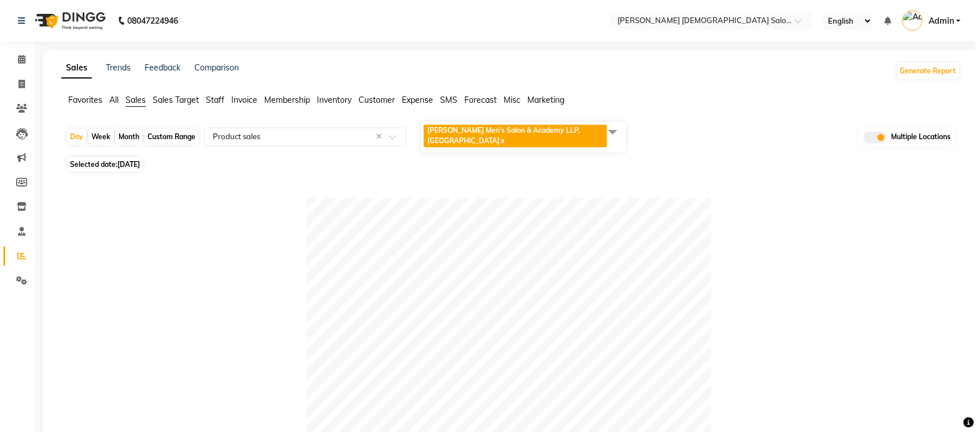
click at [132, 160] on span "01-09-2025" at bounding box center [128, 164] width 23 height 9
select select "9"
select select "2025"
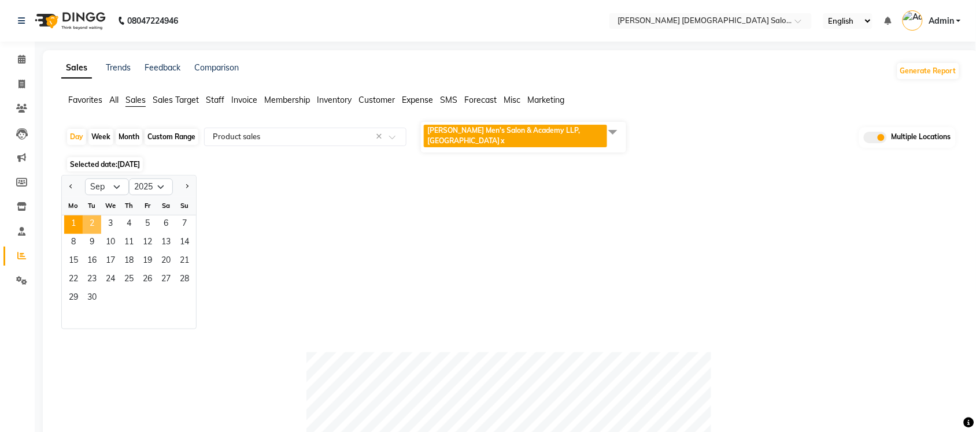
click at [91, 216] on span "2" at bounding box center [92, 225] width 18 height 18
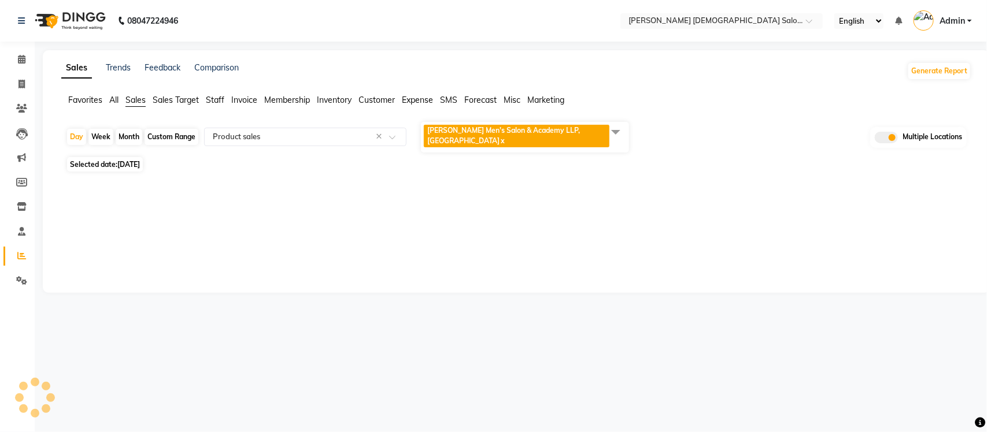
click at [139, 160] on span "02-09-2025" at bounding box center [128, 164] width 23 height 9
select select "9"
select select "2025"
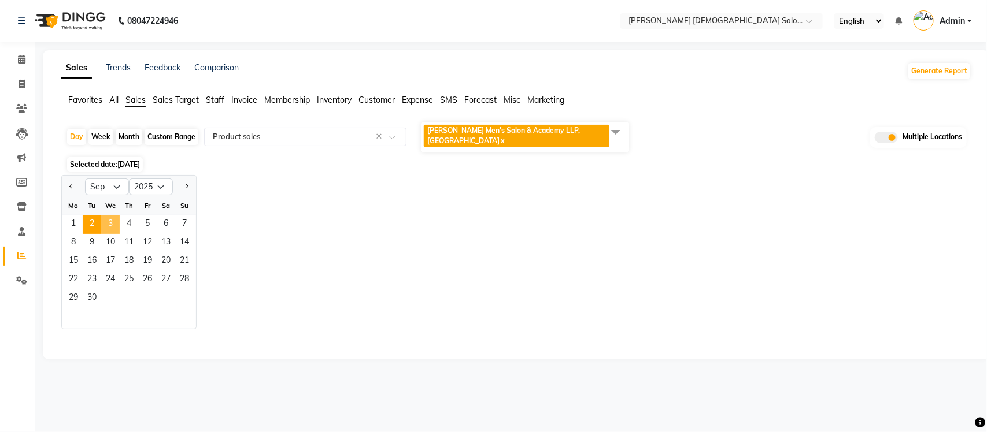
click at [110, 216] on span "3" at bounding box center [110, 225] width 18 height 18
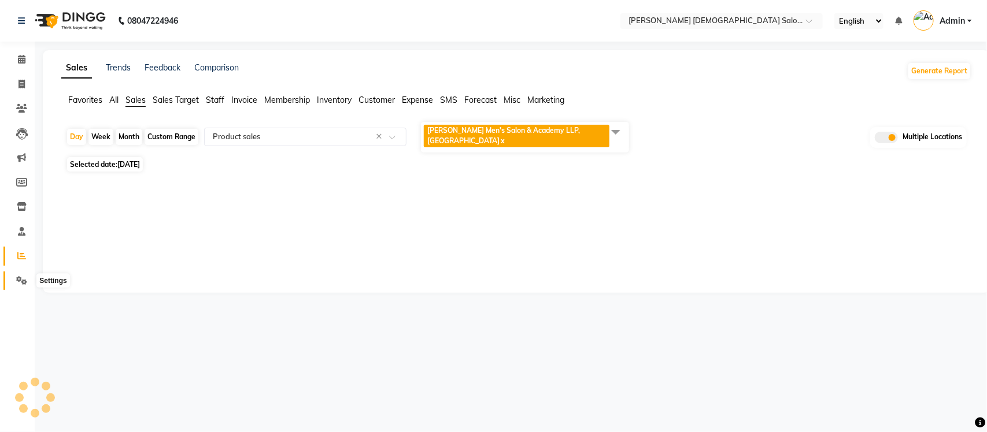
drag, startPoint x: 18, startPoint y: 284, endPoint x: 18, endPoint y: 273, distance: 11.0
click at [18, 284] on icon at bounding box center [21, 280] width 11 height 9
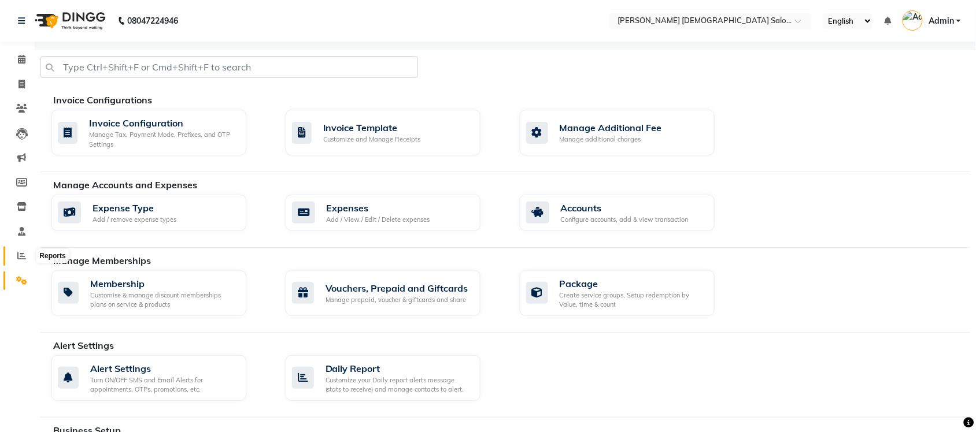
click at [18, 256] on icon at bounding box center [21, 255] width 9 height 9
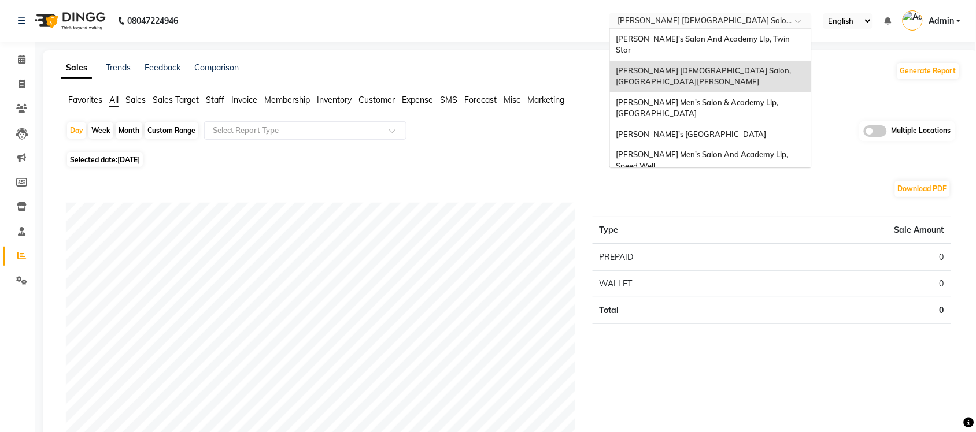
click at [702, 23] on input "text" at bounding box center [699, 22] width 168 height 12
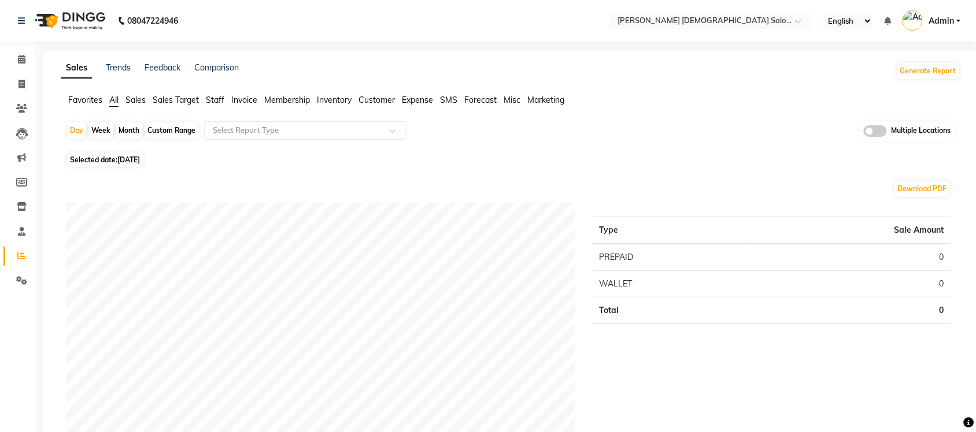
click at [873, 126] on span at bounding box center [874, 131] width 23 height 12
click at [863, 133] on input "checkbox" at bounding box center [863, 133] width 0 height 0
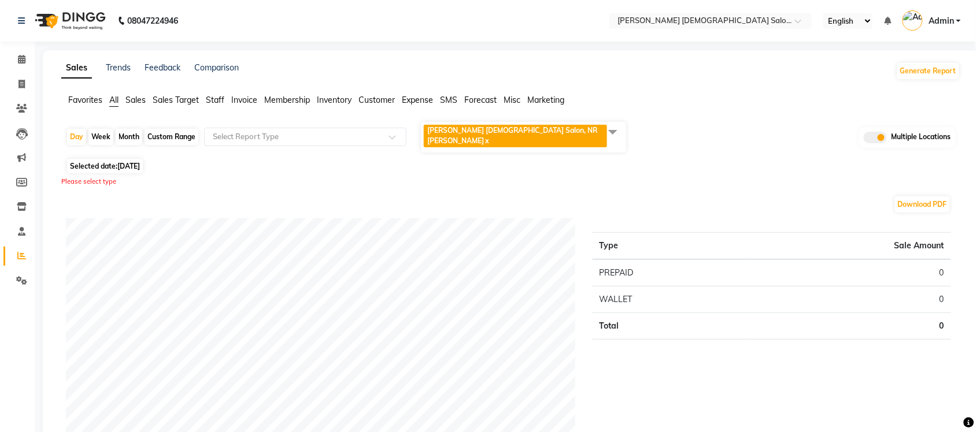
click at [617, 126] on span at bounding box center [612, 132] width 23 height 22
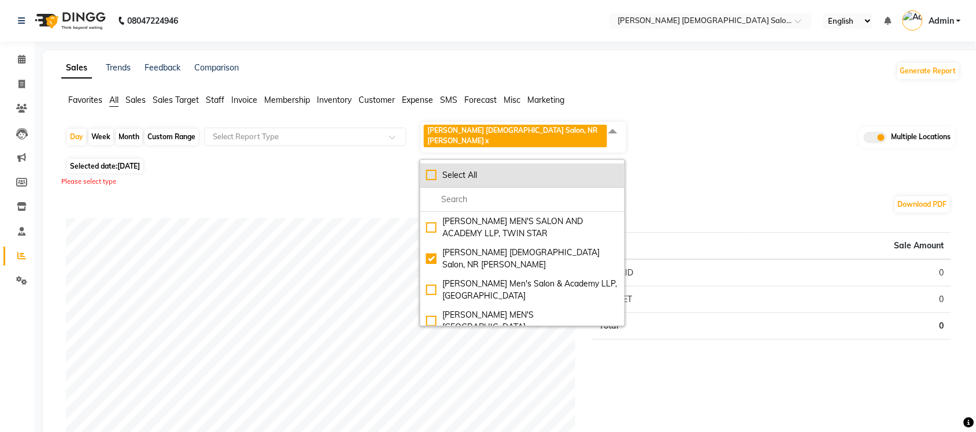
click at [433, 169] on div "Select All" at bounding box center [522, 175] width 192 height 12
checkbox input "true"
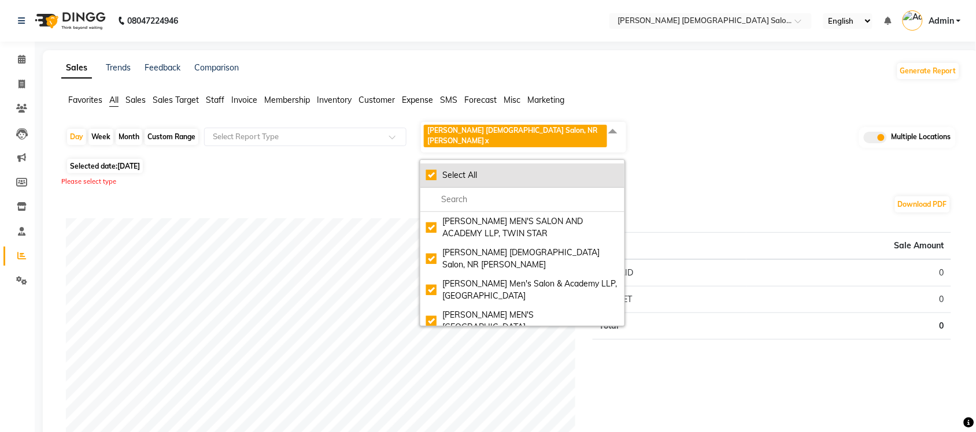
checkbox input "true"
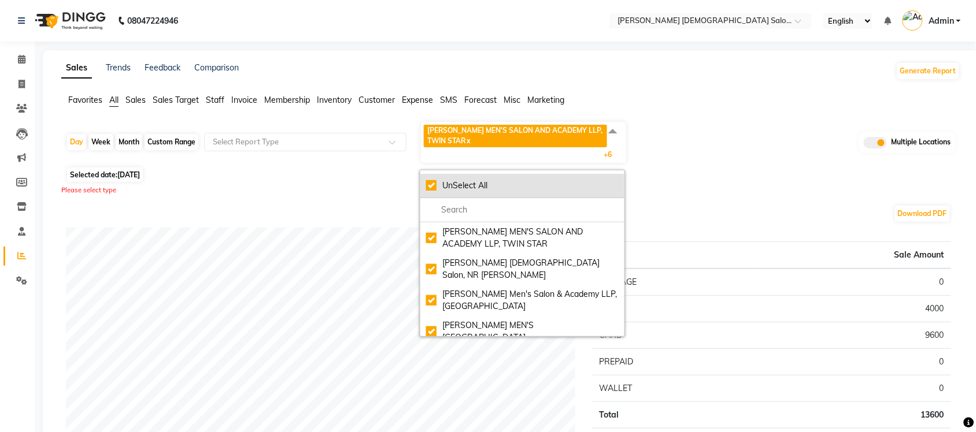
click at [432, 180] on div "UnSelect All" at bounding box center [522, 186] width 192 height 12
checkbox input "false"
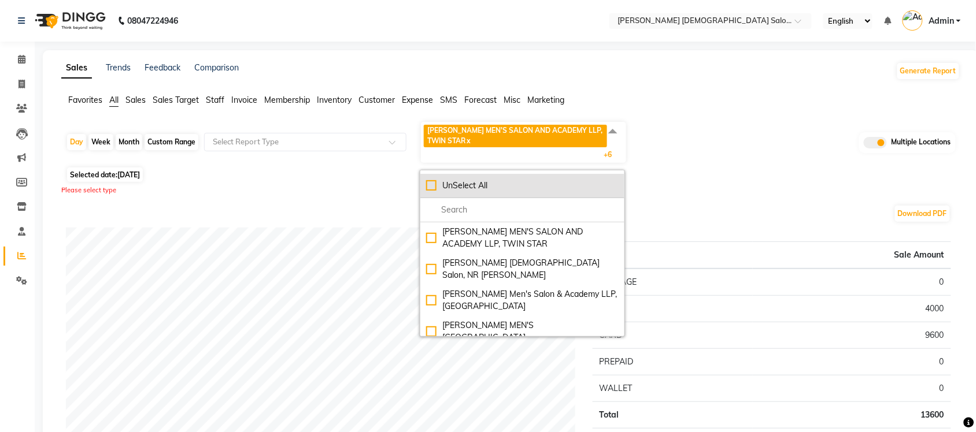
checkbox input "false"
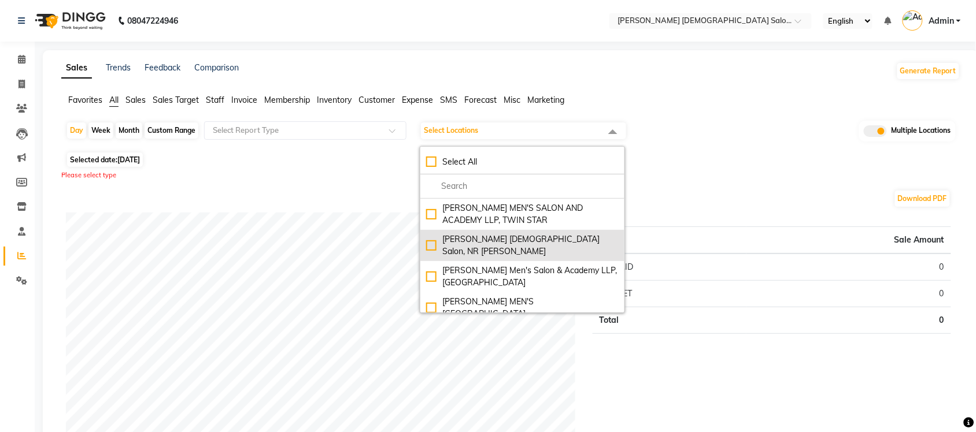
click at [433, 240] on div "Elaine Ladies Salon, NR Balaji Hall" at bounding box center [522, 245] width 192 height 24
checkbox input "true"
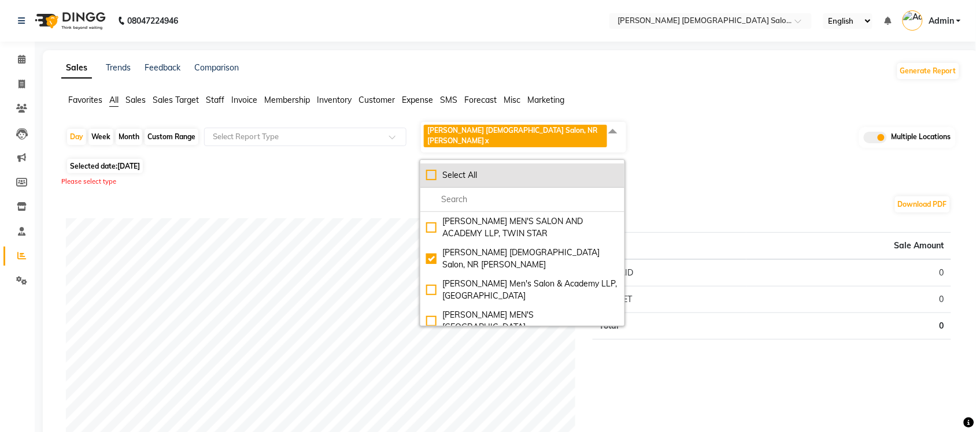
click at [429, 169] on div "Select All" at bounding box center [522, 175] width 192 height 12
checkbox input "true"
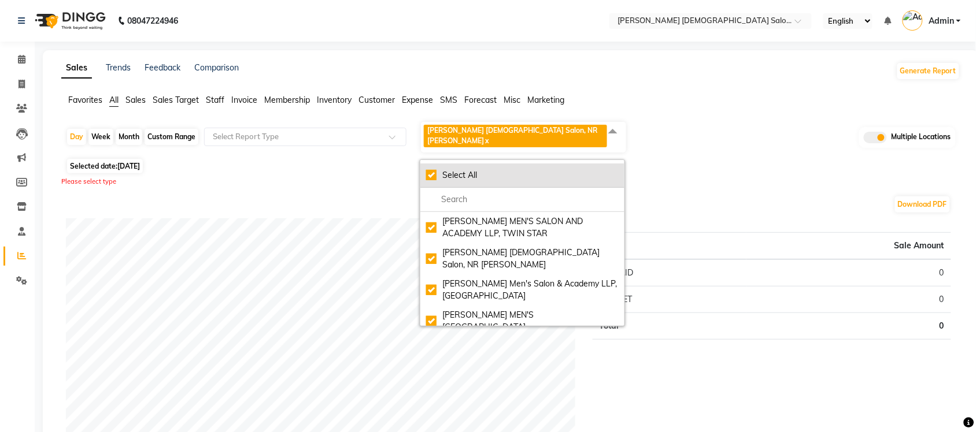
checkbox input "true"
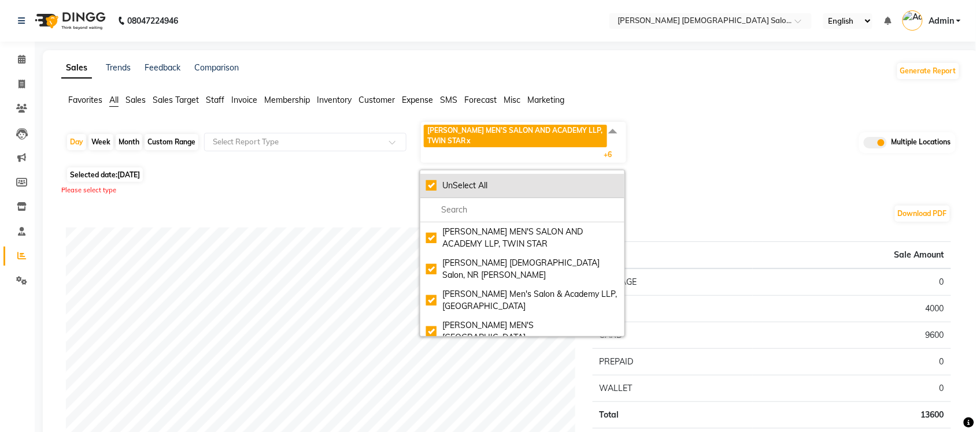
click at [438, 183] on div "UnSelect All" at bounding box center [522, 186] width 192 height 12
checkbox input "false"
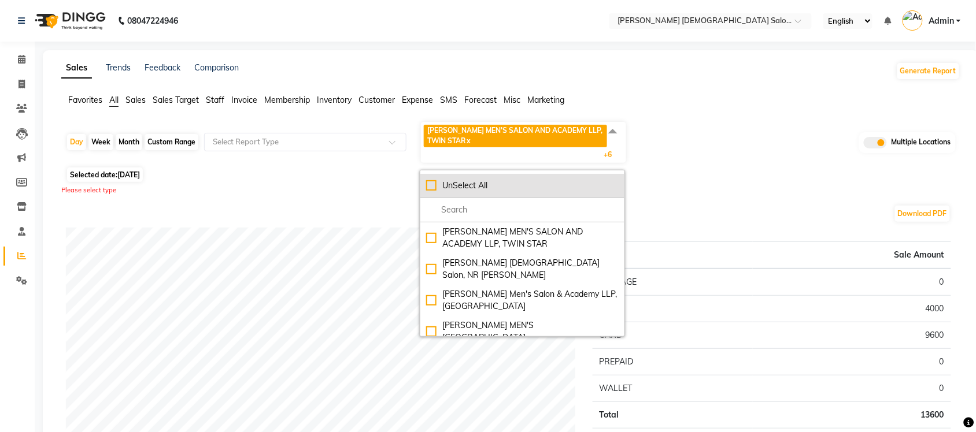
checkbox input "false"
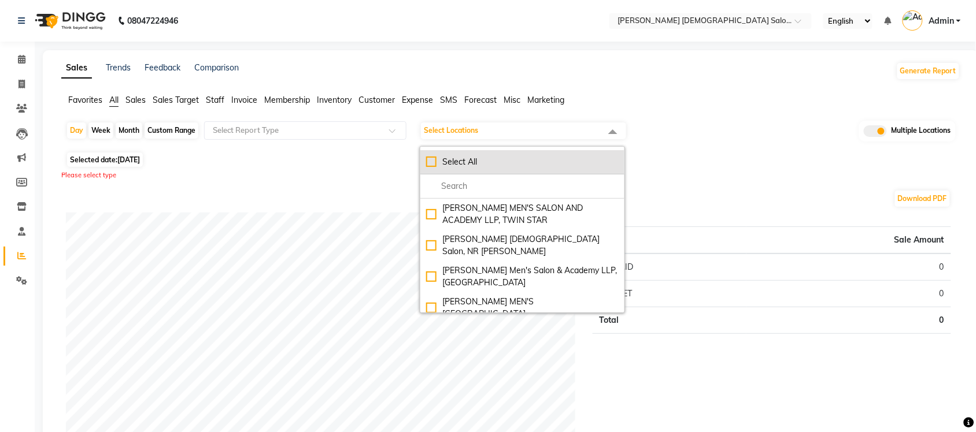
click at [436, 166] on div "Select All" at bounding box center [522, 162] width 192 height 12
checkbox input "true"
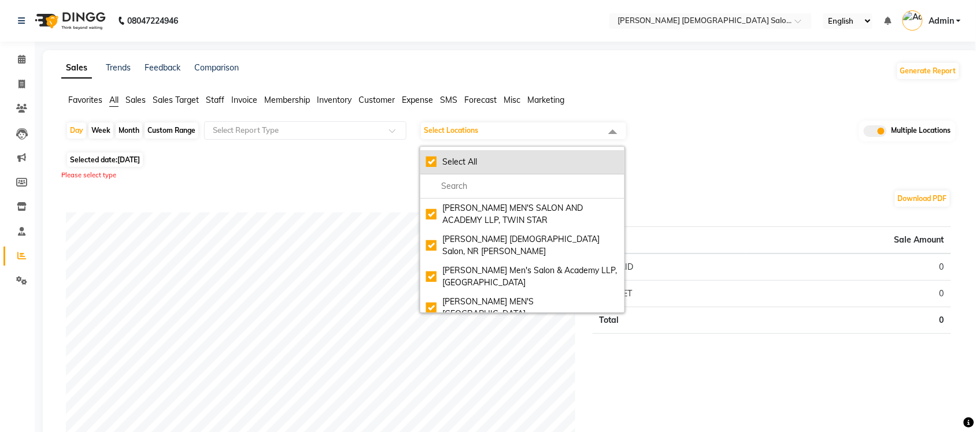
checkbox input "true"
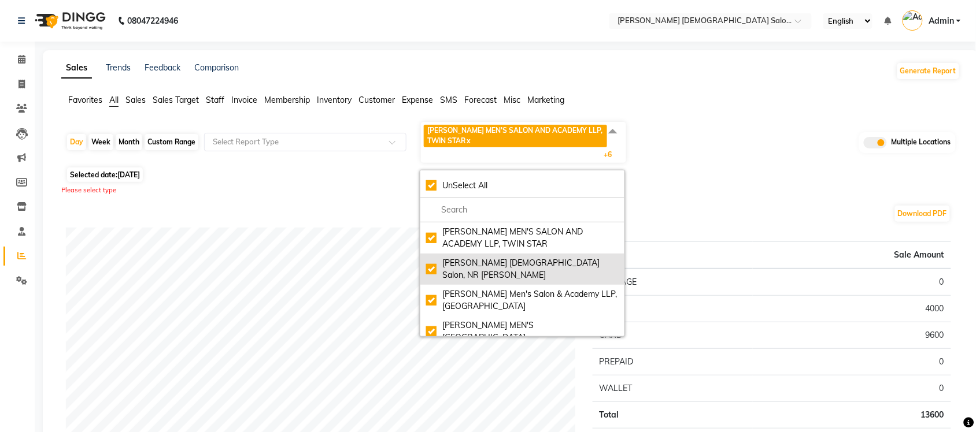
click at [429, 261] on div "Elaine Ladies Salon, NR Balaji Hall" at bounding box center [522, 269] width 192 height 24
checkbox input "false"
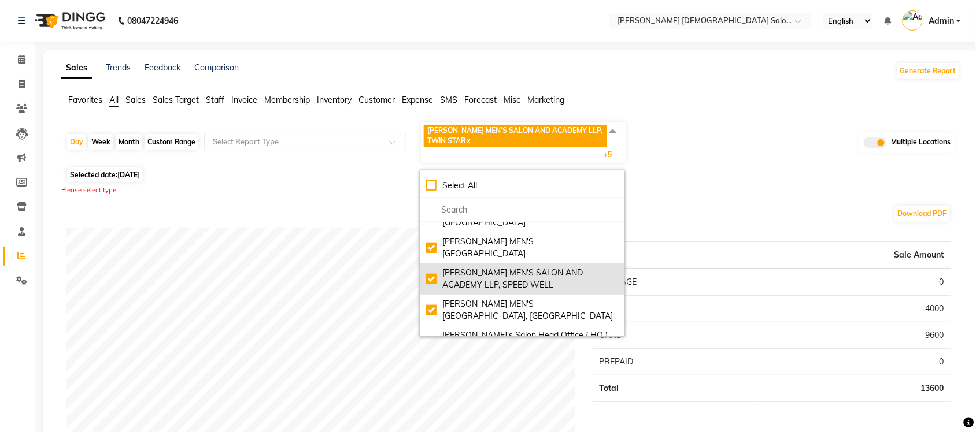
scroll to position [92, 0]
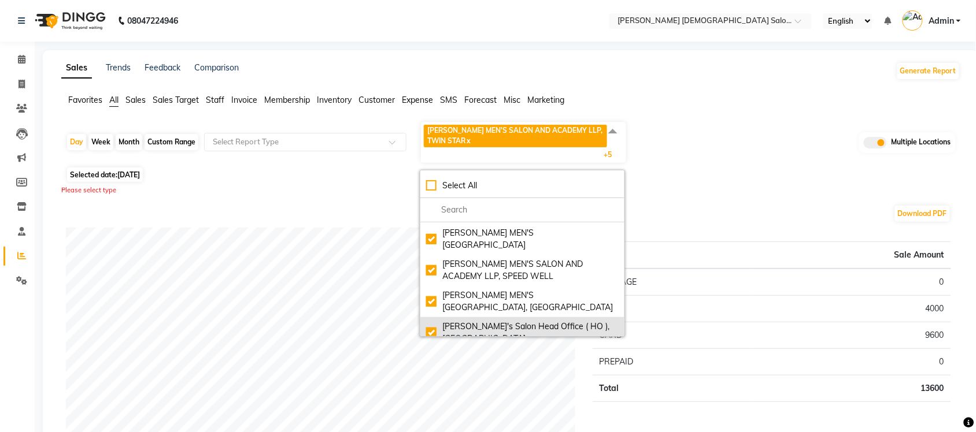
click at [434, 321] on div "Sandy Men's Salon Head Office ( HO ), University Road" at bounding box center [522, 333] width 192 height 24
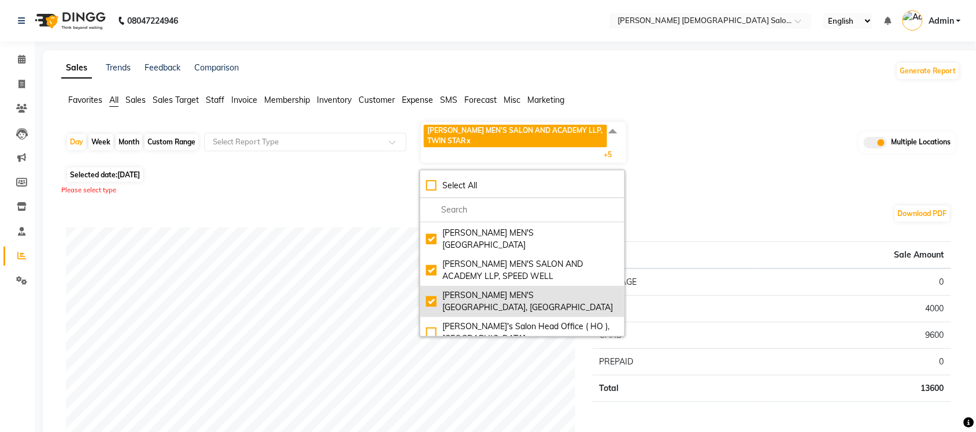
checkbox input "false"
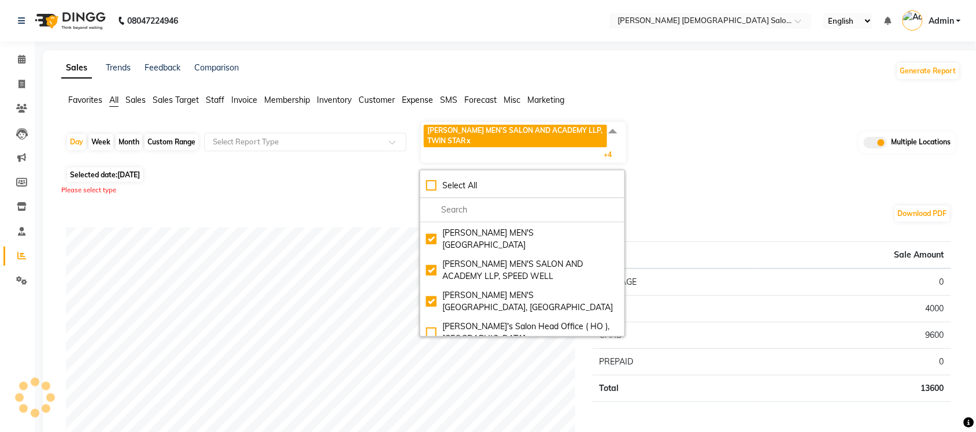
click at [706, 186] on div "Please select type" at bounding box center [510, 191] width 899 height 10
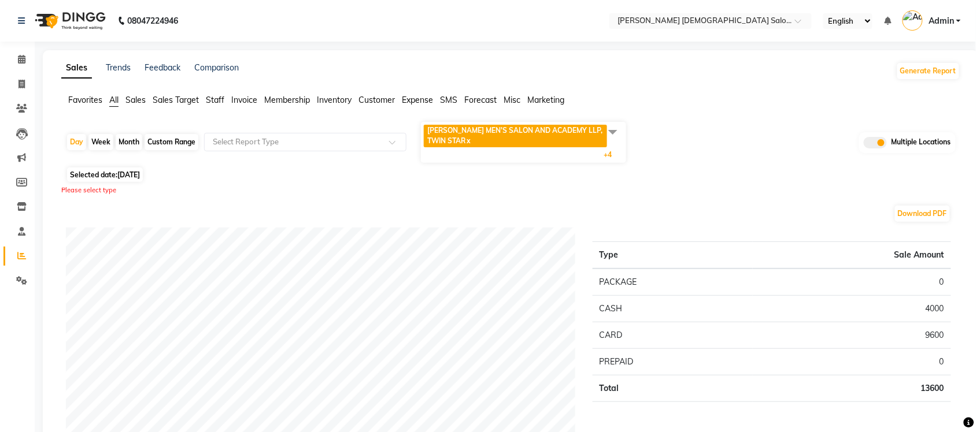
click at [165, 139] on div "Custom Range" at bounding box center [171, 142] width 54 height 16
select select "9"
select select "2025"
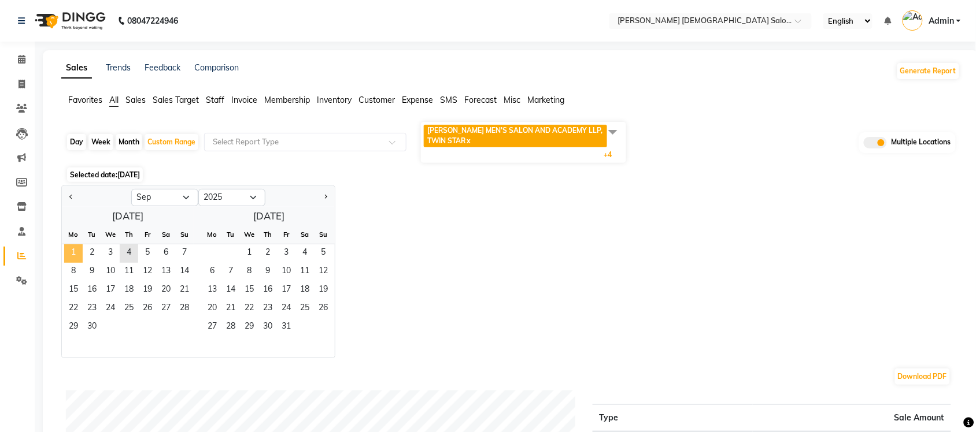
click at [76, 251] on span "1" at bounding box center [73, 253] width 18 height 18
click at [104, 251] on span "3" at bounding box center [110, 253] width 18 height 18
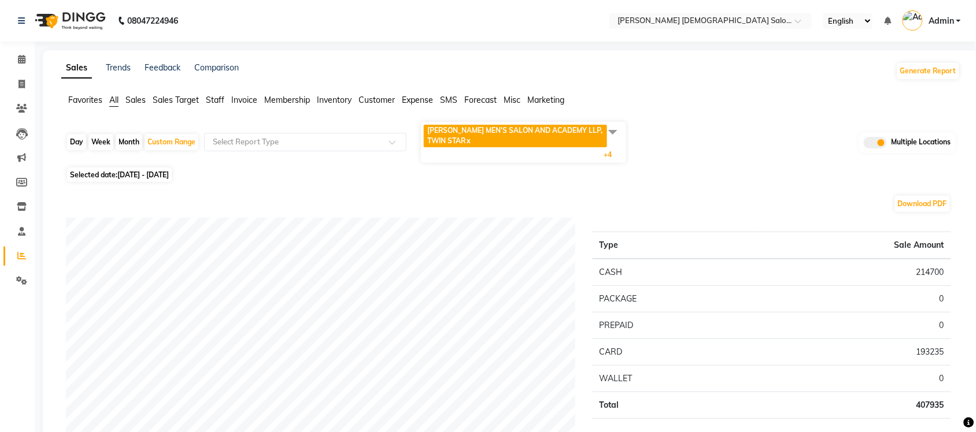
drag, startPoint x: 143, startPoint y: 98, endPoint x: 152, endPoint y: 102, distance: 9.3
click at [149, 99] on ul "Favorites All Sales Sales Target Staff Invoice Membership Inventory Customer Ex…" at bounding box center [510, 100] width 899 height 13
click at [140, 98] on span "Sales" at bounding box center [135, 100] width 20 height 10
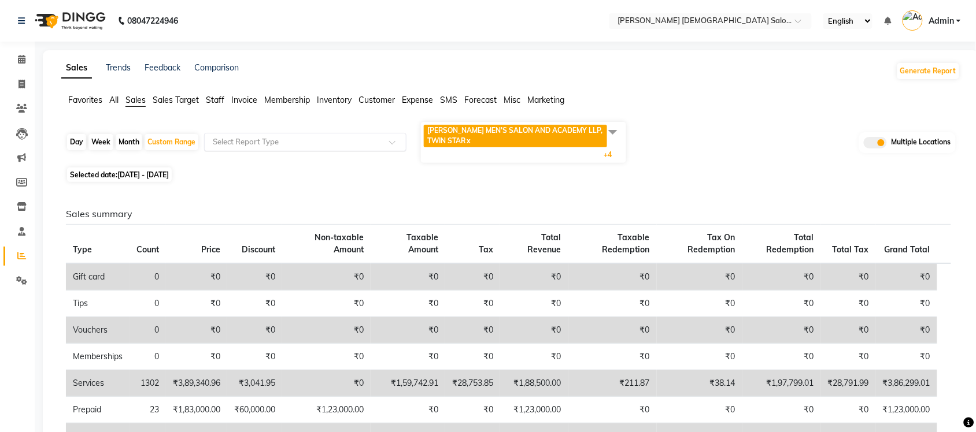
click at [247, 140] on input "text" at bounding box center [293, 142] width 166 height 12
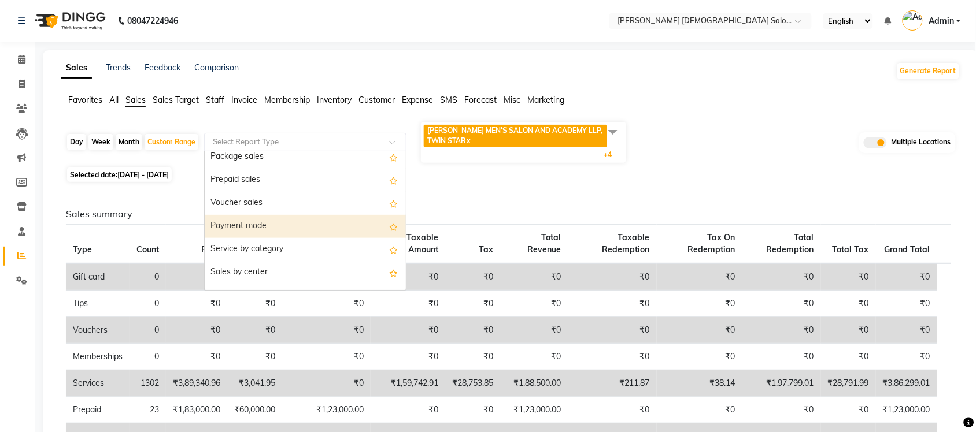
scroll to position [72, 0]
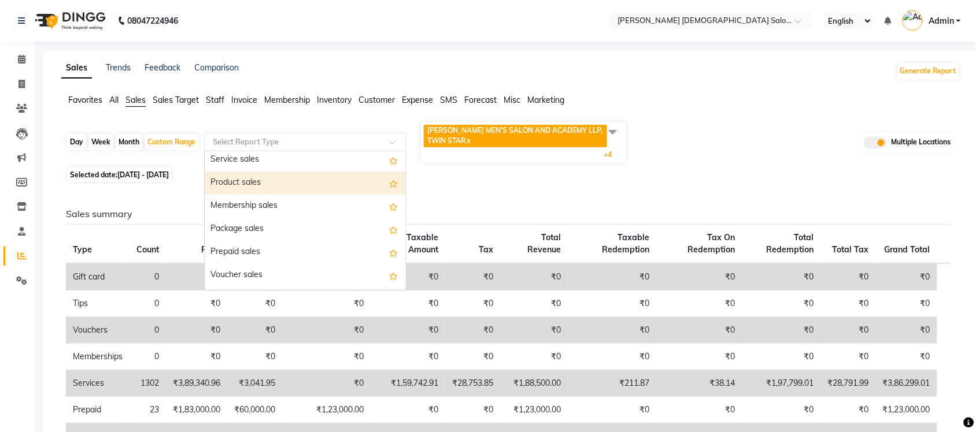
click at [253, 180] on div "Product sales" at bounding box center [305, 183] width 201 height 23
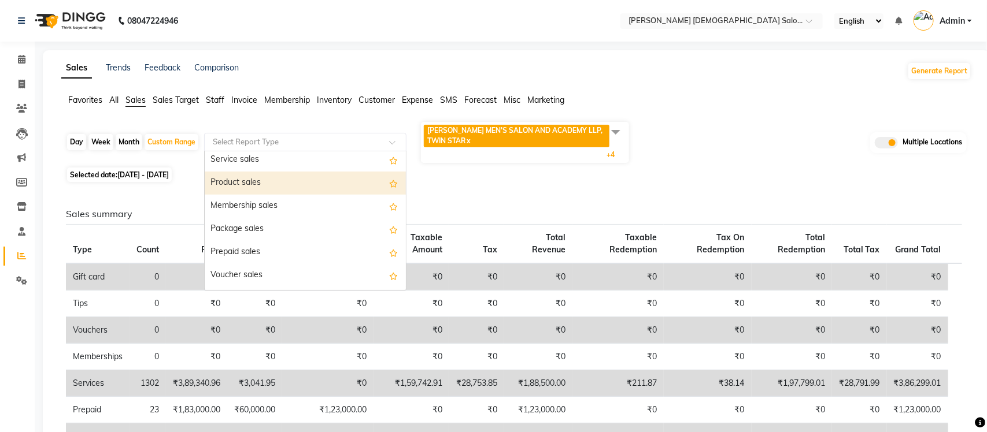
select select "full_report"
select select "csv"
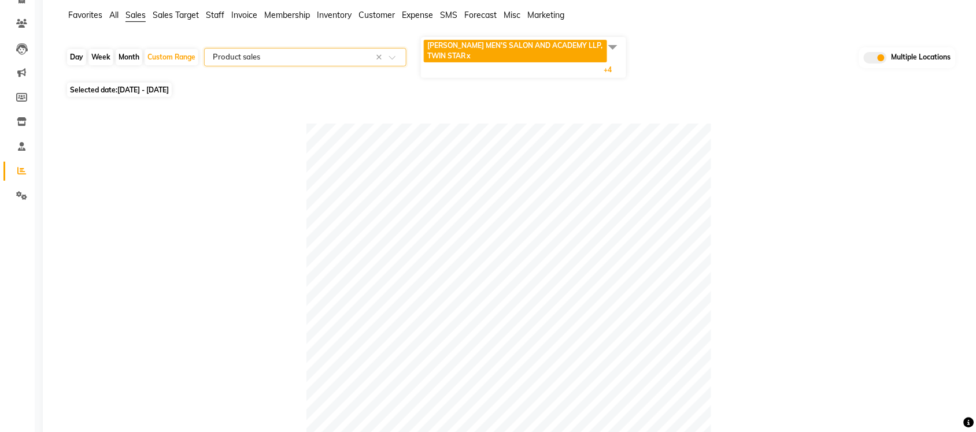
scroll to position [0, 0]
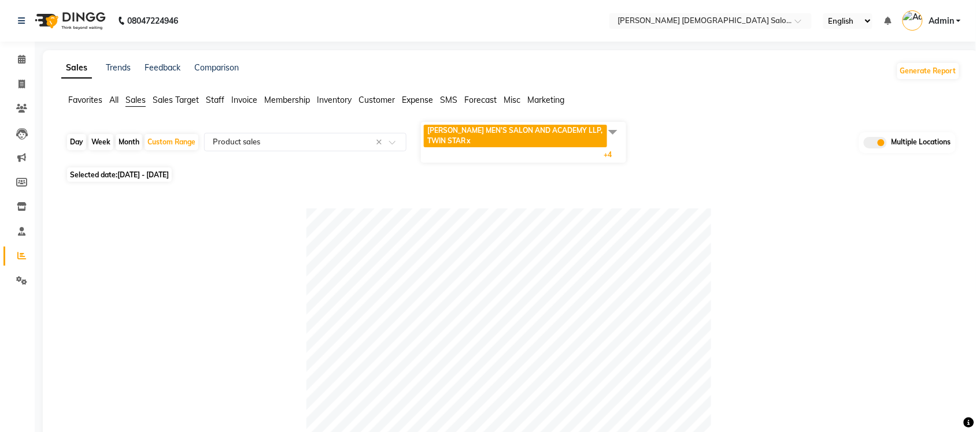
click at [616, 129] on span at bounding box center [612, 132] width 23 height 22
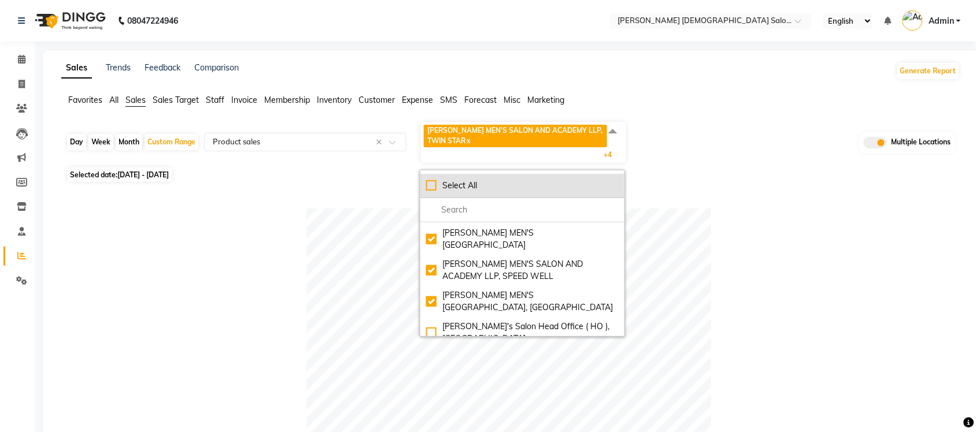
click at [431, 188] on div "Select All" at bounding box center [522, 186] width 192 height 12
checkbox input "true"
click at [431, 188] on div "UnSelect All" at bounding box center [522, 186] width 192 height 12
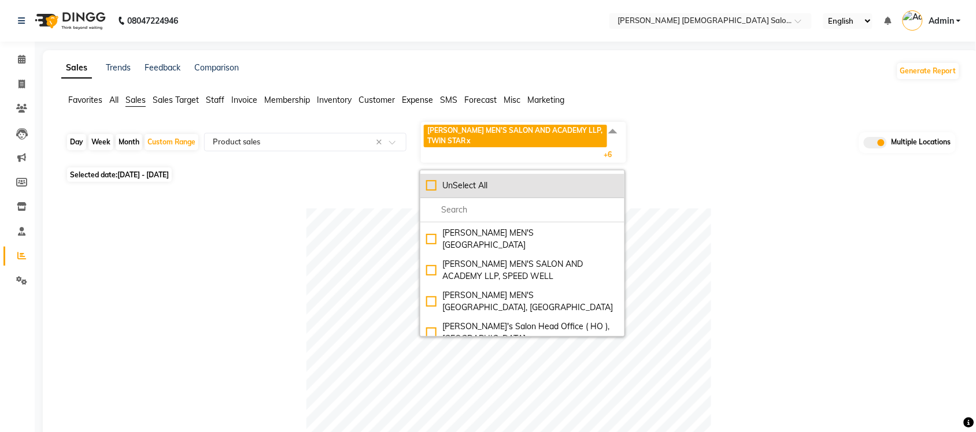
checkbox input "false"
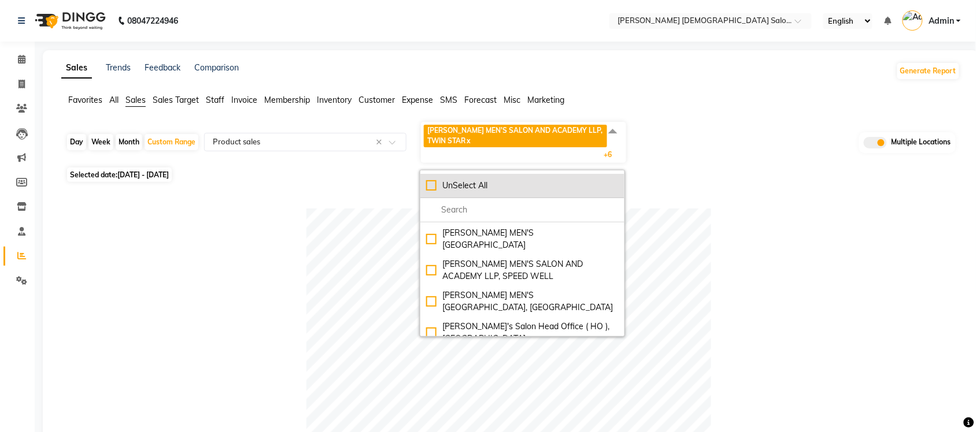
checkbox input "false"
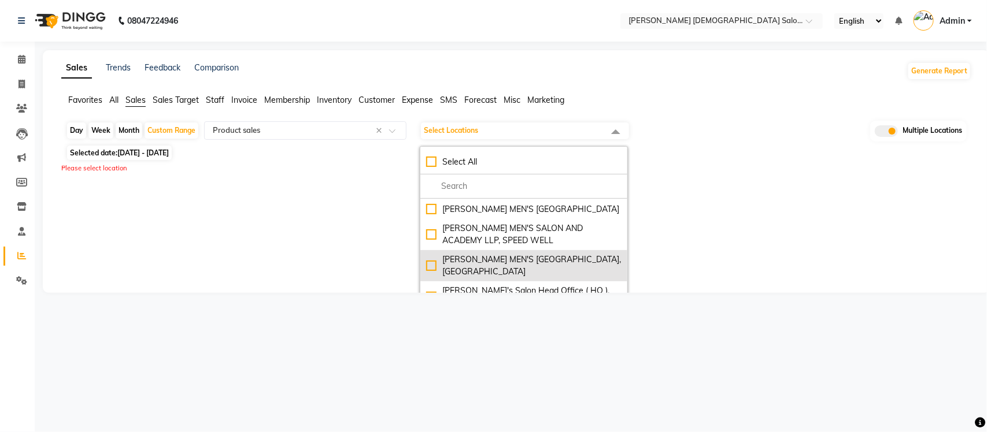
click at [426, 272] on div "SANDY MEN'S SALON AND ACADEMY LLP, University Road" at bounding box center [523, 266] width 195 height 24
checkbox input "true"
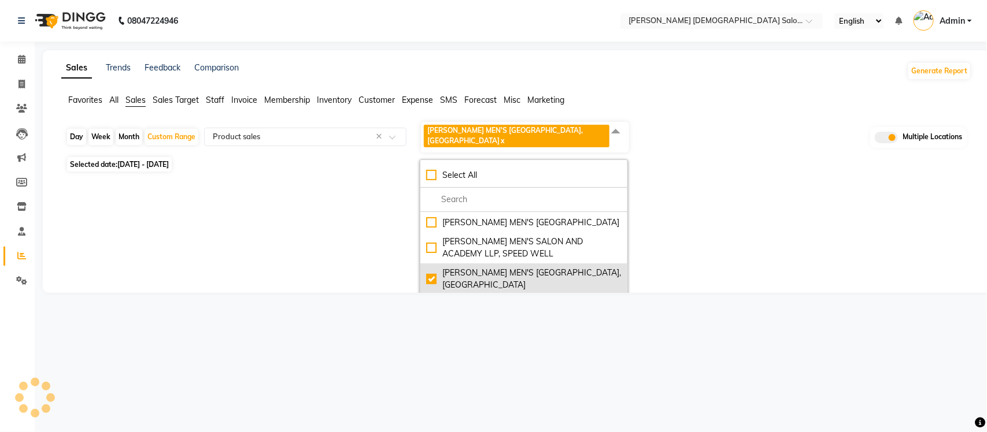
select select "full_report"
select select "csv"
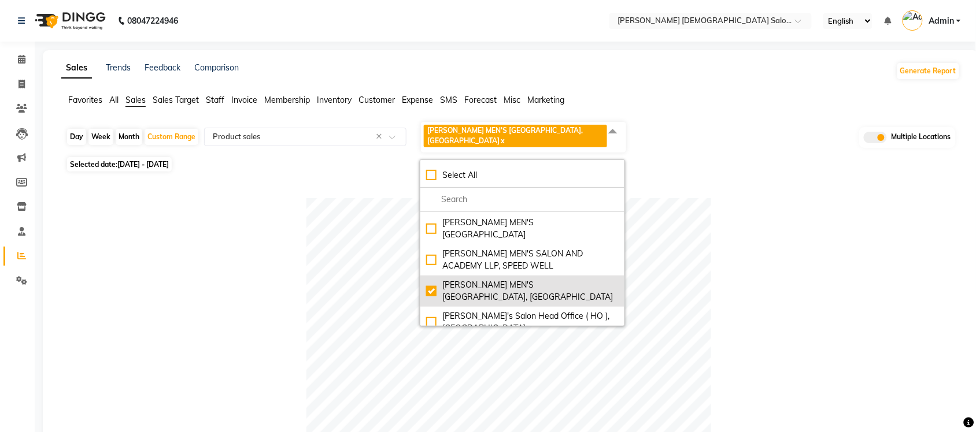
click at [435, 279] on div "SANDY MEN'S SALON AND ACADEMY LLP, University Road" at bounding box center [522, 291] width 192 height 24
checkbox input "false"
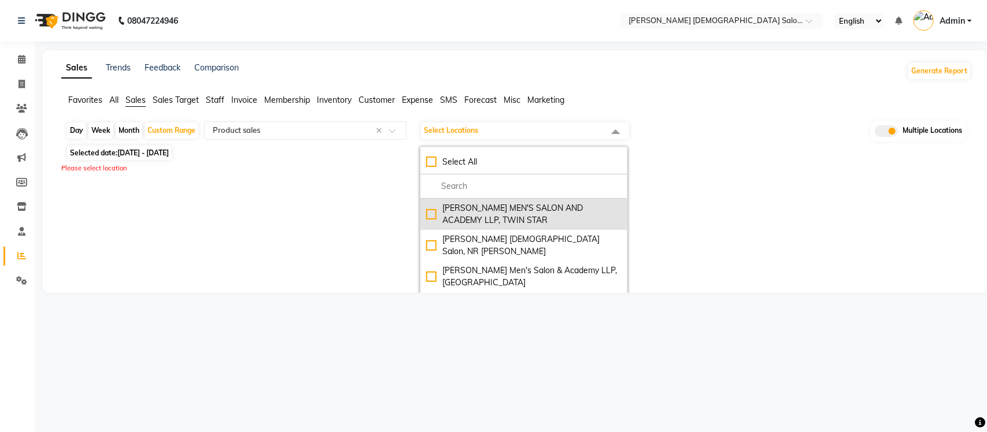
click at [431, 217] on div "SANDY MEN'S SALON AND ACADEMY LLP, TWIN STAR" at bounding box center [523, 214] width 195 height 24
checkbox input "true"
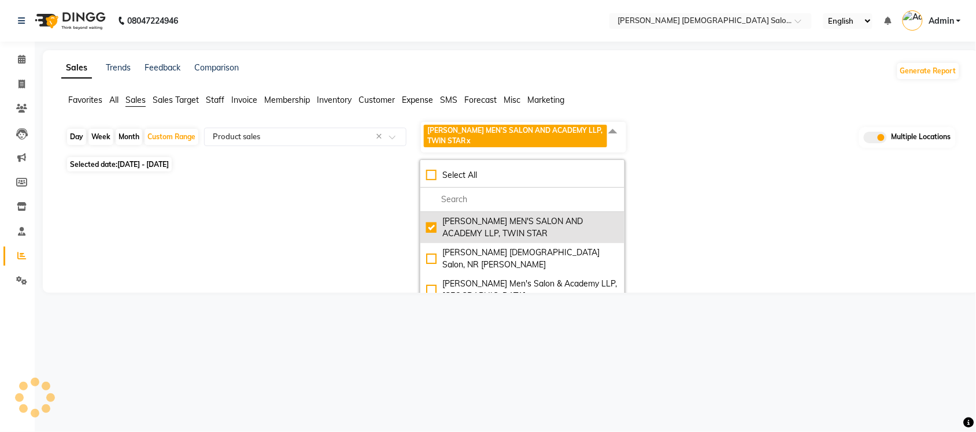
select select "full_report"
select select "csv"
click at [426, 229] on div "SANDY MEN'S SALON AND ACADEMY LLP, TWIN STAR" at bounding box center [522, 228] width 192 height 24
checkbox input "false"
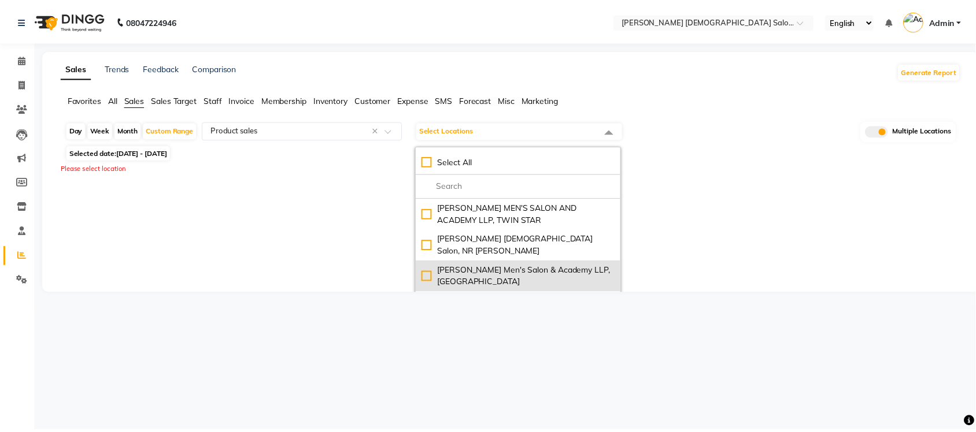
scroll to position [72, 0]
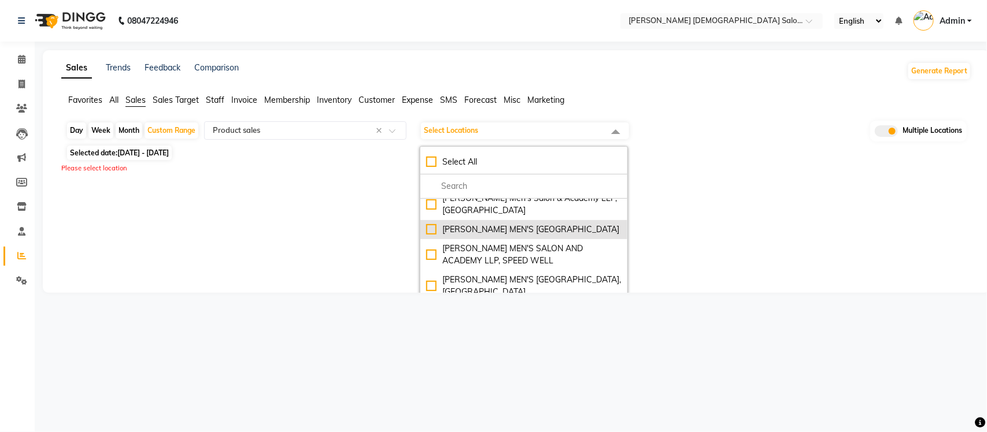
click at [431, 226] on div "SANDY MEN'S SALON AND ACADEMY LLP, Mavdi Main Road" at bounding box center [523, 230] width 195 height 12
checkbox input "true"
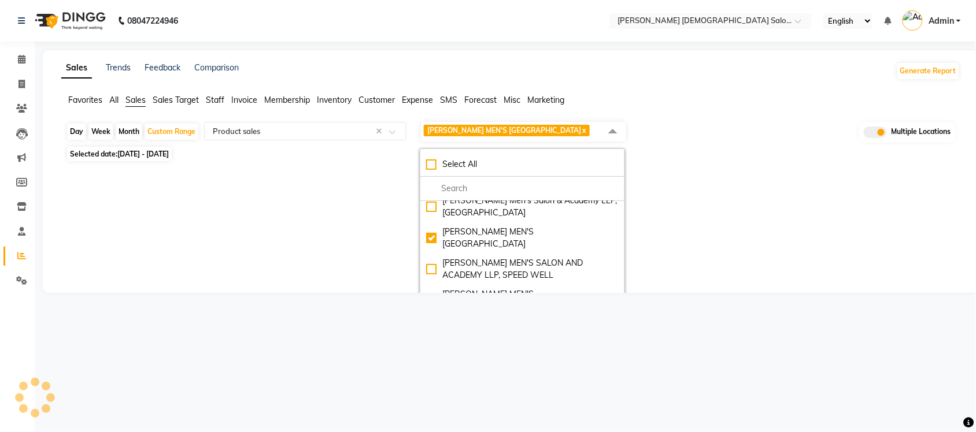
select select "full_report"
select select "csv"
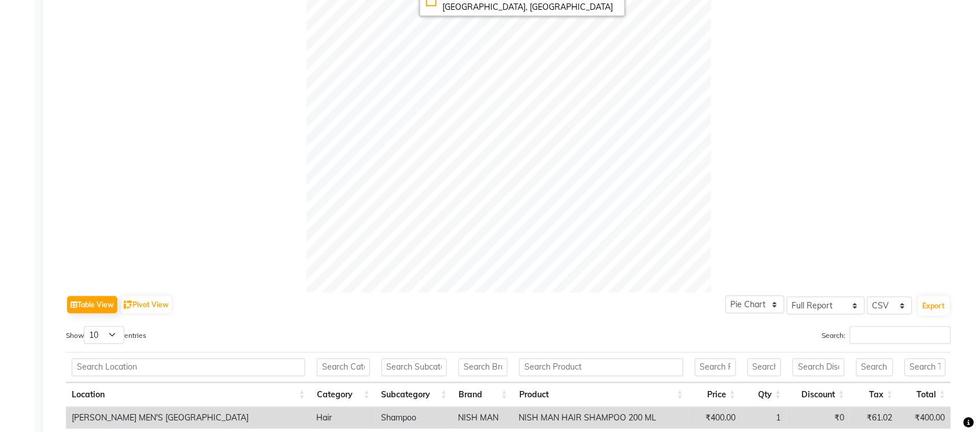
scroll to position [0, 0]
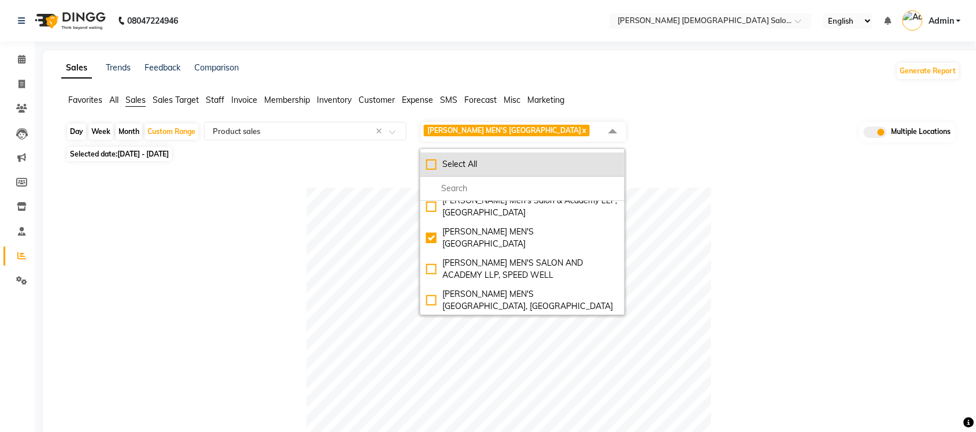
click at [432, 170] on div "Select All" at bounding box center [522, 164] width 192 height 12
checkbox input "true"
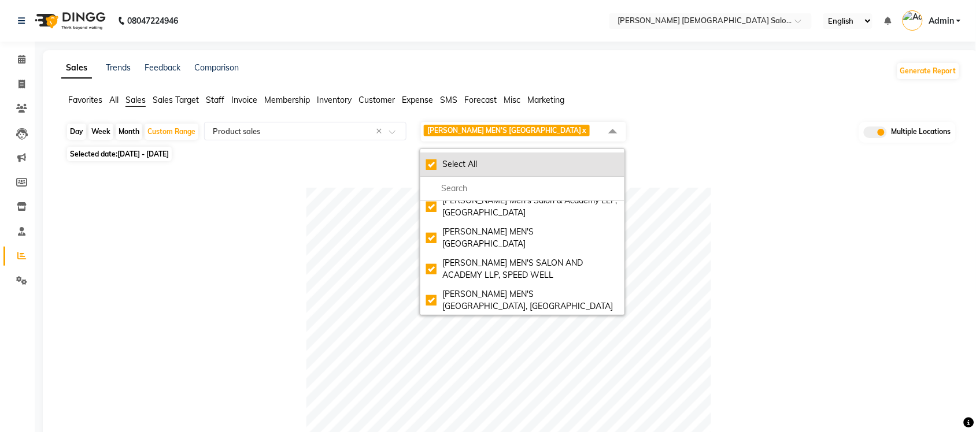
checkbox input "true"
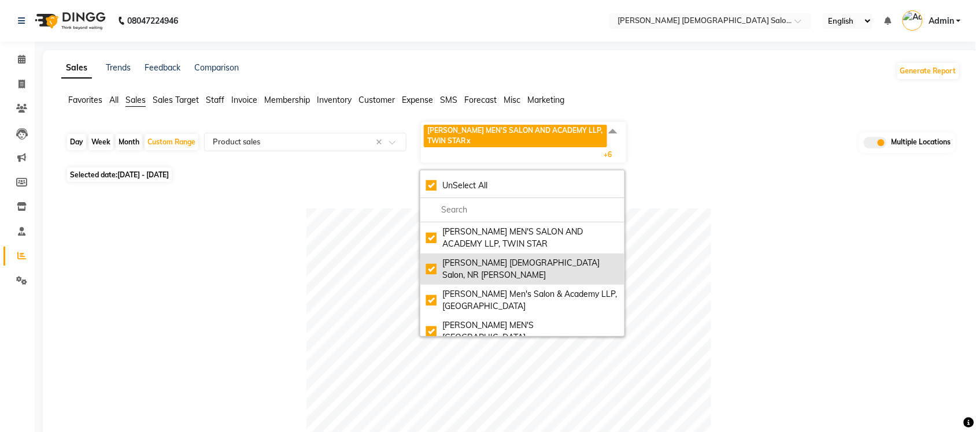
click at [429, 264] on div "Elaine Ladies Salon, NR Balaji Hall" at bounding box center [522, 269] width 192 height 24
checkbox input "false"
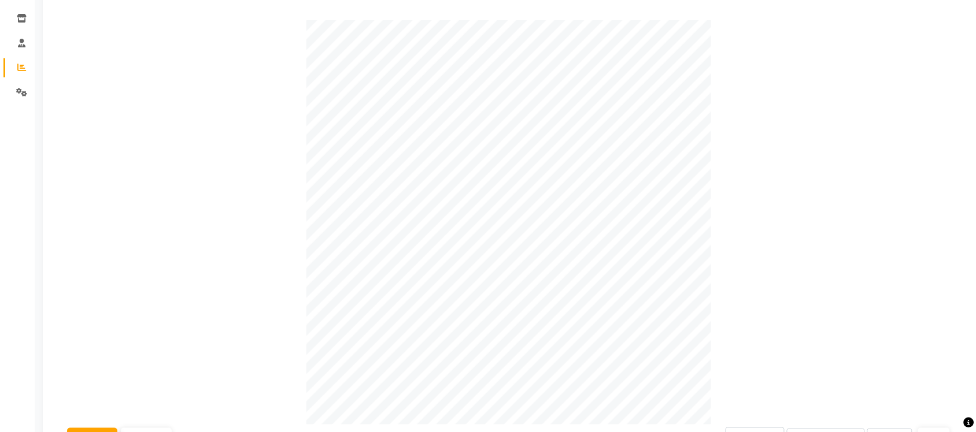
scroll to position [31, 0]
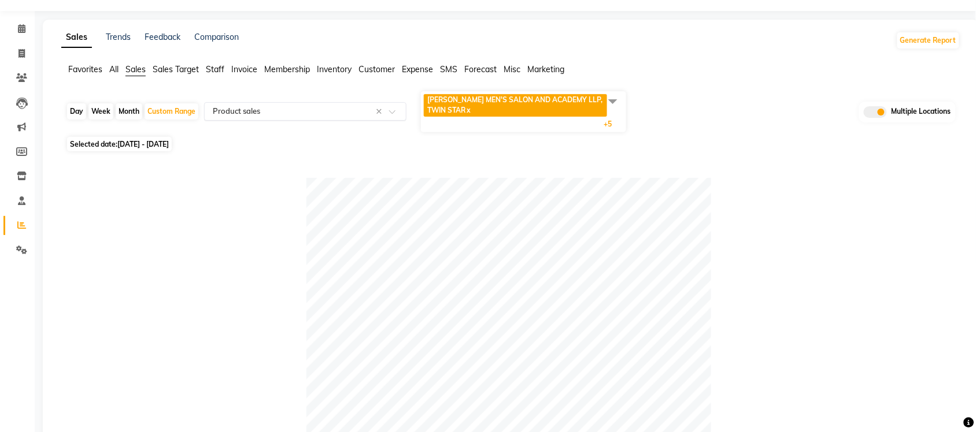
click at [295, 113] on input "text" at bounding box center [293, 112] width 166 height 12
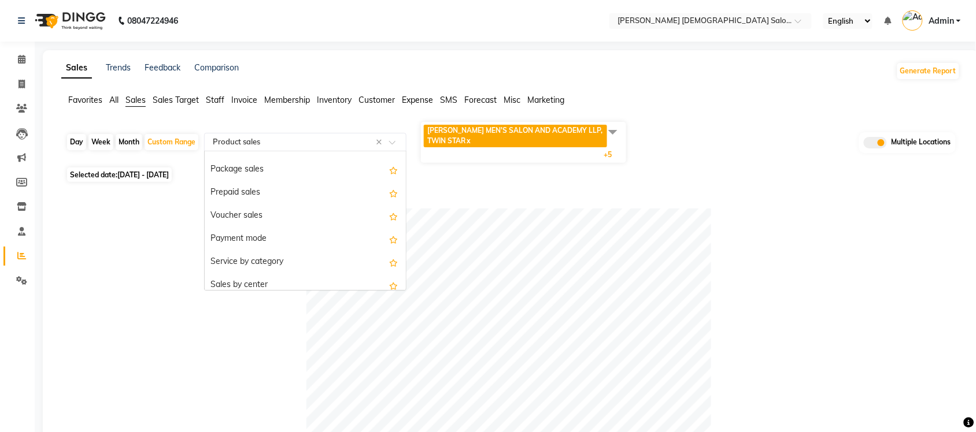
scroll to position [144, 0]
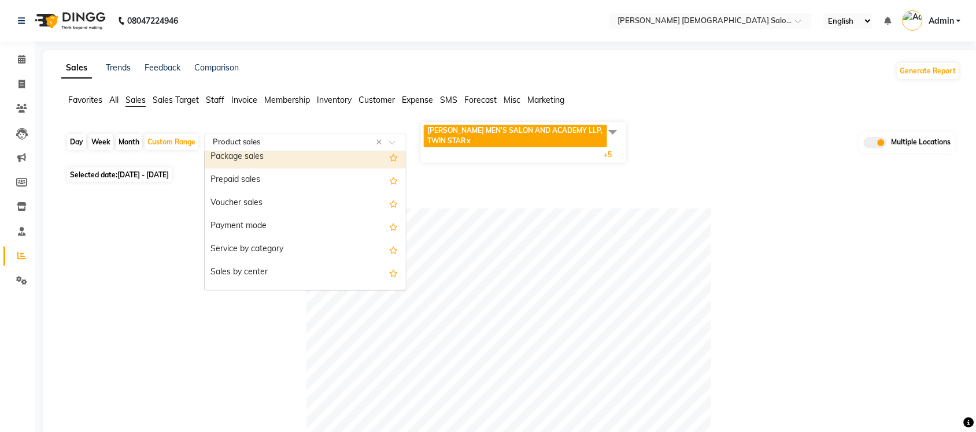
click at [281, 160] on div "Package sales" at bounding box center [305, 157] width 201 height 23
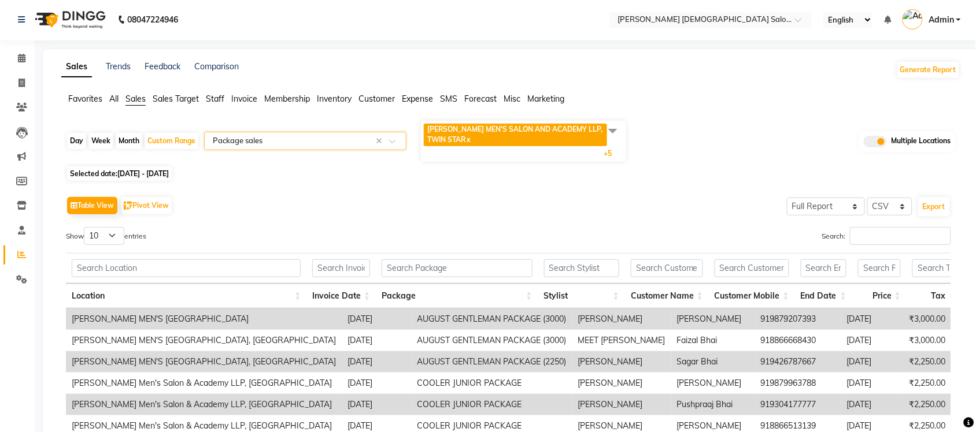
scroll to position [0, 0]
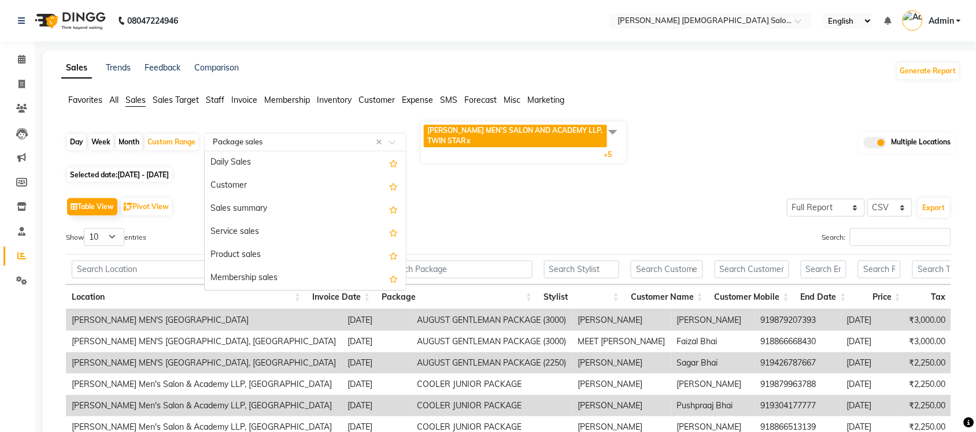
click at [350, 143] on input "text" at bounding box center [293, 142] width 166 height 12
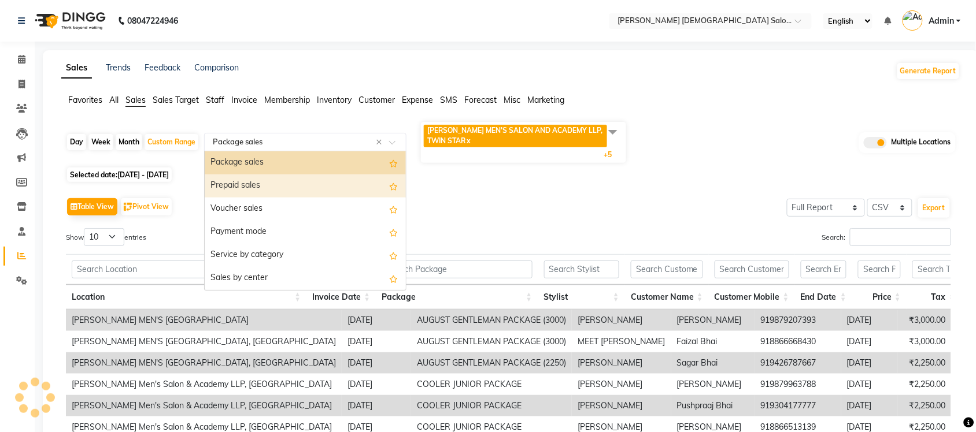
click at [313, 181] on div "Prepaid sales" at bounding box center [305, 186] width 201 height 23
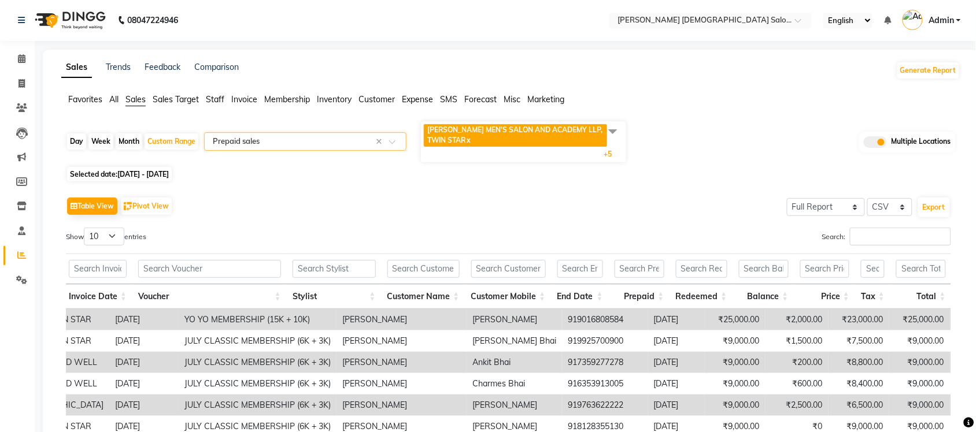
scroll to position [0, 0]
click at [344, 140] on input "text" at bounding box center [293, 142] width 166 height 12
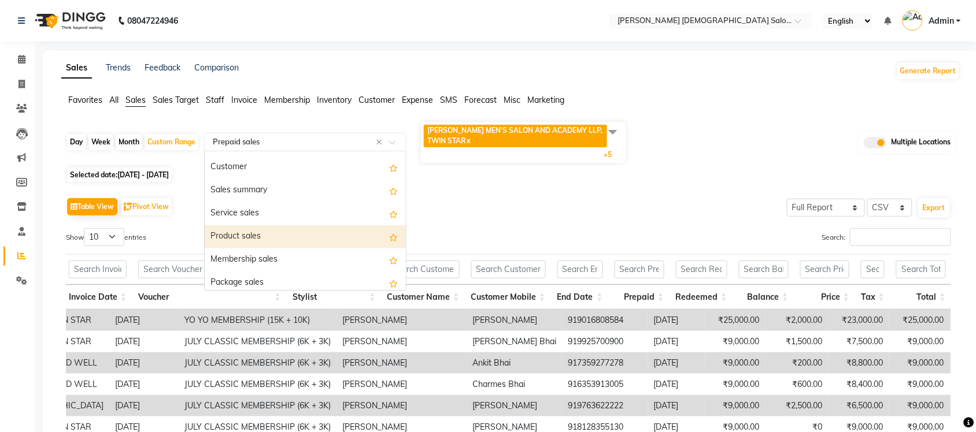
scroll to position [17, 0]
click at [276, 229] on div "Product sales" at bounding box center [305, 238] width 201 height 23
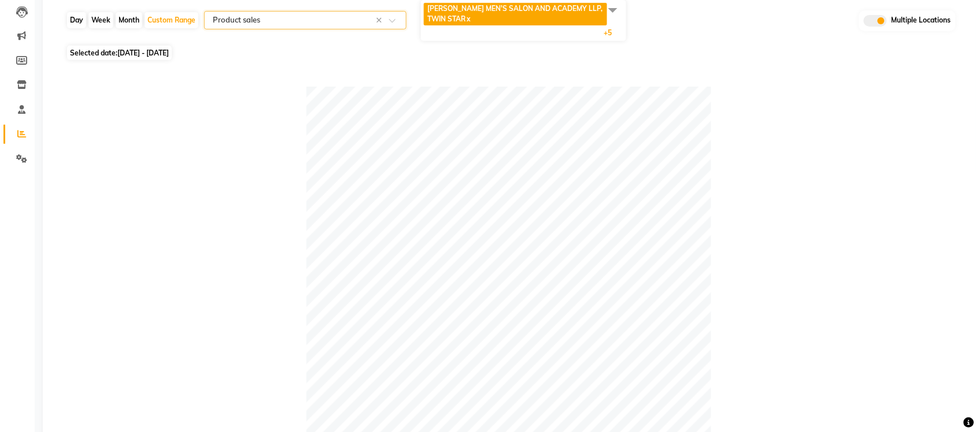
scroll to position [103, 0]
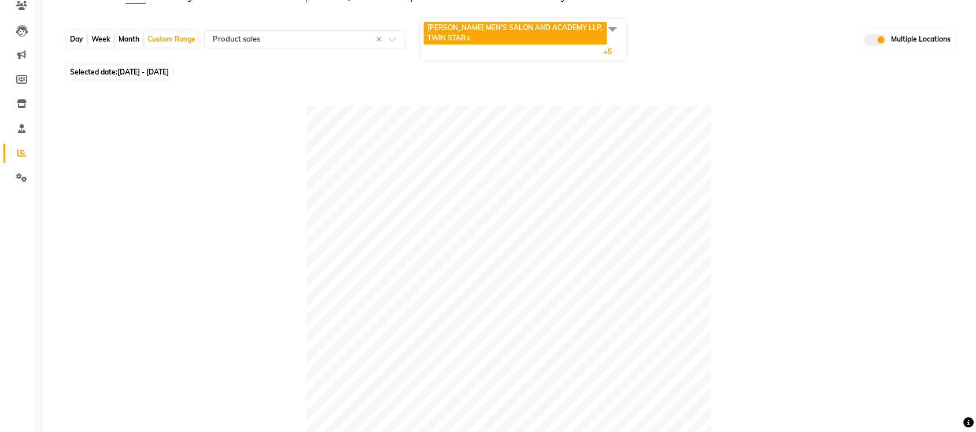
click at [80, 36] on div "Day" at bounding box center [76, 39] width 19 height 16
select select "9"
select select "2025"
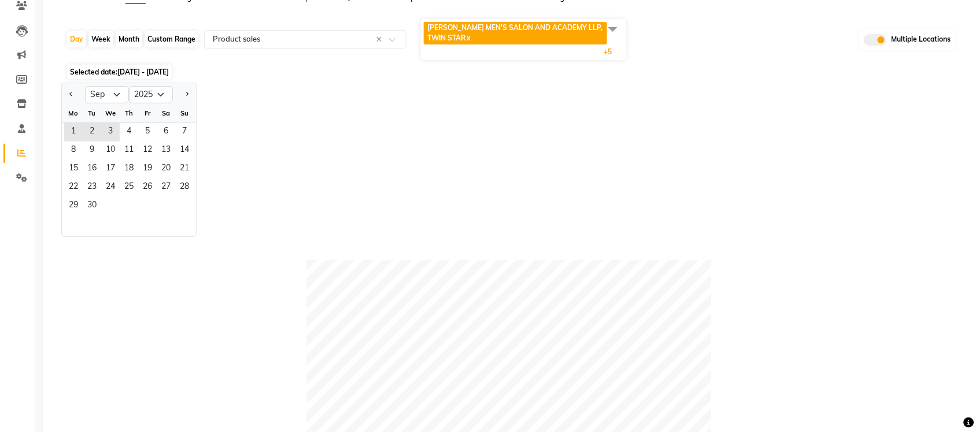
click at [157, 38] on div "Custom Range" at bounding box center [171, 39] width 54 height 16
select select "9"
select select "2025"
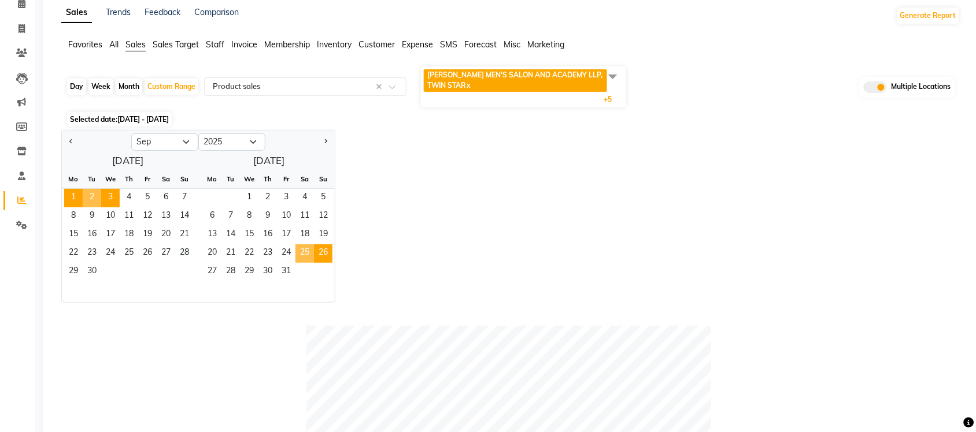
scroll to position [0, 0]
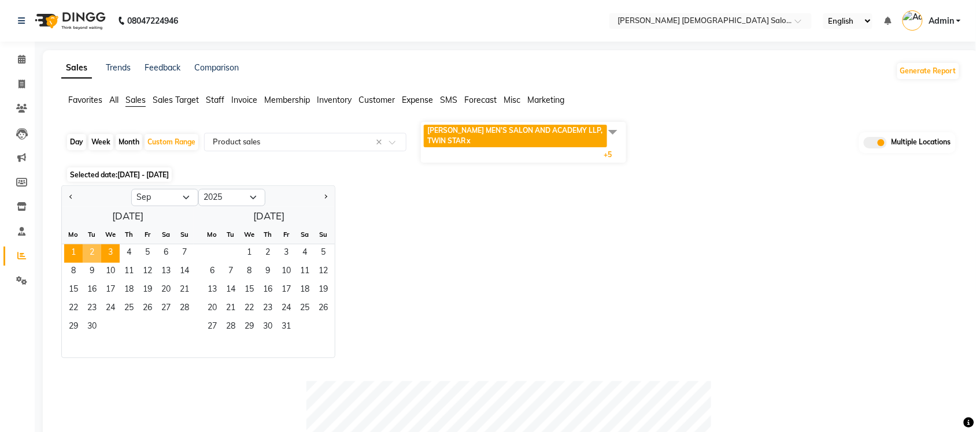
click at [116, 98] on span "All" at bounding box center [113, 100] width 9 height 10
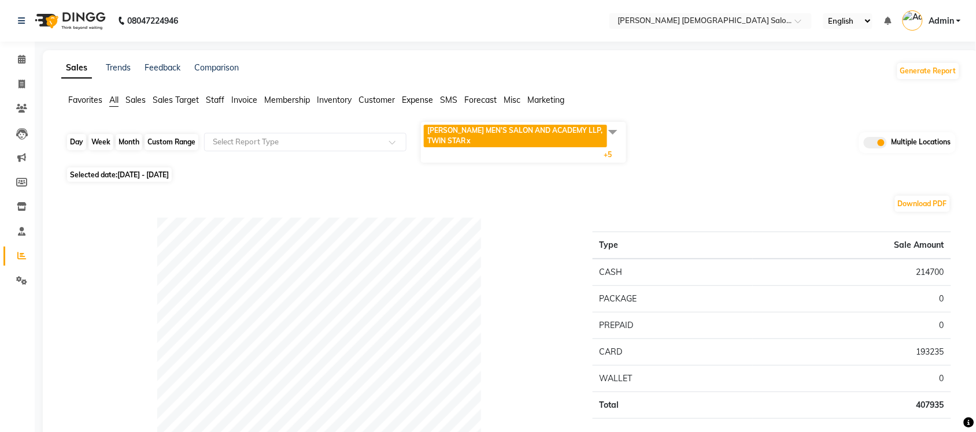
click at [149, 140] on div "Custom Range" at bounding box center [171, 142] width 54 height 16
select select "9"
select select "2025"
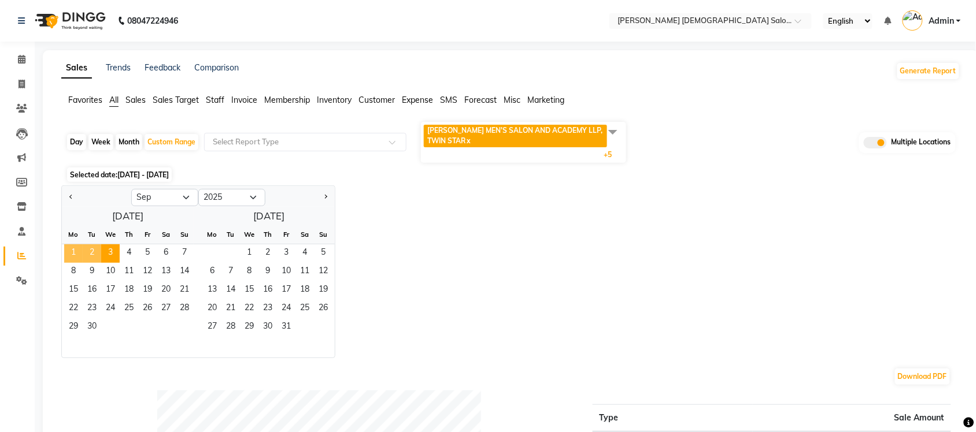
click at [74, 250] on span "1" at bounding box center [73, 253] width 18 height 18
click at [103, 251] on span "3" at bounding box center [110, 253] width 18 height 18
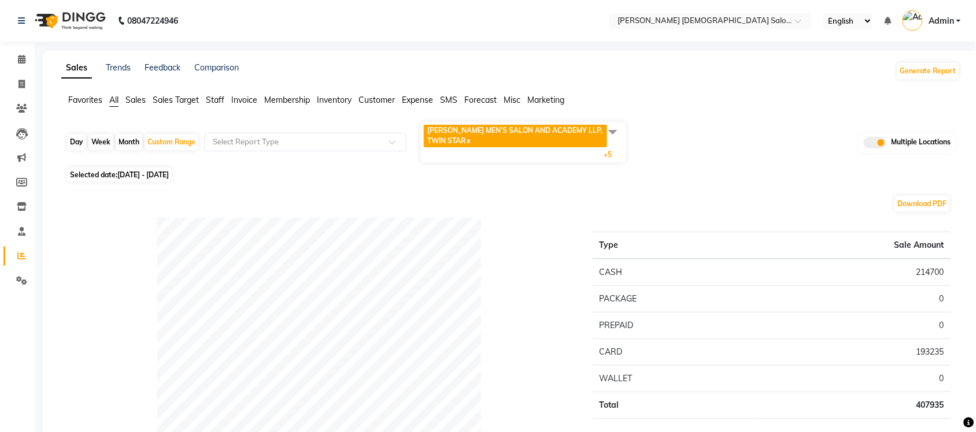
click at [616, 131] on span at bounding box center [612, 132] width 23 height 22
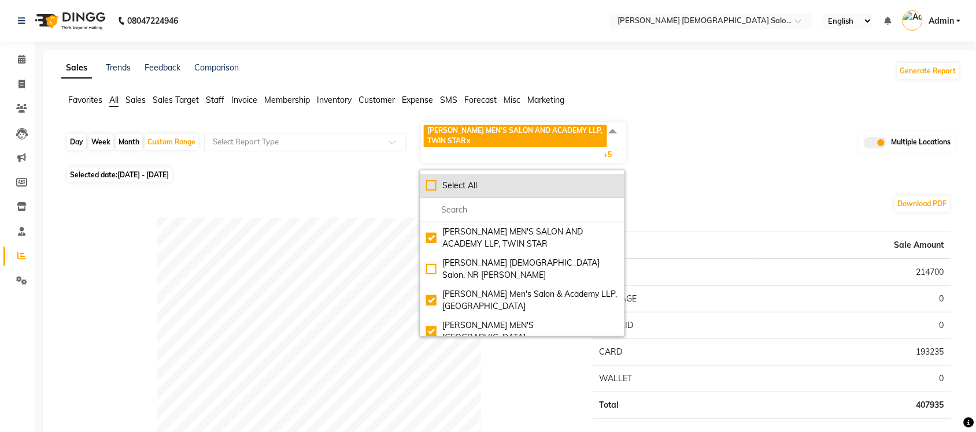
click at [432, 187] on div "Select All" at bounding box center [522, 186] width 192 height 12
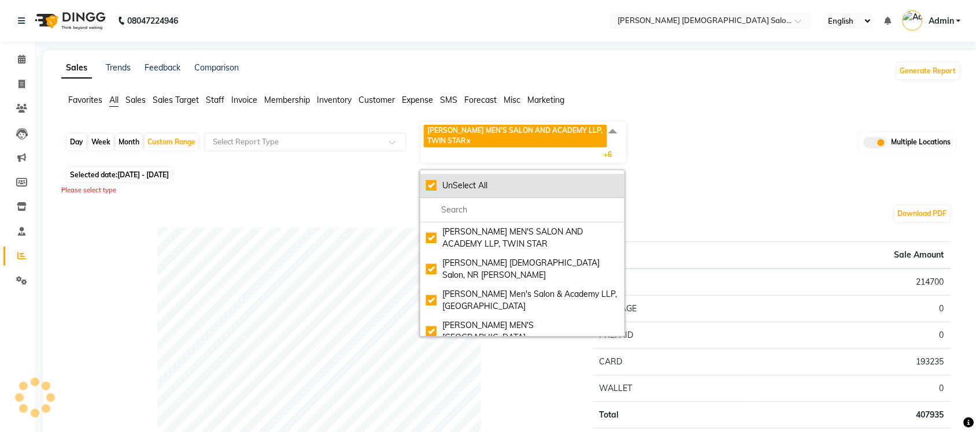
click at [432, 187] on div "UnSelect All" at bounding box center [522, 186] width 192 height 12
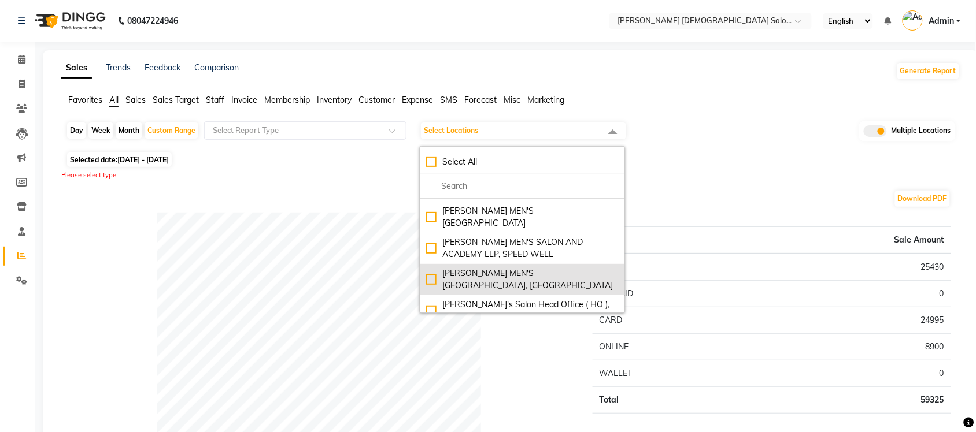
scroll to position [92, 0]
click at [437, 266] on div "SANDY MEN'S SALON AND ACADEMY LLP, University Road" at bounding box center [522, 278] width 192 height 24
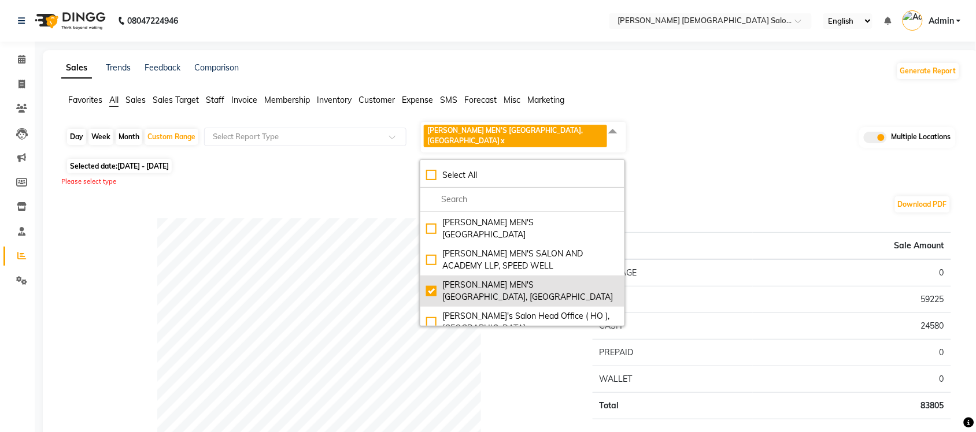
click at [431, 279] on div "SANDY MEN'S SALON AND ACADEMY LLP, University Road" at bounding box center [522, 291] width 192 height 24
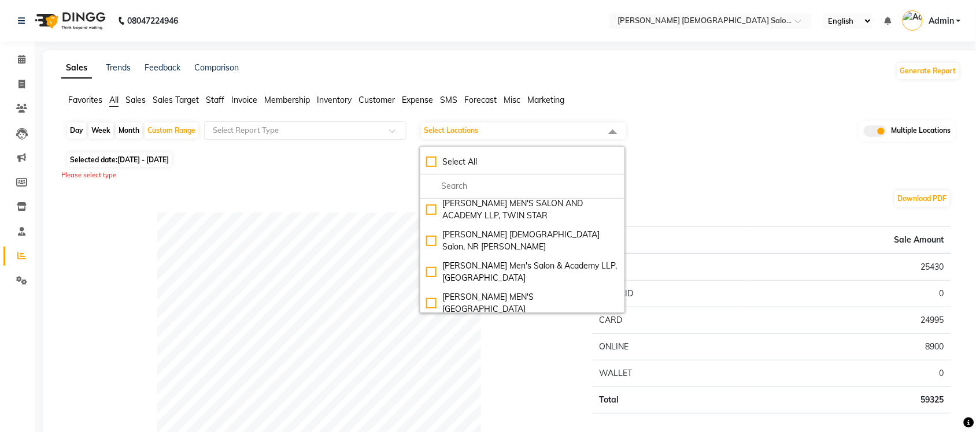
scroll to position [0, 0]
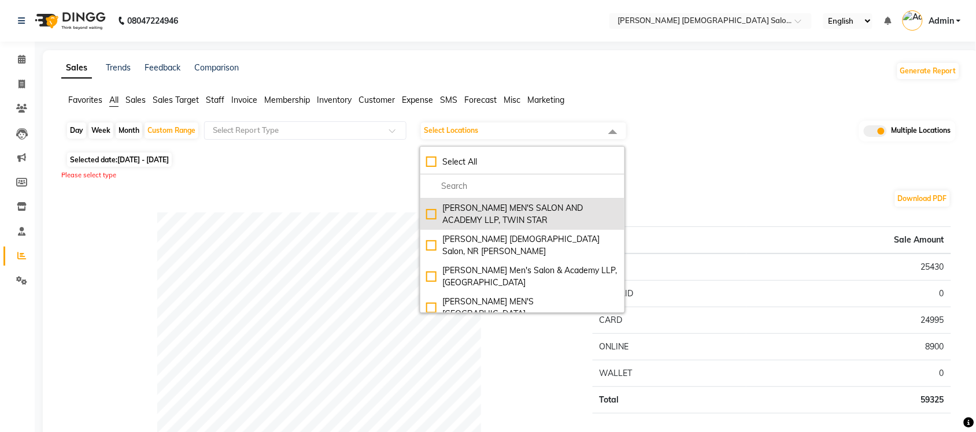
click at [433, 218] on div "SANDY MEN'S SALON AND ACADEMY LLP, TWIN STAR" at bounding box center [522, 214] width 192 height 24
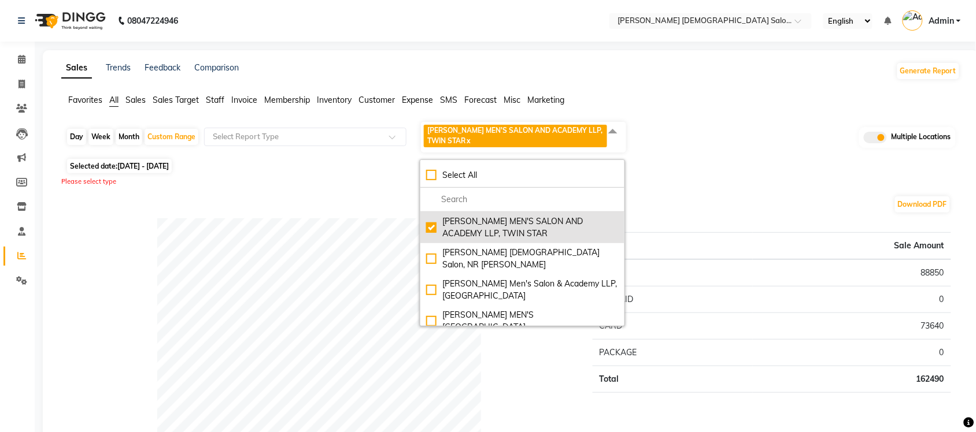
click at [435, 229] on div "SANDY MEN'S SALON AND ACADEMY LLP, TWIN STAR" at bounding box center [522, 228] width 192 height 24
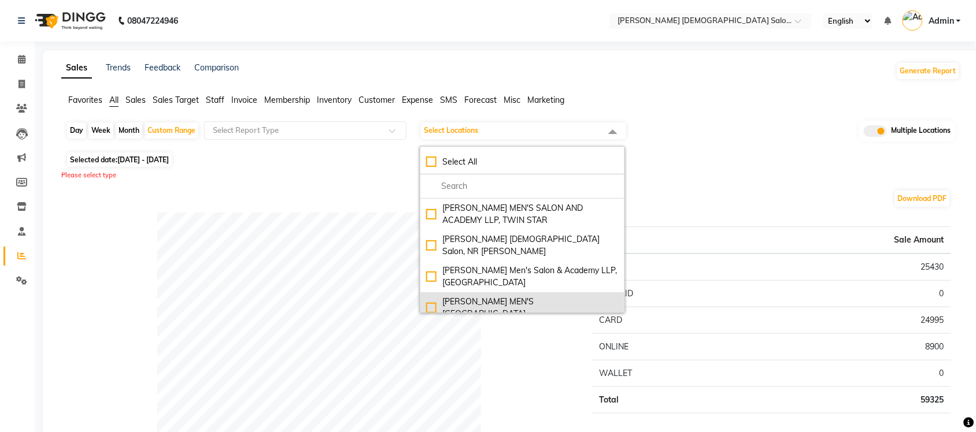
click at [433, 296] on div "SANDY MEN'S SALON AND ACADEMY LLP, Mavdi Main Road" at bounding box center [522, 308] width 192 height 24
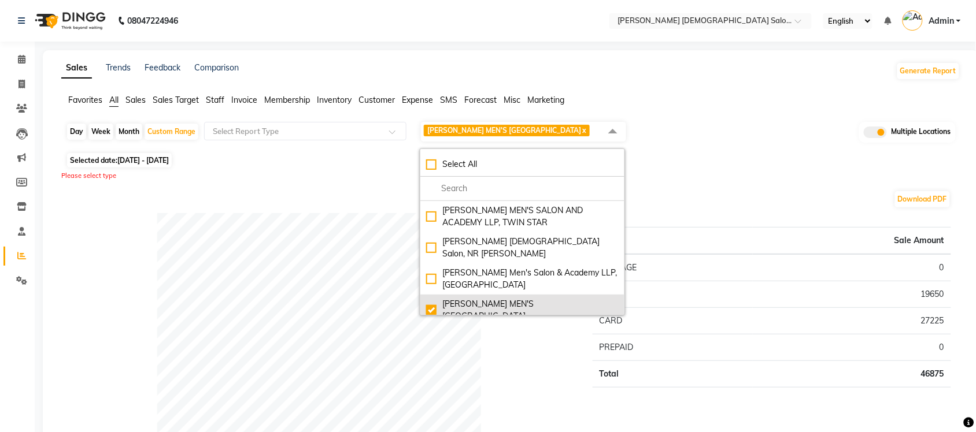
click at [434, 306] on div "SANDY MEN'S SALON AND ACADEMY LLP, Mavdi Main Road" at bounding box center [522, 310] width 192 height 24
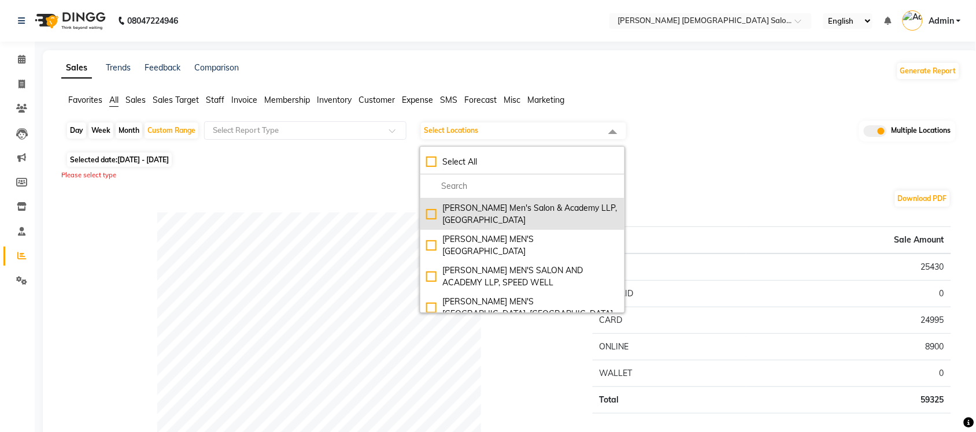
scroll to position [72, 0]
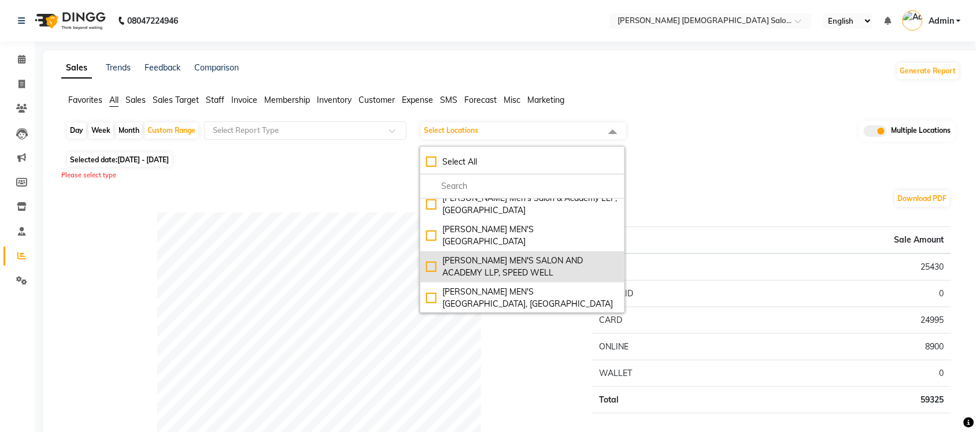
click at [434, 255] on div "SANDY MEN'S SALON AND ACADEMY LLP, SPEED WELL" at bounding box center [522, 267] width 192 height 24
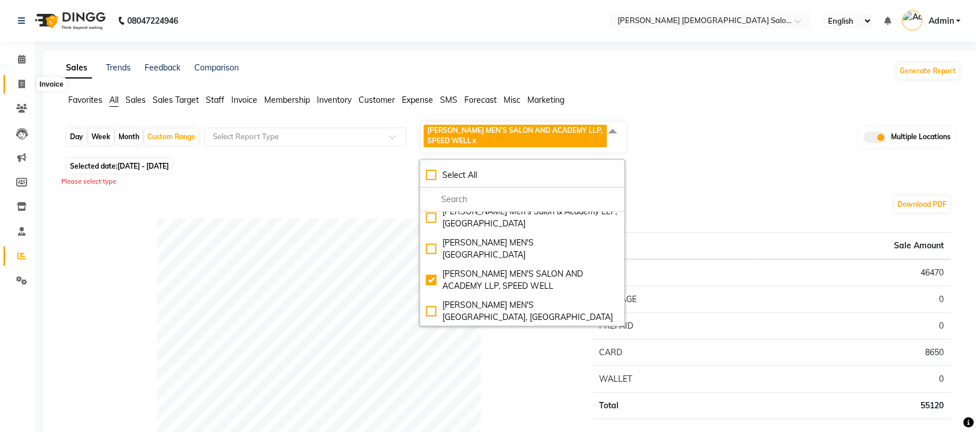
click at [26, 81] on span at bounding box center [22, 84] width 20 height 13
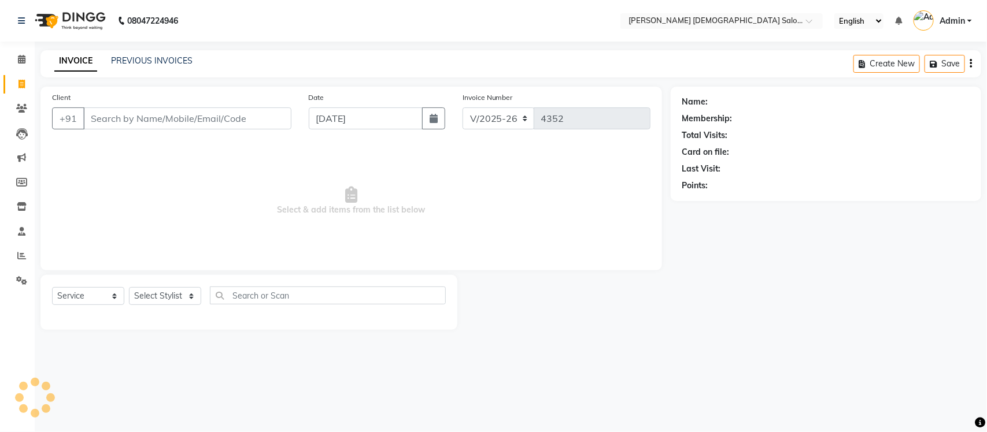
click at [156, 53] on div "INVOICE PREVIOUS INVOICES Create New Save" at bounding box center [510, 63] width 940 height 27
click at [154, 57] on link "PREVIOUS INVOICES" at bounding box center [151, 60] width 81 height 10
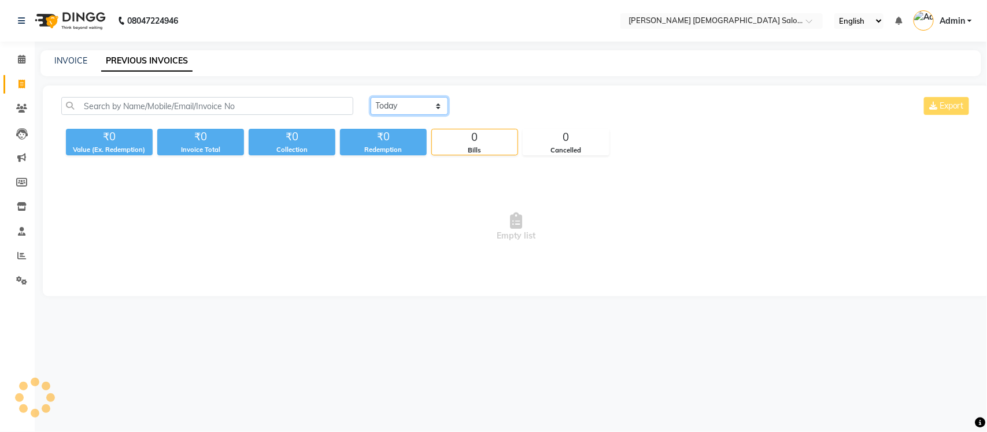
click at [405, 107] on select "Today Yesterday Custom Range" at bounding box center [408, 106] width 77 height 18
click at [370, 97] on select "Today Yesterday Custom Range" at bounding box center [408, 106] width 77 height 18
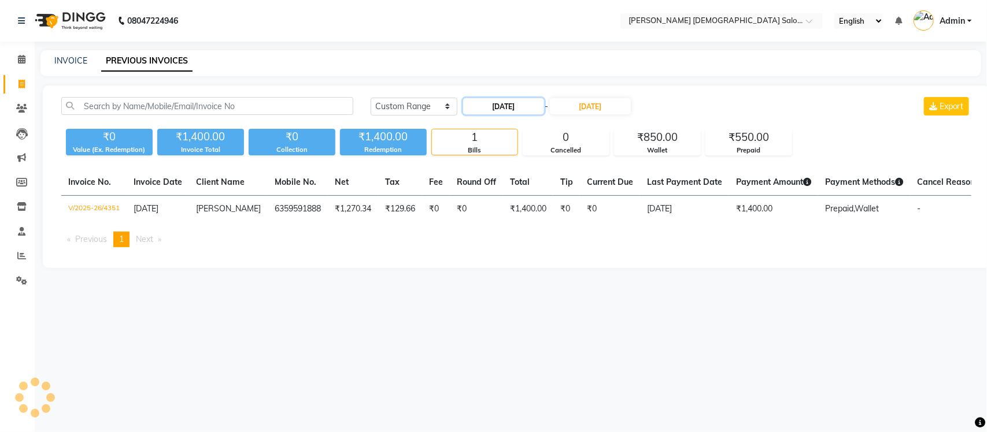
click at [516, 108] on input "[DATE]" at bounding box center [503, 106] width 81 height 16
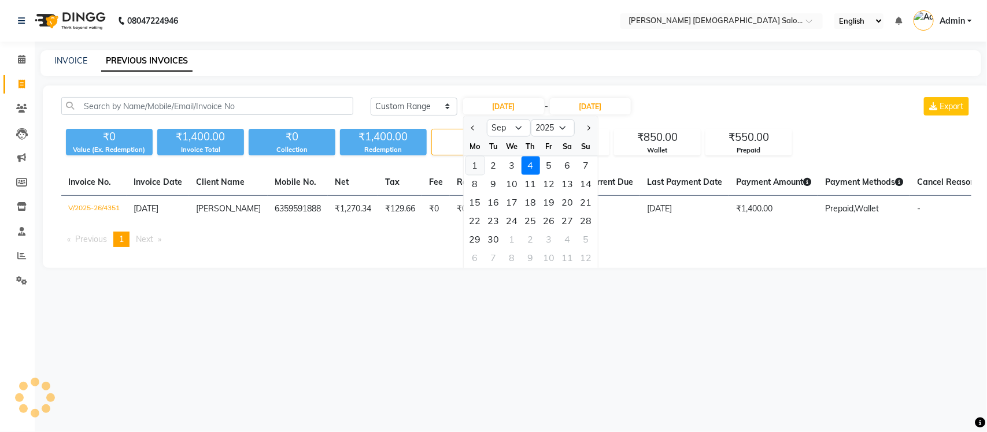
click at [477, 165] on div "1" at bounding box center [475, 166] width 18 height 18
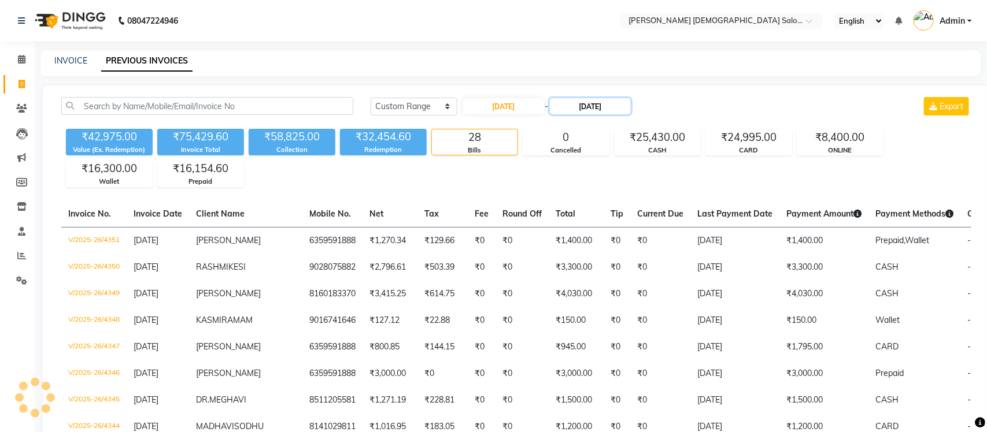
click at [592, 104] on input "[DATE]" at bounding box center [590, 106] width 81 height 16
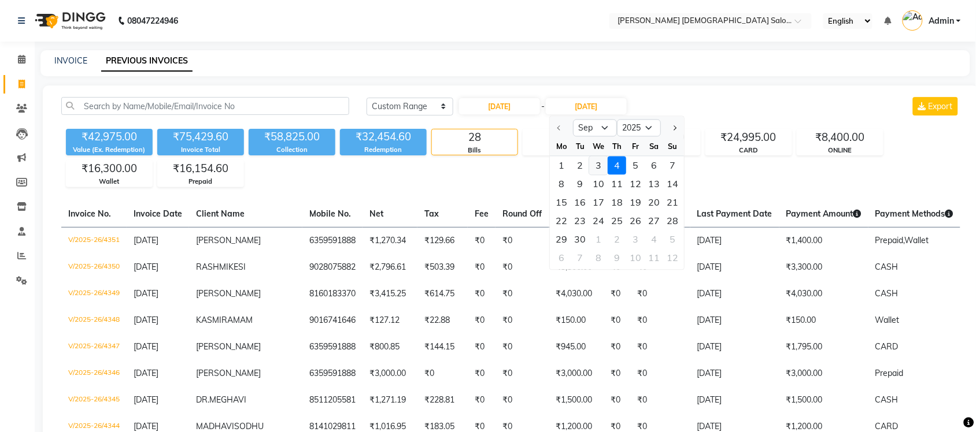
click at [597, 166] on div "3" at bounding box center [598, 166] width 18 height 18
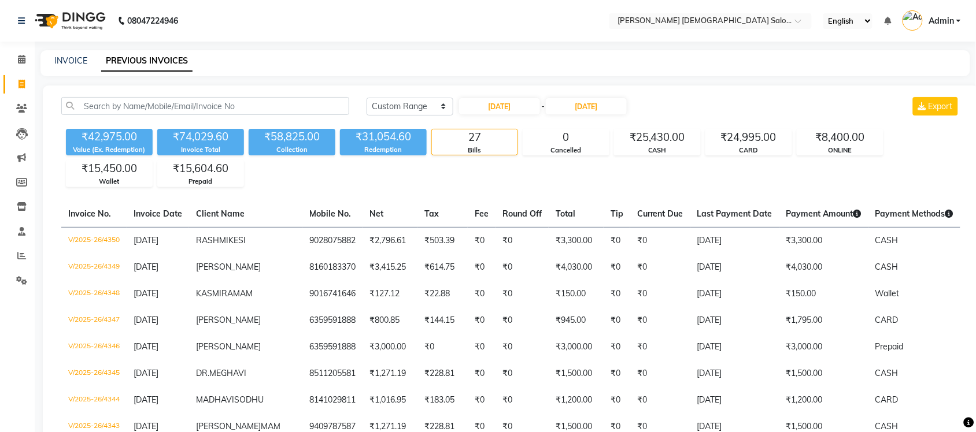
click at [698, 22] on input "text" at bounding box center [699, 22] width 168 height 12
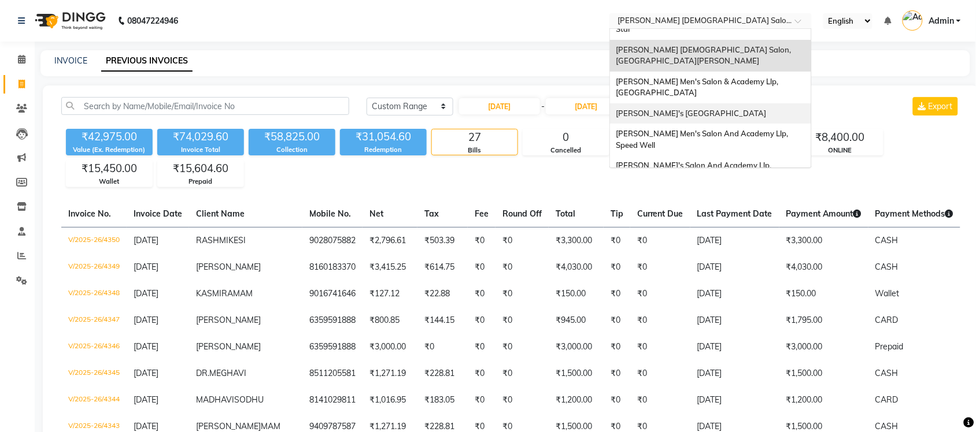
scroll to position [38, 0]
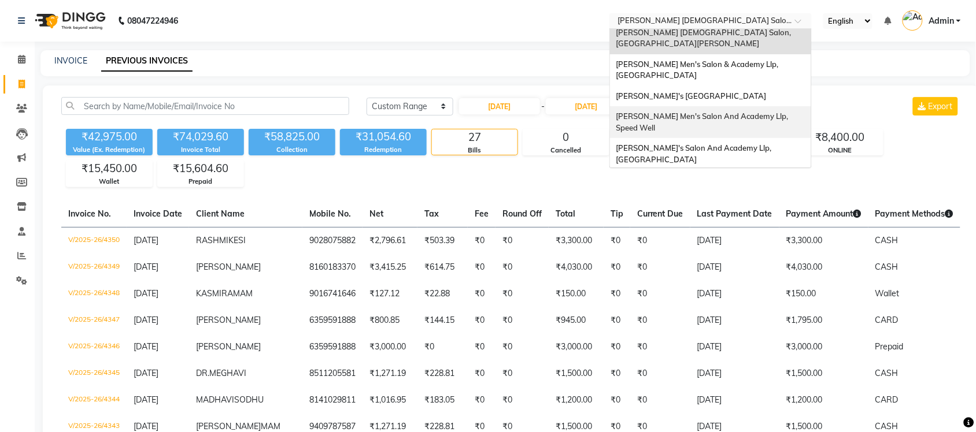
click at [618, 112] on span "[PERSON_NAME] Men's Salon And Academy Llp, Speed Well" at bounding box center [703, 122] width 174 height 21
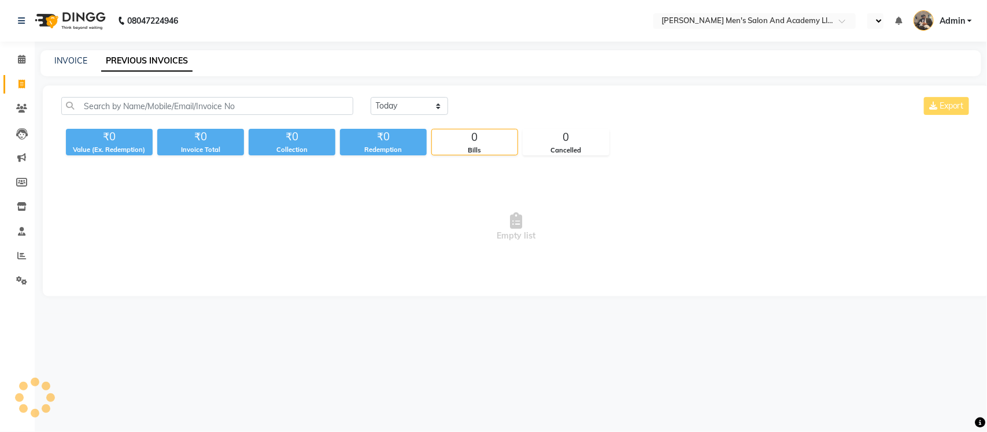
select select "en"
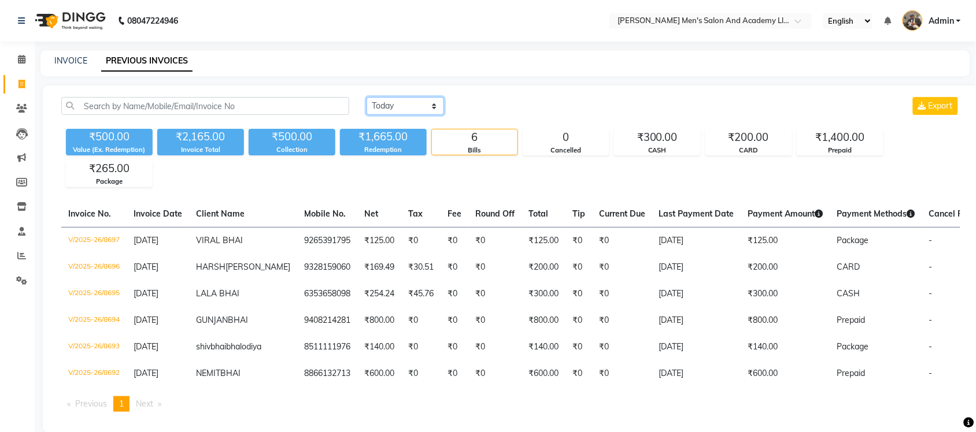
click at [415, 105] on select "[DATE] [DATE] Custom Range" at bounding box center [404, 106] width 77 height 18
select select "range"
click at [366, 97] on select "[DATE] [DATE] Custom Range" at bounding box center [404, 106] width 77 height 18
click at [536, 108] on input "[DATE]" at bounding box center [499, 106] width 81 height 16
select select "9"
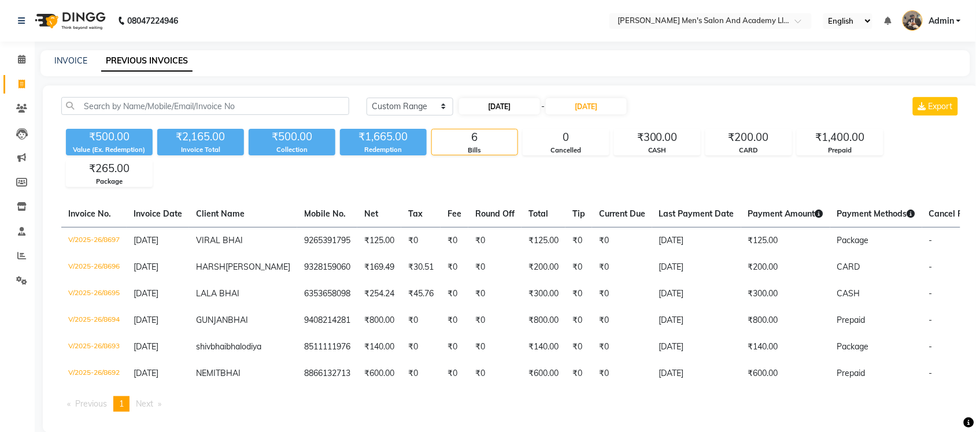
select select "2025"
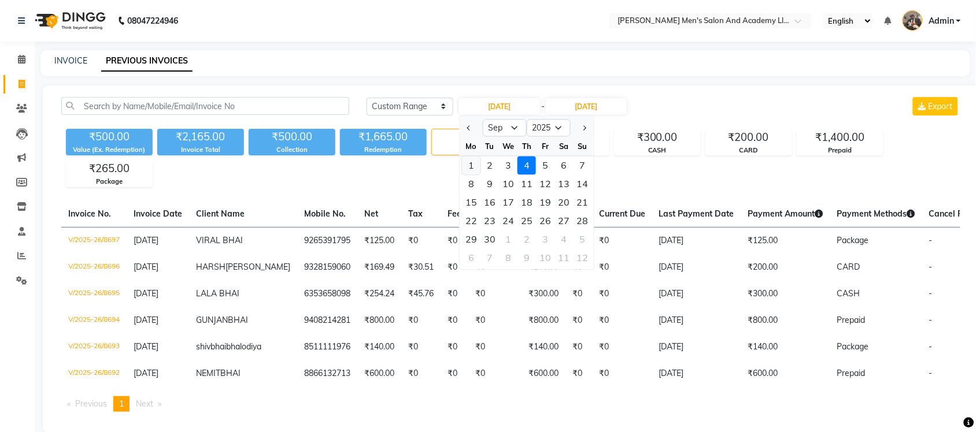
click at [474, 168] on div "1" at bounding box center [471, 166] width 18 height 18
type input "[DATE]"
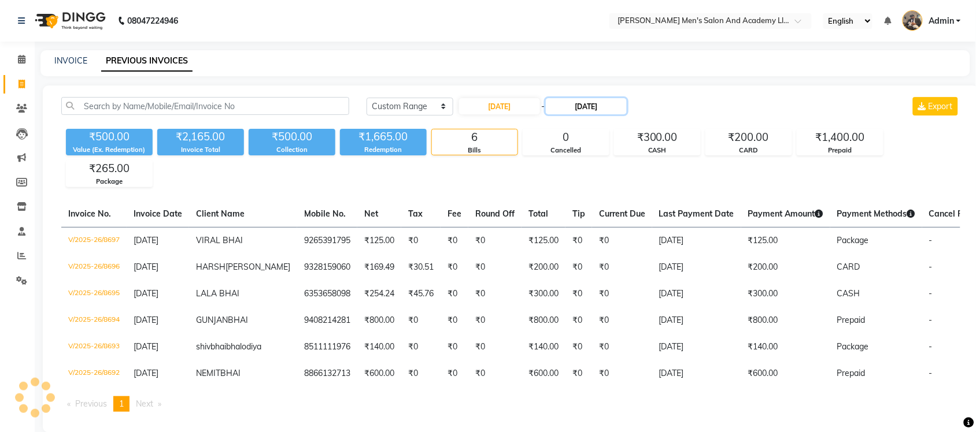
click at [597, 110] on input "[DATE]" at bounding box center [586, 106] width 81 height 16
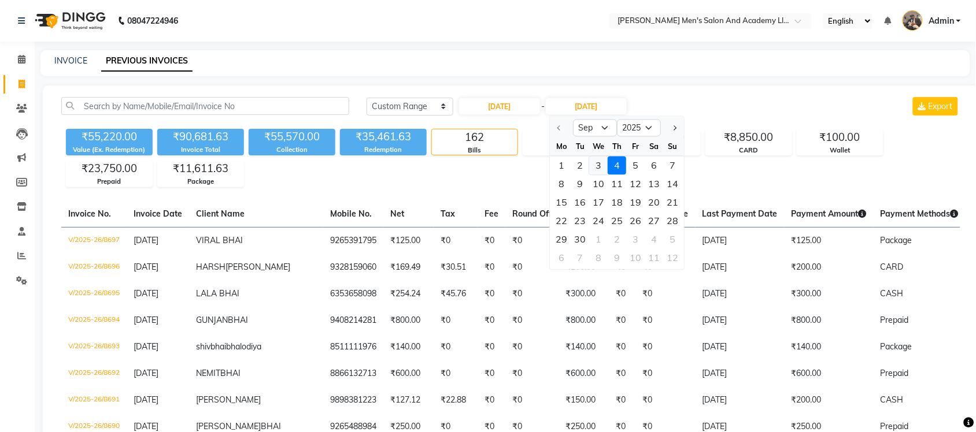
click at [597, 164] on div "3" at bounding box center [598, 166] width 18 height 18
type input "[DATE]"
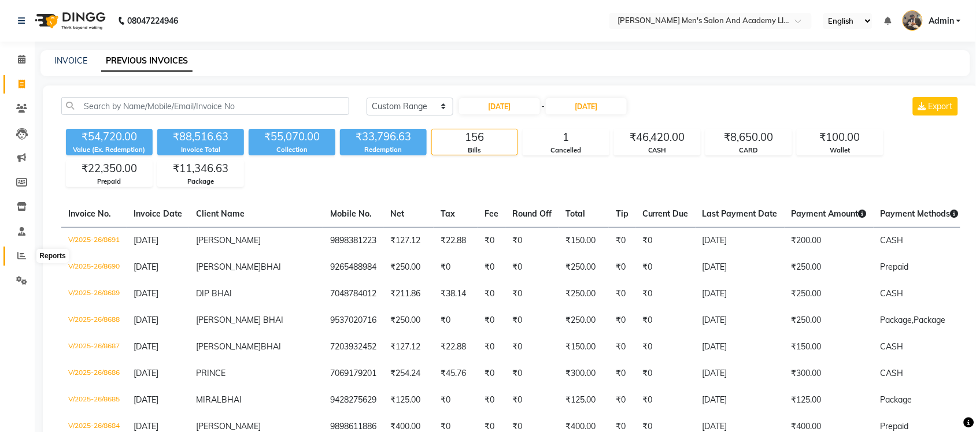
click at [21, 255] on icon at bounding box center [21, 255] width 9 height 9
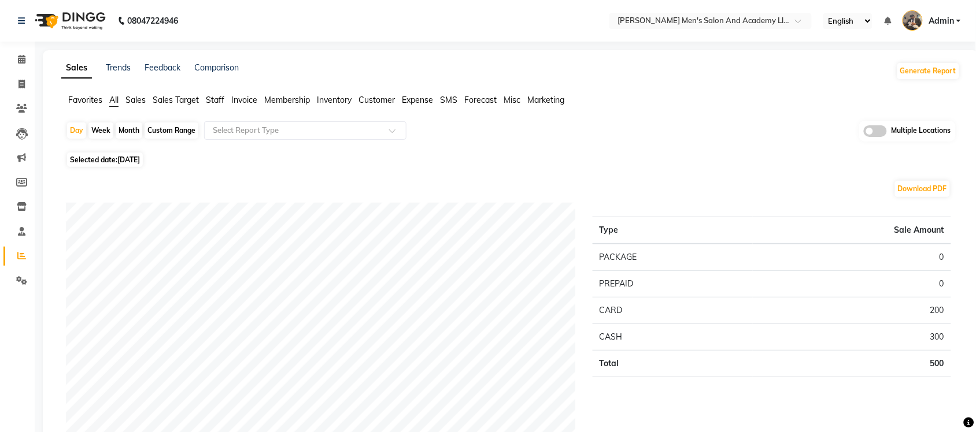
click at [870, 129] on span at bounding box center [874, 131] width 23 height 12
click at [863, 133] on input "checkbox" at bounding box center [863, 133] width 0 height 0
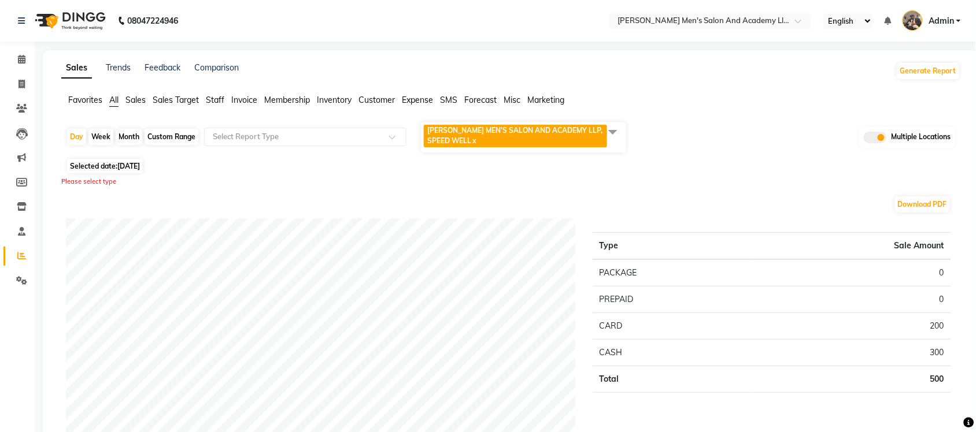
click at [611, 129] on span at bounding box center [612, 132] width 23 height 22
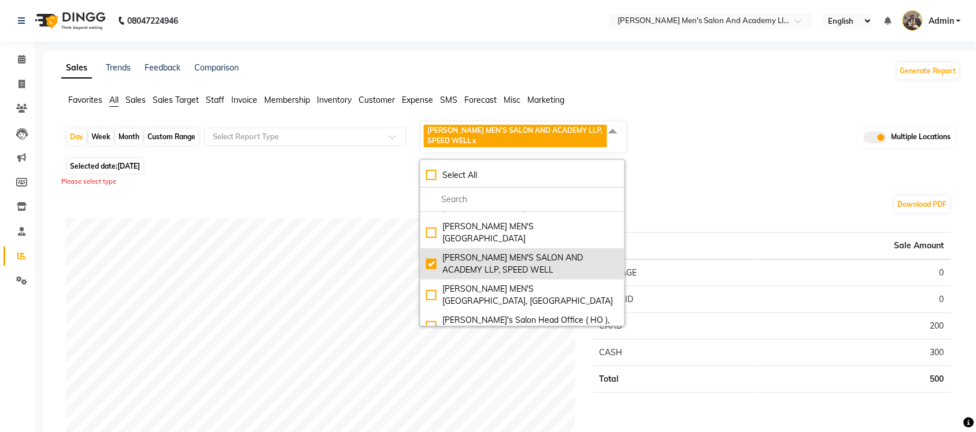
scroll to position [92, 0]
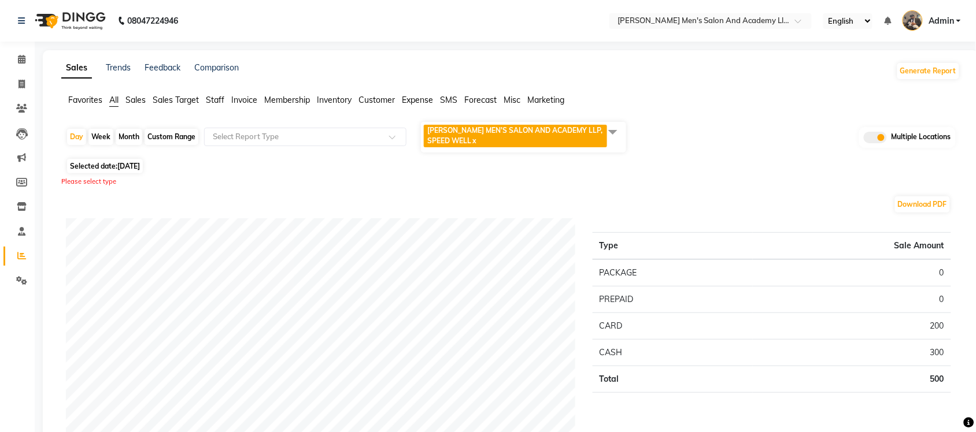
click at [175, 134] on div "Custom Range" at bounding box center [171, 137] width 54 height 16
select select "9"
select select "2025"
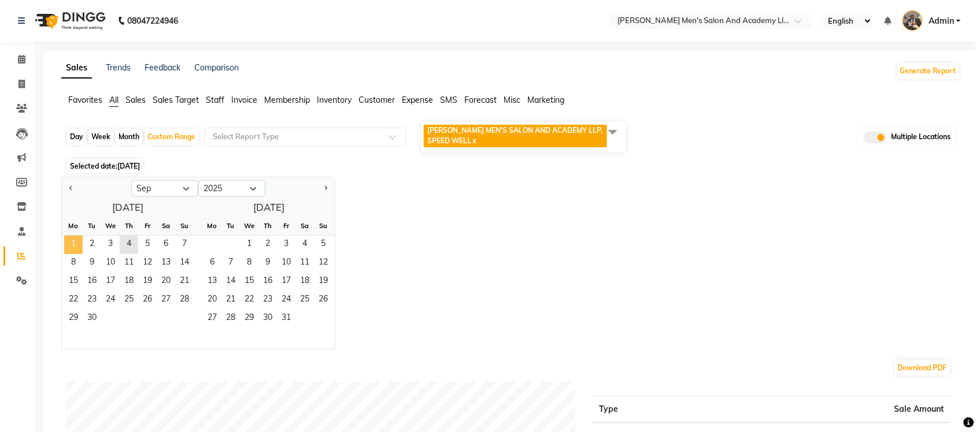
click at [76, 241] on span "1" at bounding box center [73, 245] width 18 height 18
click at [113, 247] on span "3" at bounding box center [110, 245] width 18 height 18
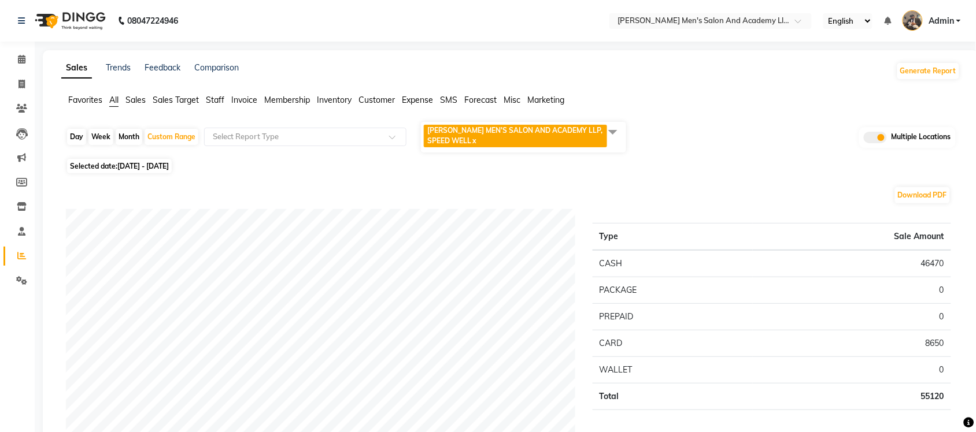
click at [609, 137] on span at bounding box center [612, 132] width 23 height 22
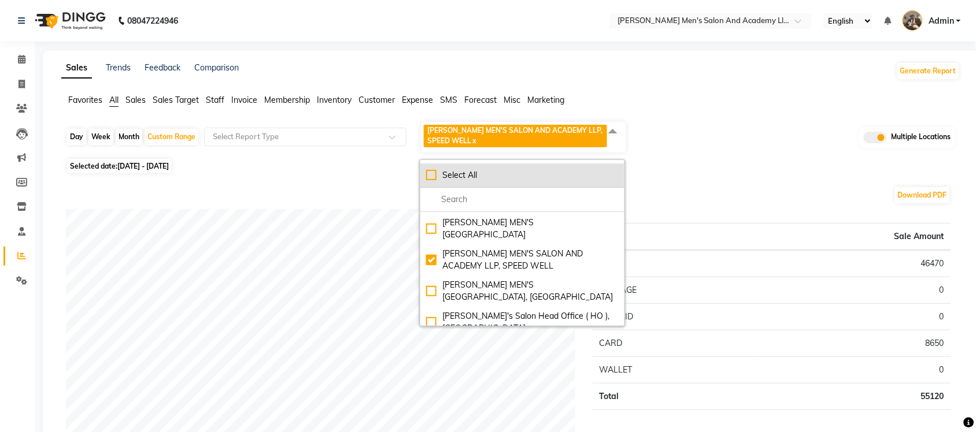
click at [429, 174] on div "Select All" at bounding box center [522, 175] width 192 height 12
checkbox input "true"
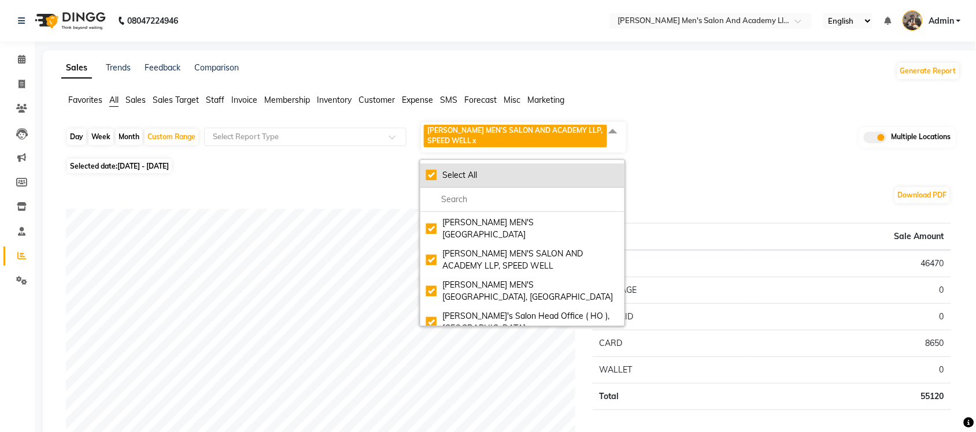
checkbox input "true"
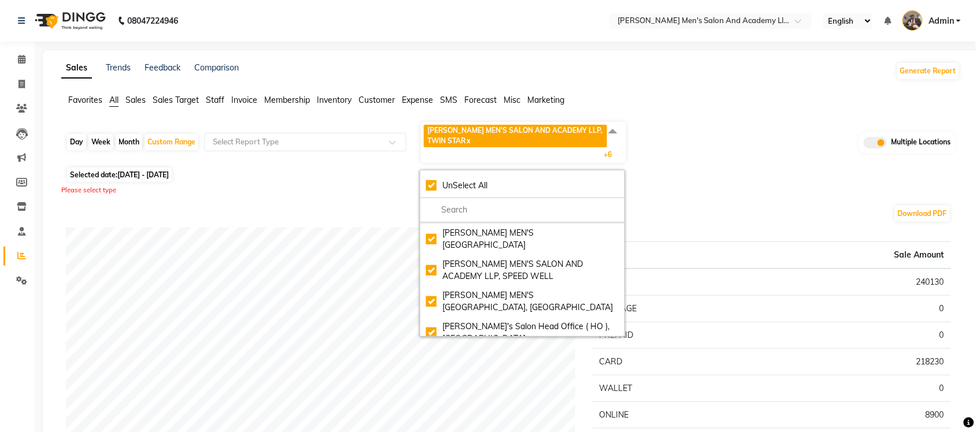
scroll to position [0, 0]
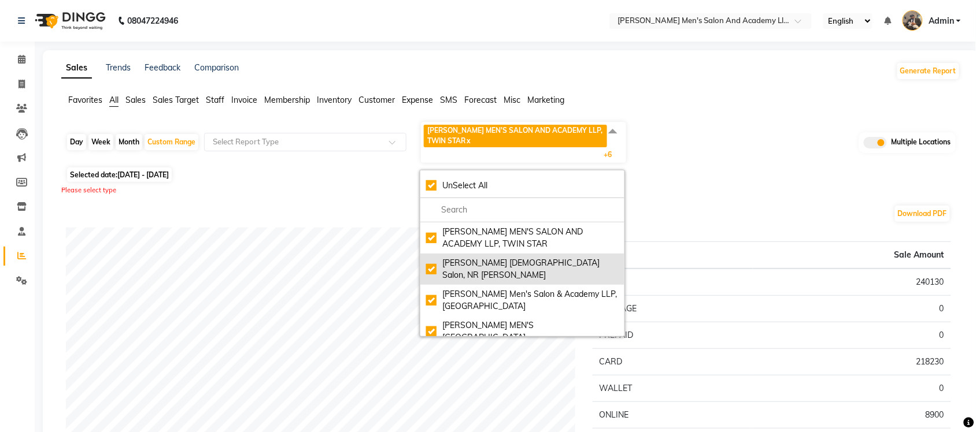
click at [428, 262] on div "Elaine Ladies Salon, NR Balaji Hall" at bounding box center [522, 269] width 192 height 24
checkbox input "false"
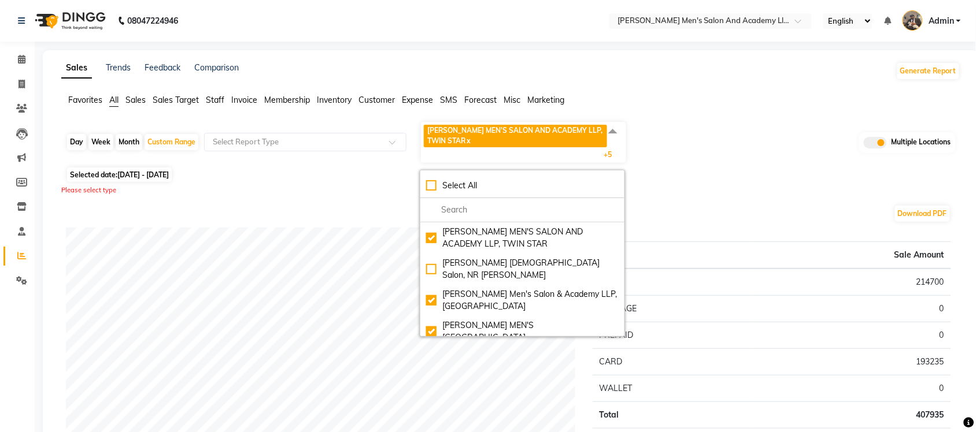
click at [136, 100] on span "Sales" at bounding box center [135, 100] width 20 height 10
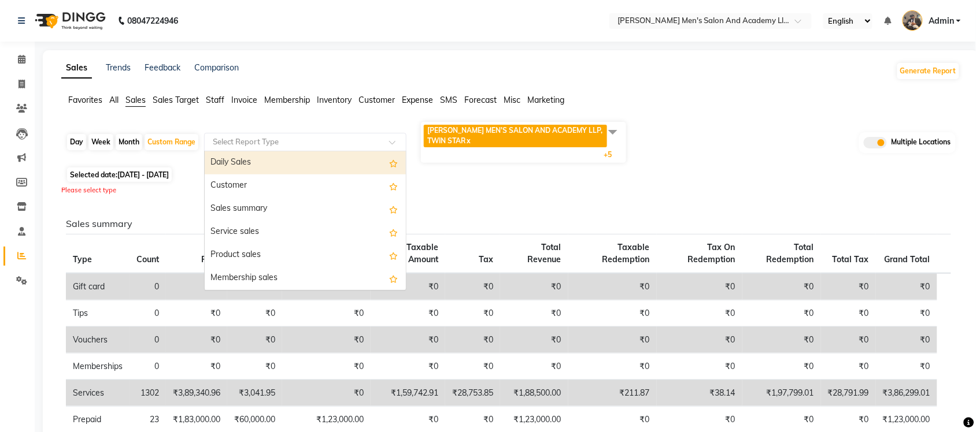
click at [270, 142] on input "text" at bounding box center [293, 142] width 166 height 12
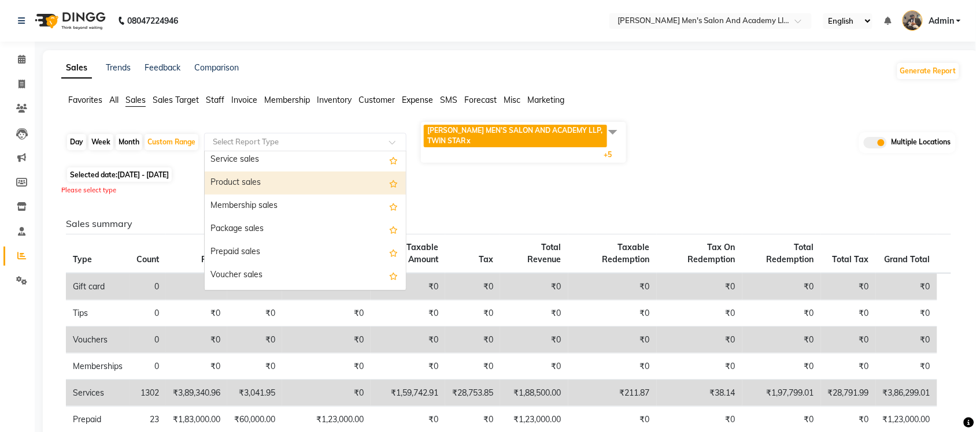
click at [284, 176] on div "Product sales" at bounding box center [305, 183] width 201 height 23
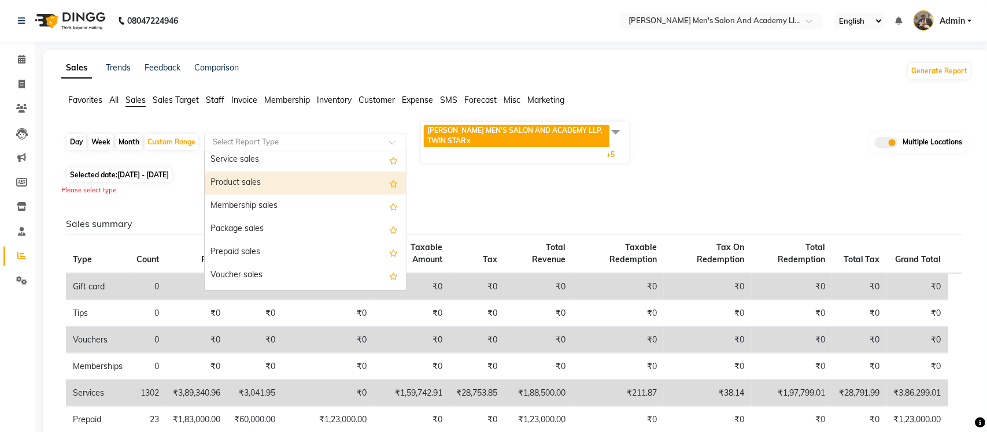
select select "full_report"
select select "csv"
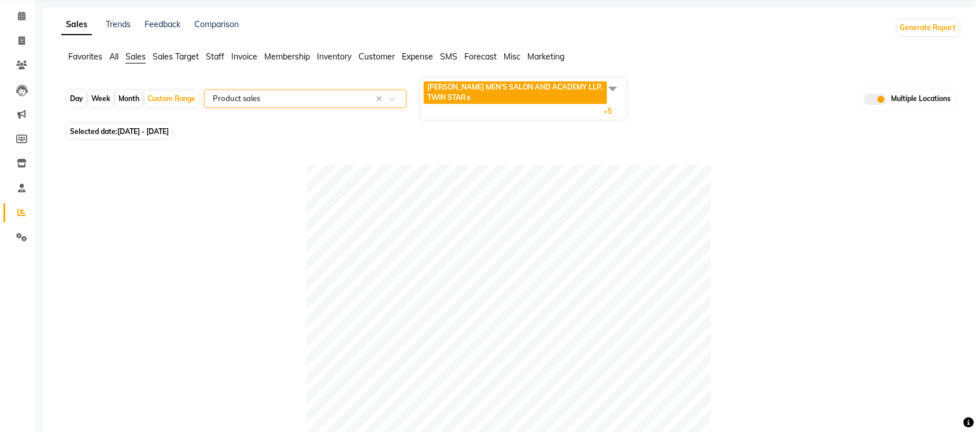
scroll to position [0, 0]
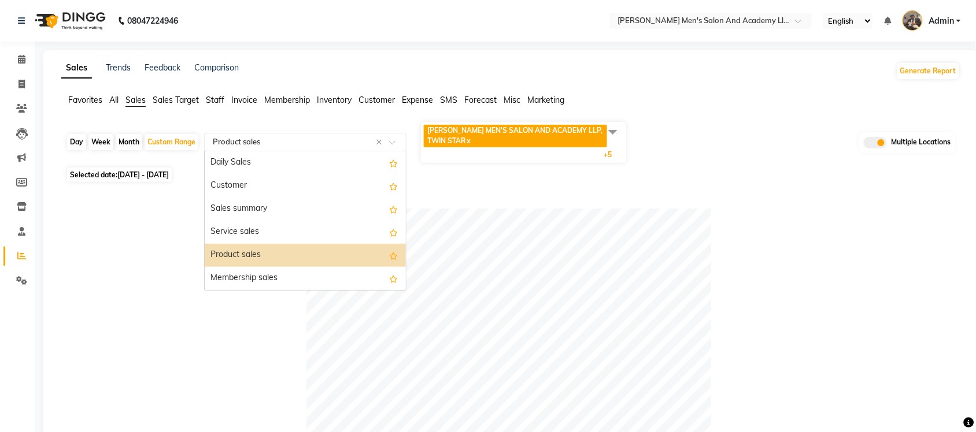
click at [310, 143] on input "text" at bounding box center [293, 142] width 166 height 12
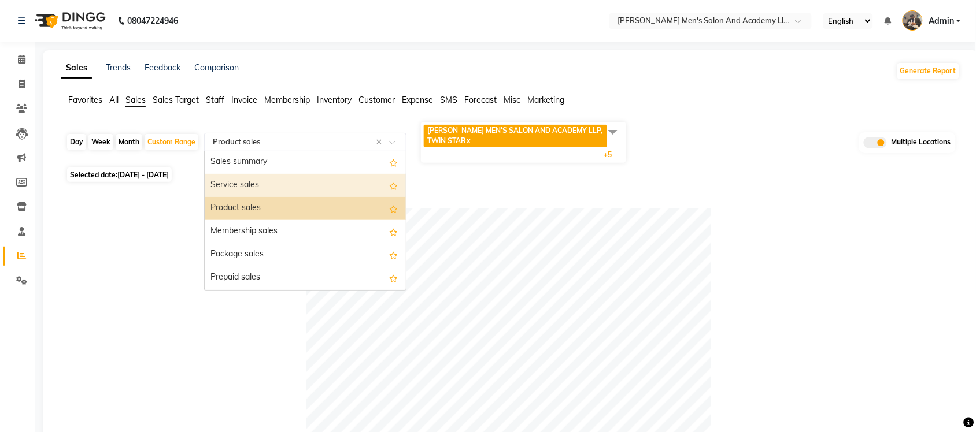
scroll to position [72, 0]
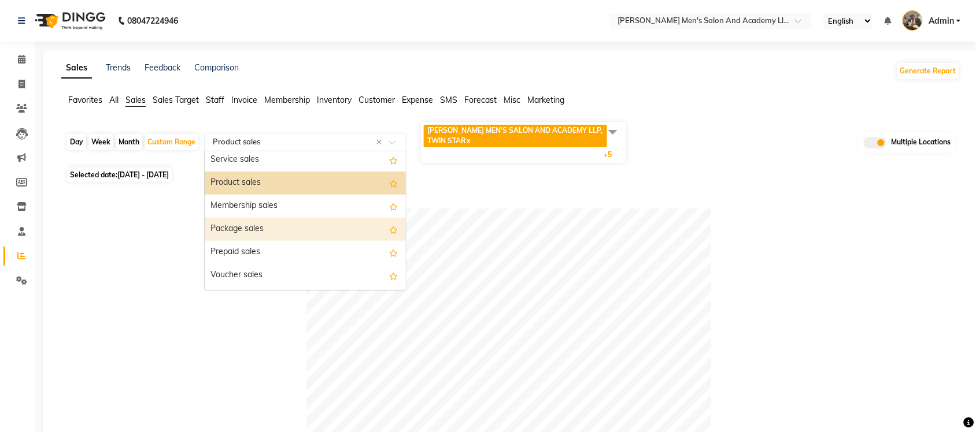
click at [269, 232] on div "Package sales" at bounding box center [305, 229] width 201 height 23
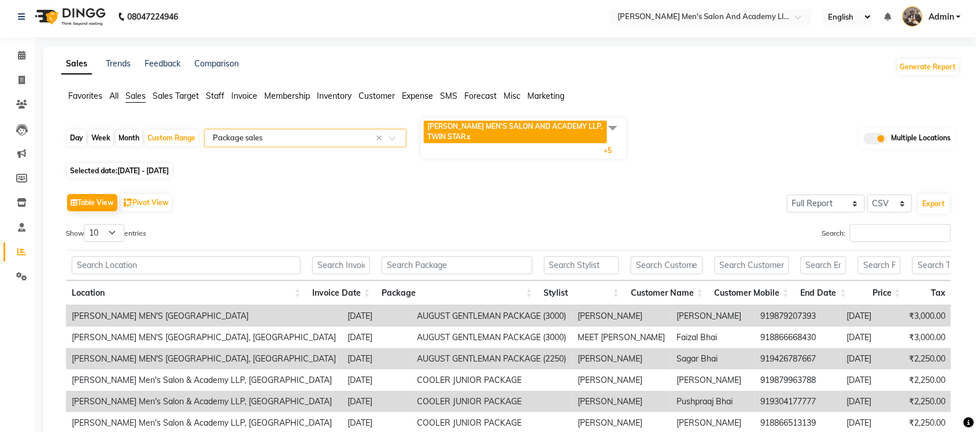
scroll to position [0, 0]
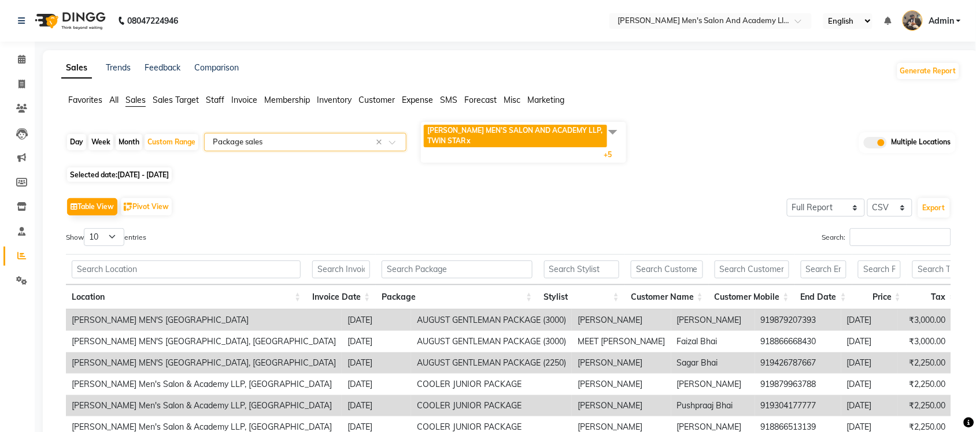
click at [279, 142] on input "text" at bounding box center [293, 142] width 166 height 12
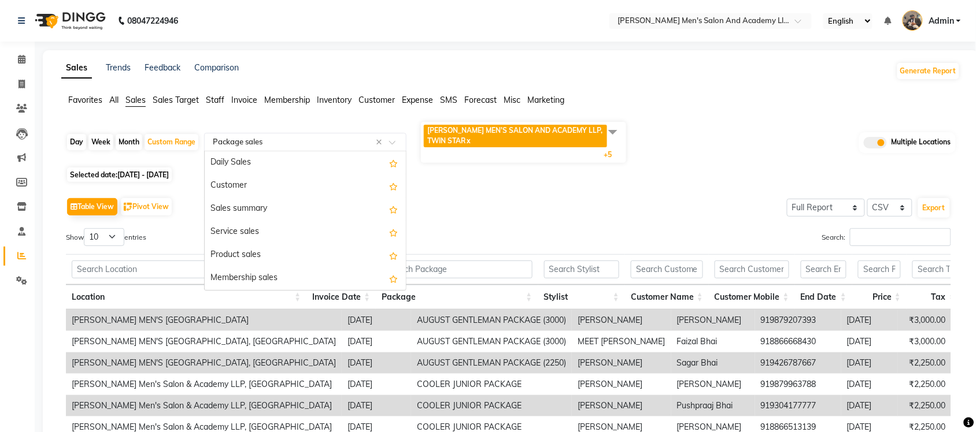
scroll to position [139, 0]
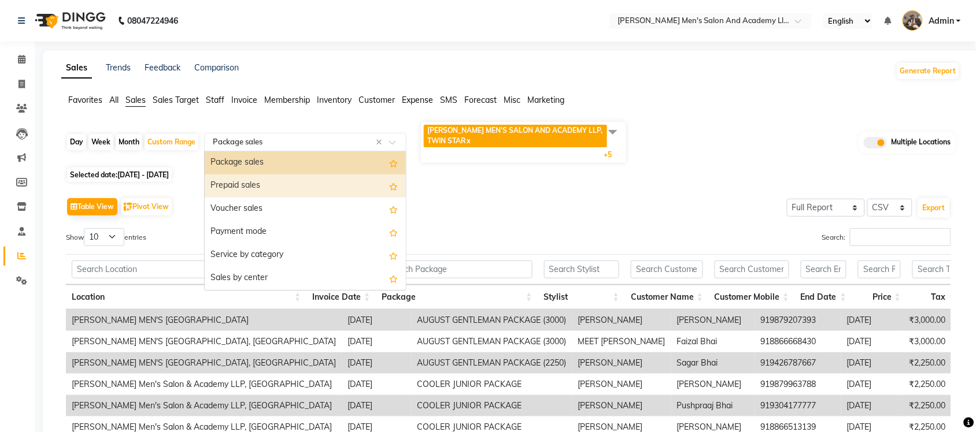
click at [255, 184] on div "Prepaid sales" at bounding box center [305, 186] width 201 height 23
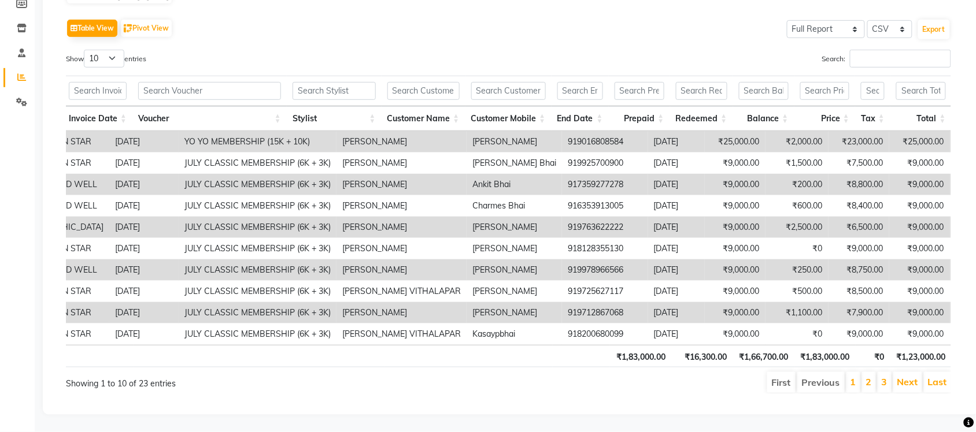
scroll to position [0, 0]
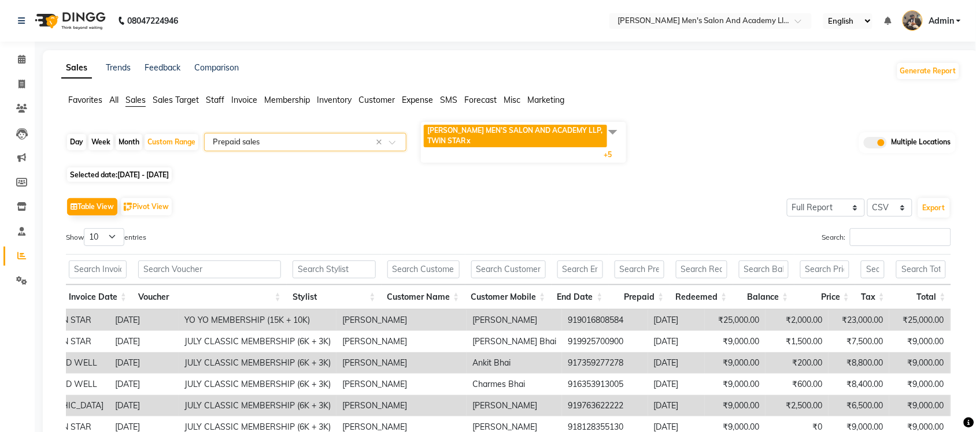
click at [342, 139] on input "text" at bounding box center [293, 142] width 166 height 12
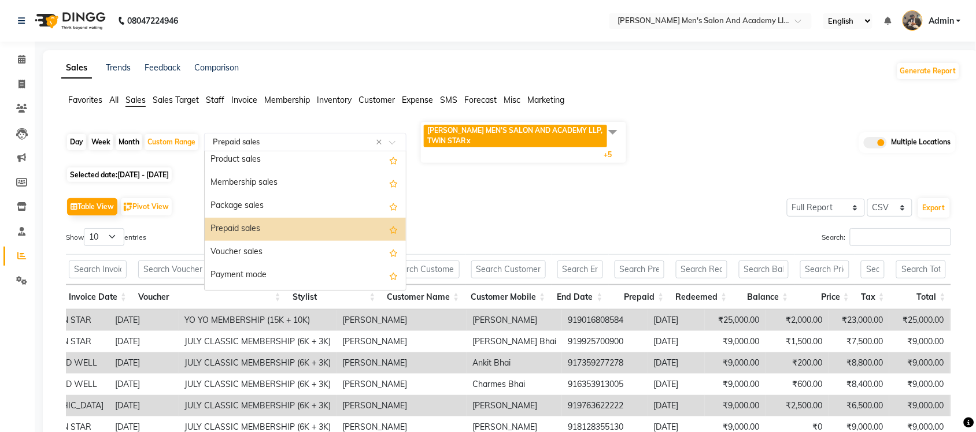
scroll to position [90, 0]
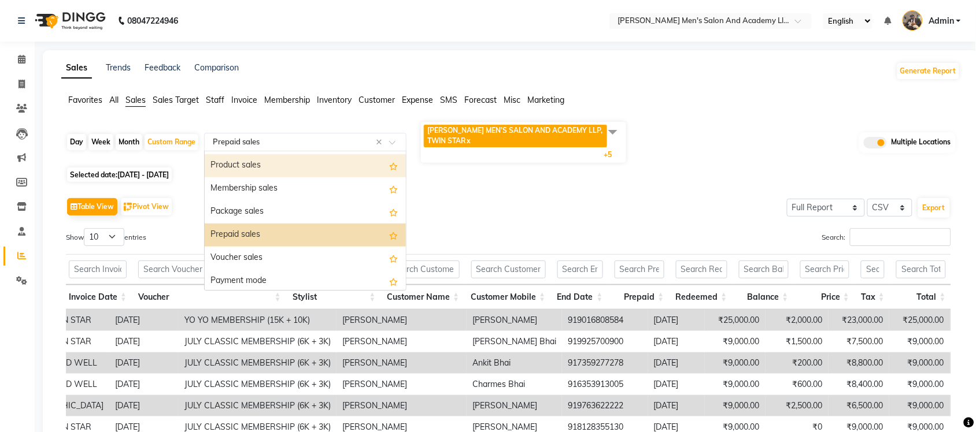
click at [281, 166] on div "Product sales" at bounding box center [305, 165] width 201 height 23
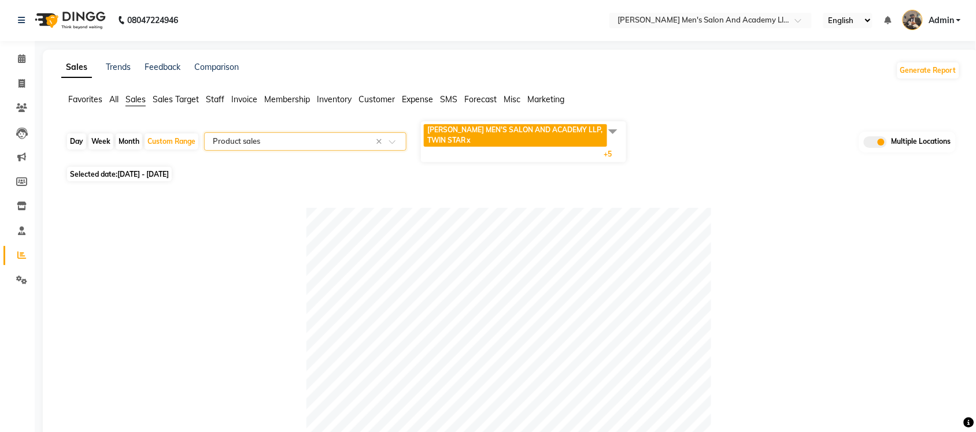
scroll to position [0, 0]
click at [111, 98] on span "All" at bounding box center [113, 100] width 9 height 10
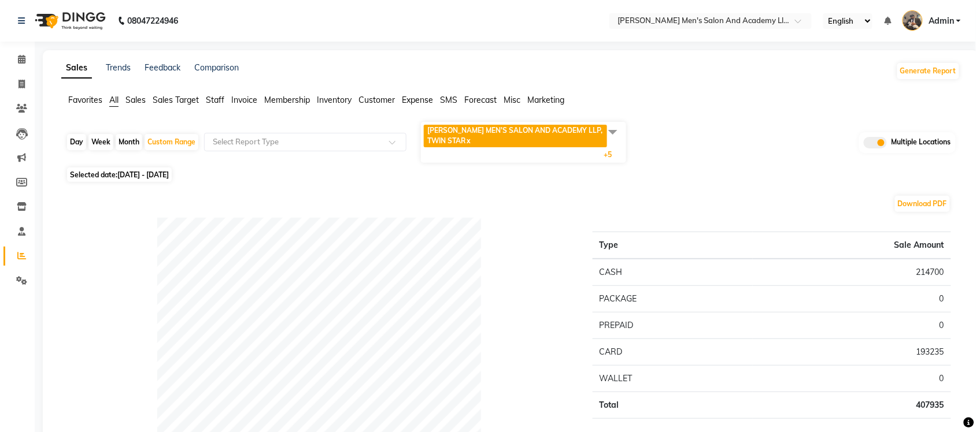
click at [417, 97] on span "Expense" at bounding box center [417, 100] width 31 height 10
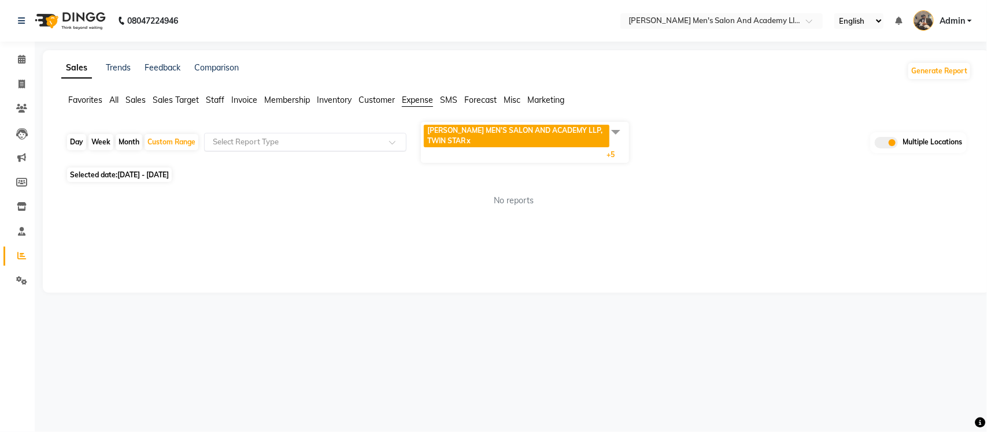
click at [341, 145] on input "text" at bounding box center [293, 142] width 166 height 12
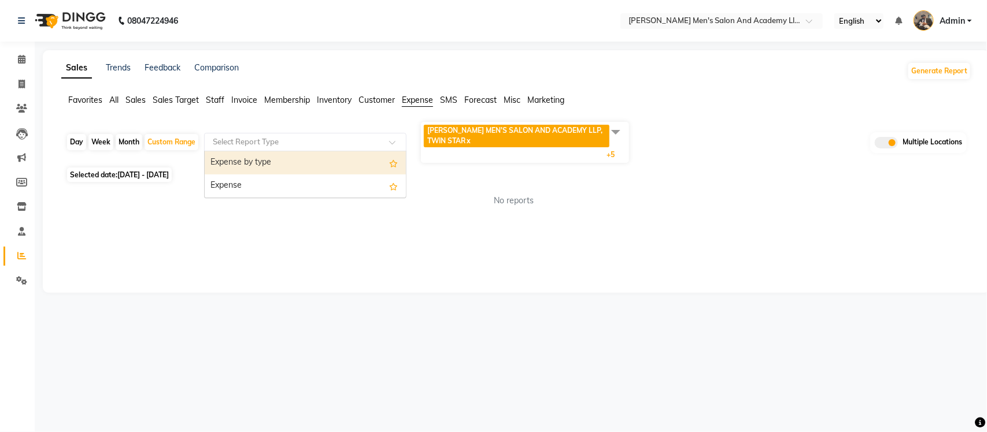
click at [305, 168] on div "Expense by type" at bounding box center [305, 162] width 201 height 23
select select "full_report"
select select "csv"
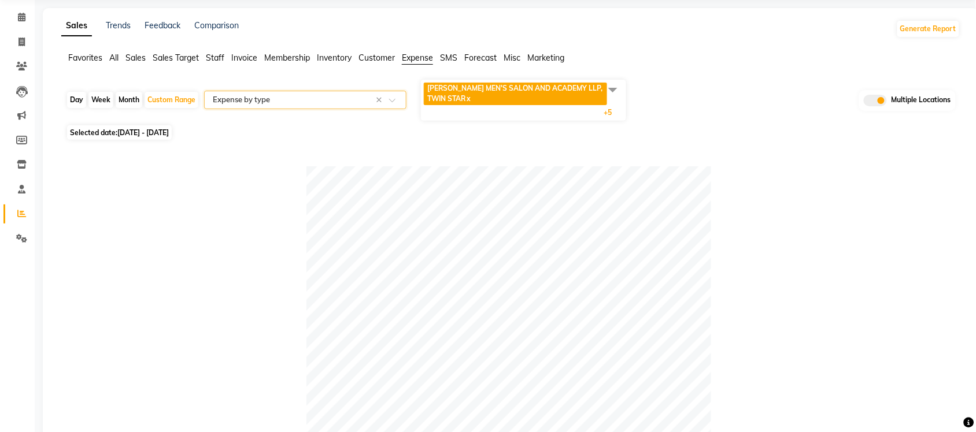
scroll to position [31, 0]
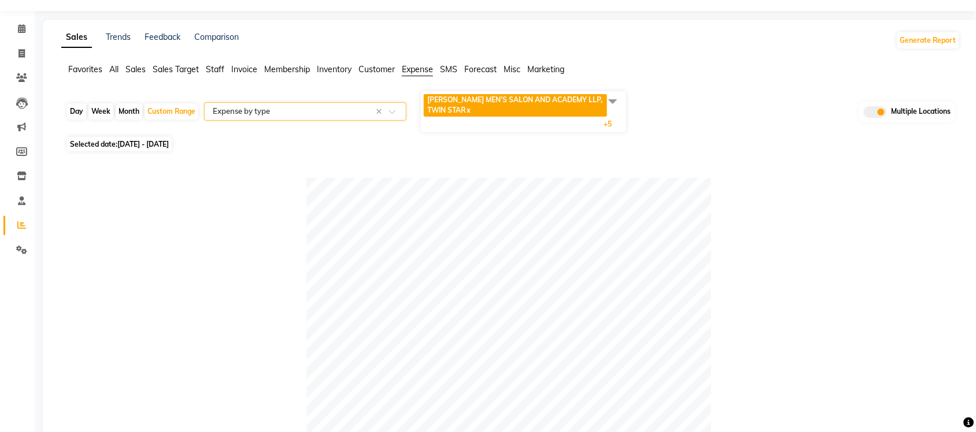
click at [610, 98] on span at bounding box center [612, 101] width 23 height 22
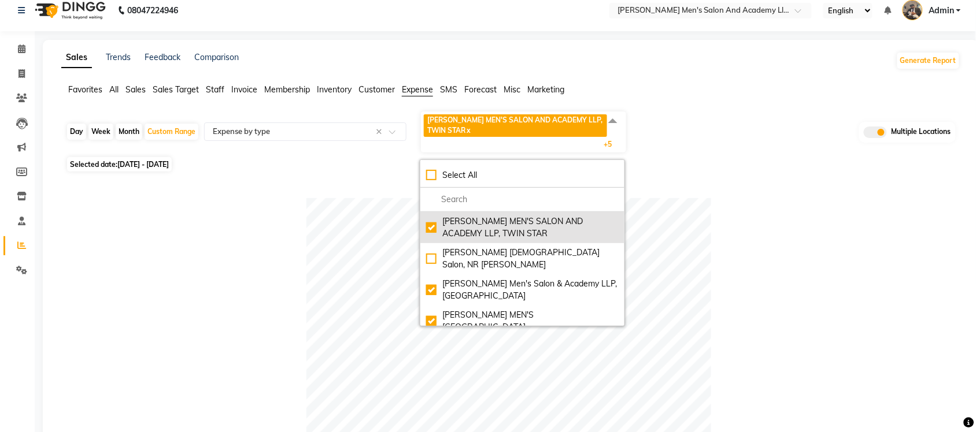
scroll to position [0, 0]
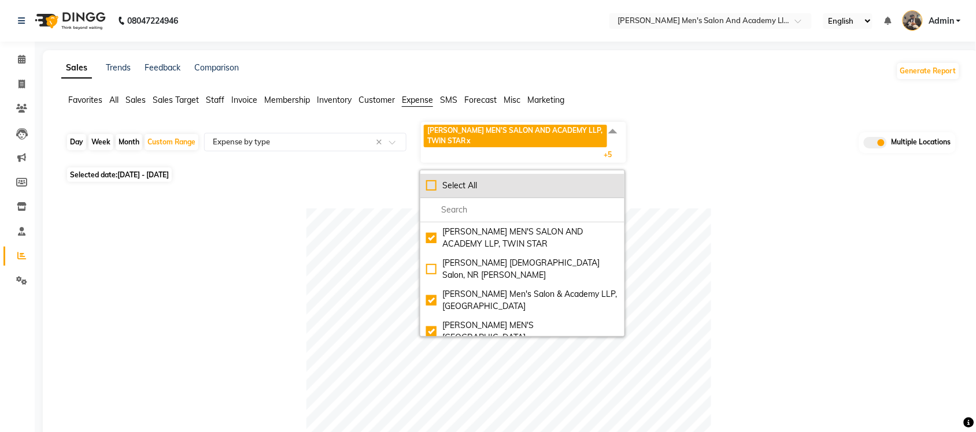
click at [434, 186] on div "Select All" at bounding box center [522, 186] width 192 height 12
checkbox input "true"
click at [434, 186] on div "UnSelect All" at bounding box center [522, 186] width 192 height 12
checkbox input "false"
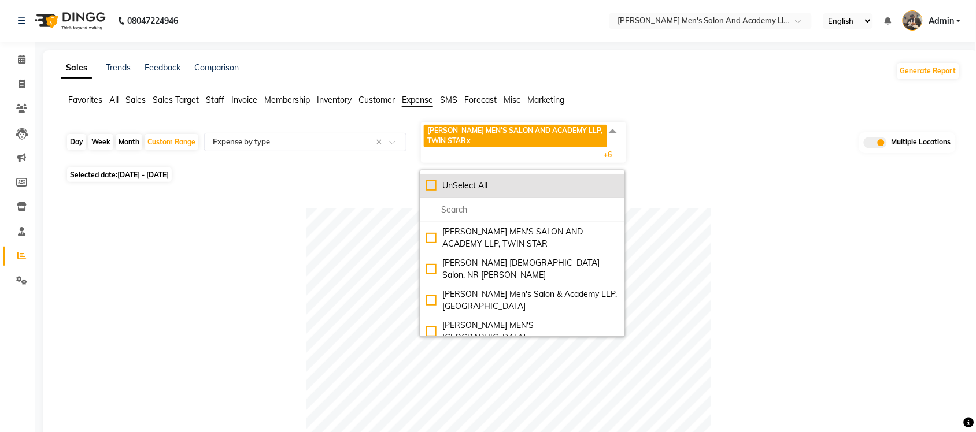
checkbox input "false"
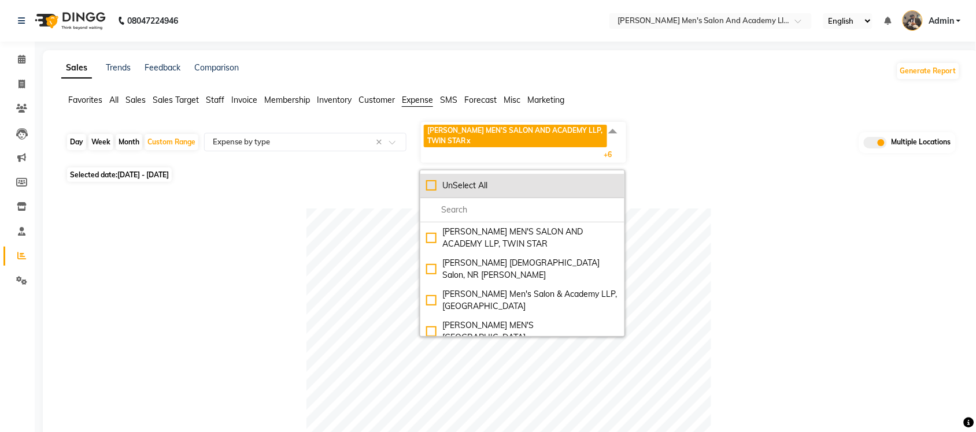
checkbox input "false"
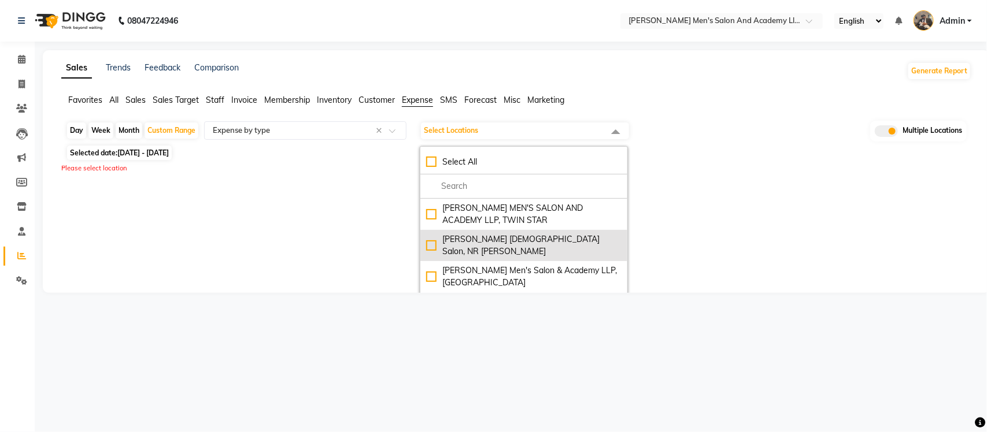
click at [426, 235] on div "Elaine Ladies Salon, NR Balaji Hall" at bounding box center [523, 245] width 195 height 24
checkbox input "true"
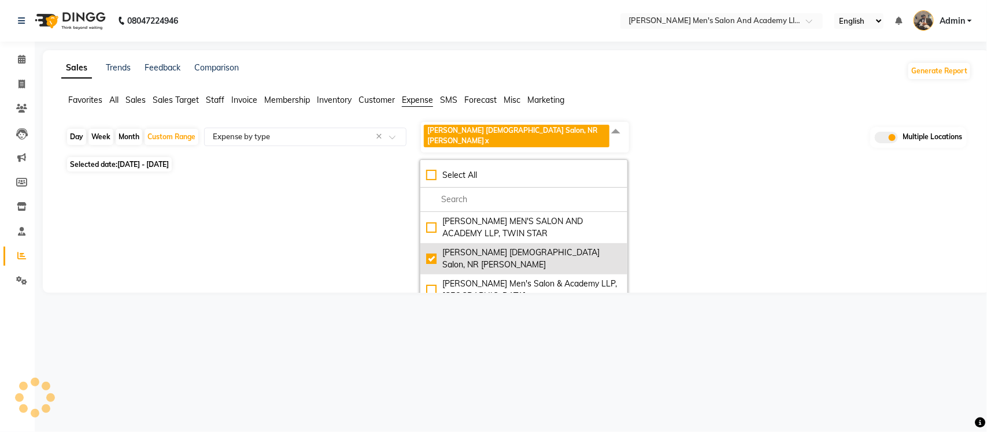
select select "full_report"
select select "csv"
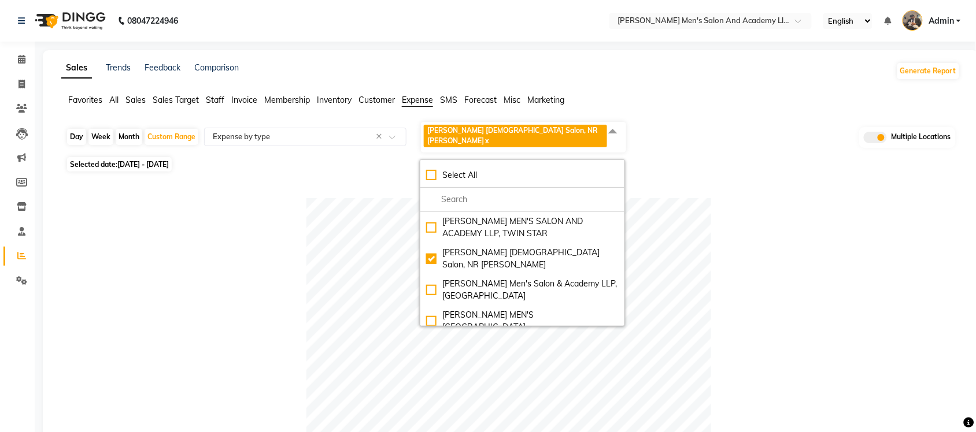
click at [137, 96] on span "Sales" at bounding box center [135, 100] width 20 height 10
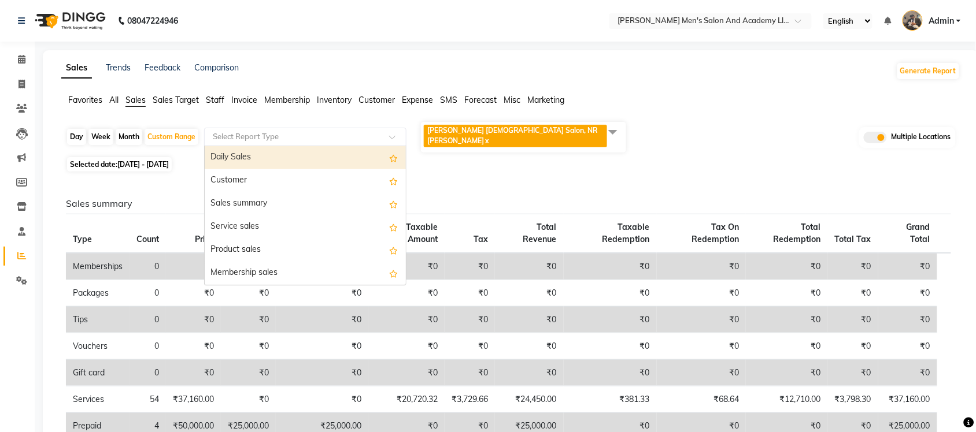
click at [275, 131] on input "text" at bounding box center [293, 137] width 166 height 12
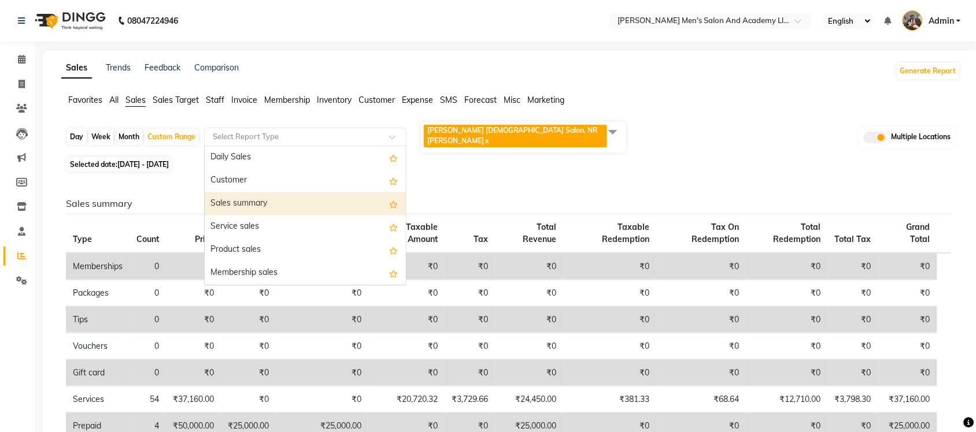
scroll to position [72, 0]
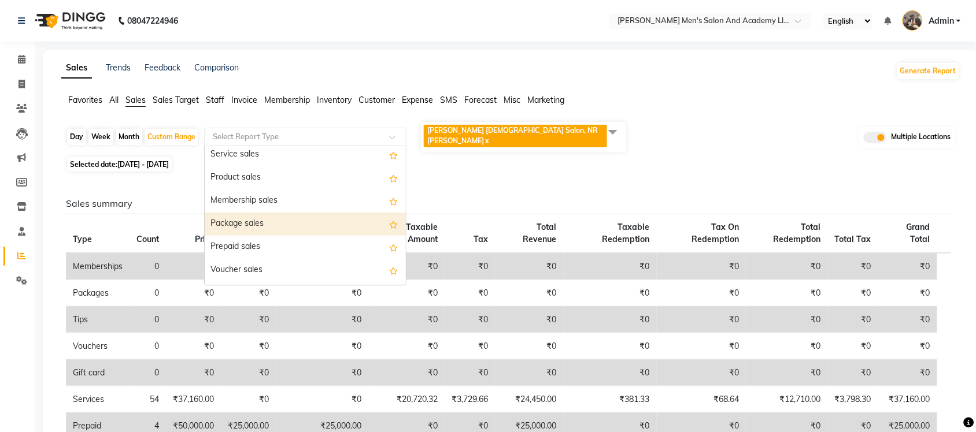
click at [275, 217] on div "Package sales" at bounding box center [305, 224] width 201 height 23
select select "full_report"
select select "csv"
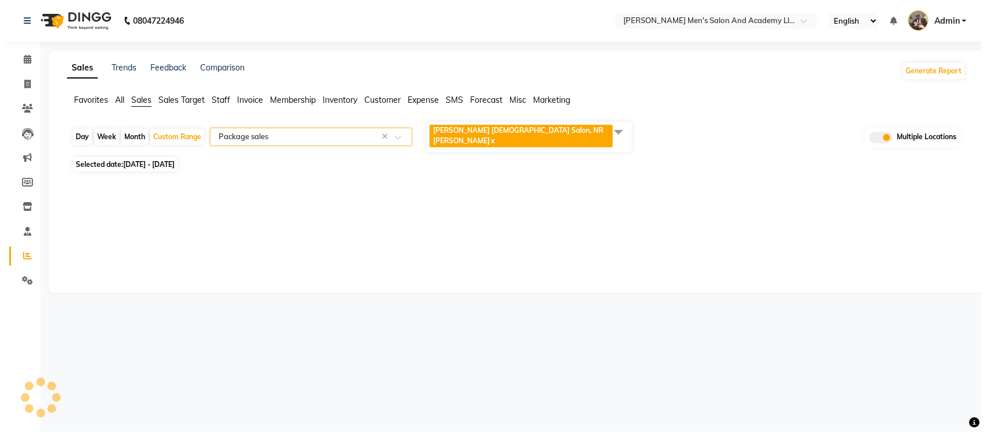
scroll to position [0, 0]
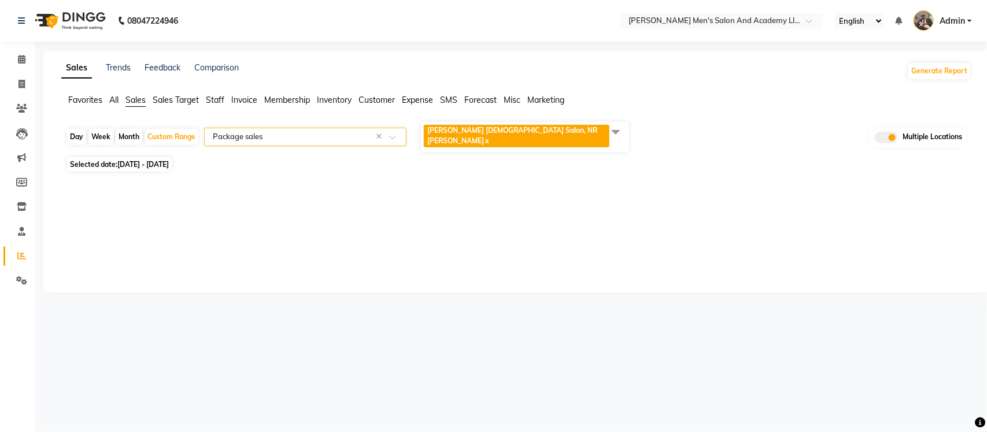
click at [379, 184] on div "Sales Trends Feedback Comparison Generate Report Favorites All Sales Sales Targ…" at bounding box center [516, 171] width 947 height 243
click at [327, 133] on input "text" at bounding box center [293, 137] width 166 height 12
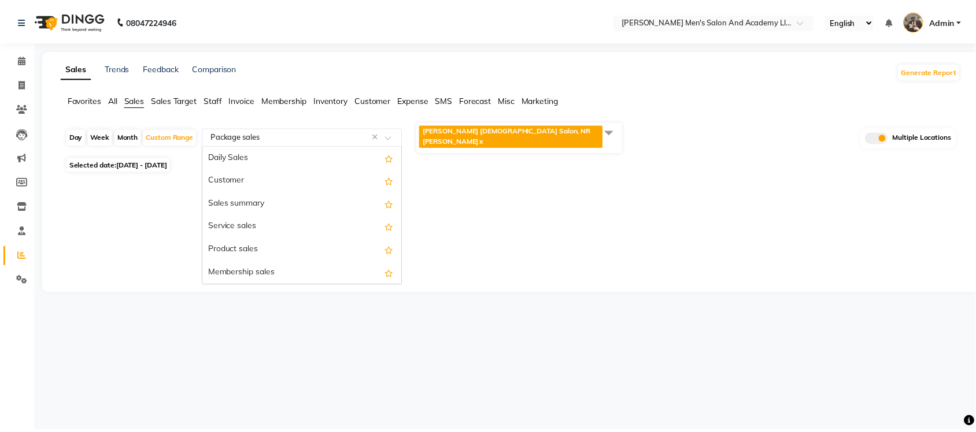
scroll to position [139, 0]
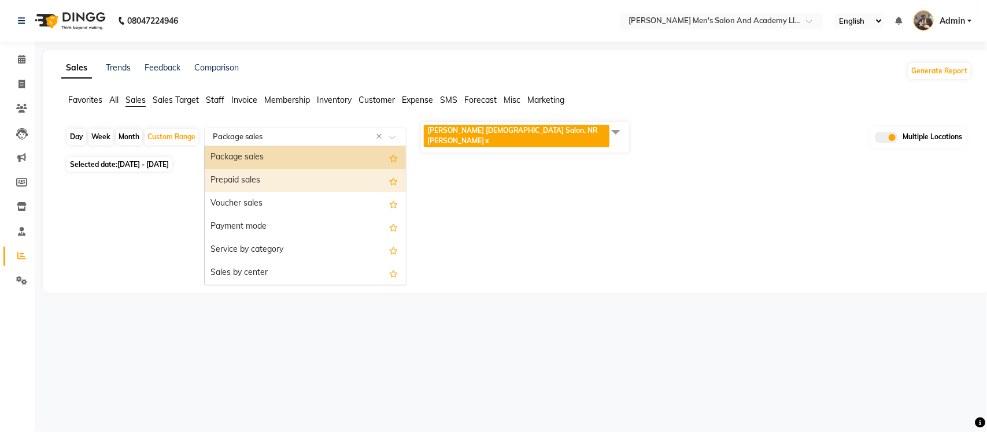
click at [308, 177] on div "Prepaid sales" at bounding box center [305, 180] width 201 height 23
select select "full_report"
select select "csv"
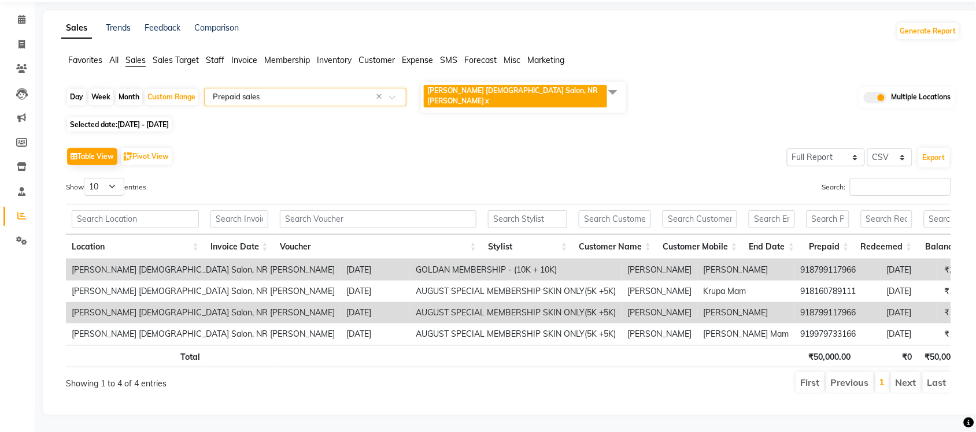
scroll to position [0, 165]
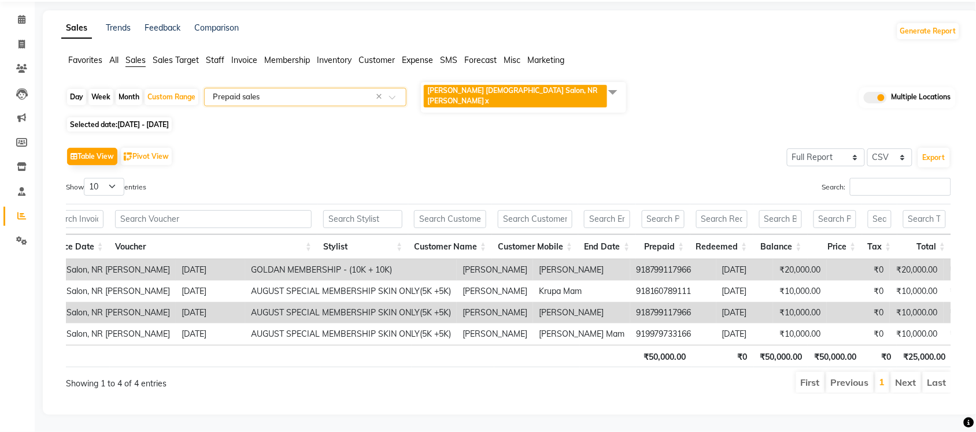
click at [339, 91] on input "text" at bounding box center [293, 97] width 166 height 12
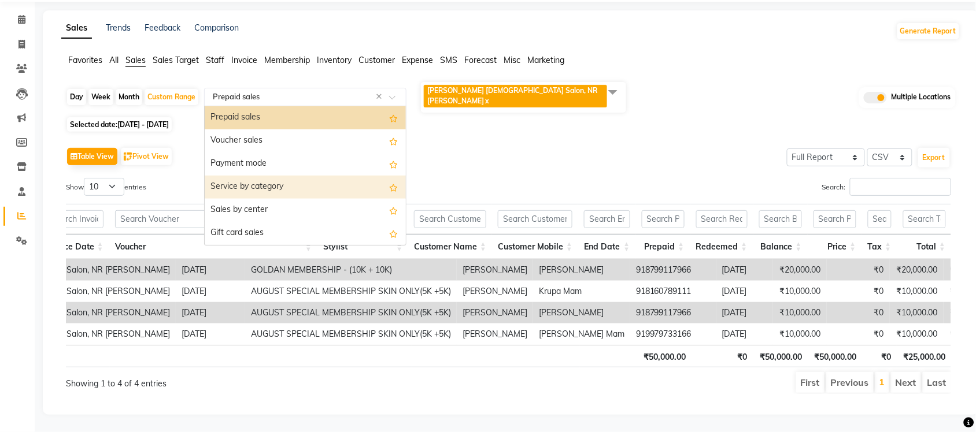
scroll to position [90, 0]
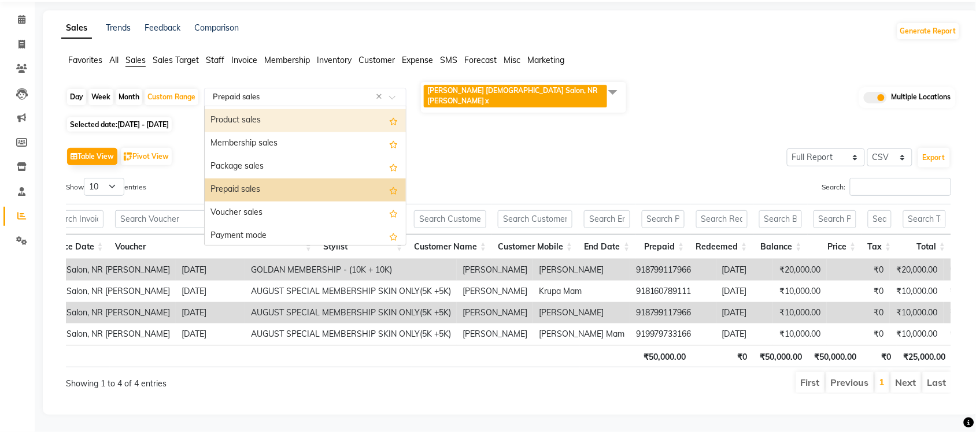
click at [284, 109] on div "Product sales" at bounding box center [305, 120] width 201 height 23
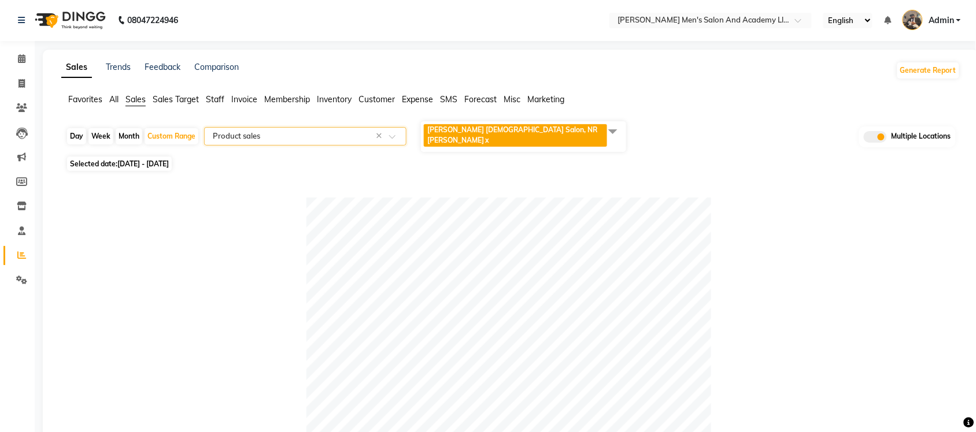
scroll to position [0, 0]
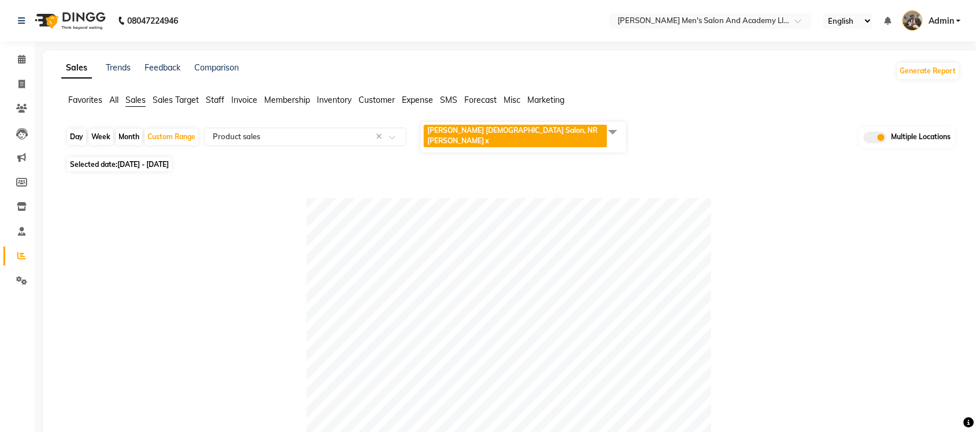
click at [417, 99] on span "Expense" at bounding box center [417, 100] width 31 height 10
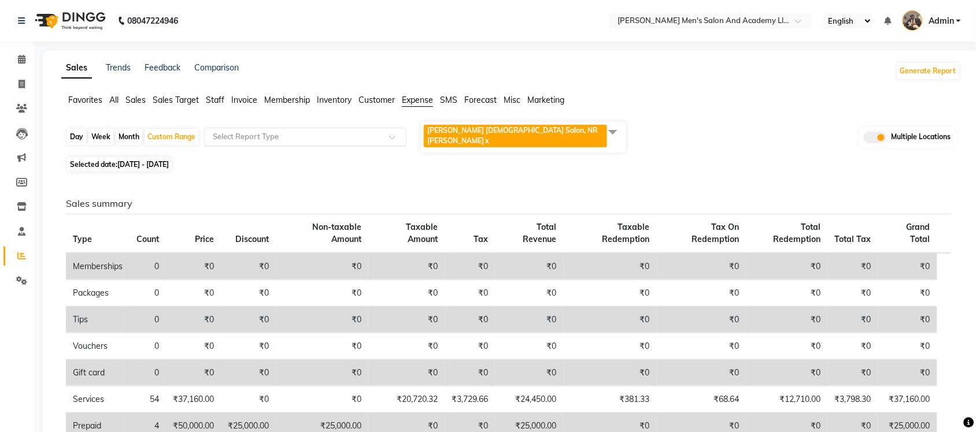
click at [322, 137] on input "text" at bounding box center [293, 137] width 166 height 12
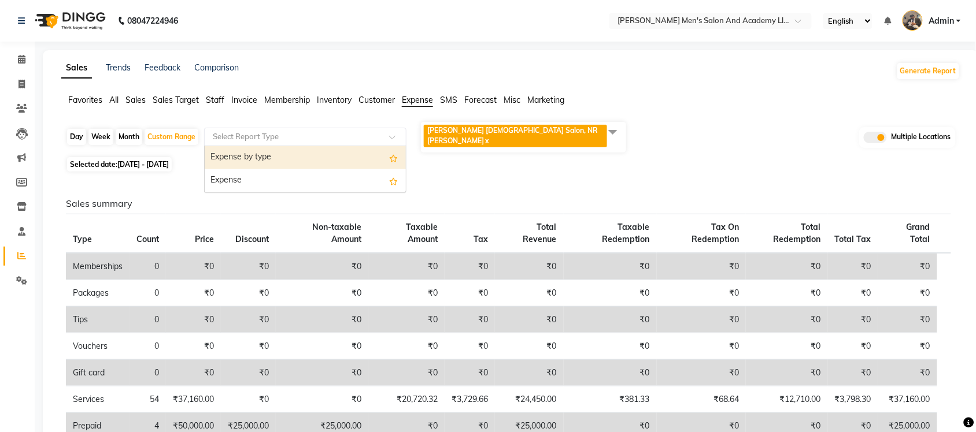
click at [307, 149] on div "Expense by type" at bounding box center [305, 157] width 201 height 23
select select "full_report"
select select "csv"
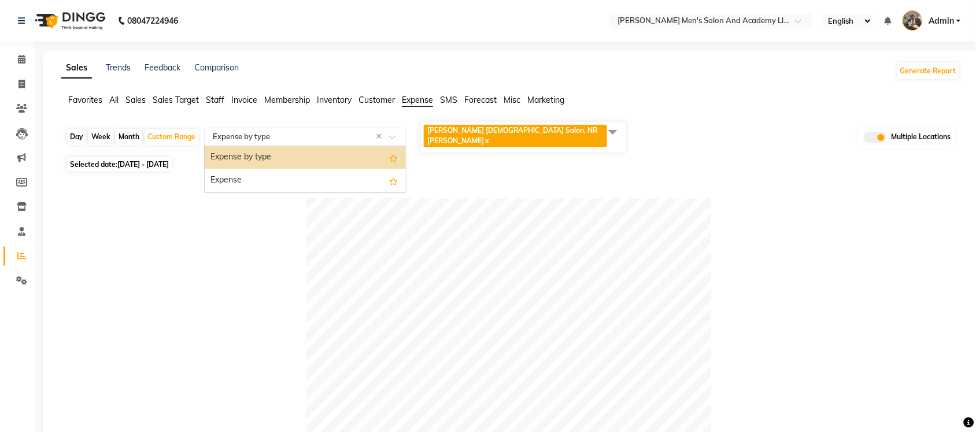
click at [294, 133] on input "text" at bounding box center [293, 137] width 166 height 12
click at [129, 99] on span "Sales" at bounding box center [135, 100] width 20 height 10
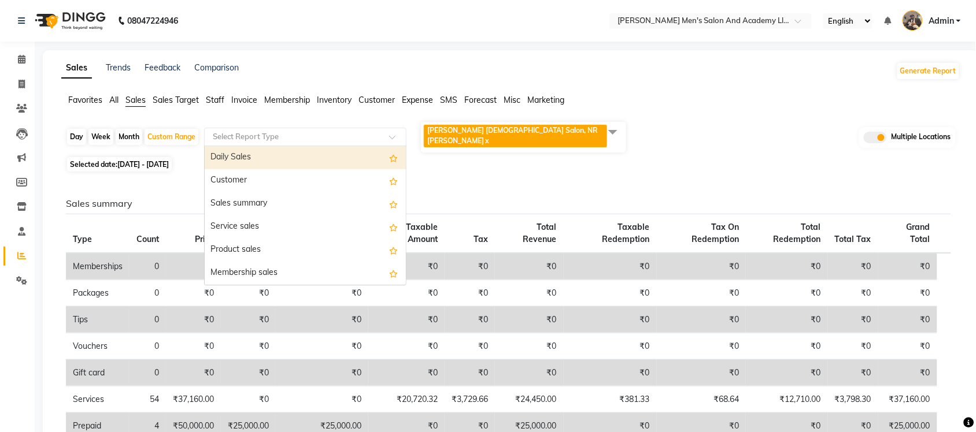
click at [260, 132] on input "text" at bounding box center [293, 137] width 166 height 12
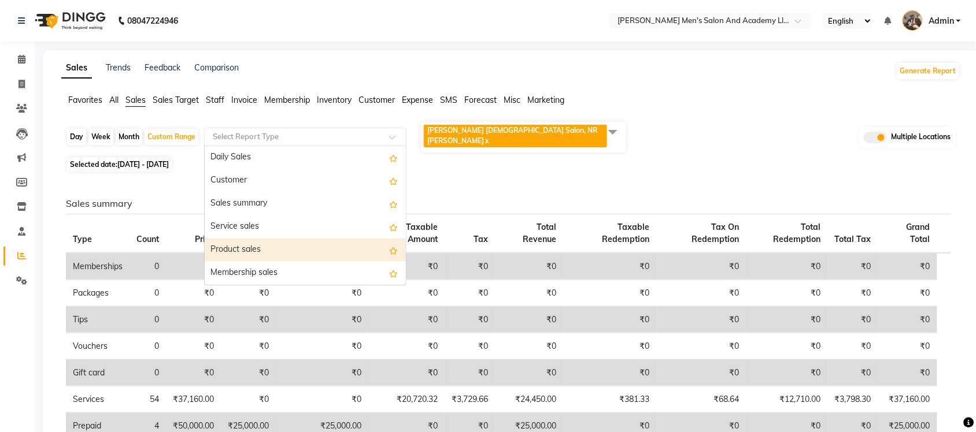
click at [266, 239] on div "Product sales" at bounding box center [305, 250] width 201 height 23
select select "full_report"
select select "csv"
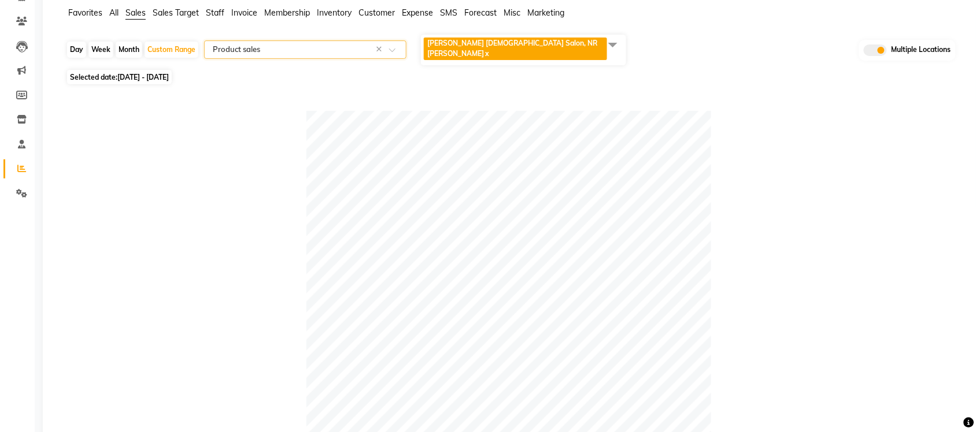
scroll to position [82, 0]
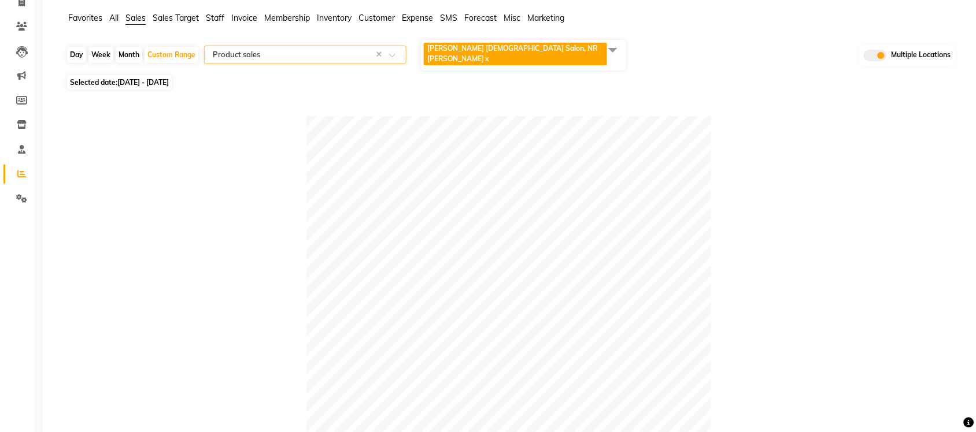
click at [422, 13] on span "Expense" at bounding box center [417, 18] width 31 height 10
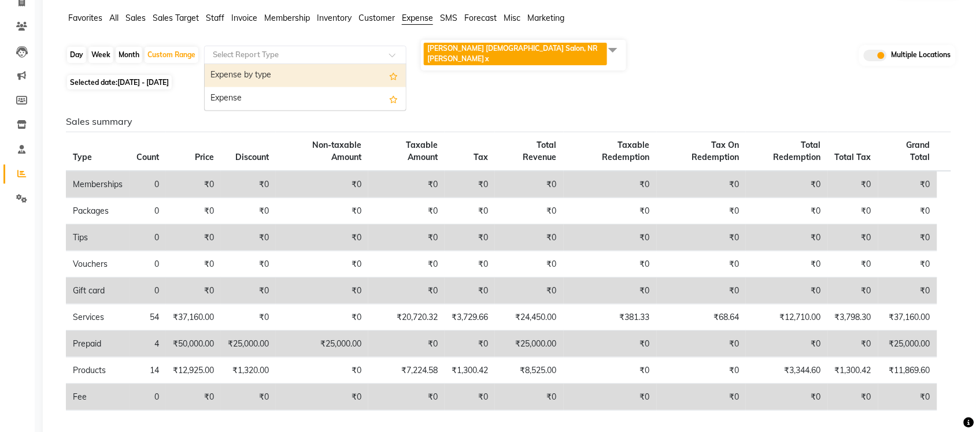
click at [327, 50] on input "text" at bounding box center [293, 55] width 166 height 12
click at [301, 74] on div "Expense by type" at bounding box center [305, 75] width 201 height 23
select select "full_report"
select select "csv"
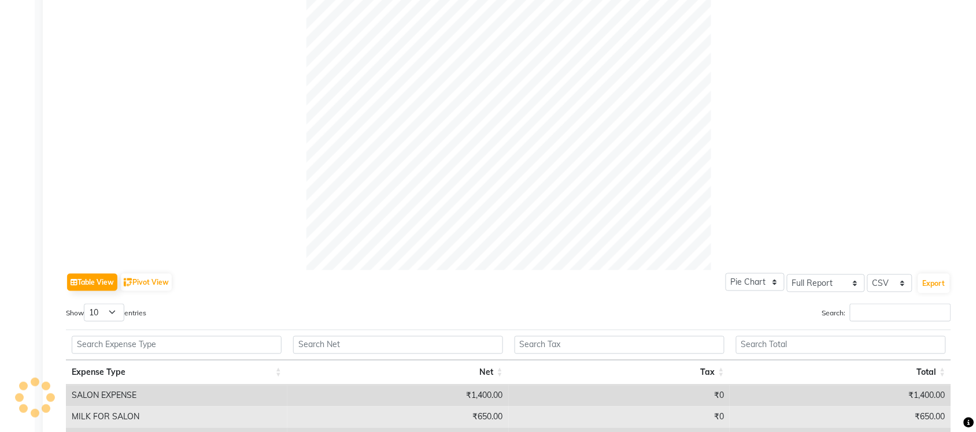
scroll to position [0, 0]
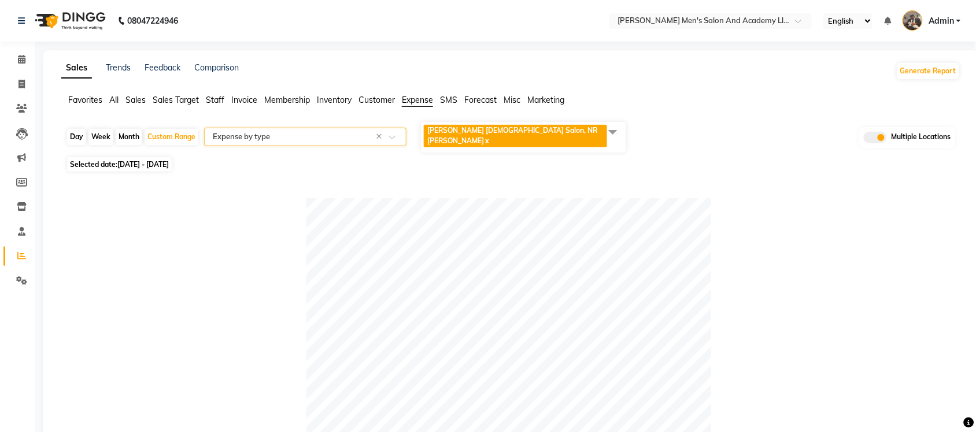
click at [116, 99] on span "All" at bounding box center [113, 100] width 9 height 10
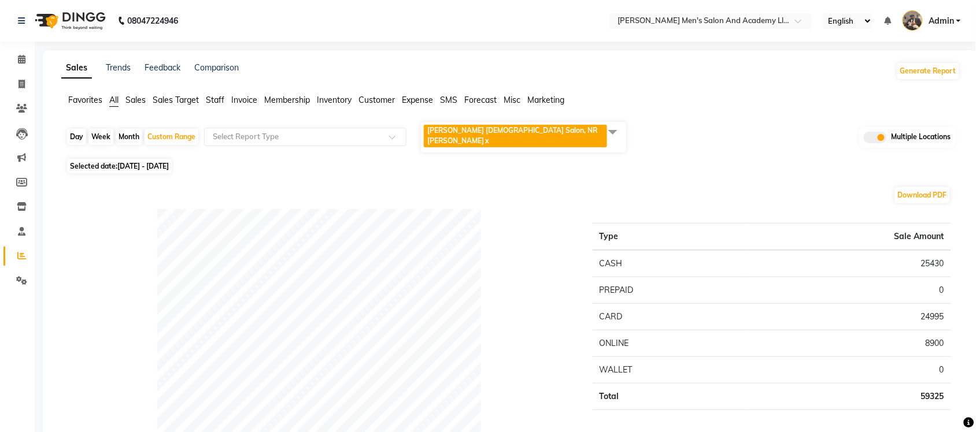
click at [114, 104] on span "All" at bounding box center [113, 100] width 9 height 10
click at [16, 82] on span at bounding box center [22, 84] width 20 height 13
select select "service"
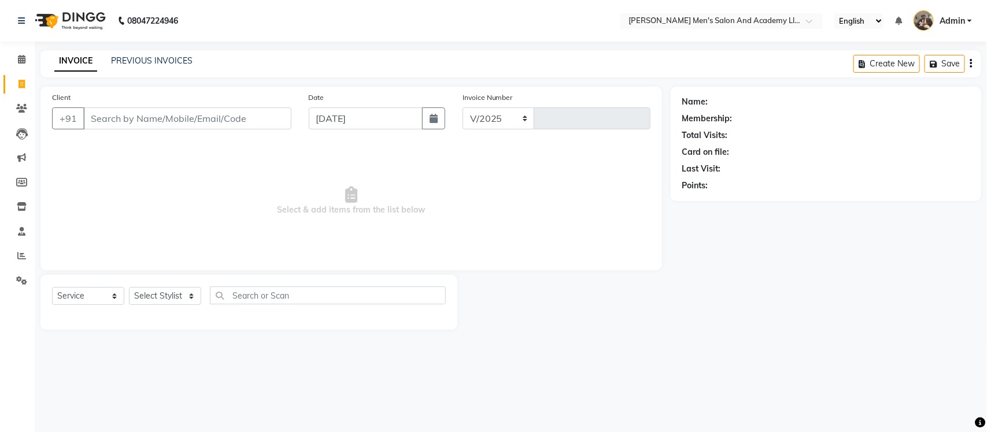
select select "6752"
type input "8698"
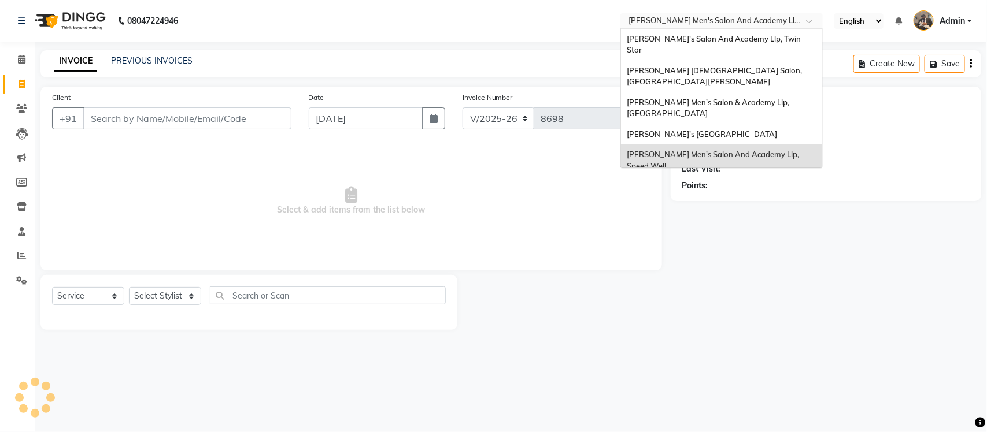
click at [651, 25] on input "text" at bounding box center [710, 22] width 168 height 12
select select "membership"
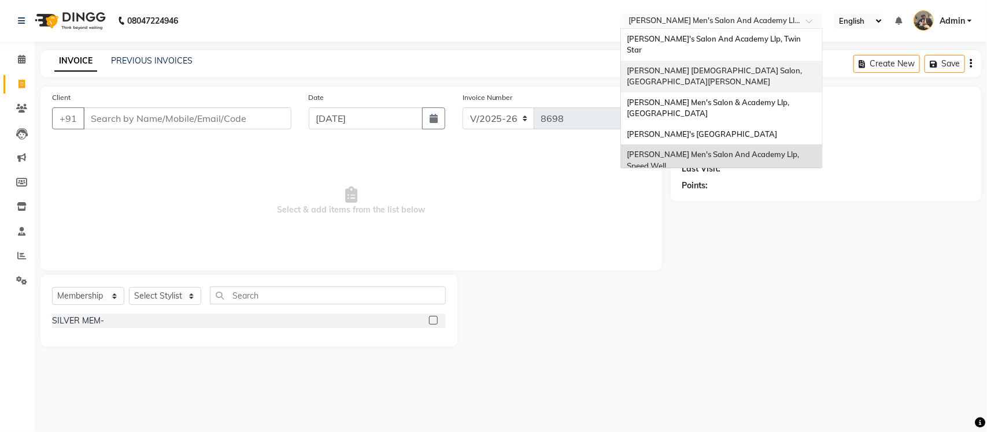
click at [674, 66] on span "[PERSON_NAME] [DEMOGRAPHIC_DATA] Salon, [GEOGRAPHIC_DATA][PERSON_NAME]" at bounding box center [714, 76] width 177 height 21
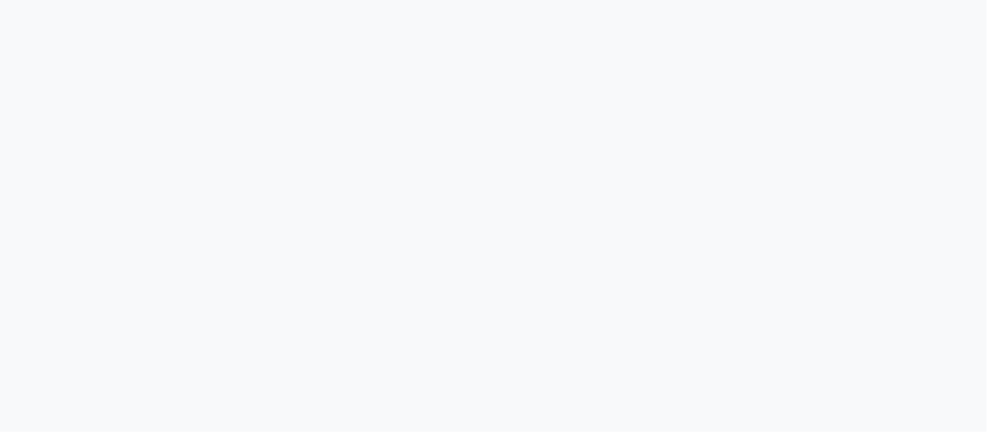
select select "service"
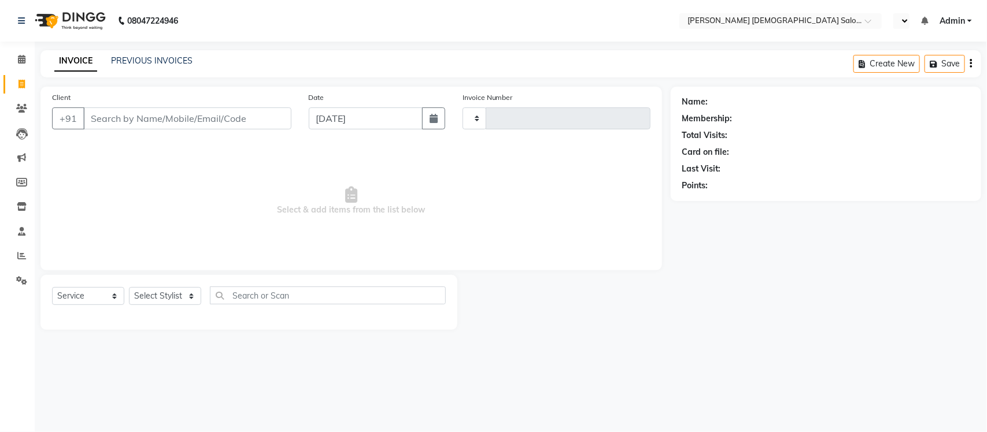
type input "4352"
select select "en"
select select "7542"
select select "membership"
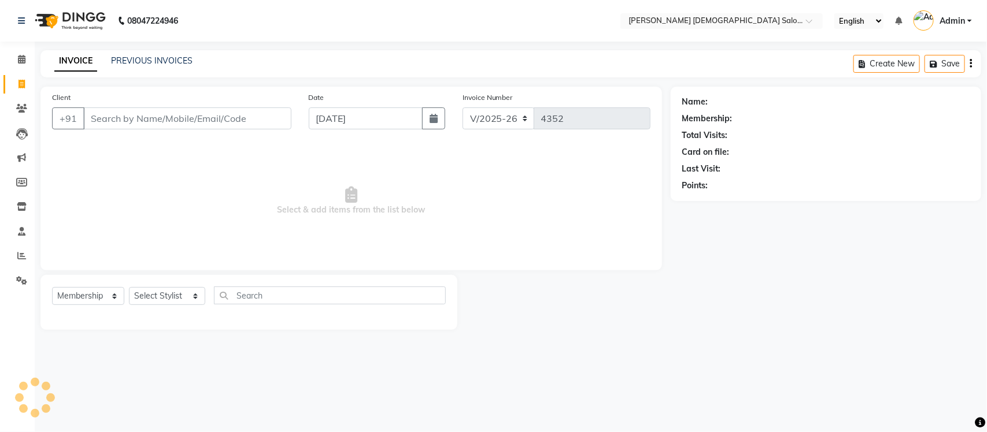
click at [801, 240] on div "Name: Membership: Total Visits: Card on file: Last Visit: Points:" at bounding box center [829, 208] width 319 height 243
click at [158, 62] on link "PREVIOUS INVOICES" at bounding box center [151, 60] width 81 height 10
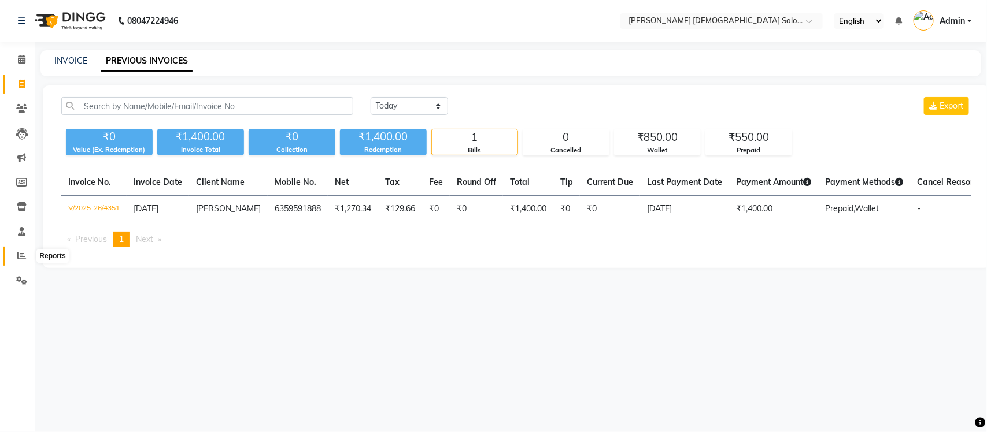
click at [24, 255] on icon at bounding box center [21, 255] width 9 height 9
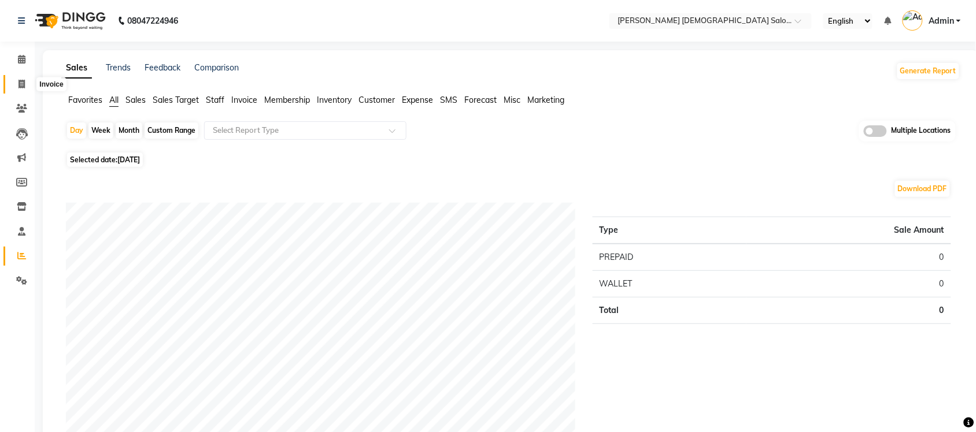
click at [24, 84] on icon at bounding box center [21, 84] width 6 height 9
select select "service"
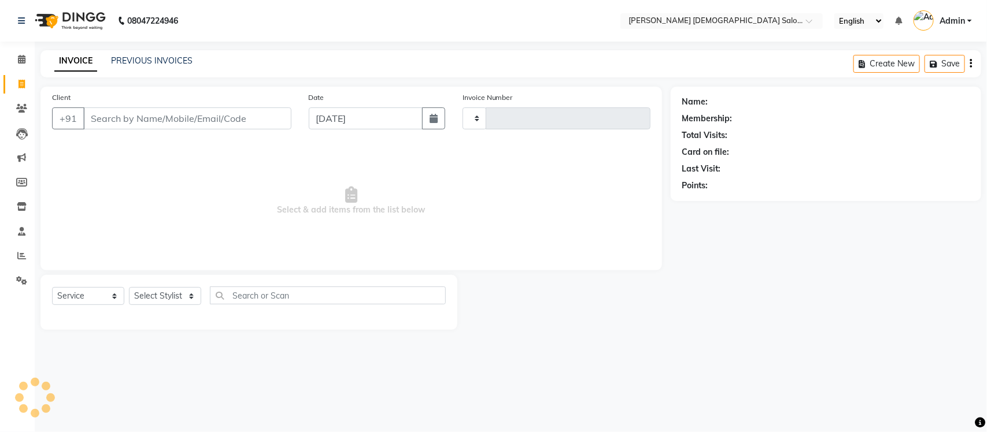
type input "4352"
select select "7542"
click at [174, 62] on link "PREVIOUS INVOICES" at bounding box center [151, 60] width 81 height 10
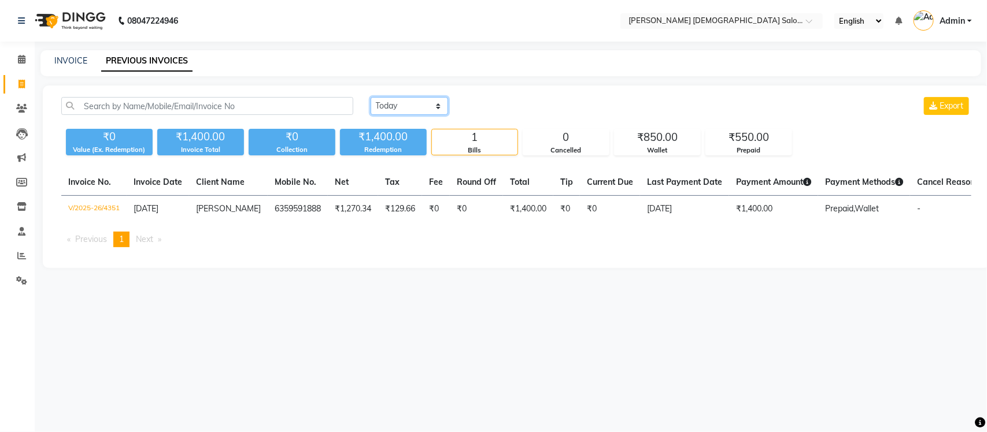
click at [381, 106] on select "Today Yesterday Custom Range" at bounding box center [408, 106] width 77 height 18
select select "range"
click at [370, 97] on select "Today Yesterday Custom Range" at bounding box center [408, 106] width 77 height 18
click at [498, 107] on input "[DATE]" at bounding box center [503, 106] width 81 height 16
select select "9"
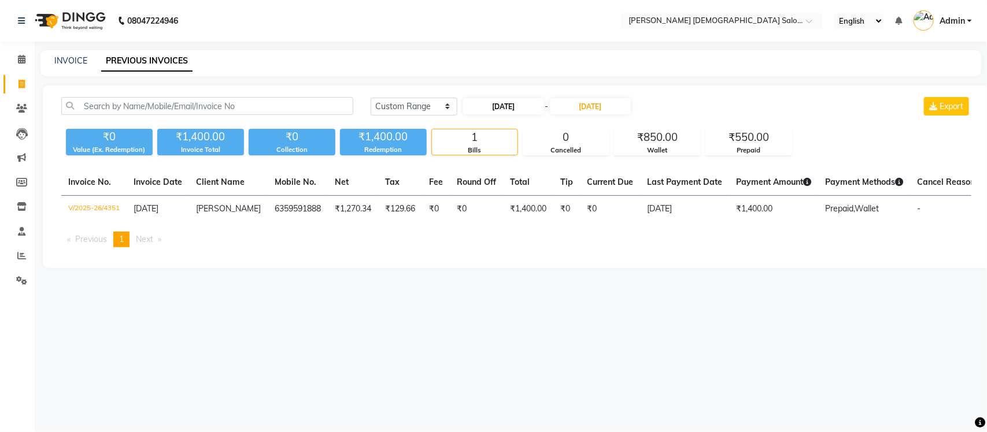
select select "2025"
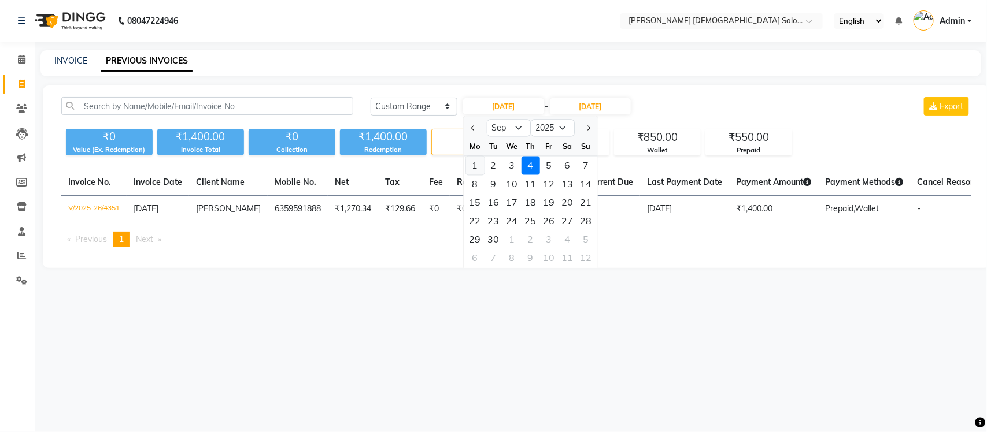
click at [468, 163] on div "1" at bounding box center [475, 166] width 18 height 18
type input "01-09-2025"
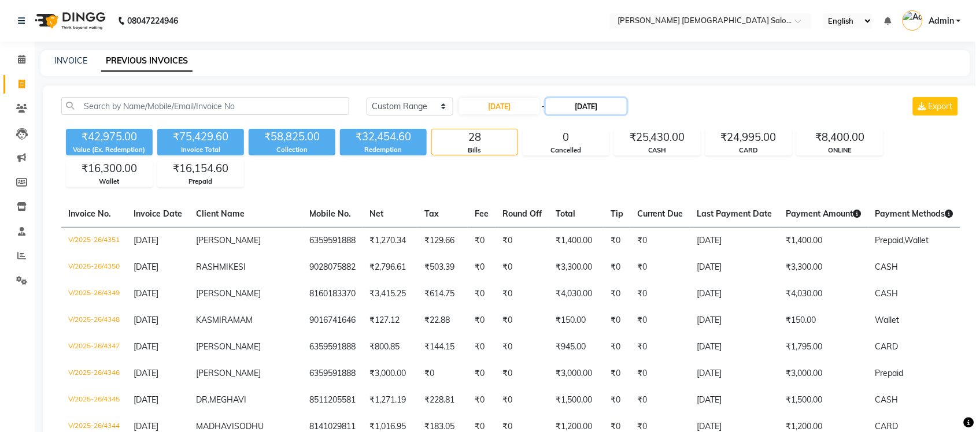
click at [580, 105] on input "[DATE]" at bounding box center [586, 106] width 81 height 16
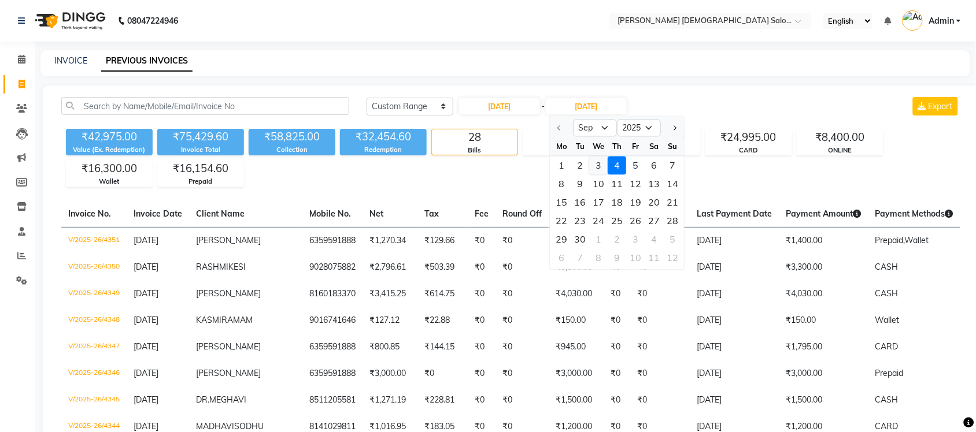
click at [599, 165] on div "3" at bounding box center [598, 166] width 18 height 18
type input "03-09-2025"
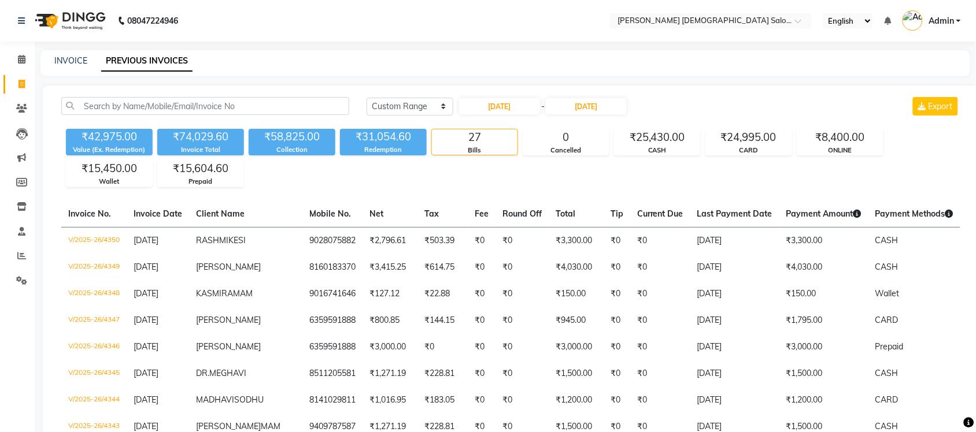
drag, startPoint x: 21, startPoint y: 255, endPoint x: 23, endPoint y: 249, distance: 6.2
click at [21, 255] on icon at bounding box center [21, 255] width 9 height 9
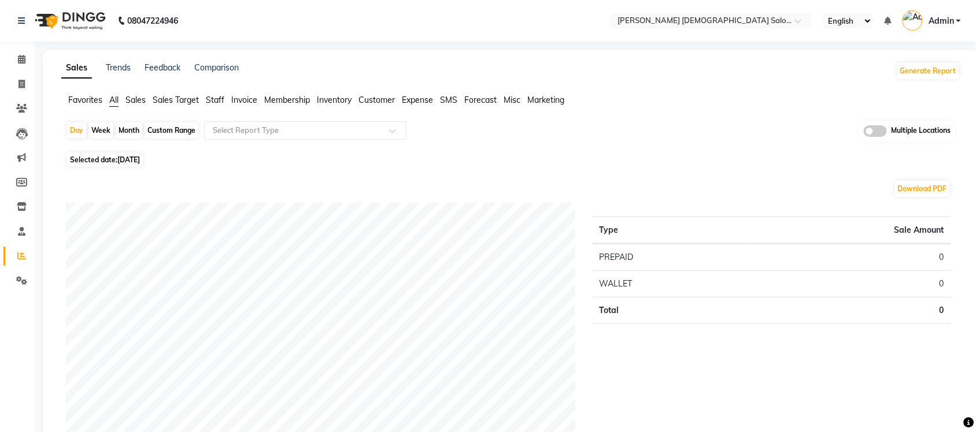
click at [156, 132] on div "Custom Range" at bounding box center [171, 131] width 54 height 16
select select "9"
select select "2025"
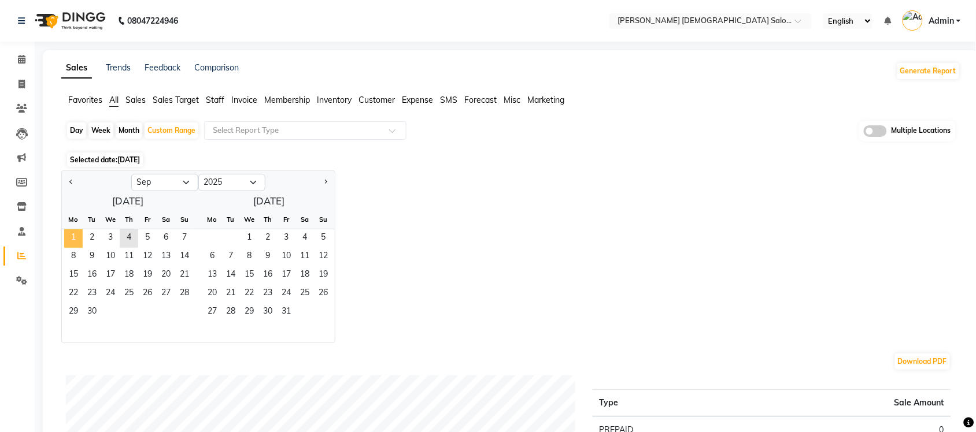
click at [81, 243] on span "1" at bounding box center [73, 238] width 18 height 18
click at [114, 238] on span "3" at bounding box center [110, 238] width 18 height 18
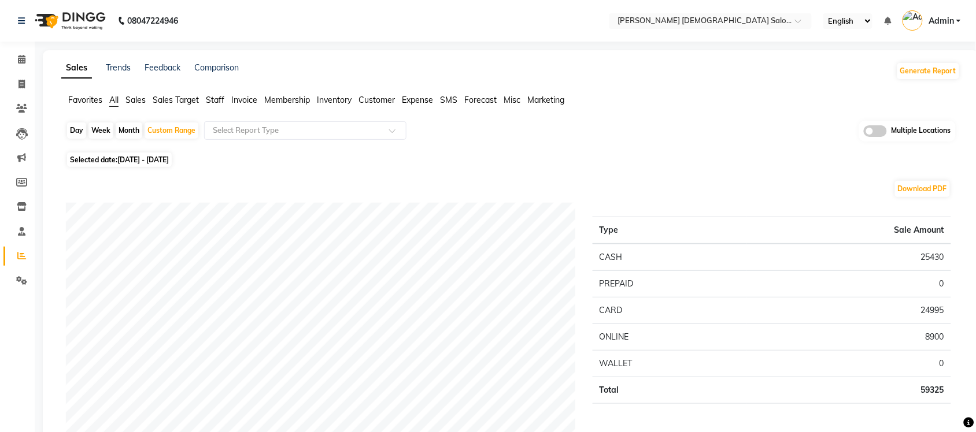
click at [131, 98] on span "Sales" at bounding box center [135, 100] width 20 height 10
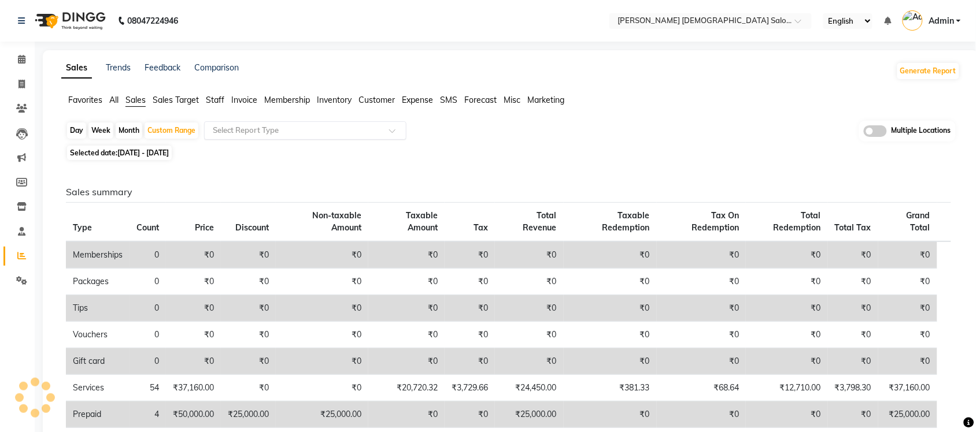
click at [263, 129] on input "text" at bounding box center [293, 131] width 166 height 12
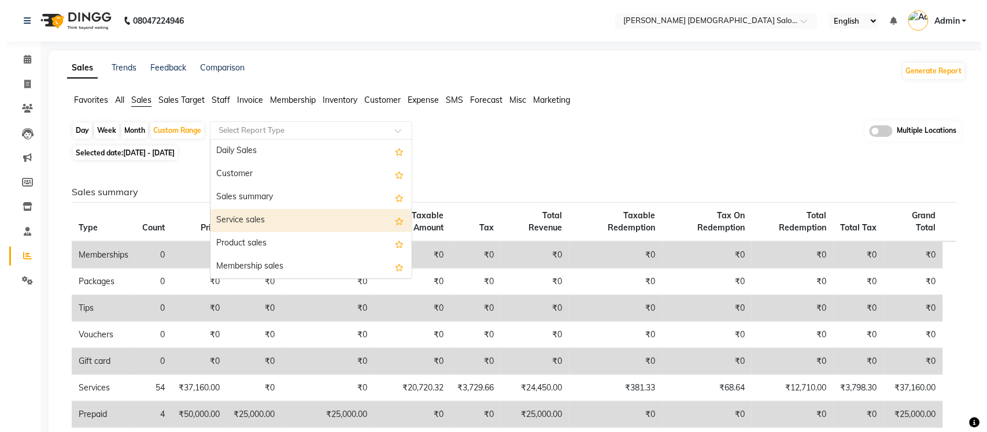
scroll to position [72, 0]
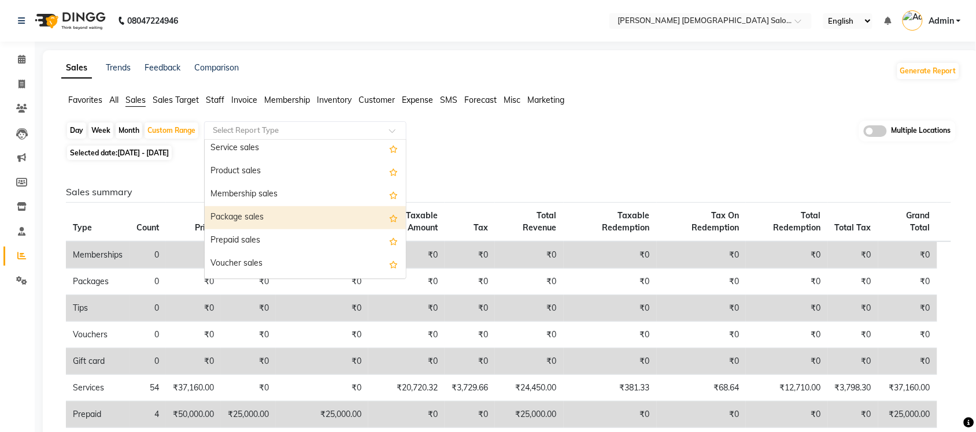
click at [255, 212] on div "Package sales" at bounding box center [305, 217] width 201 height 23
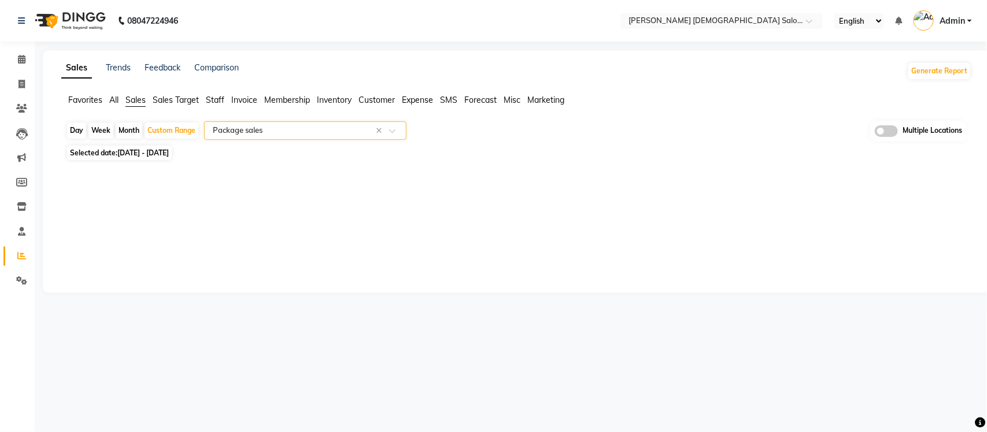
click at [330, 130] on input "text" at bounding box center [293, 131] width 166 height 12
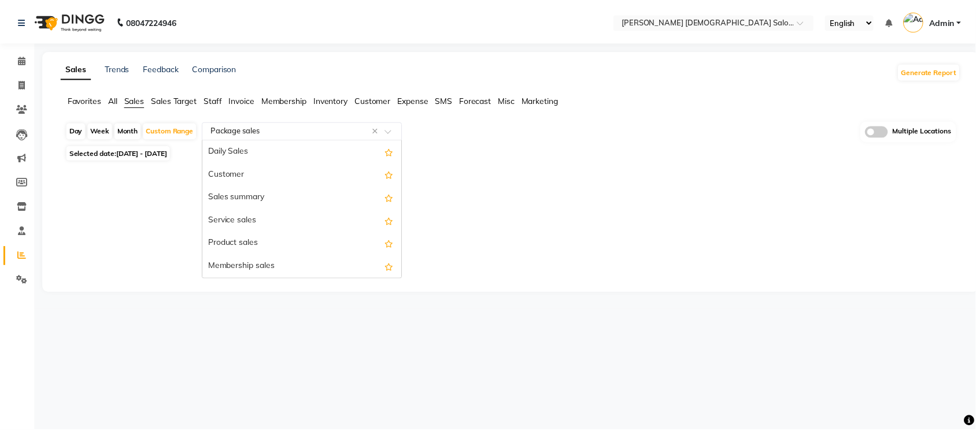
scroll to position [139, 0]
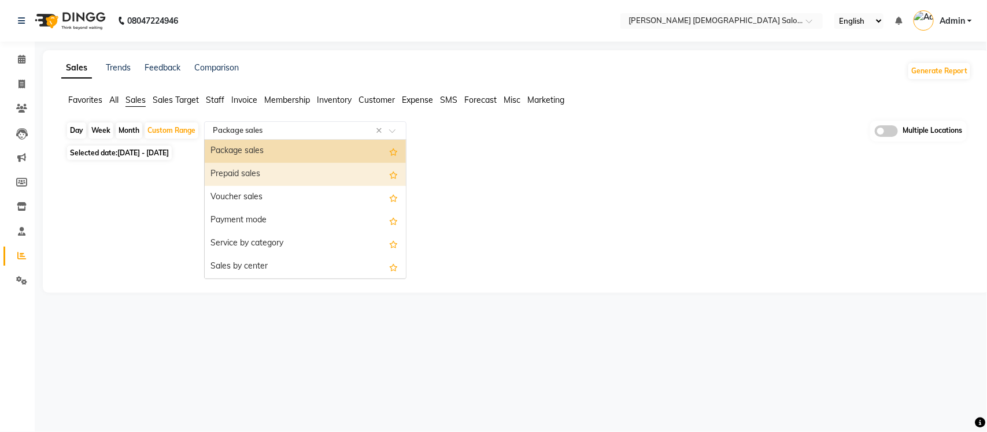
click at [276, 169] on div "Prepaid sales" at bounding box center [305, 174] width 201 height 23
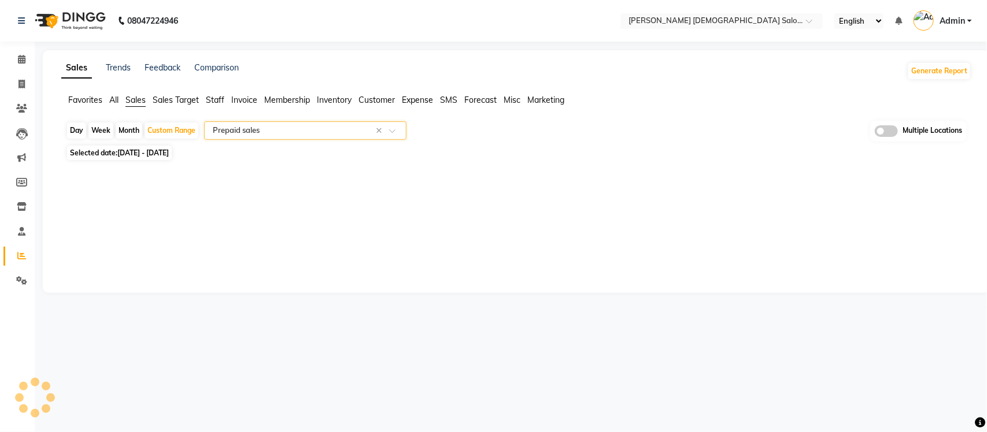
select select "full_report"
select select "csv"
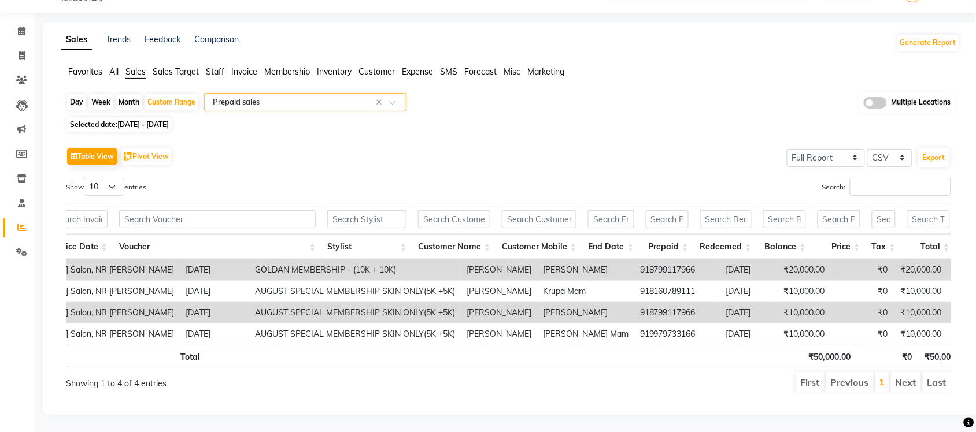
scroll to position [0, 165]
click at [340, 97] on input "text" at bounding box center [293, 103] width 166 height 12
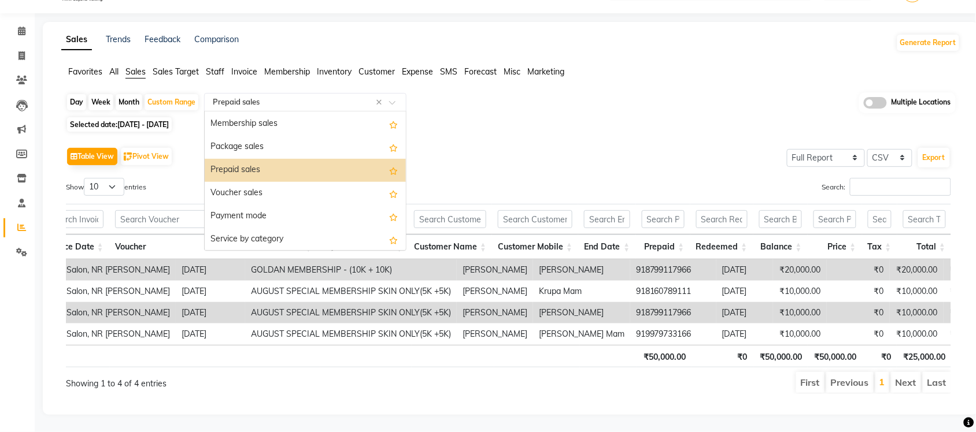
scroll to position [90, 0]
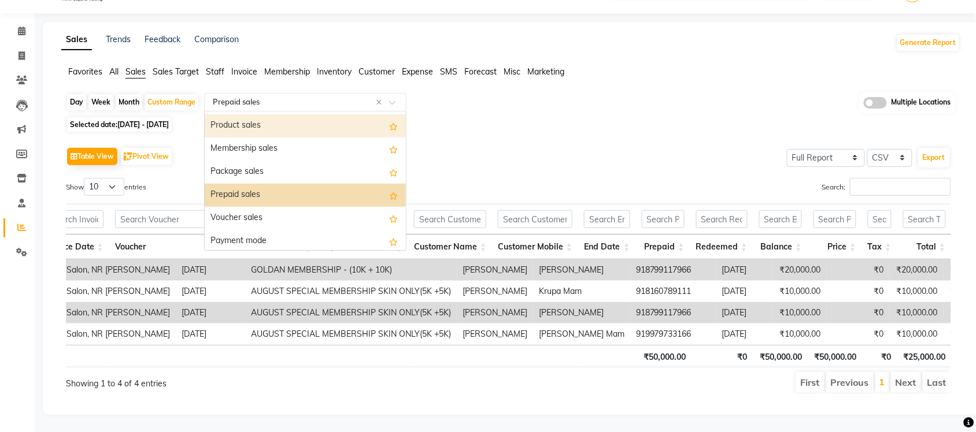
click at [272, 114] on div "Product sales" at bounding box center [305, 125] width 201 height 23
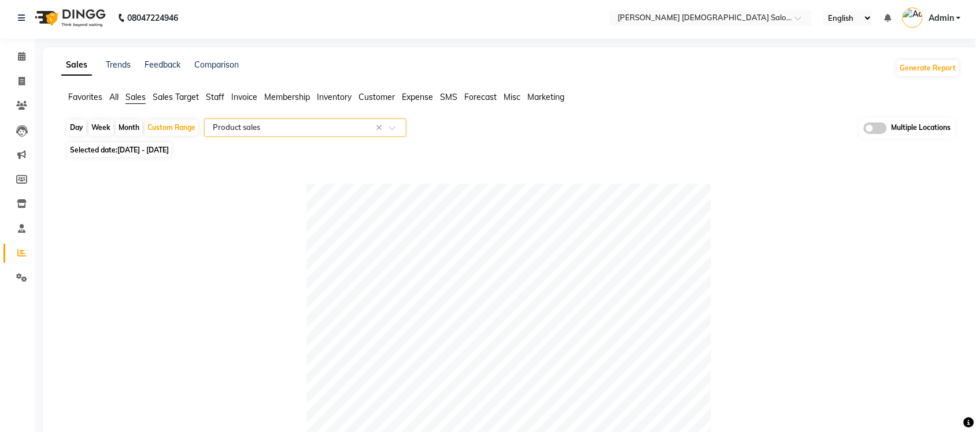
scroll to position [0, 0]
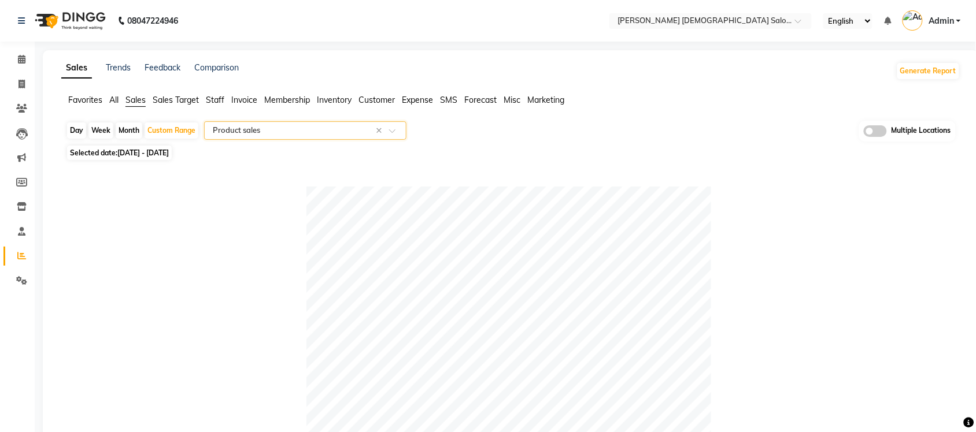
click at [410, 101] on span "Expense" at bounding box center [417, 100] width 31 height 10
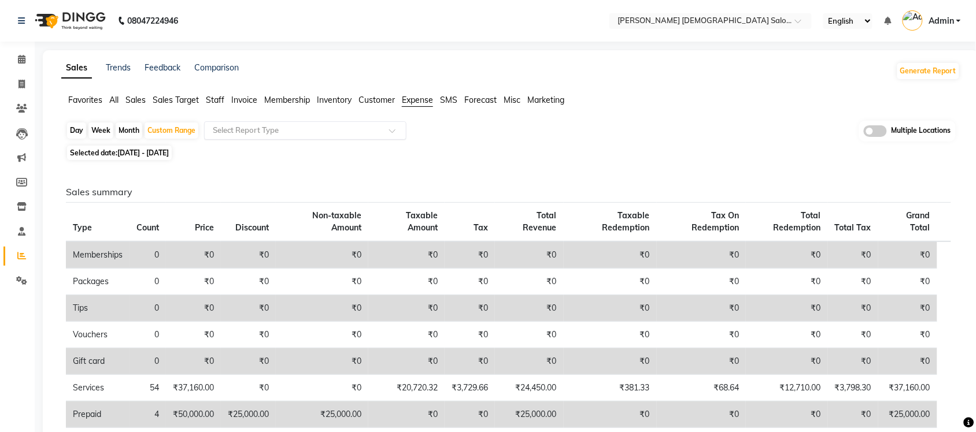
click at [296, 131] on input "text" at bounding box center [293, 131] width 166 height 12
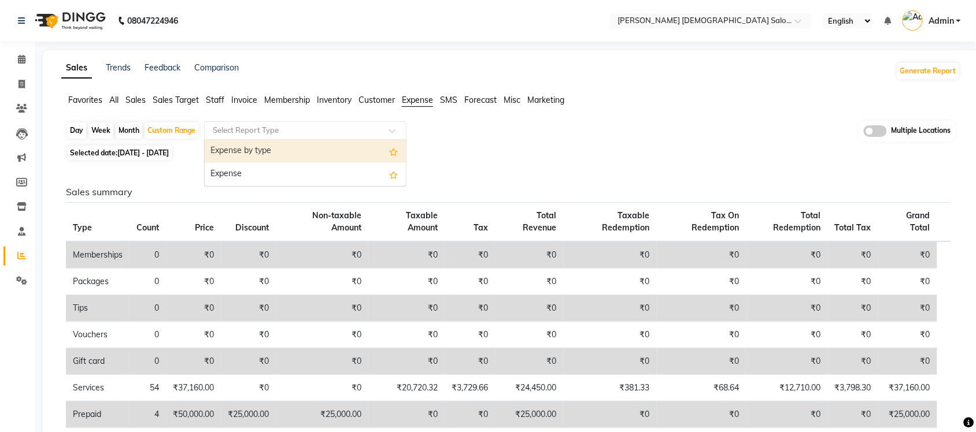
click at [276, 156] on div "Expense by type" at bounding box center [305, 151] width 201 height 23
select select "full_report"
select select "csv"
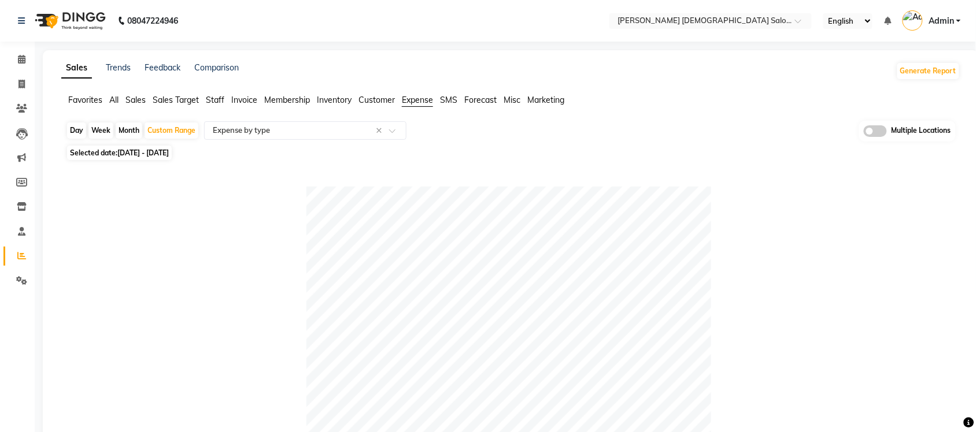
click at [111, 100] on span "All" at bounding box center [113, 100] width 9 height 10
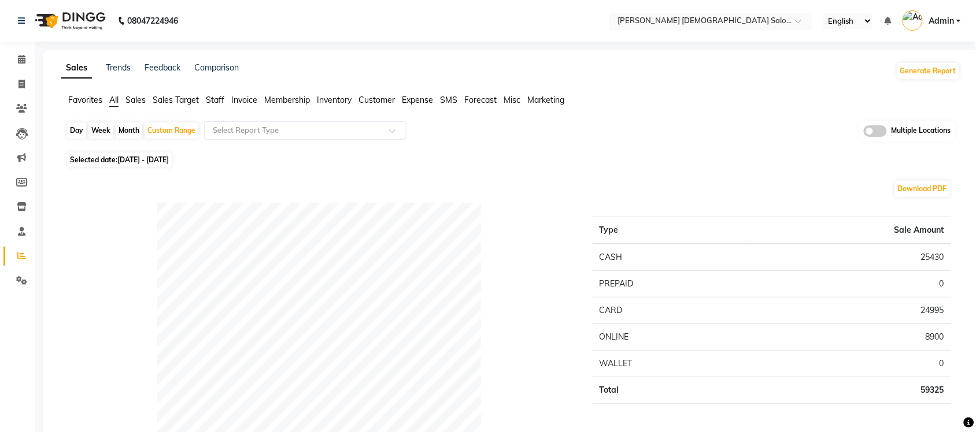
click at [766, 27] on ng-select "Select Location × Elaine Ladies Salon, Nr Balaji Hall" at bounding box center [710, 21] width 202 height 16
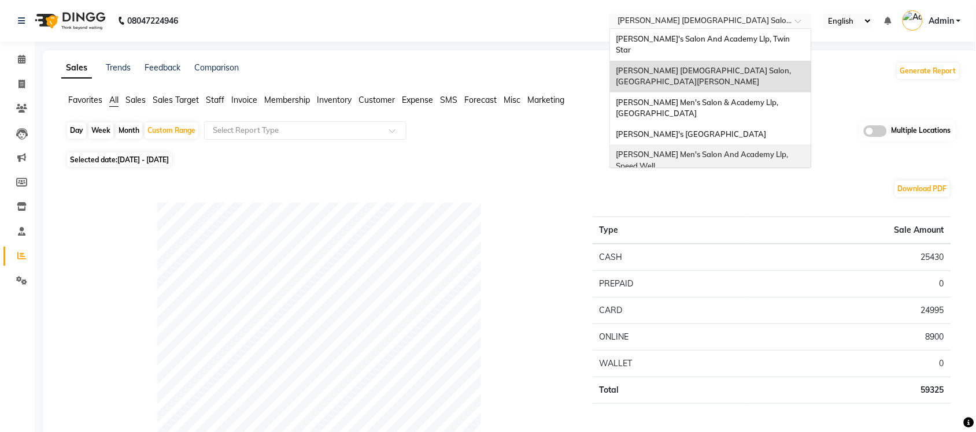
click at [841, 139] on div "Day Week Month Custom Range Select Report Type Multiple Locations" at bounding box center [510, 135] width 889 height 28
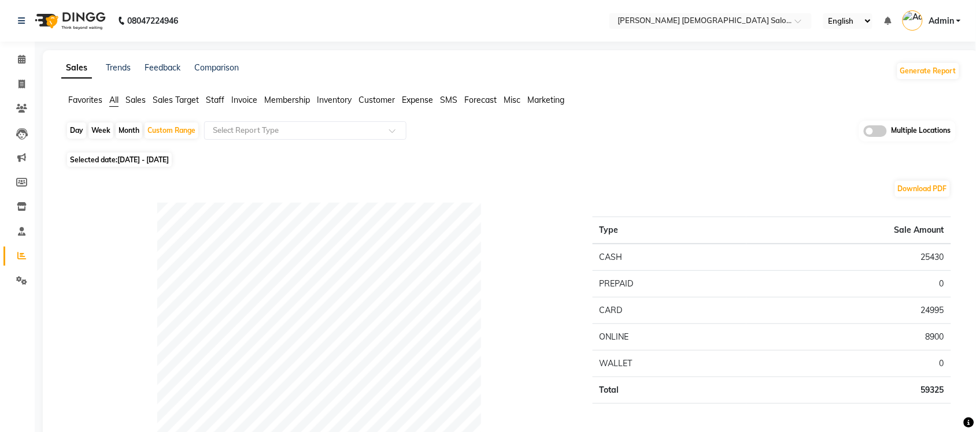
click at [868, 128] on span at bounding box center [874, 131] width 23 height 12
click at [863, 133] on input "checkbox" at bounding box center [863, 133] width 0 height 0
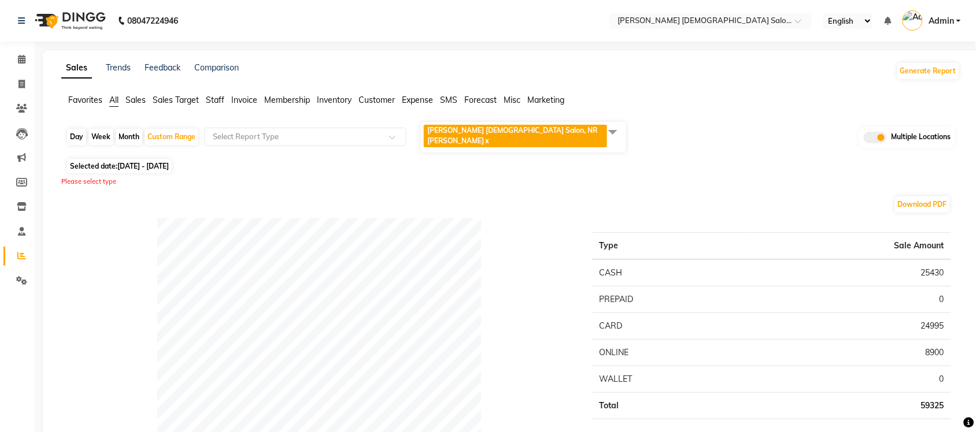
click at [611, 132] on span at bounding box center [612, 132] width 23 height 22
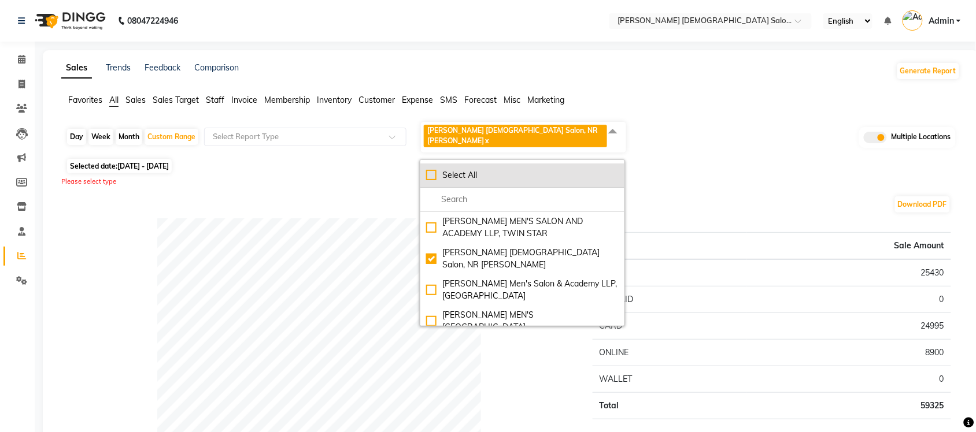
click at [425, 164] on li "Select All" at bounding box center [522, 176] width 204 height 24
checkbox input "true"
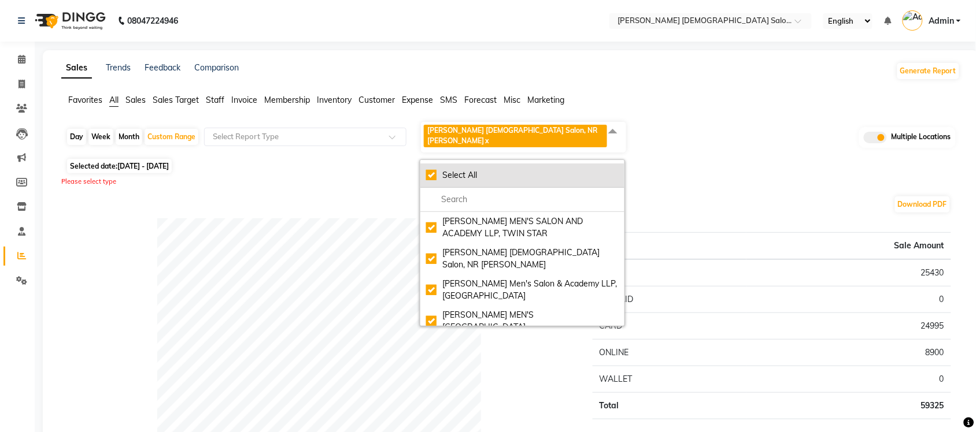
checkbox input "true"
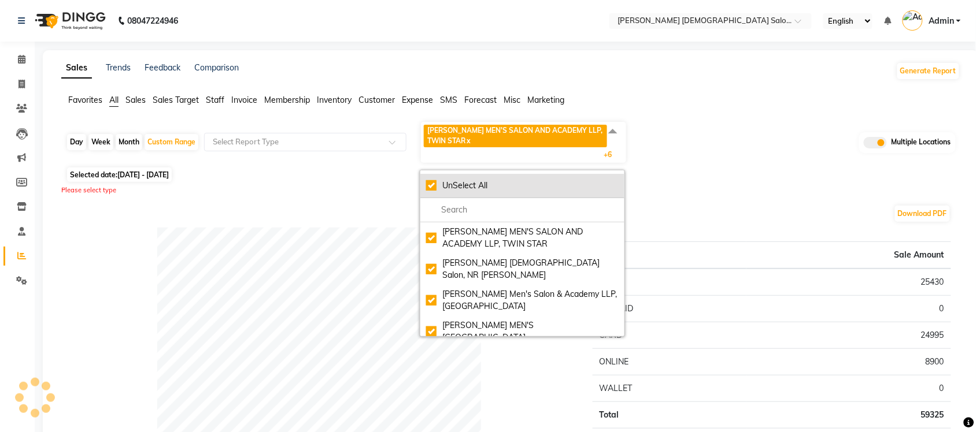
click at [431, 181] on div "UnSelect All" at bounding box center [522, 186] width 192 height 12
checkbox input "false"
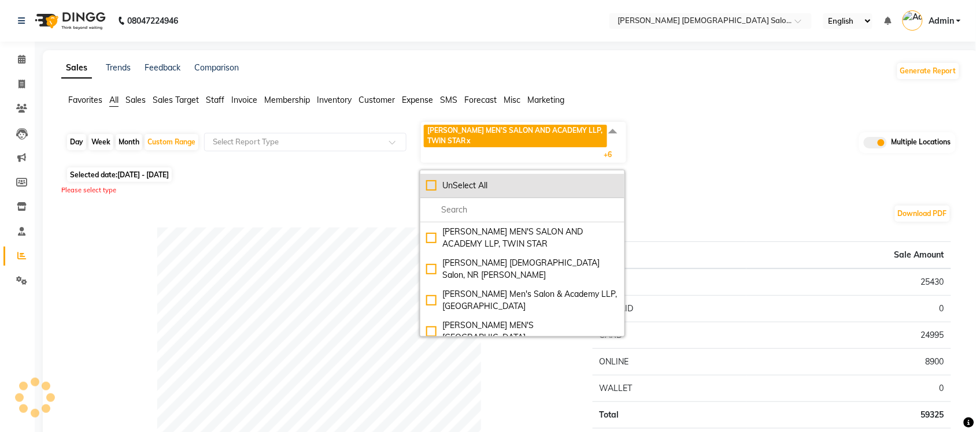
checkbox input "false"
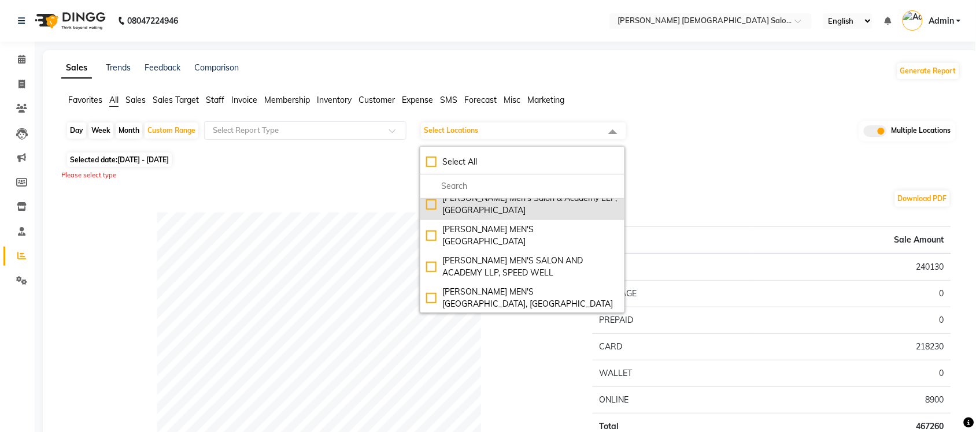
scroll to position [92, 0]
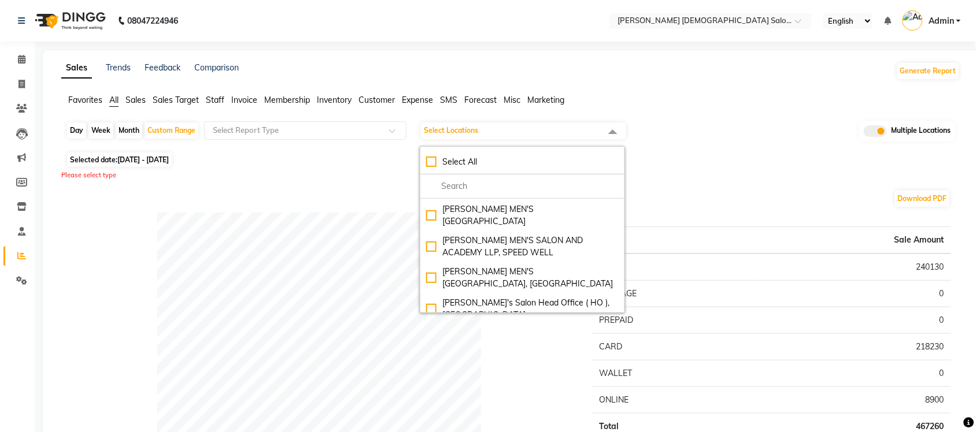
click at [69, 131] on div "Day" at bounding box center [76, 131] width 19 height 16
select select "9"
select select "2025"
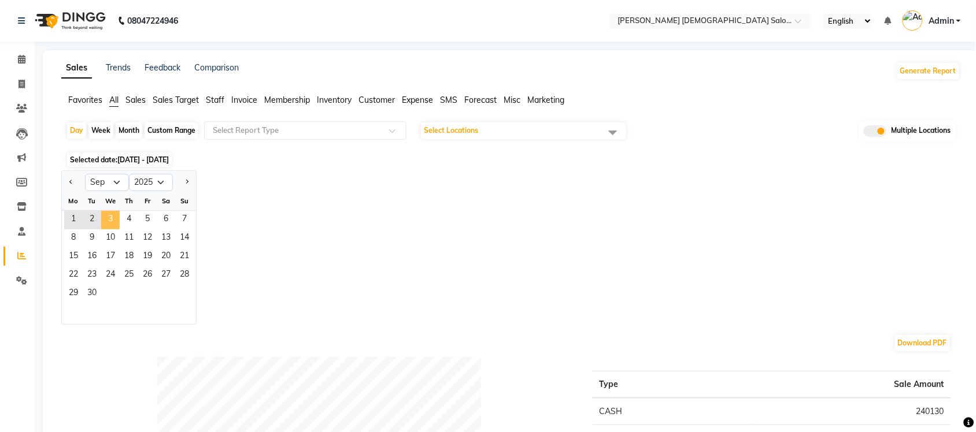
click at [105, 216] on span "3" at bounding box center [110, 220] width 18 height 18
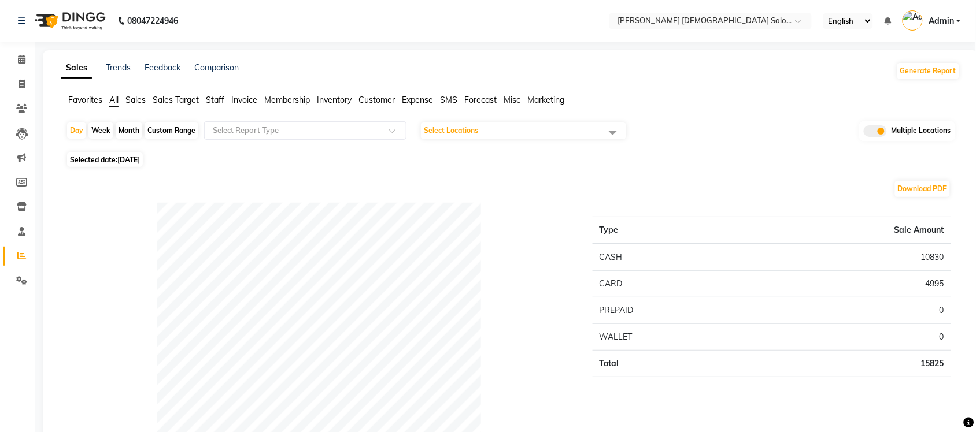
click at [472, 130] on span "Select Locations" at bounding box center [451, 130] width 54 height 9
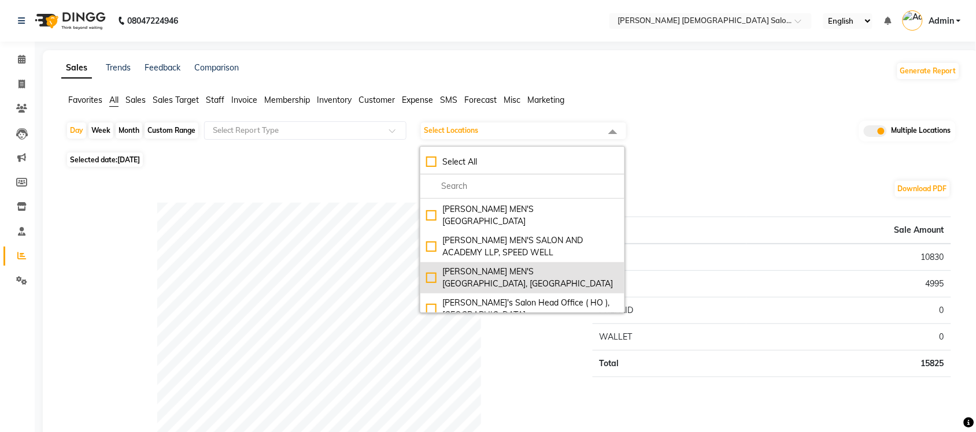
click at [428, 266] on div "SANDY MEN'S SALON AND ACADEMY LLP, University Road" at bounding box center [522, 278] width 192 height 24
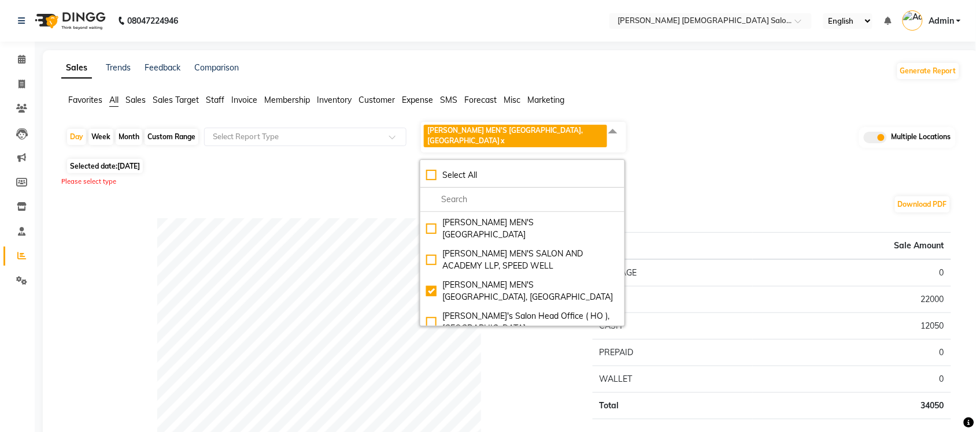
click at [114, 102] on span "All" at bounding box center [113, 100] width 9 height 10
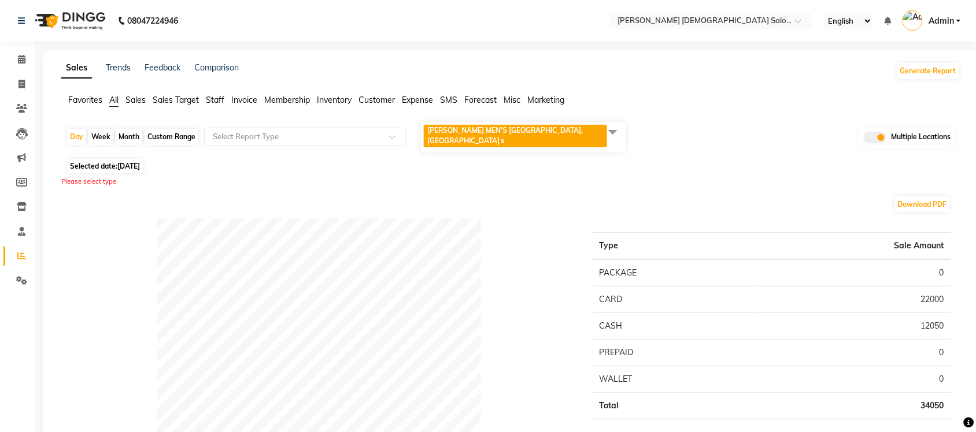
click at [614, 125] on span at bounding box center [612, 132] width 23 height 22
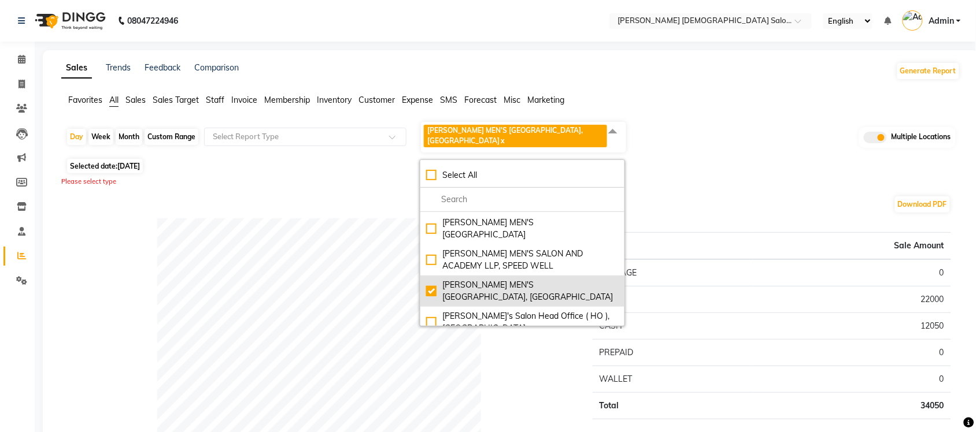
click at [428, 279] on div "SANDY MEN'S SALON AND ACADEMY LLP, University Road" at bounding box center [522, 291] width 192 height 24
checkbox input "false"
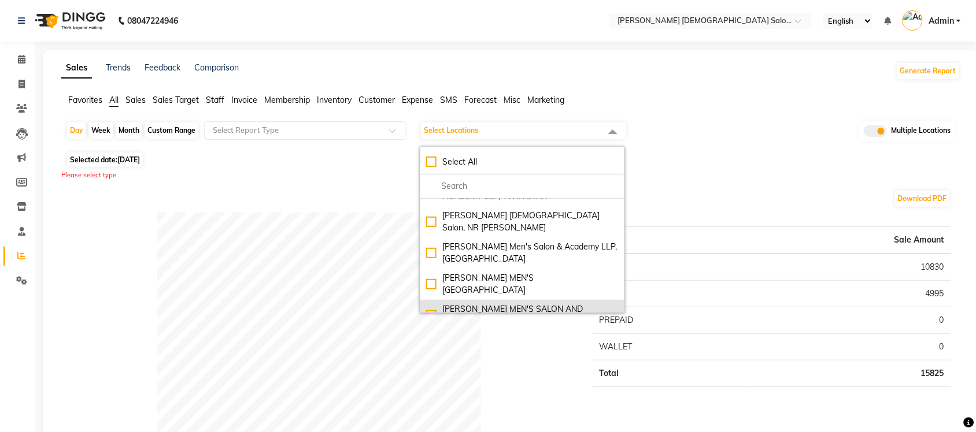
scroll to position [0, 0]
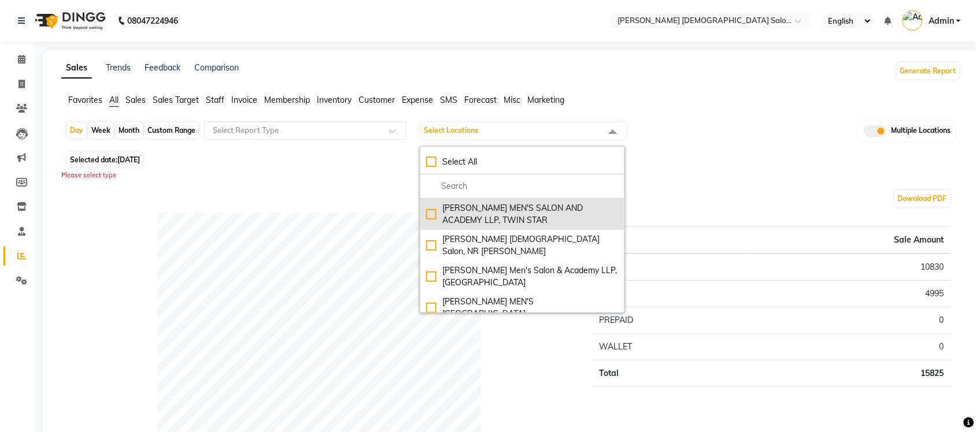
click at [425, 214] on li "SANDY MEN'S SALON AND ACADEMY LLP, TWIN STAR" at bounding box center [522, 214] width 204 height 31
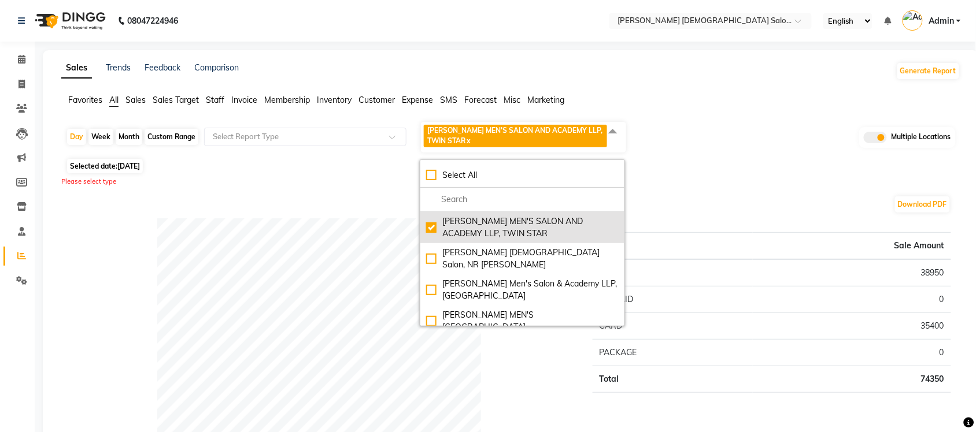
click at [429, 227] on div "SANDY MEN'S SALON AND ACADEMY LLP, TWIN STAR" at bounding box center [522, 228] width 192 height 24
checkbox input "false"
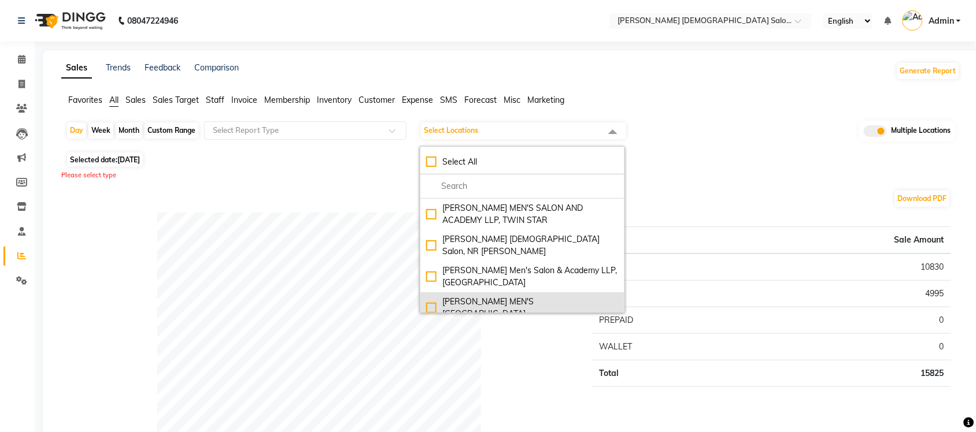
click at [427, 296] on div "SANDY MEN'S SALON AND ACADEMY LLP, Mavdi Main Road" at bounding box center [522, 308] width 192 height 24
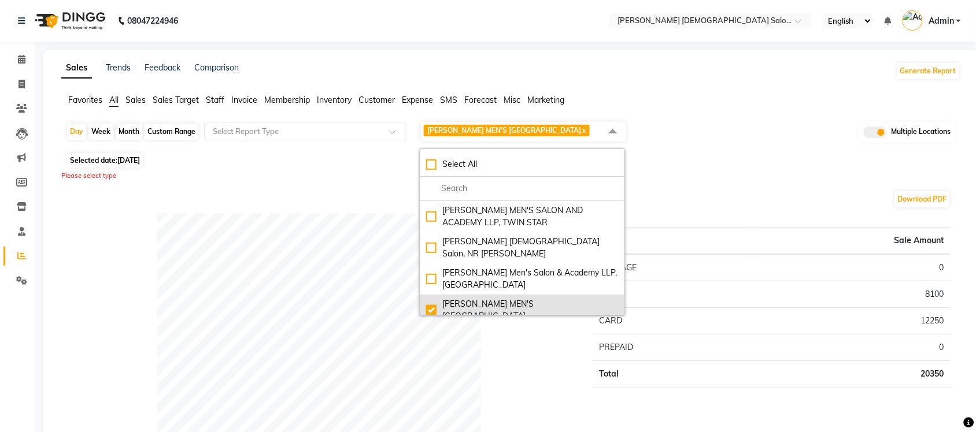
click at [428, 307] on div "SANDY MEN'S SALON AND ACADEMY LLP, Mavdi Main Road" at bounding box center [522, 310] width 192 height 24
checkbox input "false"
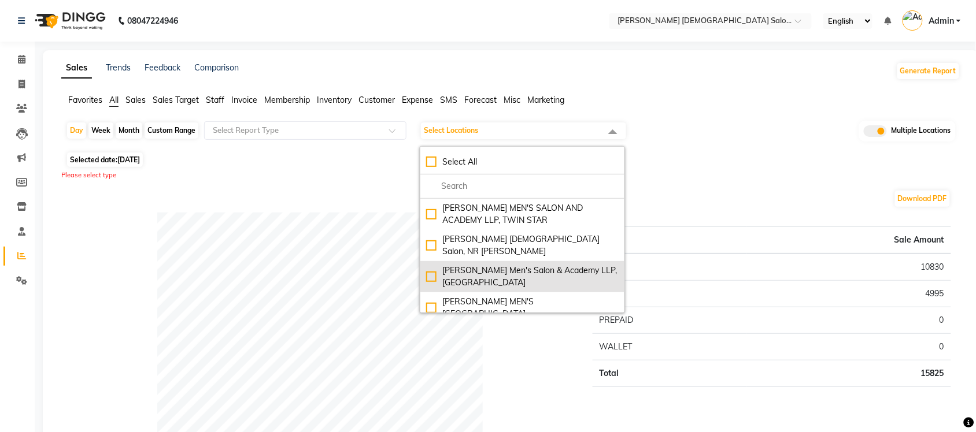
scroll to position [72, 0]
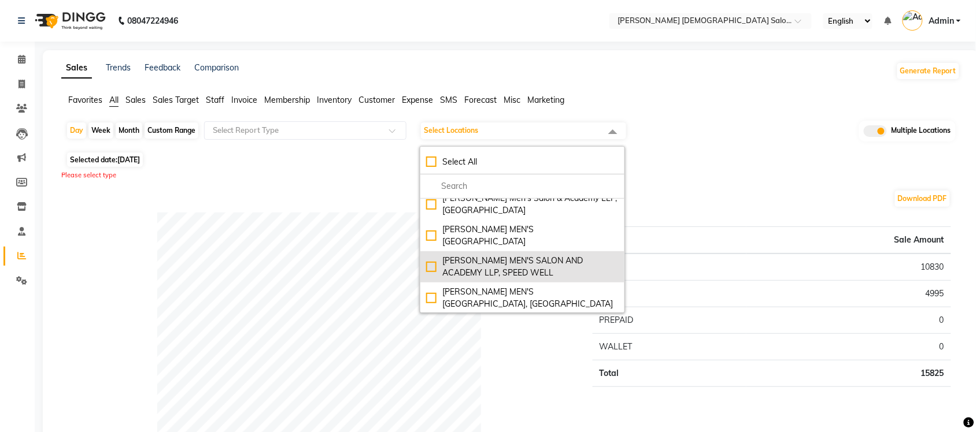
click at [432, 258] on div "SANDY MEN'S SALON AND ACADEMY LLP, SPEED WELL" at bounding box center [522, 267] width 192 height 24
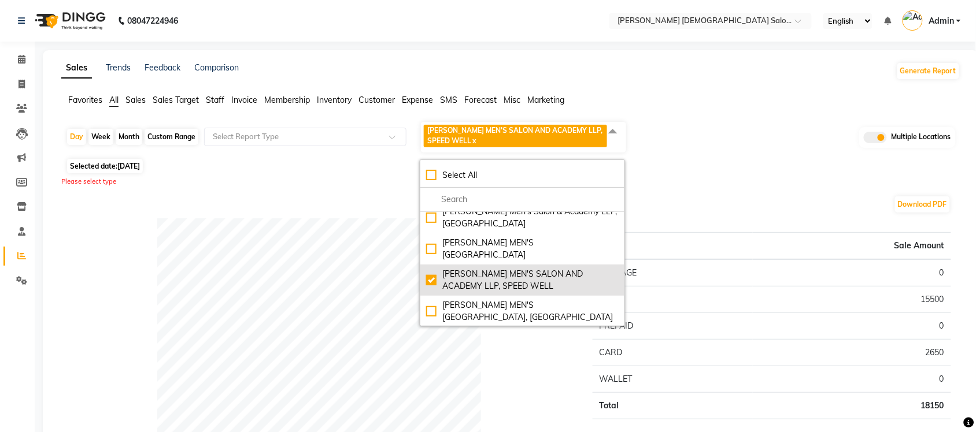
click at [429, 268] on div "SANDY MEN'S SALON AND ACADEMY LLP, SPEED WELL" at bounding box center [522, 280] width 192 height 24
checkbox input "false"
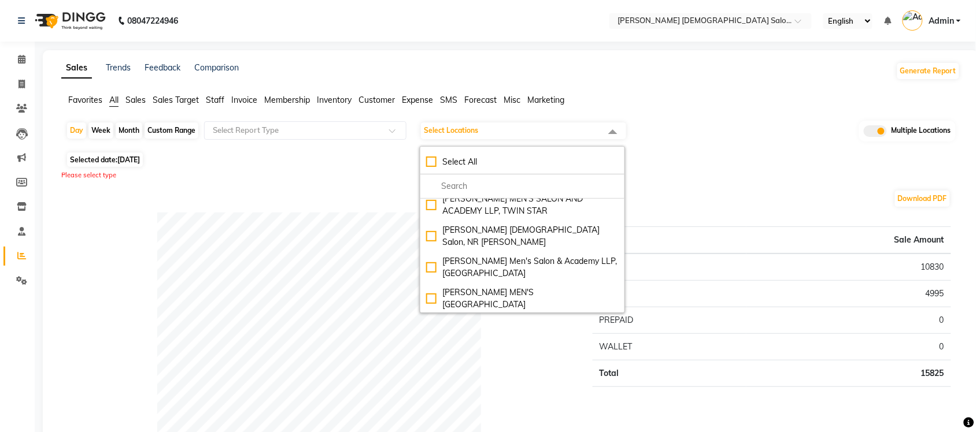
scroll to position [0, 0]
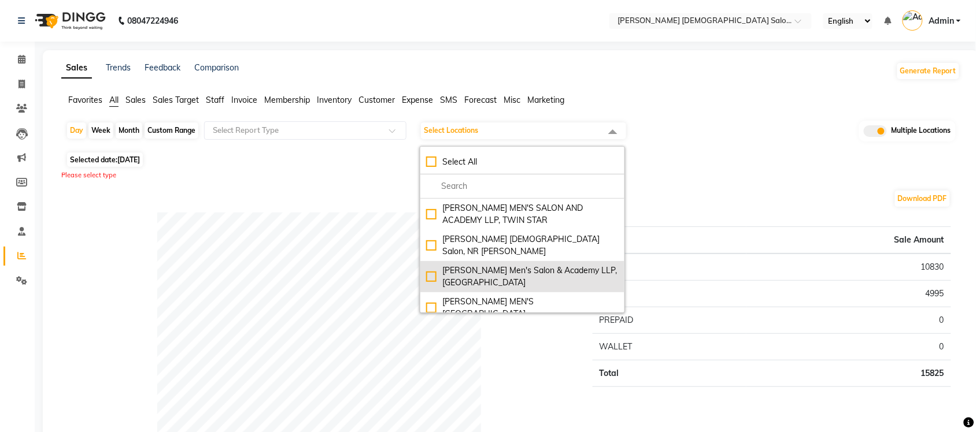
click at [429, 265] on div "Sandy Men's Salon & Academy LLP, Ravapar Road" at bounding box center [522, 277] width 192 height 24
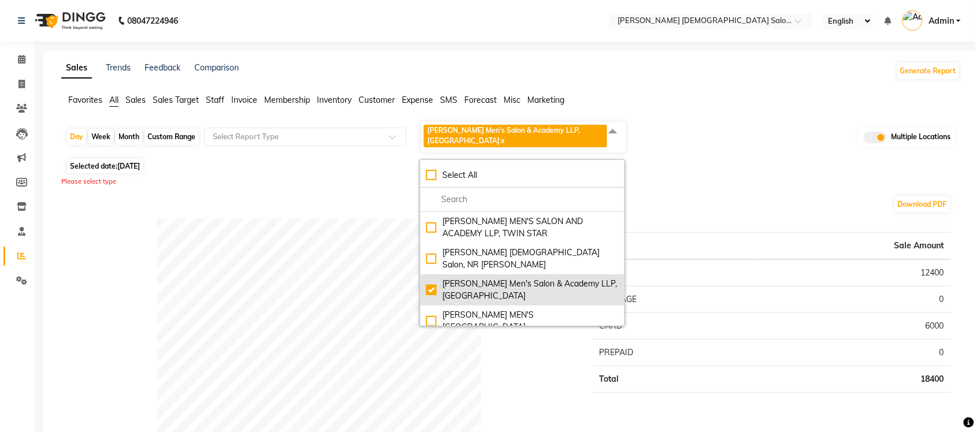
click at [431, 278] on div "Sandy Men's Salon & Academy LLP, Ravapar Road" at bounding box center [522, 290] width 192 height 24
checkbox input "false"
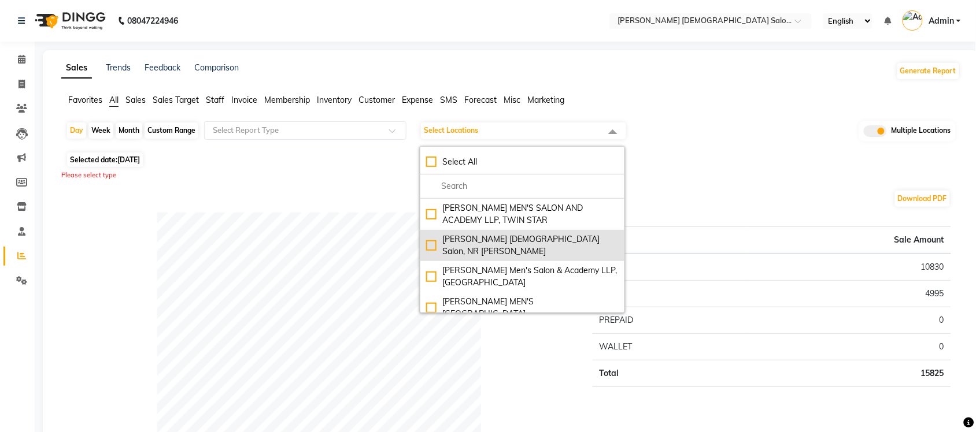
click at [435, 240] on div "Elaine Ladies Salon, NR Balaji Hall" at bounding box center [522, 245] width 192 height 24
checkbox input "true"
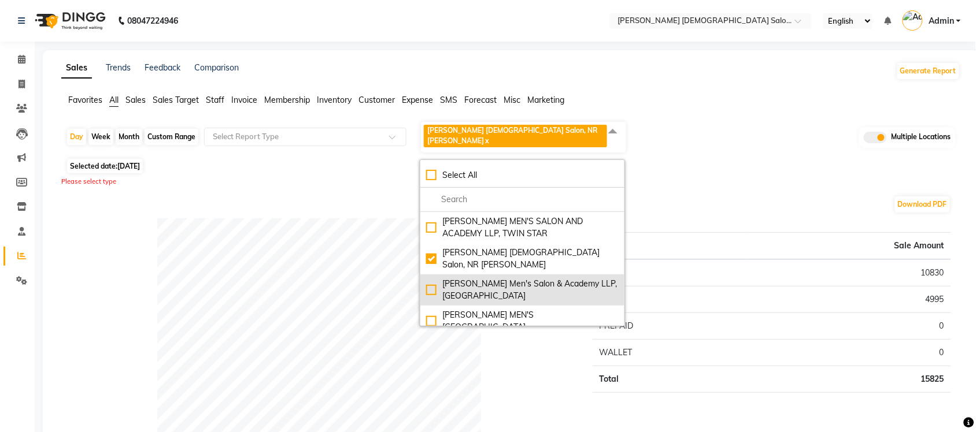
click at [428, 278] on div "Sandy Men's Salon & Academy LLP, Ravapar Road" at bounding box center [522, 290] width 192 height 24
checkbox input "true"
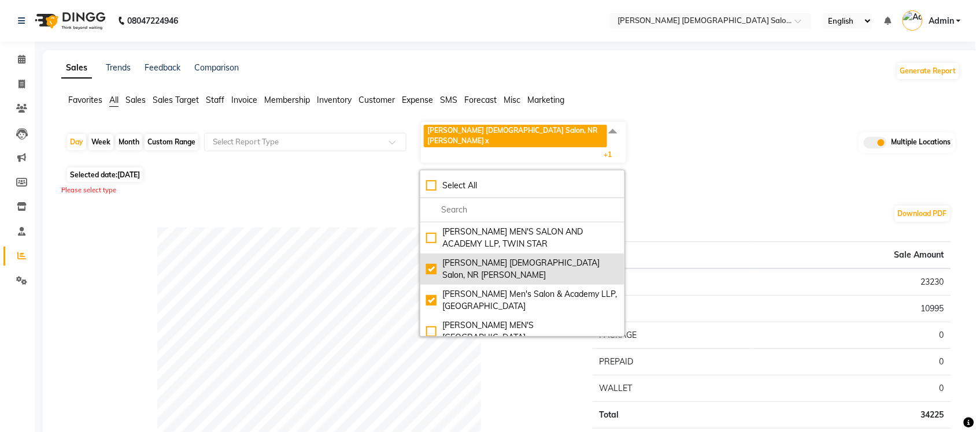
click at [435, 257] on div "Elaine Ladies Salon, NR Balaji Hall" at bounding box center [522, 269] width 192 height 24
checkbox input "false"
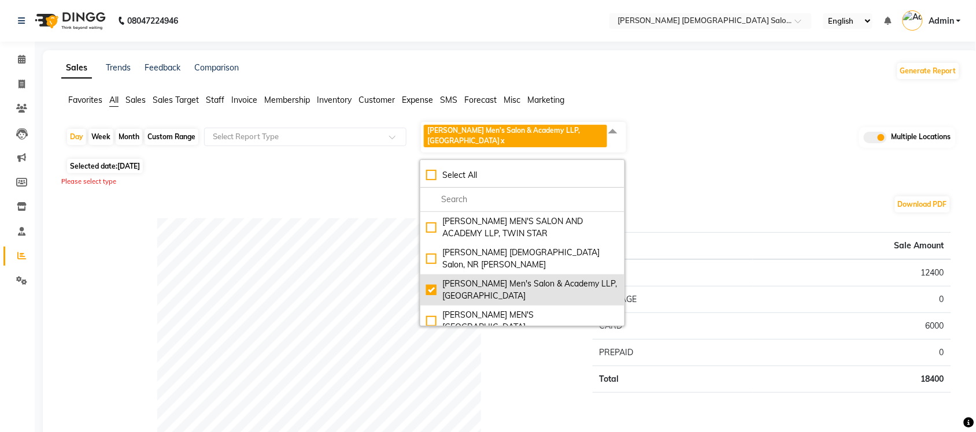
click at [431, 278] on div "Sandy Men's Salon & Academy LLP, Ravapar Road" at bounding box center [522, 290] width 192 height 24
checkbox input "false"
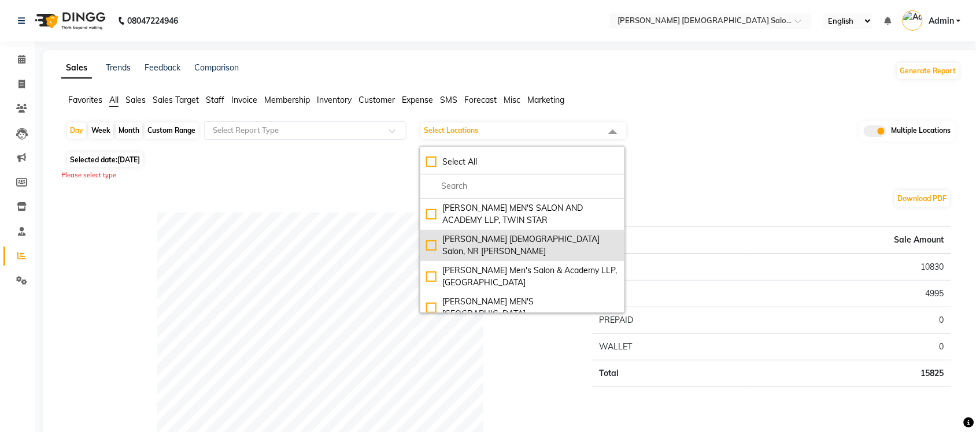
click at [432, 241] on div "Elaine Ladies Salon, NR Balaji Hall" at bounding box center [522, 245] width 192 height 24
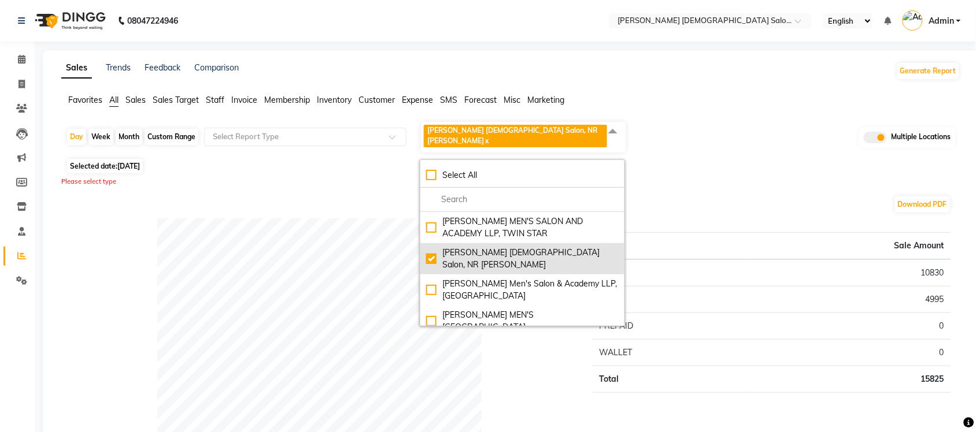
checkbox input "true"
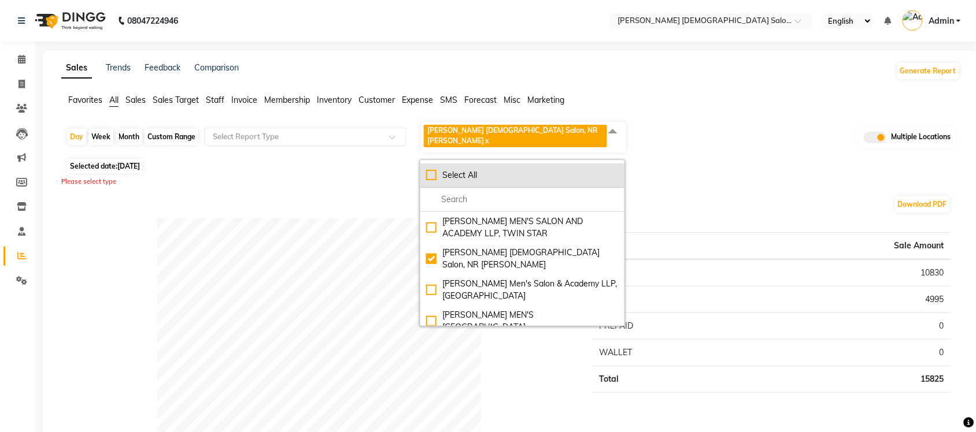
click at [434, 169] on div "Select All" at bounding box center [522, 175] width 192 height 12
checkbox input "true"
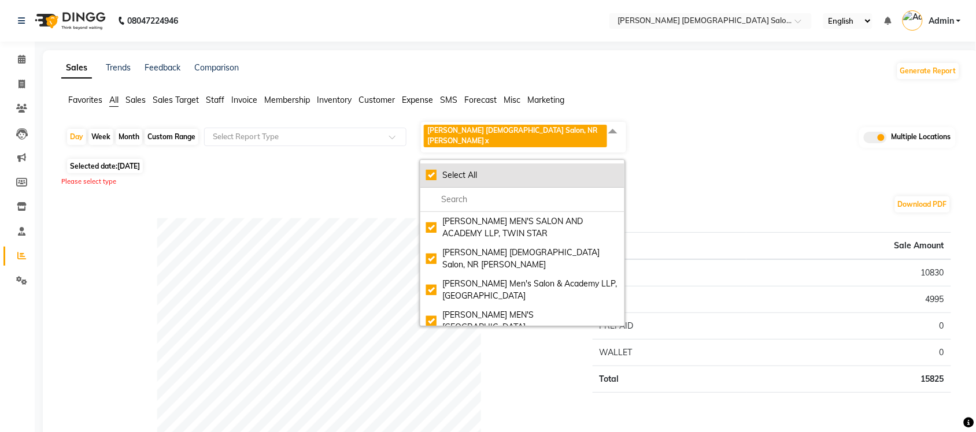
checkbox input "true"
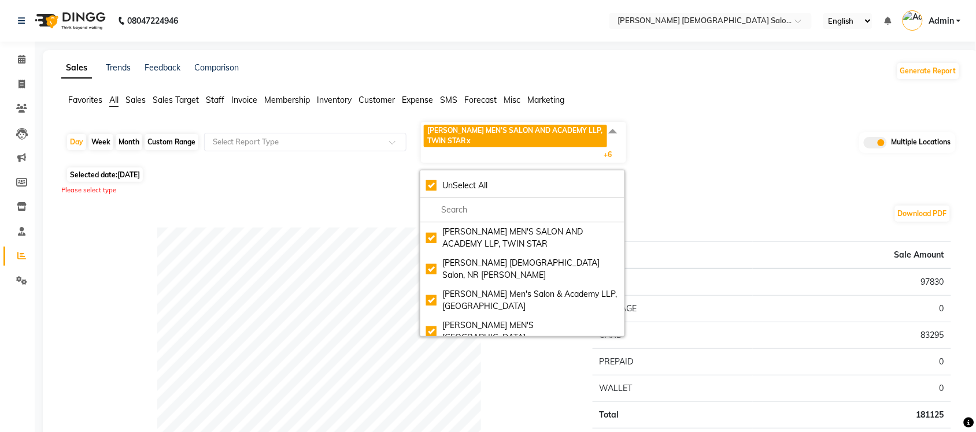
click at [177, 142] on div "Custom Range" at bounding box center [171, 142] width 54 height 16
select select "9"
select select "2025"
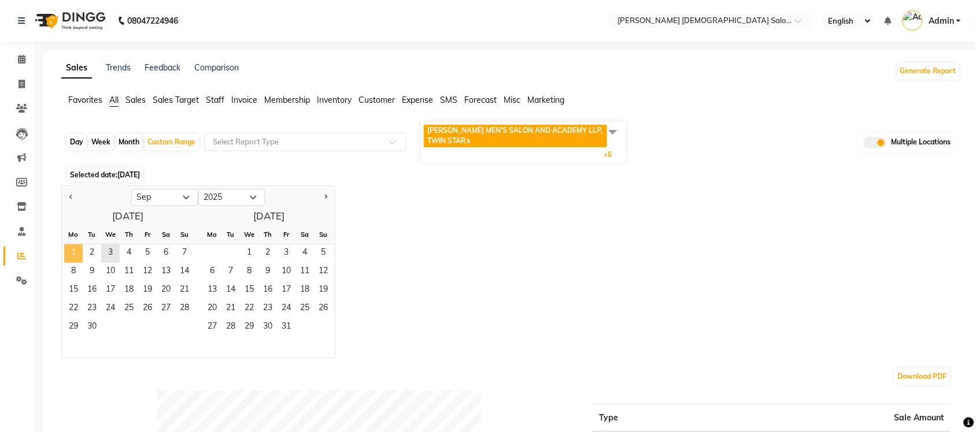
click at [76, 251] on span "1" at bounding box center [73, 253] width 18 height 18
click at [111, 253] on span "3" at bounding box center [110, 253] width 18 height 18
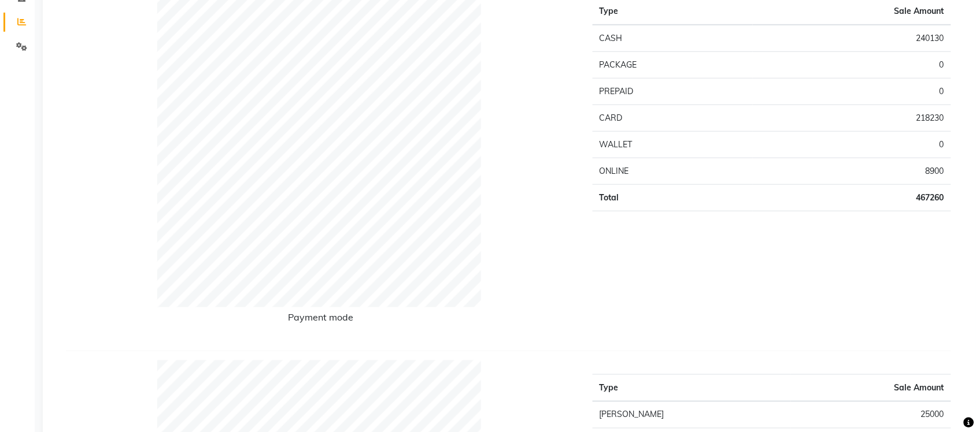
scroll to position [289, 0]
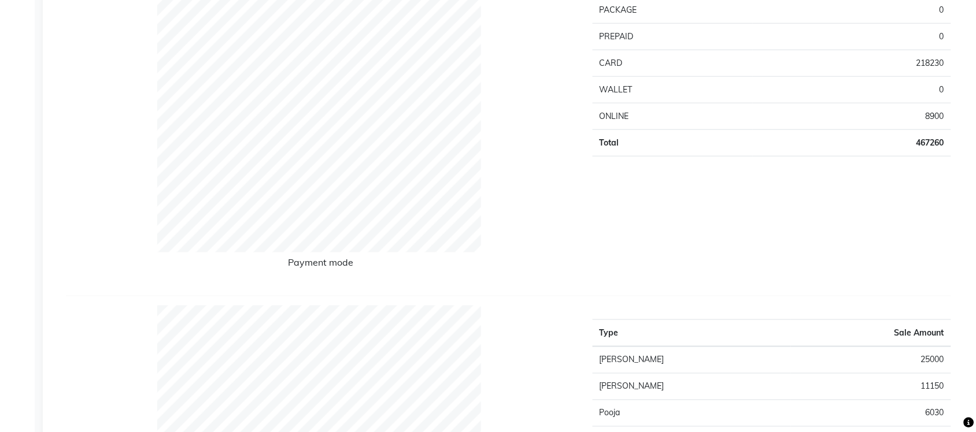
click at [587, 179] on div "Type Sale Amount CASH 240130 PACKAGE 0 PREPAID 0 CARD 218230 WALLET 0 ONLINE 89…" at bounding box center [772, 108] width 376 height 358
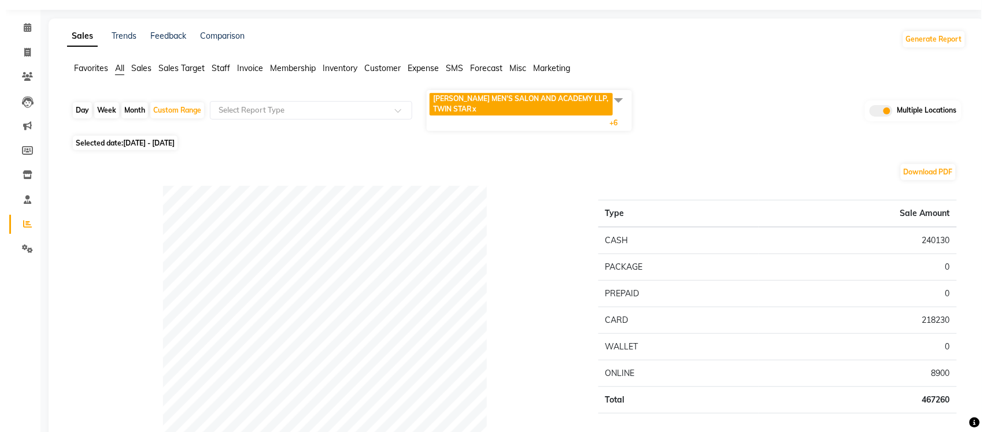
scroll to position [0, 0]
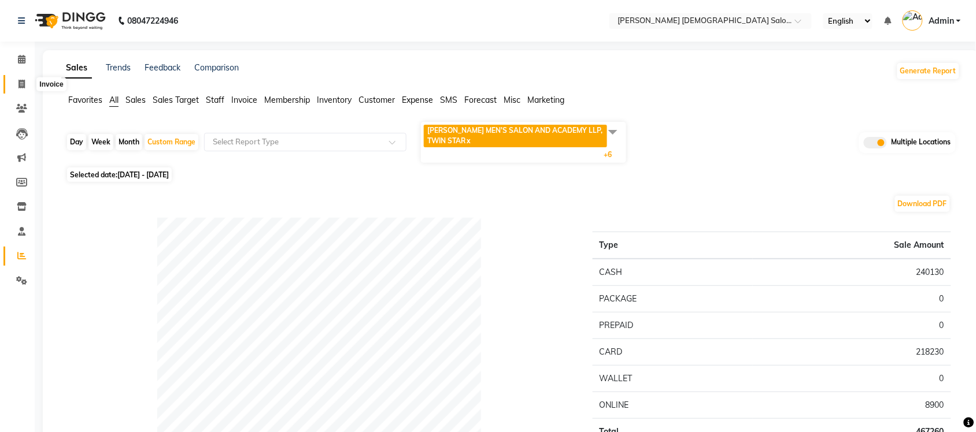
click at [14, 84] on span at bounding box center [22, 84] width 20 height 13
select select "service"
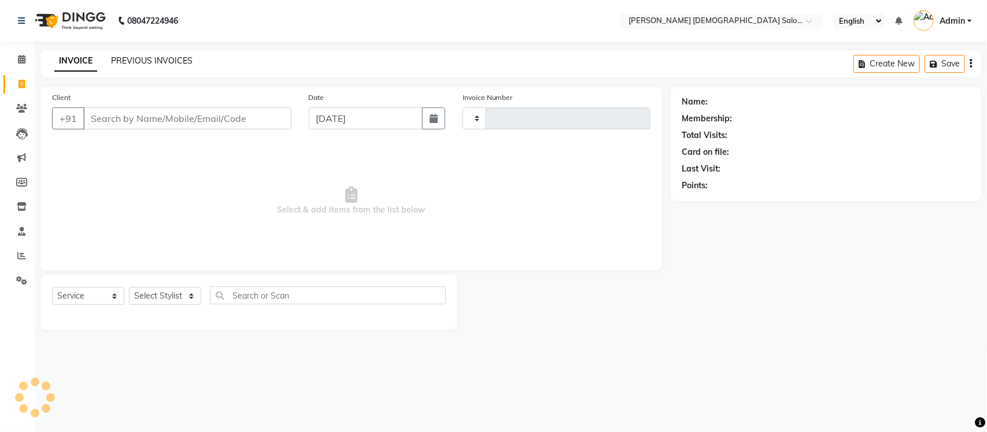
type input "4352"
select select "7542"
click at [130, 60] on link "PREVIOUS INVOICES" at bounding box center [151, 60] width 81 height 10
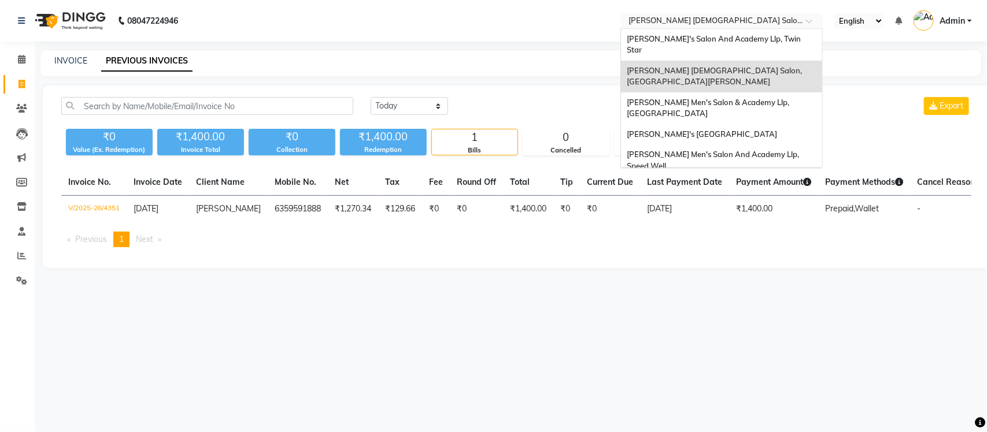
click at [757, 18] on input "text" at bounding box center [710, 22] width 168 height 12
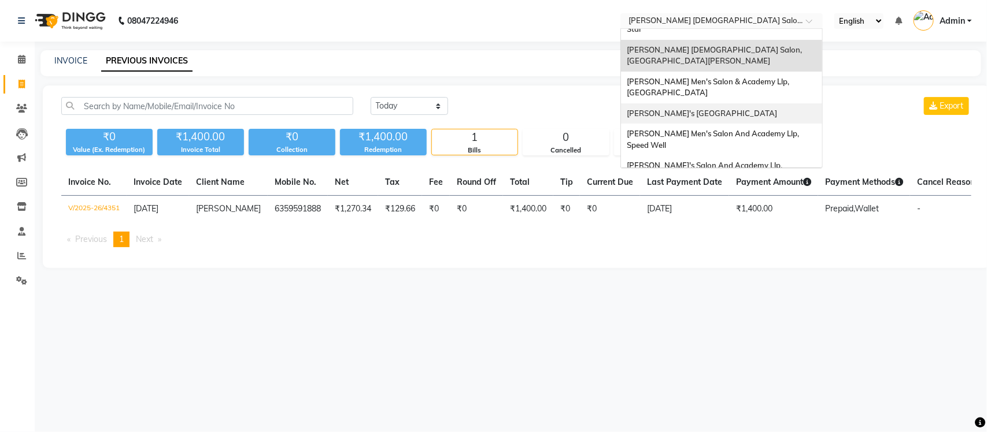
scroll to position [38, 0]
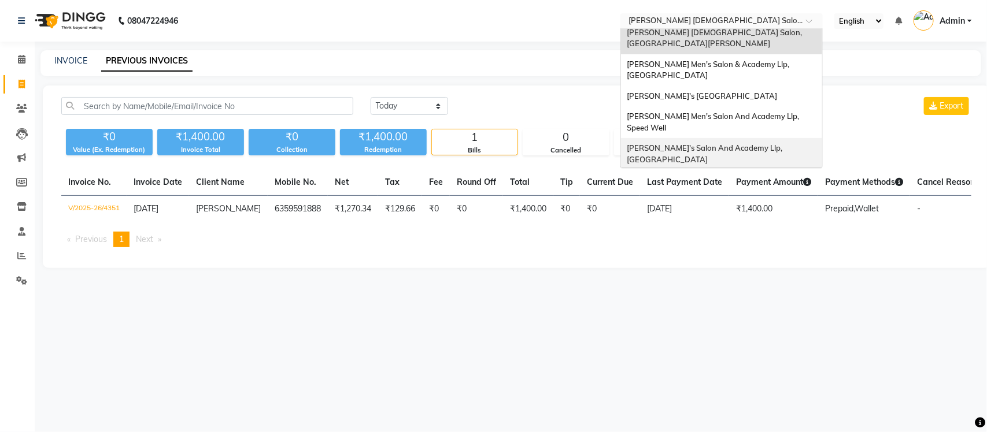
click at [754, 138] on div "[PERSON_NAME]'s Salon And Academy Llp, [GEOGRAPHIC_DATA]" at bounding box center [721, 154] width 201 height 32
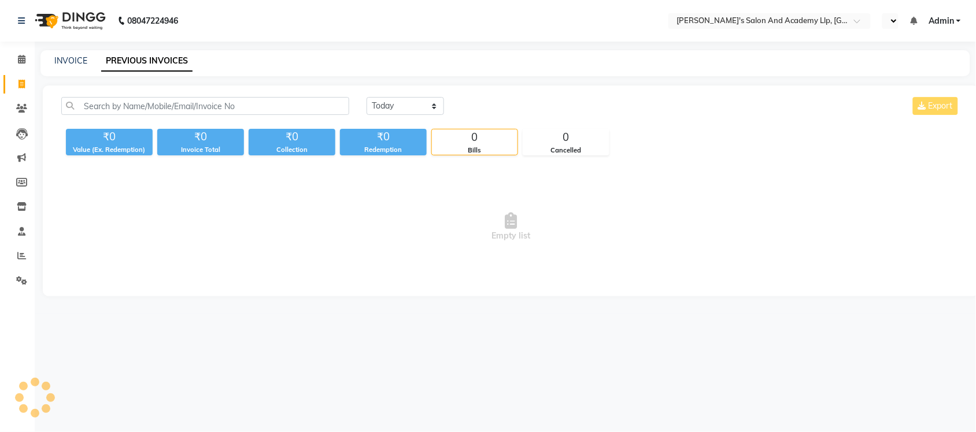
select select "en"
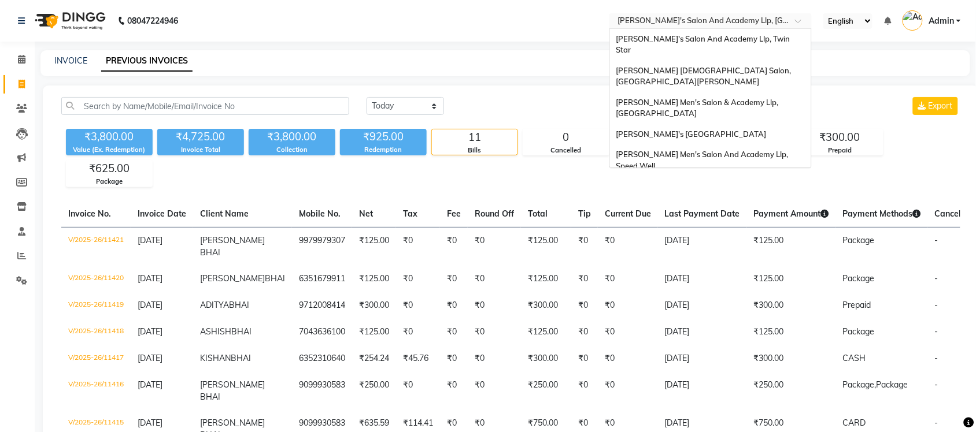
click at [703, 24] on input "text" at bounding box center [699, 22] width 168 height 12
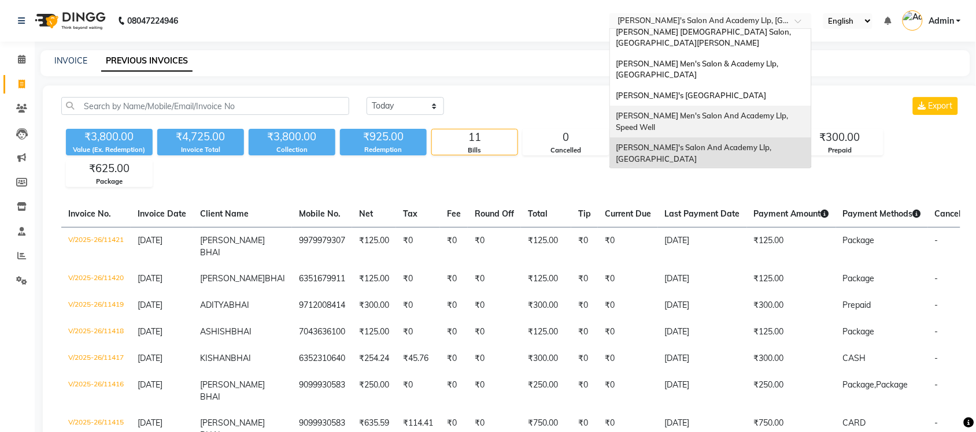
click at [715, 111] on span "[PERSON_NAME] Men's Salon And Academy Llp, Speed Well" at bounding box center [703, 121] width 174 height 21
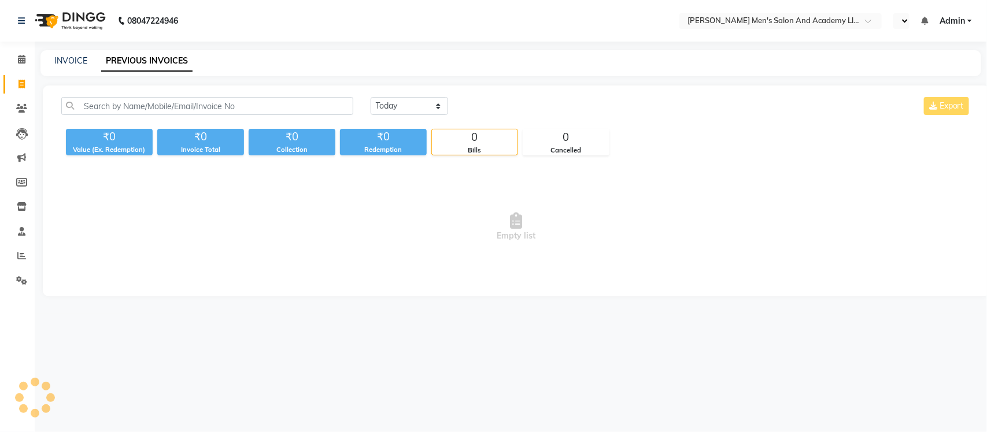
select select "en"
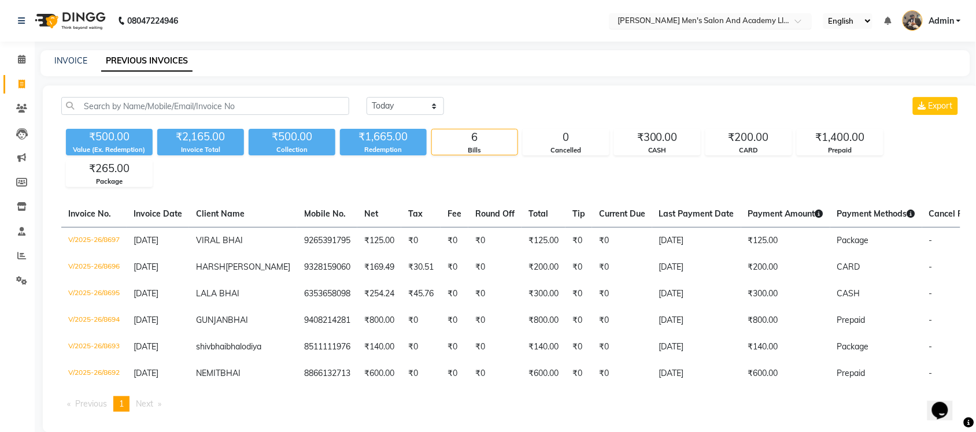
click at [744, 21] on input "text" at bounding box center [699, 22] width 168 height 12
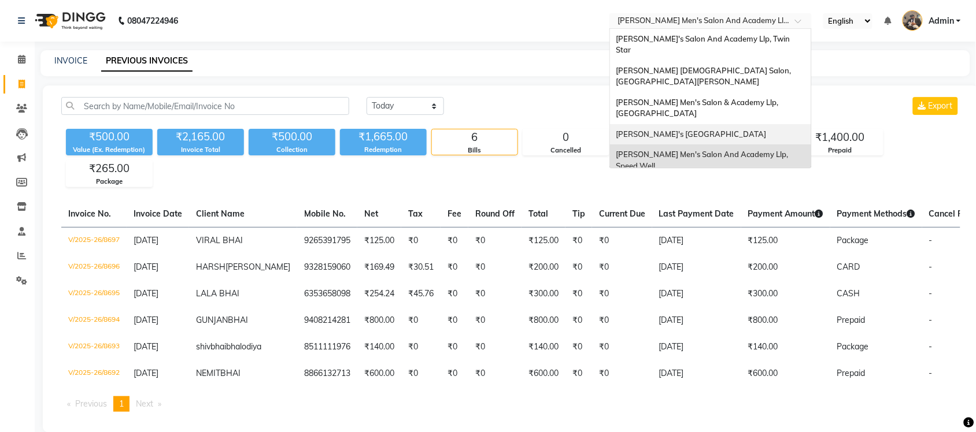
click at [759, 129] on span "[PERSON_NAME]'s [GEOGRAPHIC_DATA]" at bounding box center [691, 133] width 150 height 9
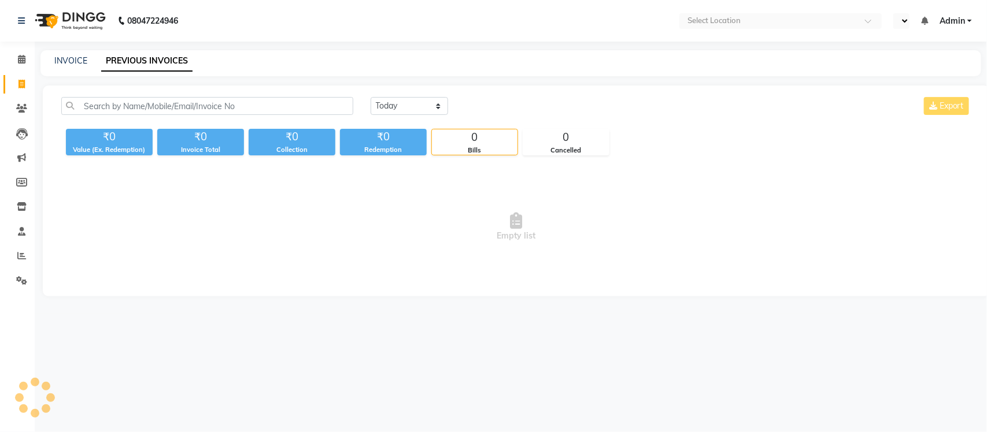
select select "en"
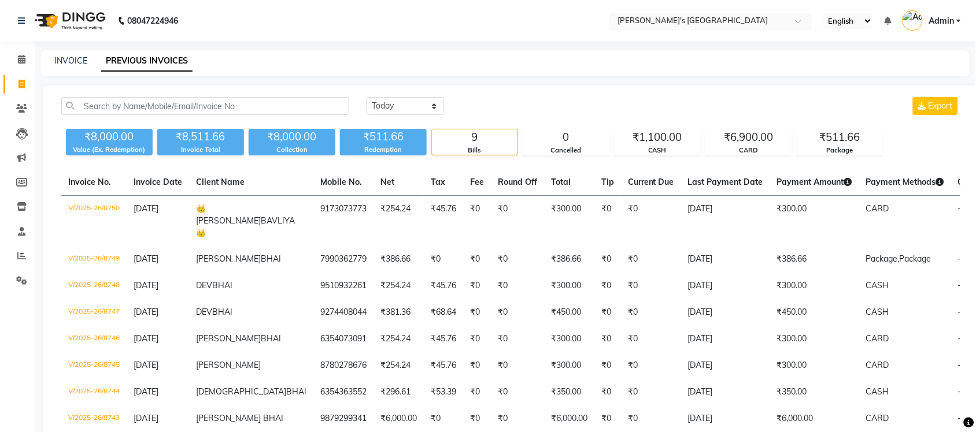
click at [752, 20] on input "text" at bounding box center [699, 22] width 168 height 12
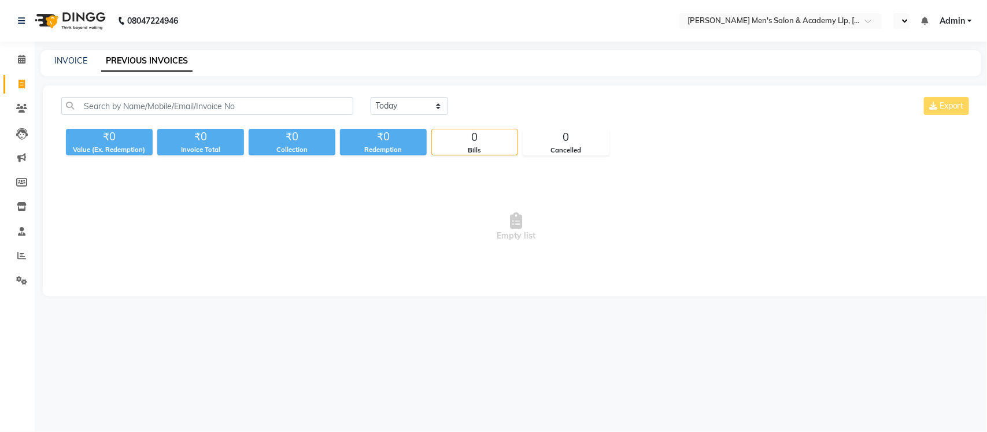
select select "en"
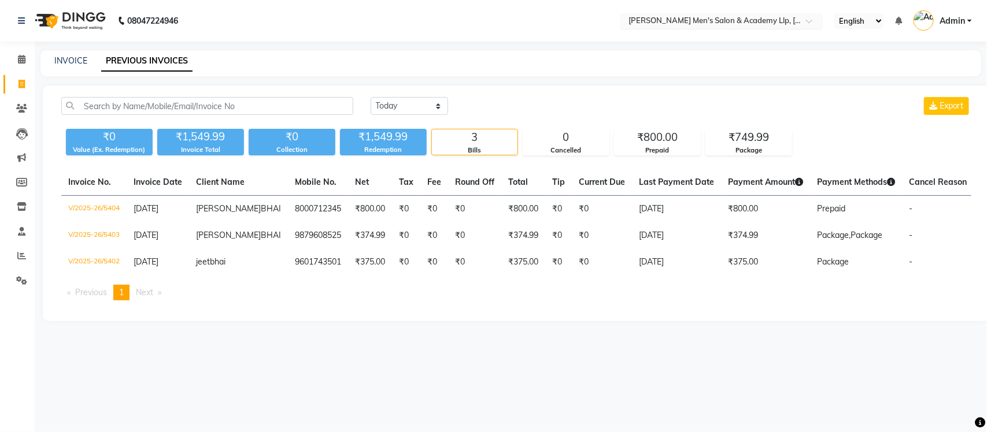
click at [756, 21] on input "text" at bounding box center [710, 22] width 168 height 12
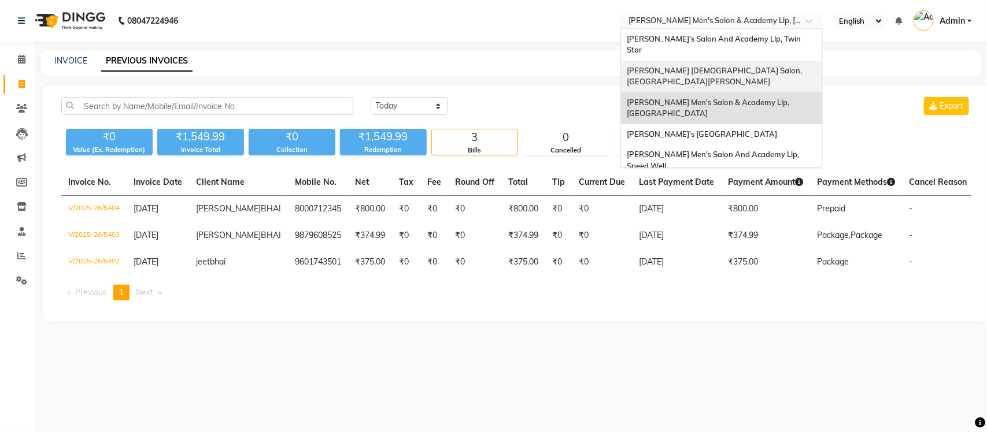
click at [747, 62] on div "[PERSON_NAME] [DEMOGRAPHIC_DATA] Salon, [GEOGRAPHIC_DATA][PERSON_NAME]" at bounding box center [721, 77] width 201 height 32
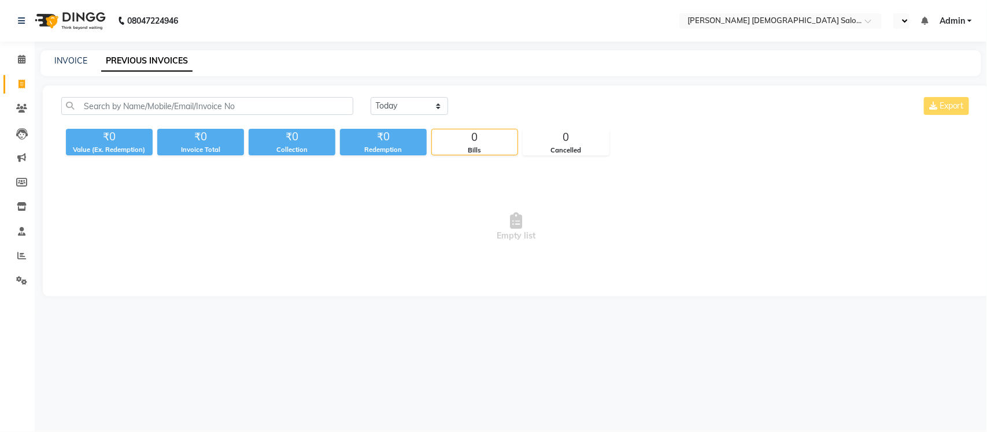
select select "en"
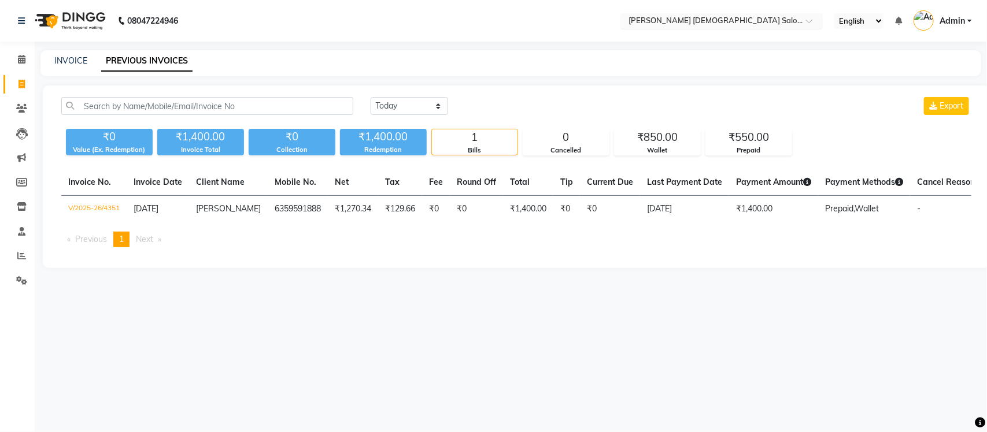
click at [736, 21] on input "text" at bounding box center [710, 22] width 168 height 12
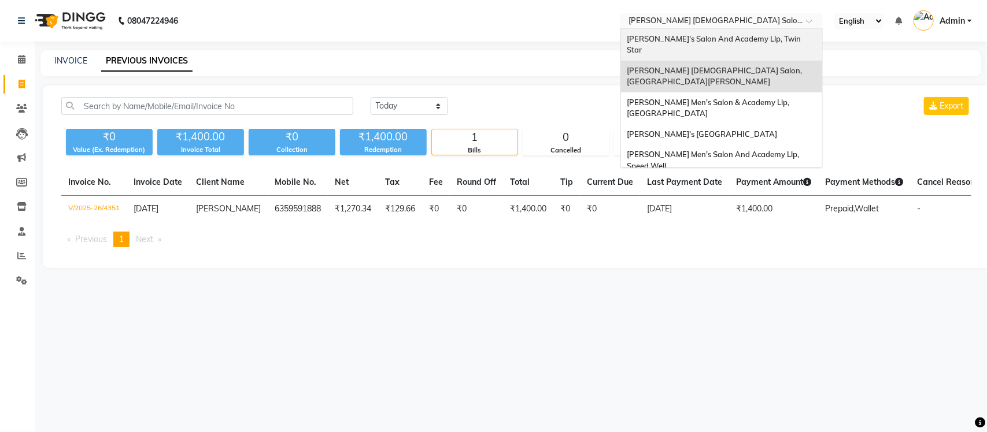
click at [729, 39] on span "[PERSON_NAME]'s Salon And Academy Llp, Twin Star" at bounding box center [714, 44] width 176 height 21
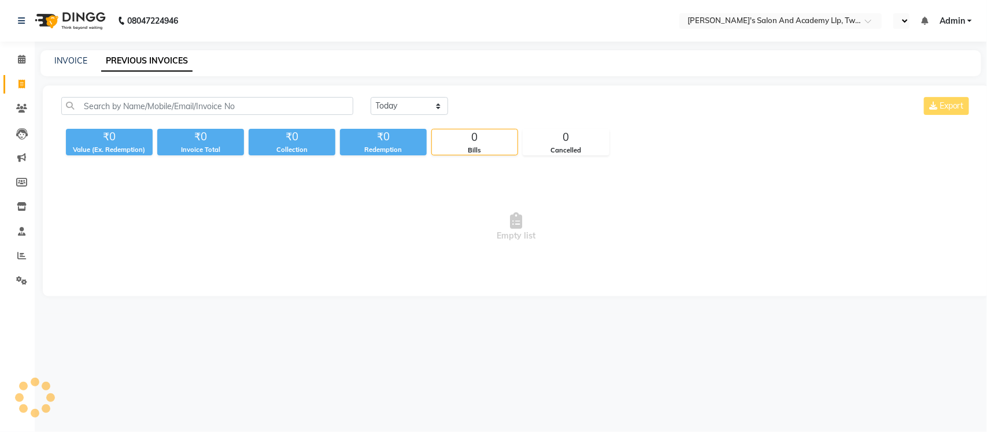
select select "en"
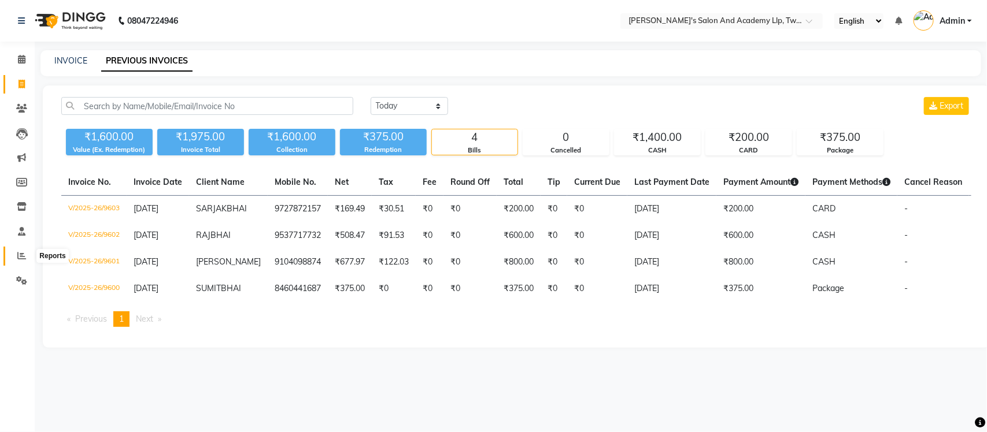
click at [21, 261] on span at bounding box center [22, 256] width 20 height 13
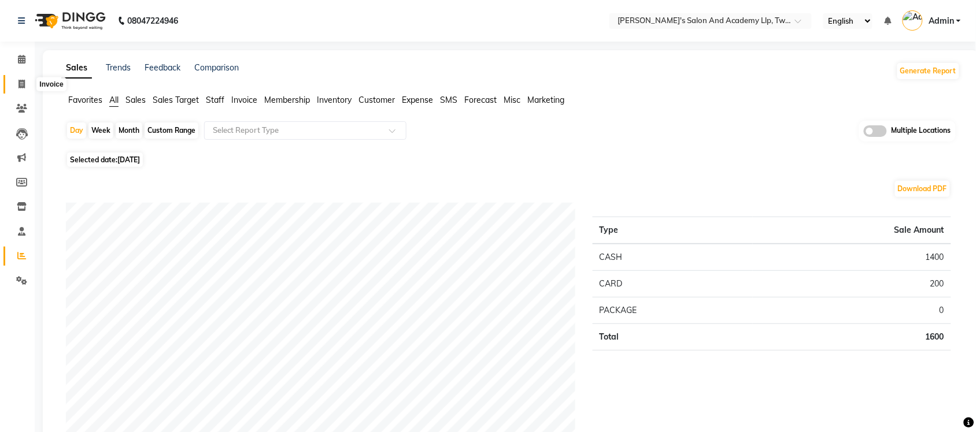
click at [25, 90] on span at bounding box center [22, 84] width 20 height 13
select select "service"
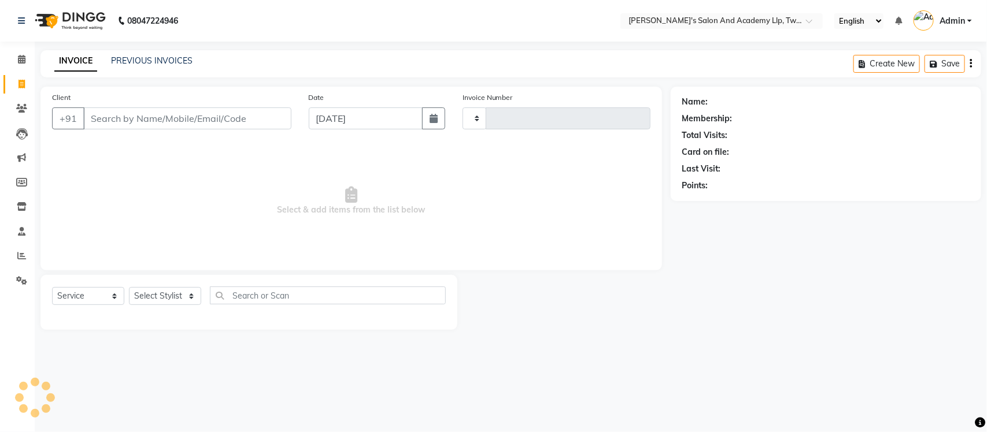
type input "9604"
select select "6985"
select select "membership"
click at [162, 61] on link "PREVIOUS INVOICES" at bounding box center [151, 60] width 81 height 10
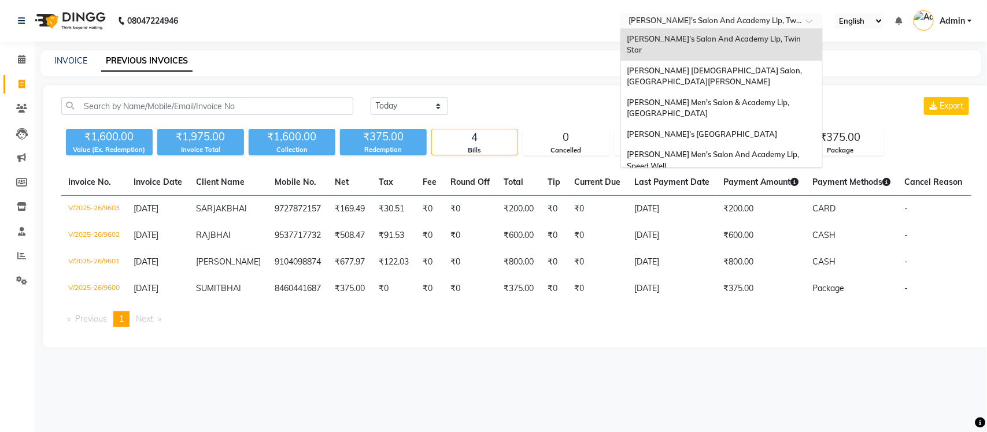
click at [648, 16] on input "text" at bounding box center [710, 22] width 168 height 12
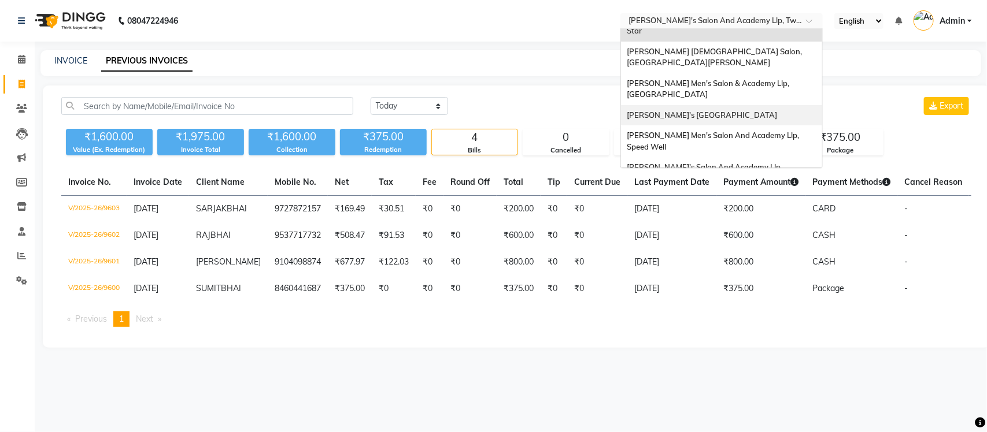
scroll to position [38, 0]
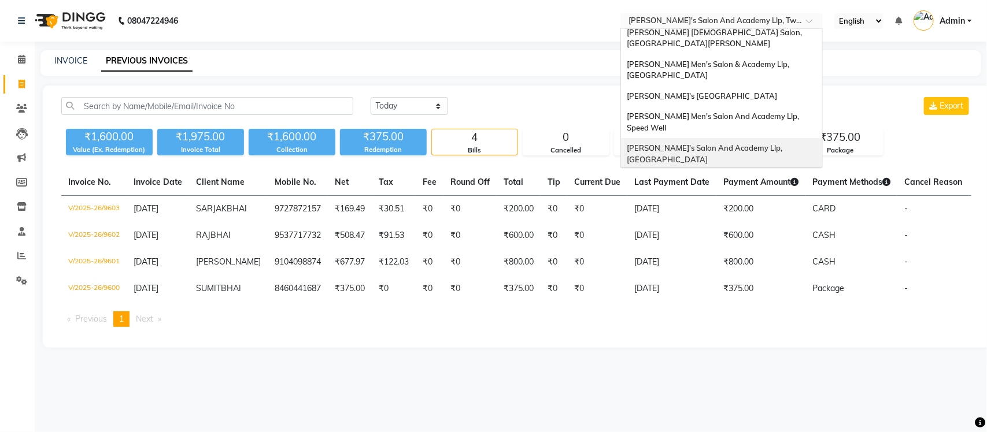
click at [684, 143] on span "[PERSON_NAME]'s Salon And Academy Llp, [GEOGRAPHIC_DATA]" at bounding box center [704, 153] width 157 height 21
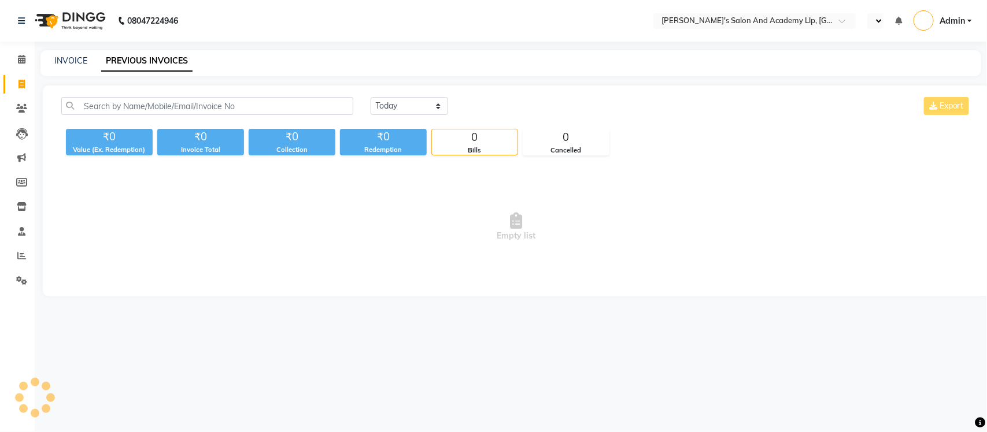
select select "en"
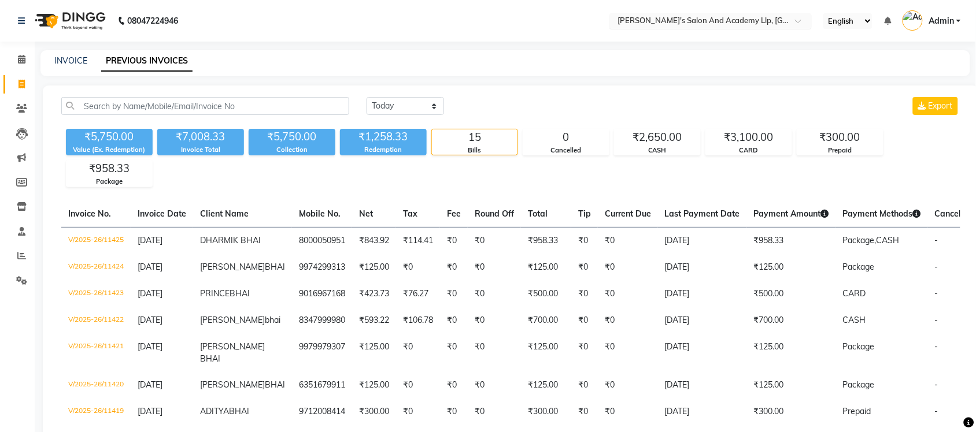
click at [772, 16] on input "text" at bounding box center [699, 22] width 168 height 12
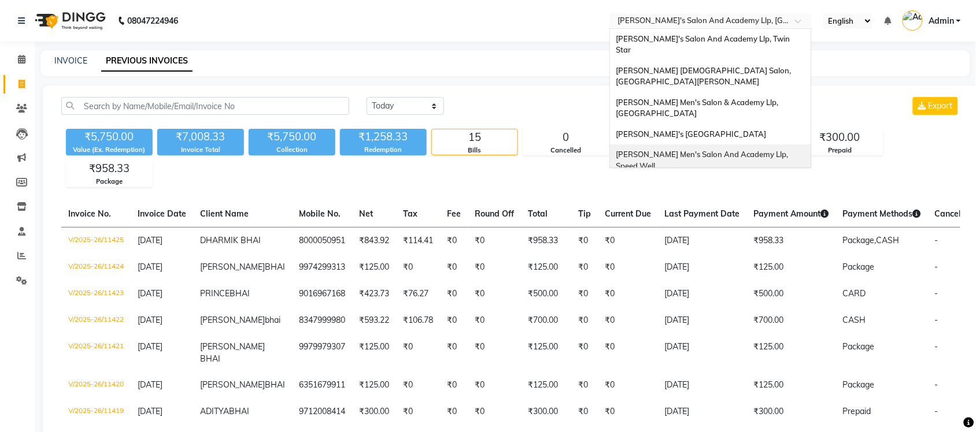
scroll to position [39, 0]
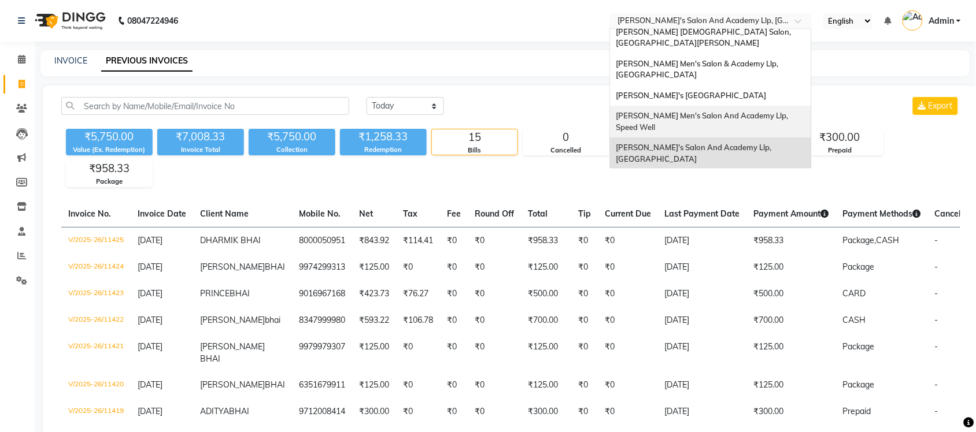
click at [781, 111] on span "[PERSON_NAME] Men's Salon And Academy Llp, Speed Well" at bounding box center [703, 121] width 174 height 21
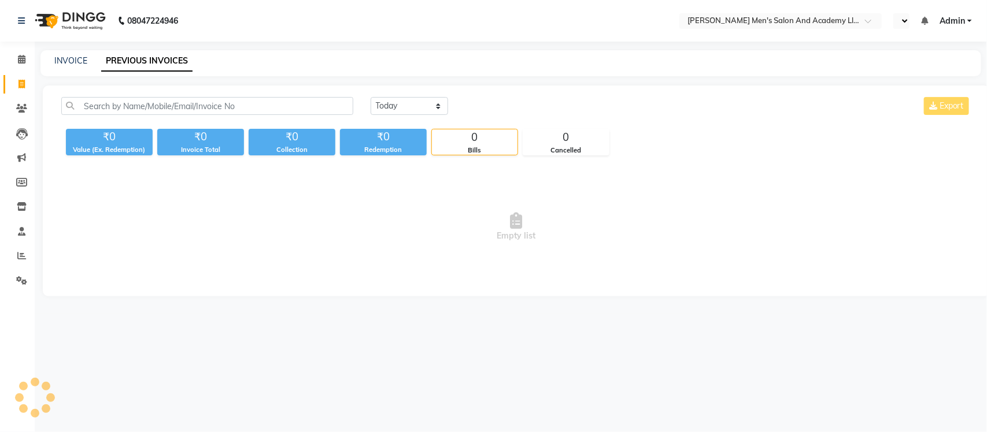
select select "en"
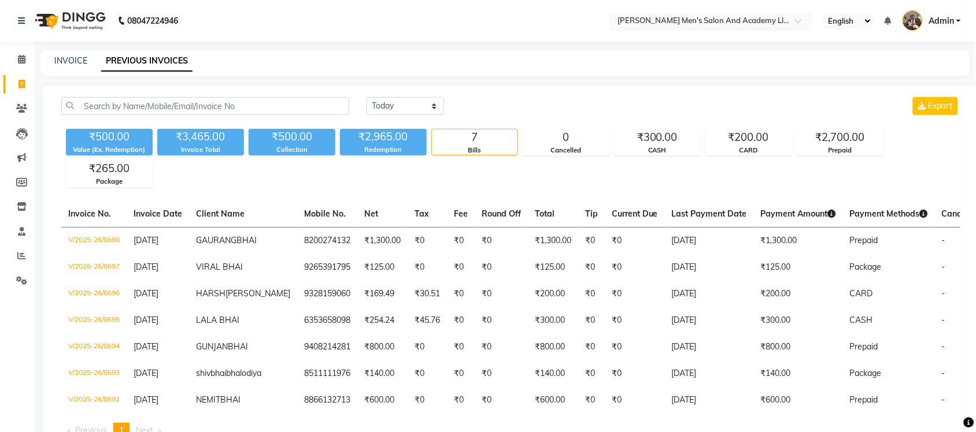
click at [750, 18] on input "text" at bounding box center [699, 22] width 168 height 12
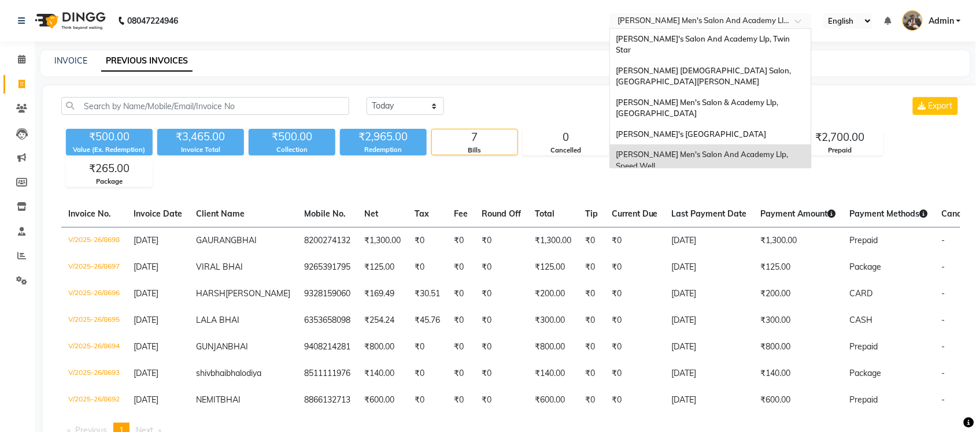
click at [747, 176] on div "[PERSON_NAME]'s Salon And Academy Llp, [GEOGRAPHIC_DATA]" at bounding box center [710, 192] width 201 height 32
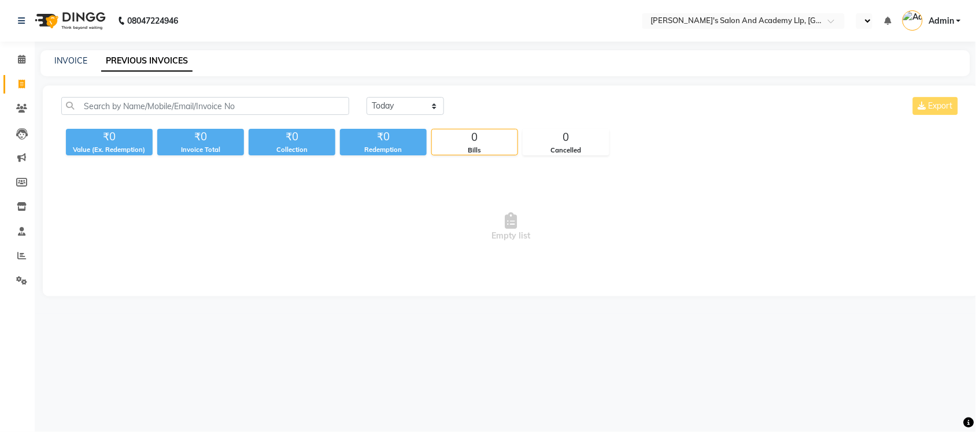
select select "en"
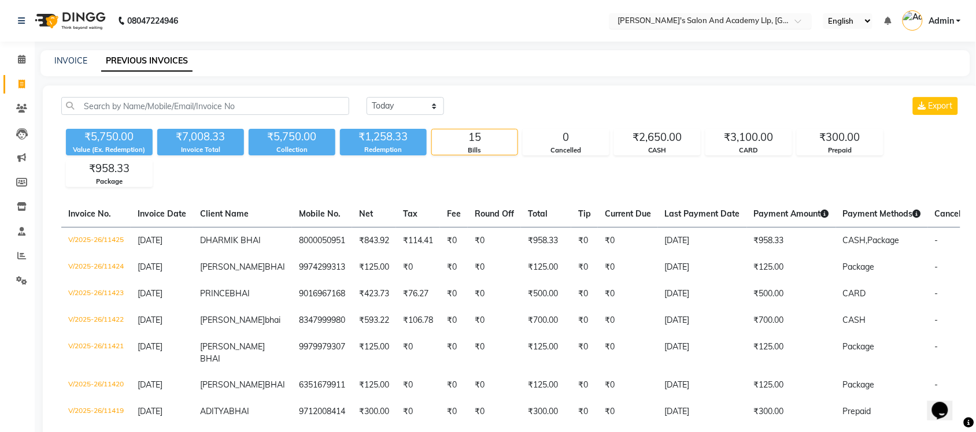
click at [709, 18] on input "text" at bounding box center [699, 22] width 168 height 12
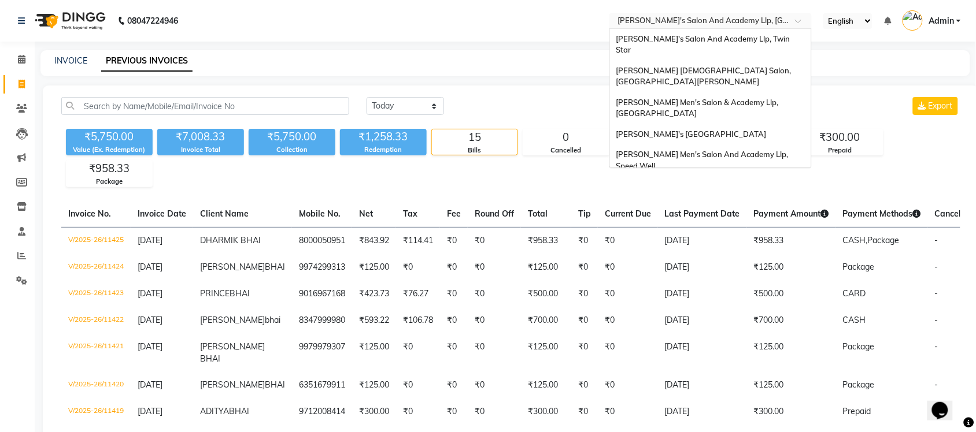
scroll to position [39, 0]
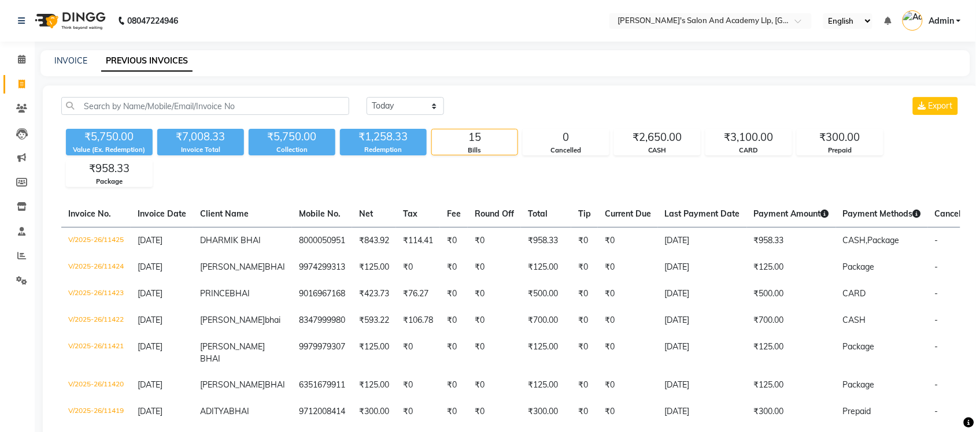
click at [565, 62] on div "INVOICE PREVIOUS INVOICES" at bounding box center [497, 61] width 915 height 12
click at [694, 23] on input "text" at bounding box center [699, 22] width 168 height 12
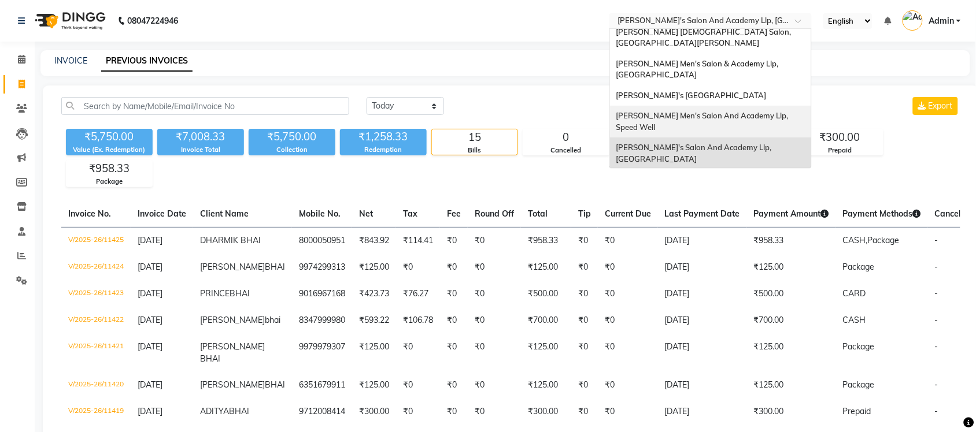
click at [714, 111] on span "[PERSON_NAME] Men's Salon And Academy Llp, Speed Well" at bounding box center [703, 121] width 174 height 21
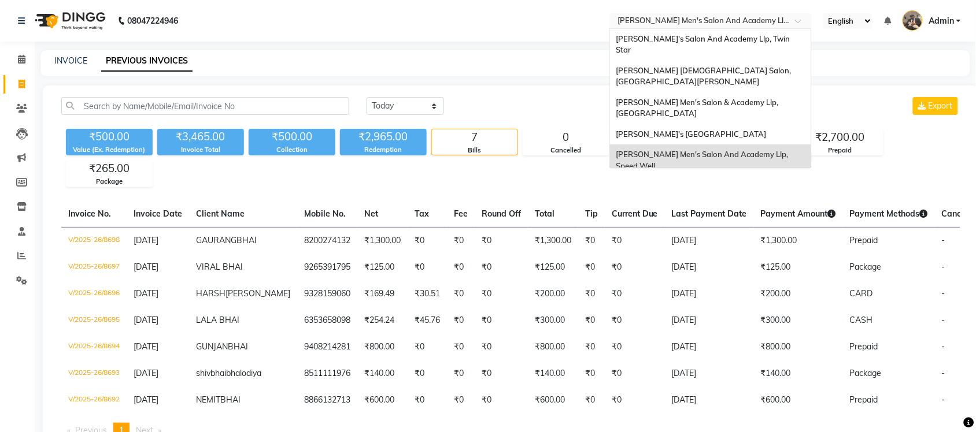
click at [739, 24] on input "text" at bounding box center [699, 22] width 168 height 12
click at [750, 129] on span "[PERSON_NAME]'s [GEOGRAPHIC_DATA]" at bounding box center [691, 133] width 150 height 9
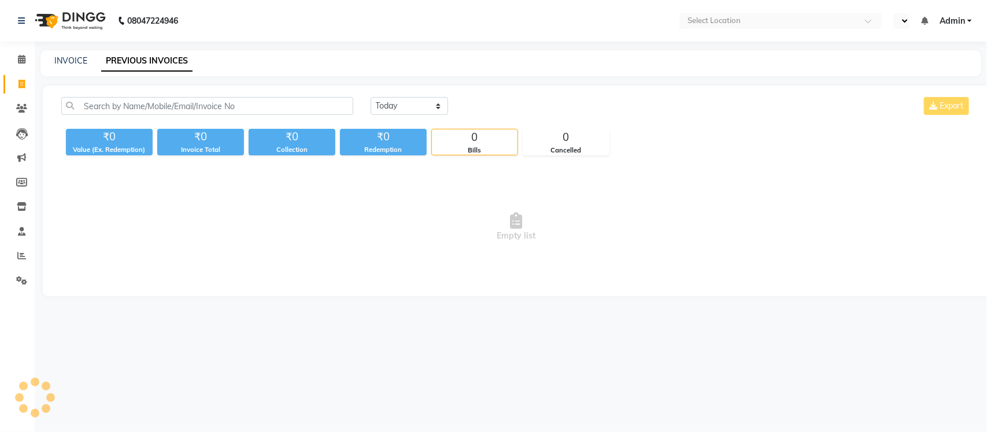
select select "en"
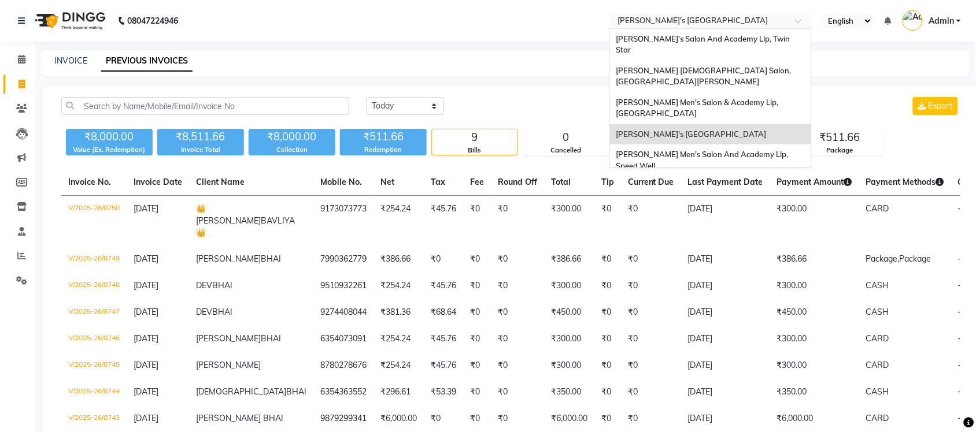
click at [768, 15] on div "× [PERSON_NAME]'s [GEOGRAPHIC_DATA]" at bounding box center [692, 21] width 150 height 12
click at [744, 98] on span "[PERSON_NAME] Men's Salon & Academy Llp, [GEOGRAPHIC_DATA]" at bounding box center [698, 108] width 164 height 21
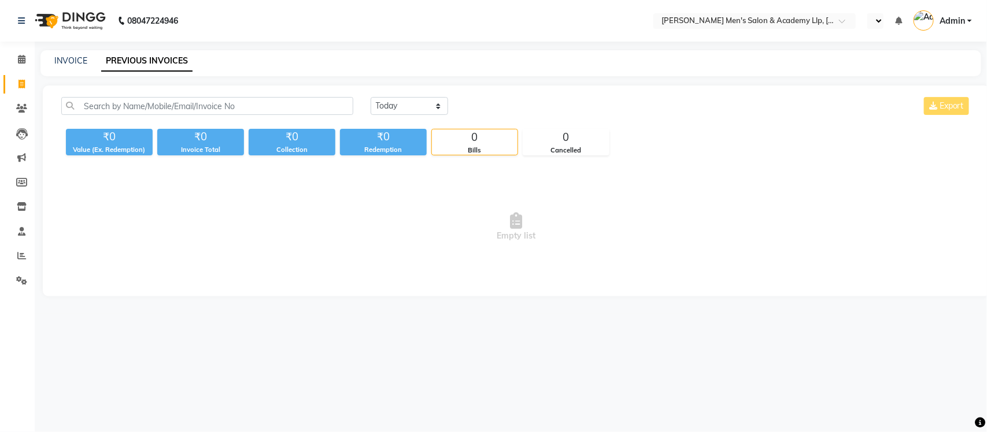
select select "en"
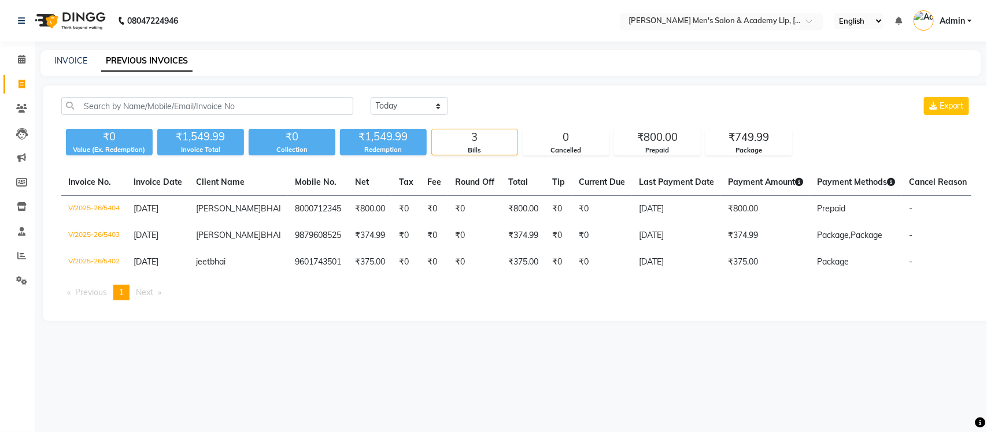
click at [738, 16] on input "text" at bounding box center [710, 22] width 168 height 12
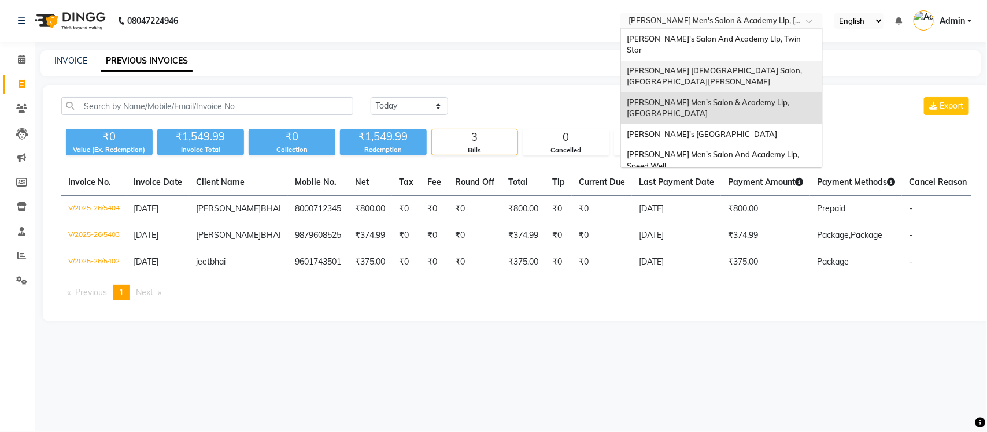
click at [730, 66] on span "[PERSON_NAME] [DEMOGRAPHIC_DATA] Salon, [GEOGRAPHIC_DATA][PERSON_NAME]" at bounding box center [714, 76] width 177 height 21
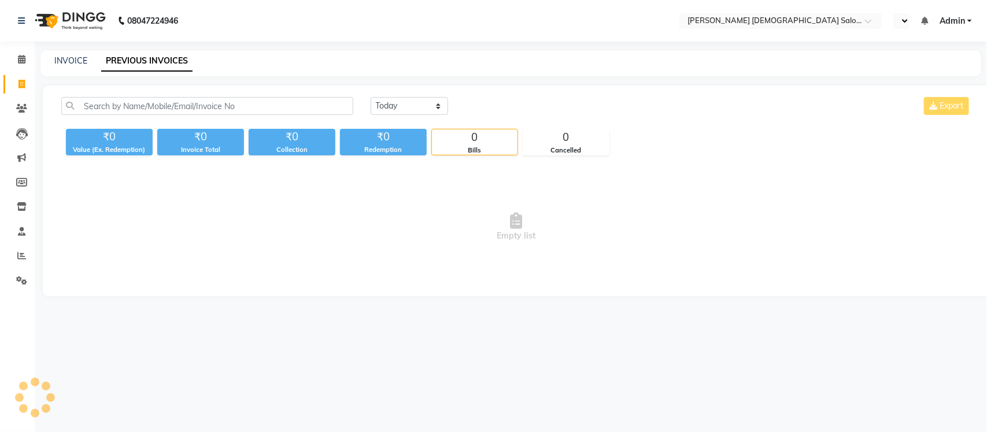
select select "en"
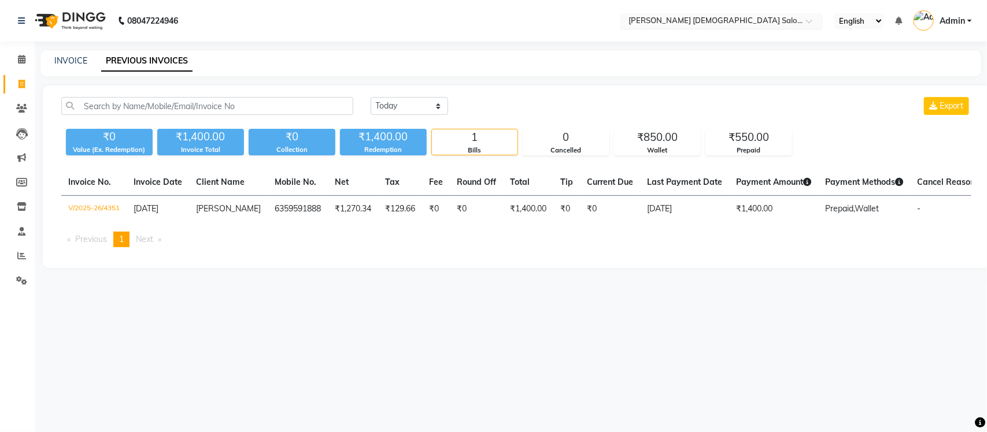
click at [763, 20] on input "text" at bounding box center [710, 22] width 168 height 12
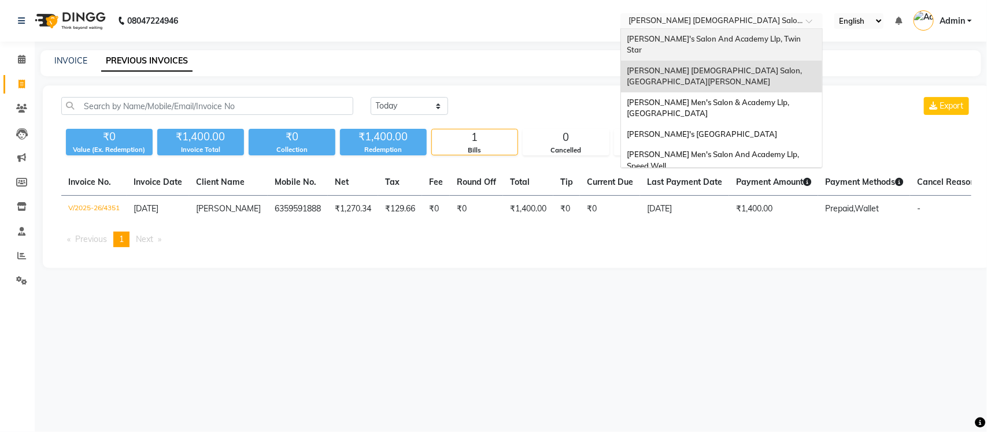
click at [743, 39] on span "[PERSON_NAME]'s Salon And Academy Llp, Twin Star" at bounding box center [714, 44] width 176 height 21
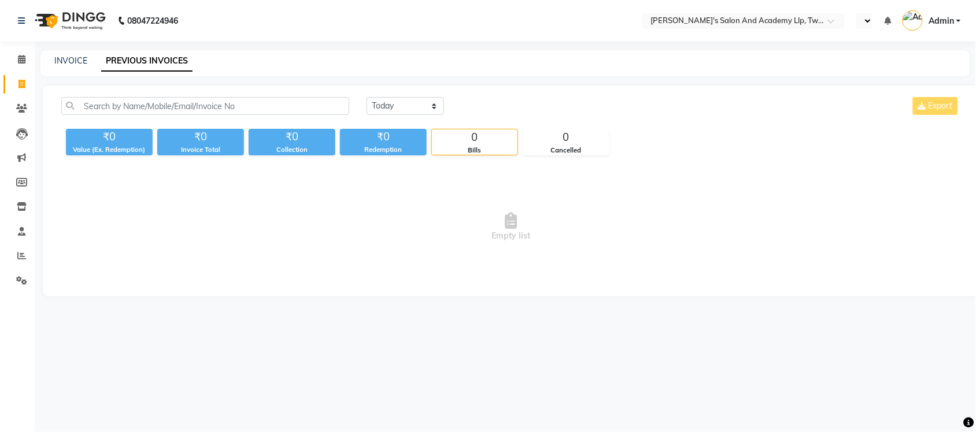
select select "en"
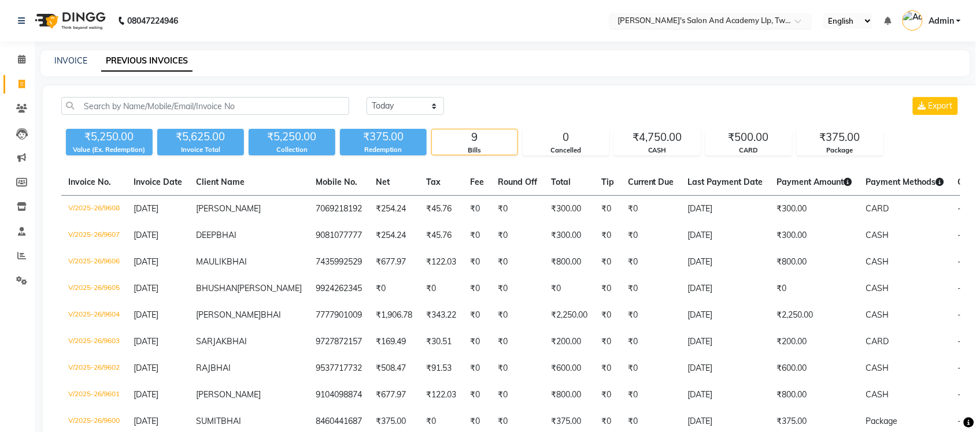
click at [751, 21] on input "text" at bounding box center [699, 22] width 168 height 12
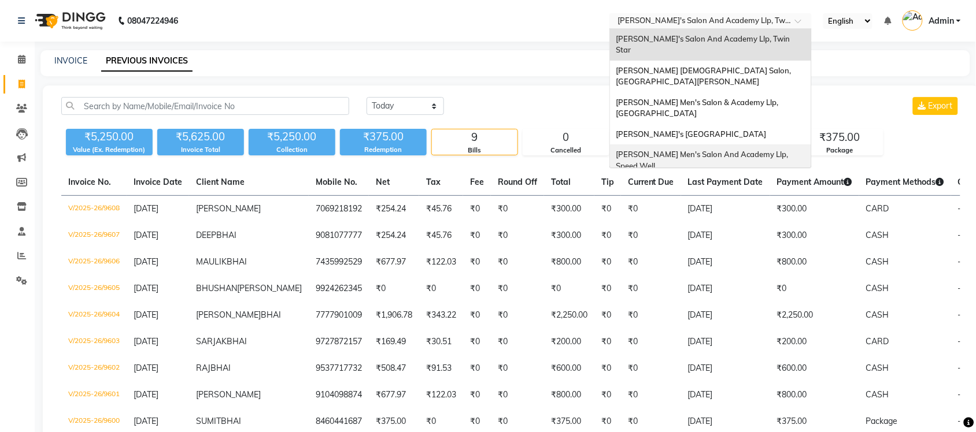
scroll to position [38, 0]
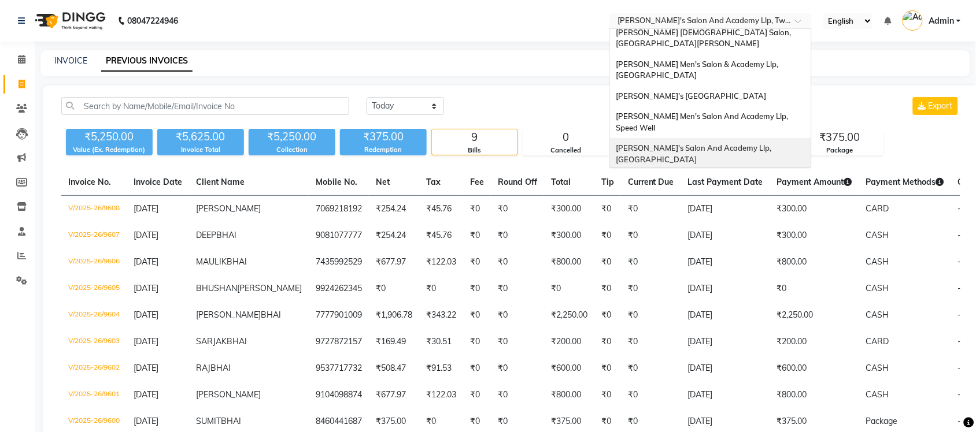
click at [751, 138] on div "[PERSON_NAME]'s Salon And Academy Llp, [GEOGRAPHIC_DATA]" at bounding box center [710, 154] width 201 height 32
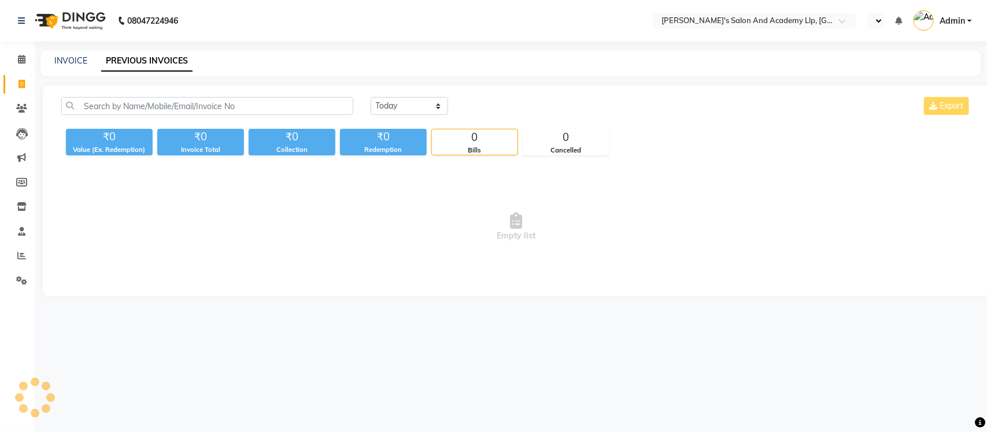
select select "en"
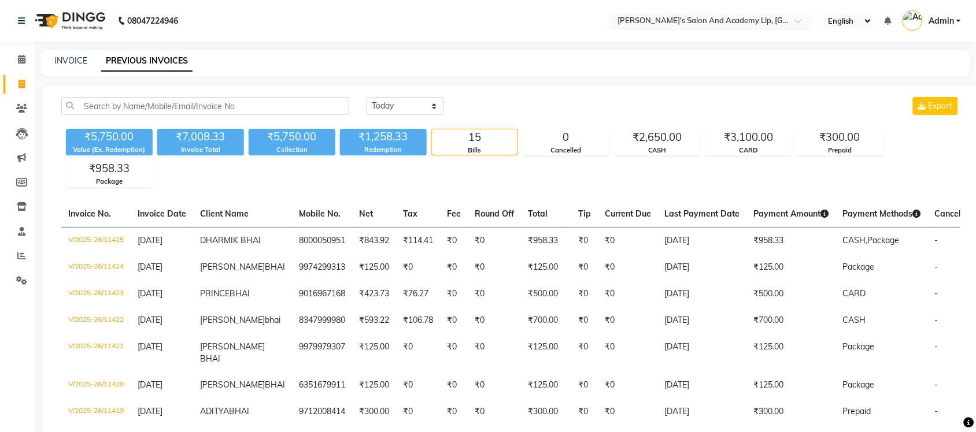
click at [669, 24] on input "text" at bounding box center [699, 22] width 168 height 12
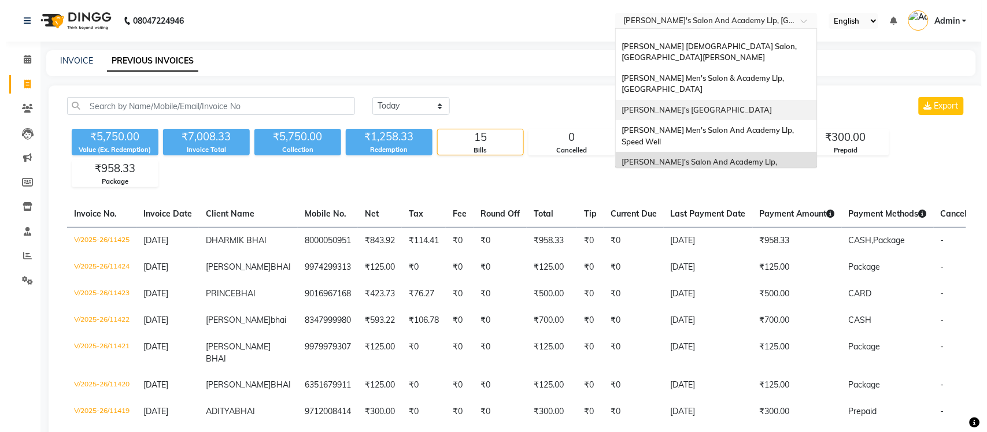
scroll to position [38, 0]
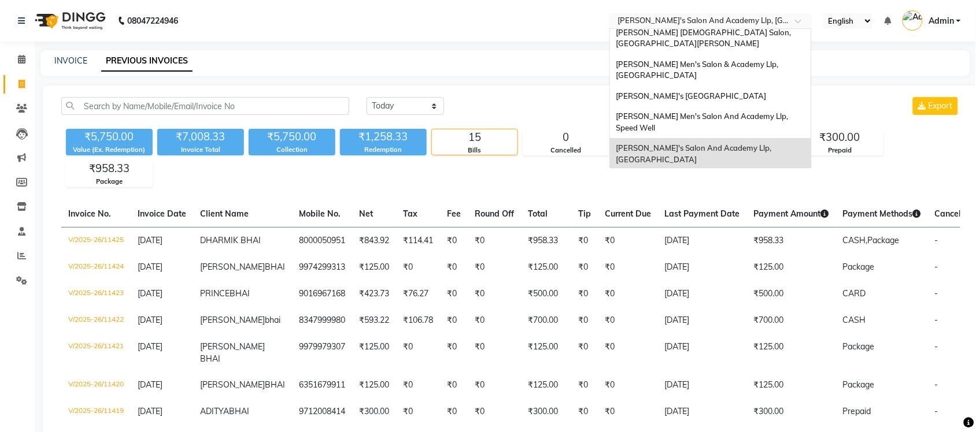
click at [945, 21] on span "Admin" at bounding box center [940, 21] width 25 height 12
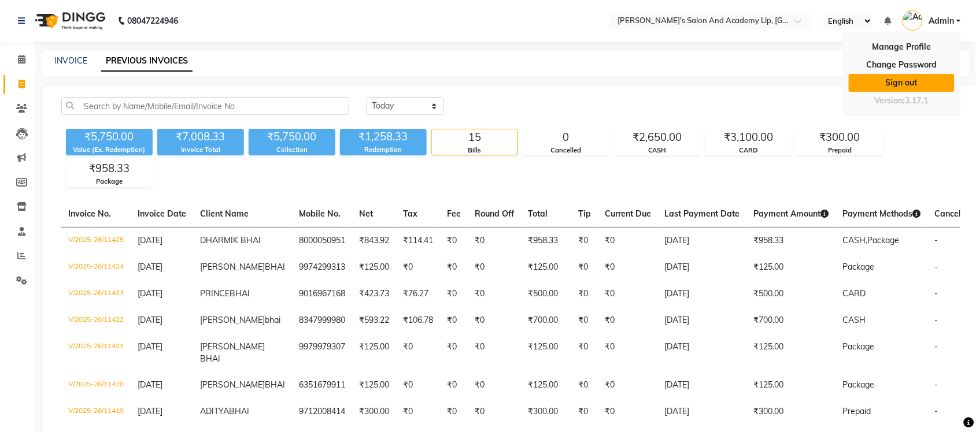
click at [883, 83] on link "Sign out" at bounding box center [901, 83] width 106 height 18
